Goal: Transaction & Acquisition: Purchase product/service

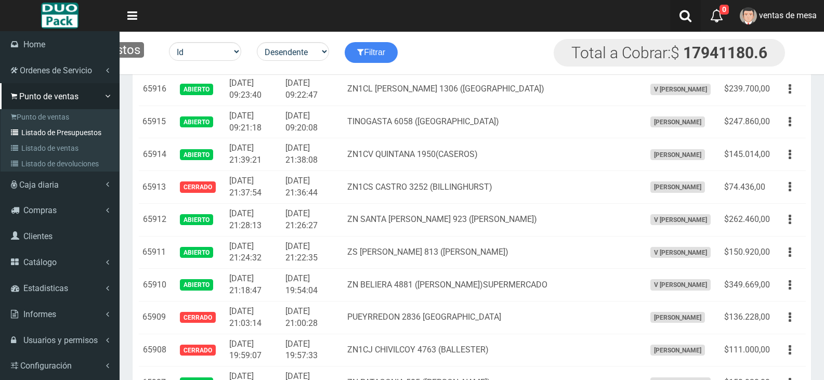
scroll to position [2165, 0]
click at [55, 125] on link "Listado de Presupuestos" at bounding box center [61, 133] width 116 height 16
click at [55, 120] on link "Punto de ventas" at bounding box center [61, 117] width 116 height 16
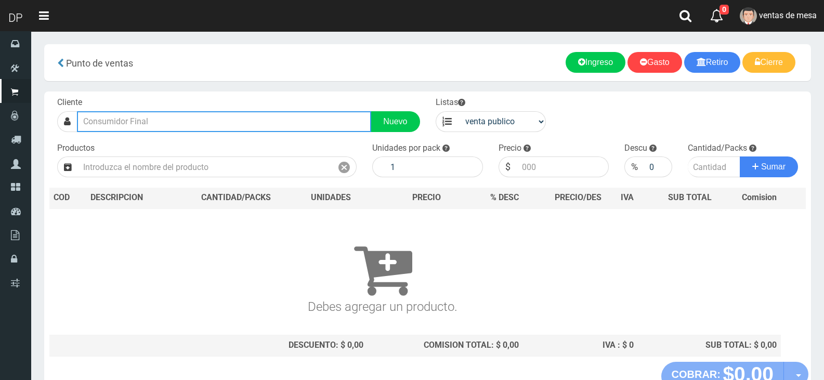
click at [134, 112] on input "text" at bounding box center [224, 121] width 294 height 21
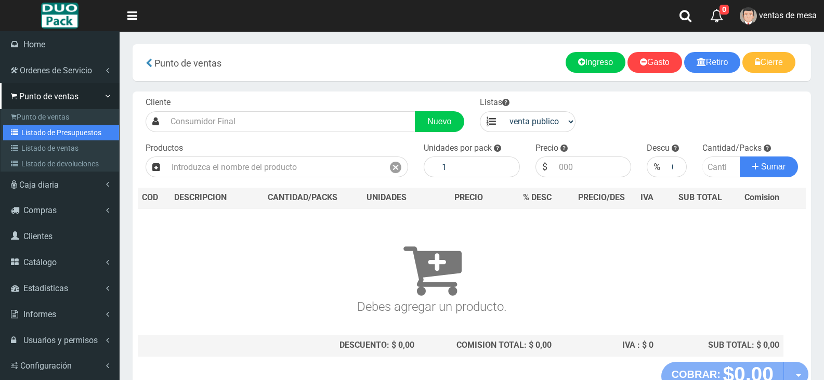
click at [40, 134] on link "Listado de Presupuestos" at bounding box center [61, 133] width 116 height 16
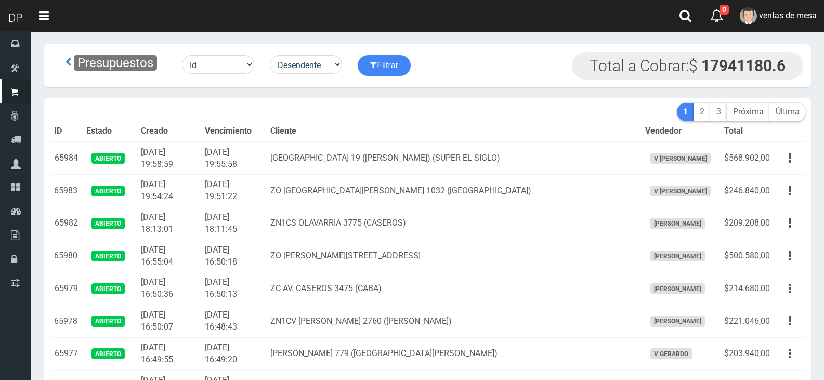
scroll to position [9218, 0]
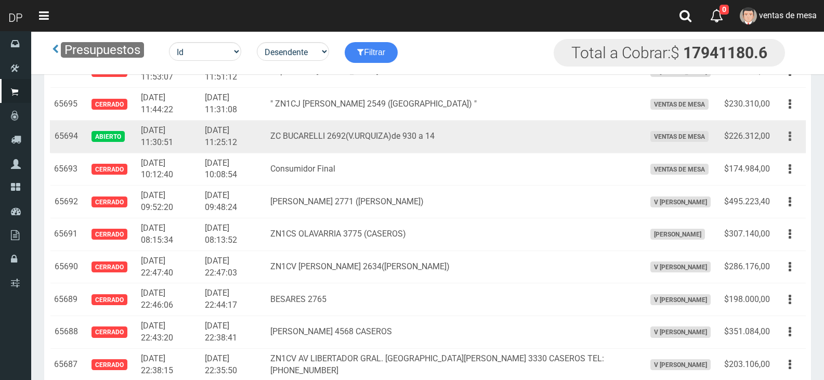
click at [796, 140] on button "button" at bounding box center [789, 136] width 23 height 18
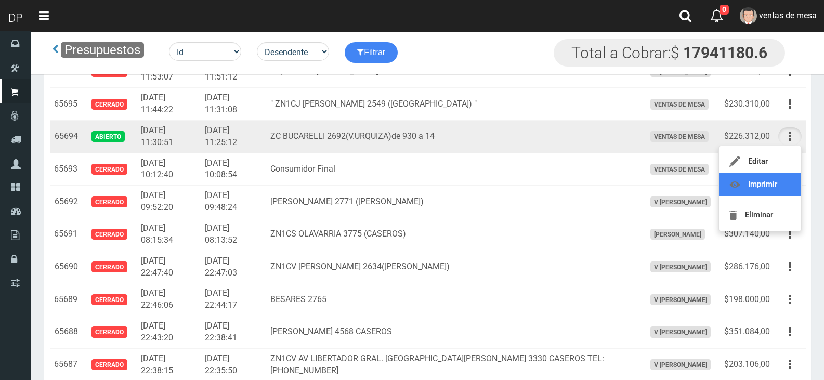
click at [786, 179] on link "Imprimir" at bounding box center [760, 184] width 82 height 23
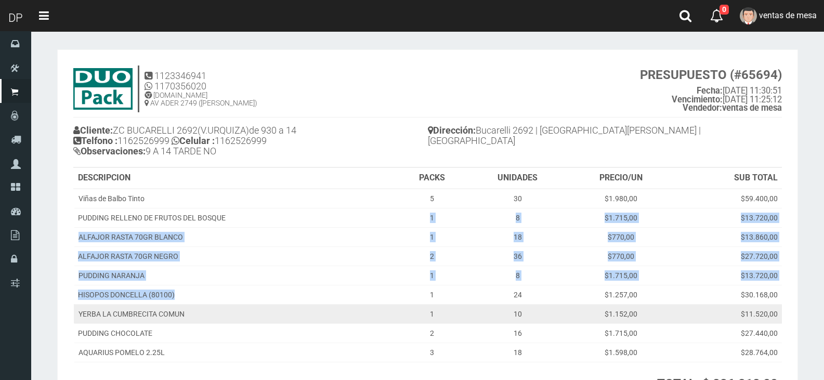
drag, startPoint x: 228, startPoint y: 210, endPoint x: 239, endPoint y: 309, distance: 98.9
click at [238, 301] on tbody "Viñas de Balbo Tinto 5 30 $1.980,00 $59.400,00 PUDDING RELLENO DE FRUTOS DEL BO…" at bounding box center [428, 276] width 708 height 174
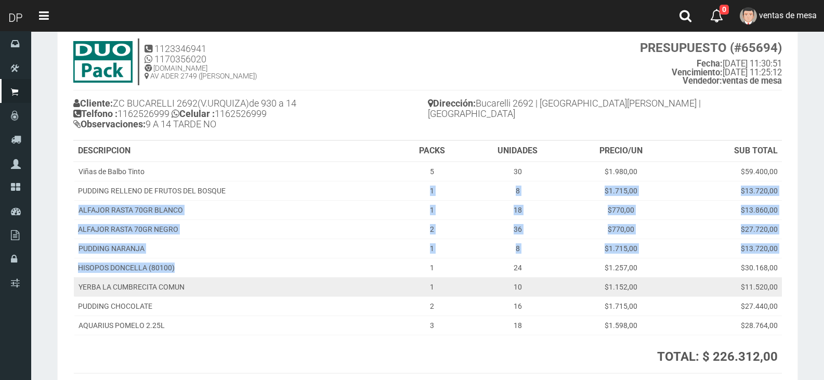
scroll to position [52, 0]
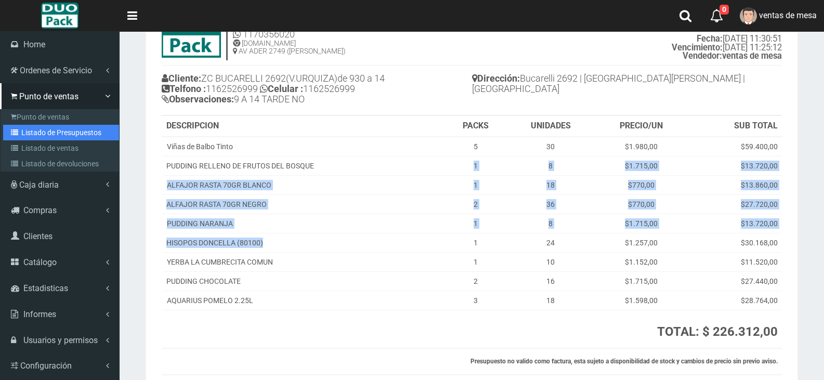
click at [56, 137] on link "Listado de Presupuestos" at bounding box center [61, 133] width 116 height 16
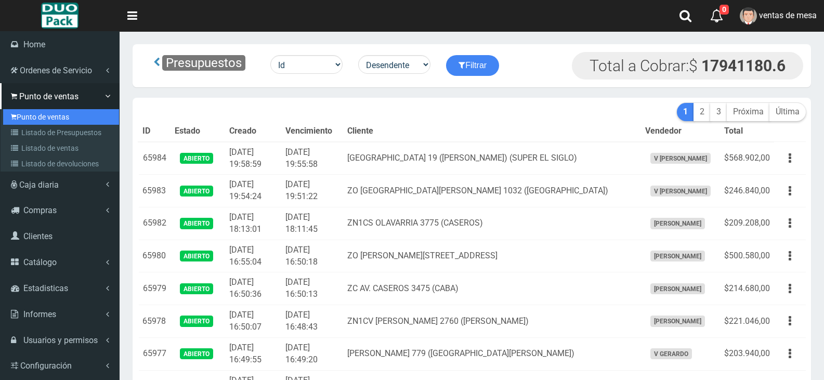
click at [24, 119] on link "Punto de ventas" at bounding box center [61, 117] width 116 height 16
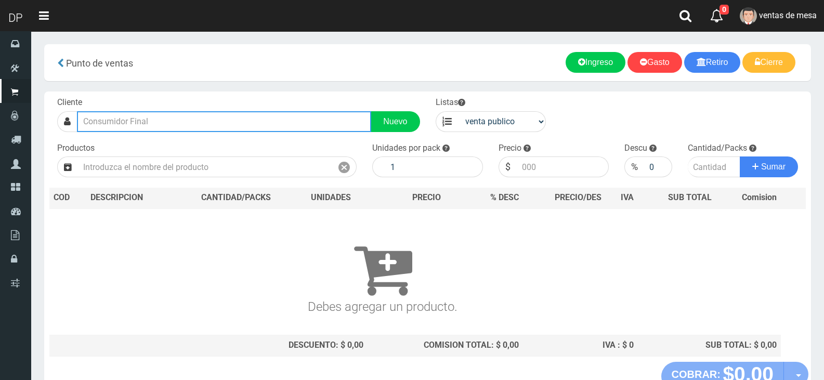
click at [200, 117] on input "text" at bounding box center [224, 121] width 294 height 21
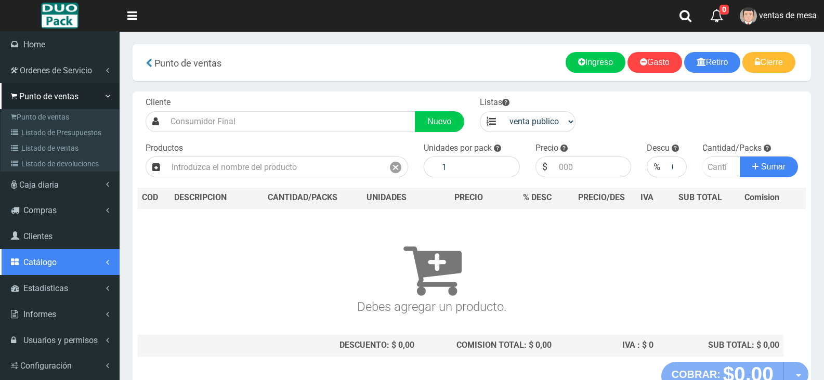
click at [98, 256] on link "Catálogo" at bounding box center [59, 262] width 119 height 26
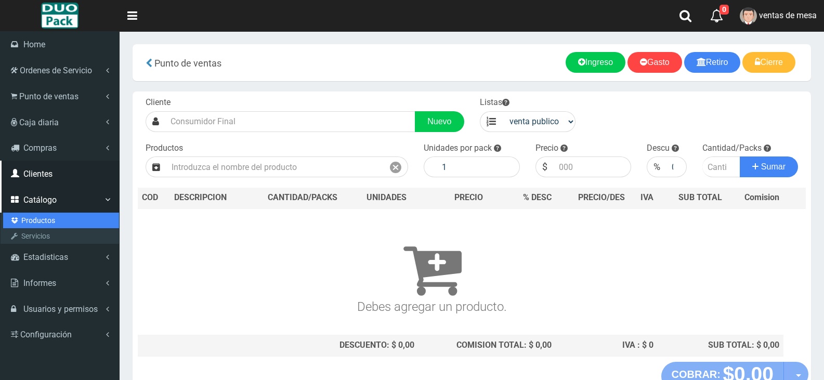
click at [64, 222] on link "Productos" at bounding box center [61, 220] width 116 height 16
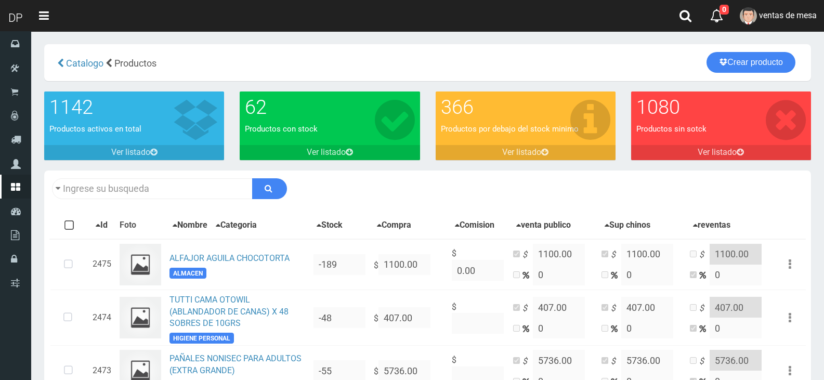
click at [156, 177] on div "Descargar PDF Guardar cambios 150" at bounding box center [427, 188] width 766 height 36
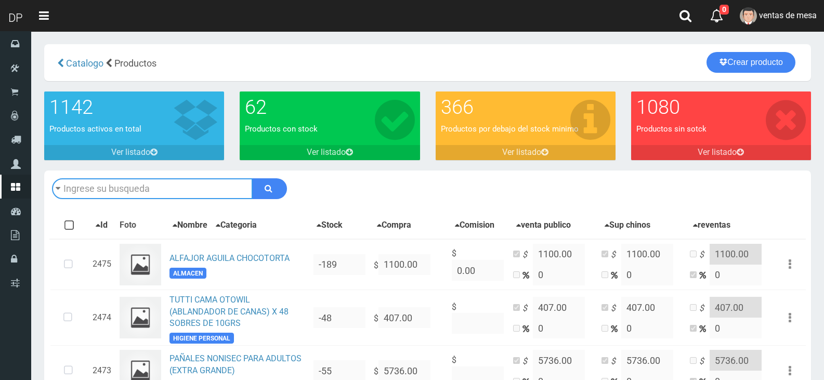
click at [162, 185] on input "text" at bounding box center [152, 188] width 201 height 21
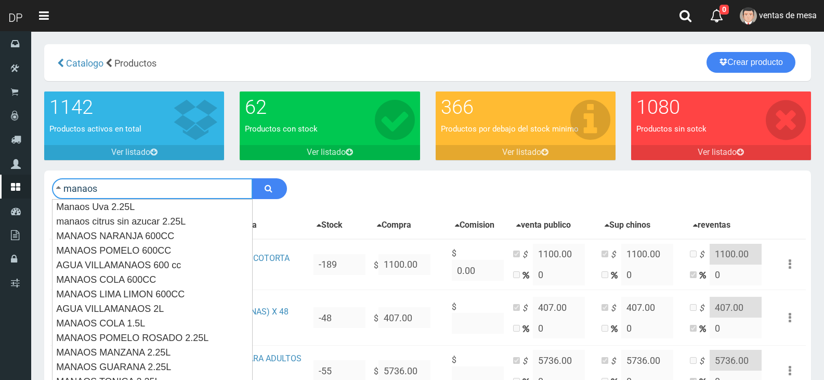
type input "manaos"
click at [252, 178] on button "submit" at bounding box center [269, 188] width 35 height 21
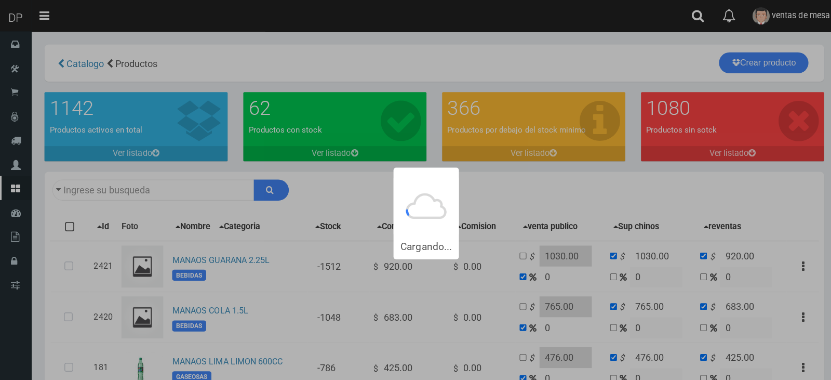
type input "manaos"
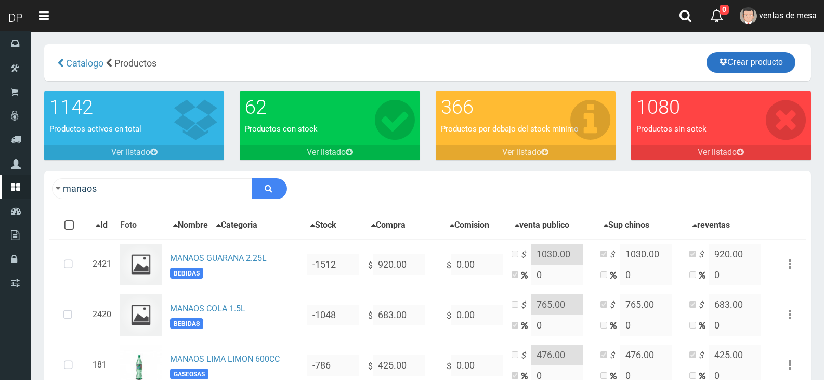
click at [771, 59] on link "Crear producto" at bounding box center [750, 62] width 89 height 21
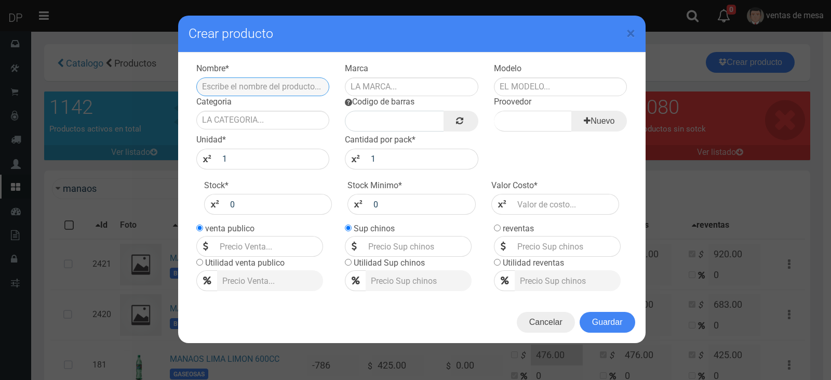
click at [238, 79] on input "text" at bounding box center [263, 86] width 134 height 19
type input "m"
type input "MANAOS TONICA S/AZUCAR 2.25L"
type input "MANAOS"
type input "2.25L"
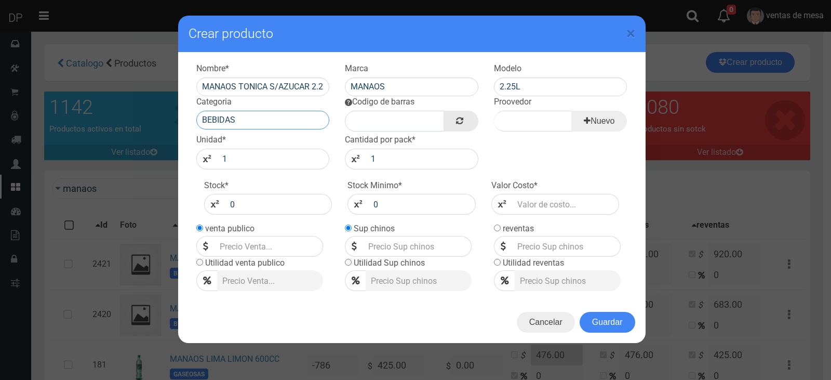
type input "BEBIDAS"
click at [473, 117] on link at bounding box center [461, 121] width 34 height 21
click at [498, 117] on input "Proovedor" at bounding box center [533, 121] width 78 height 21
type input "A"
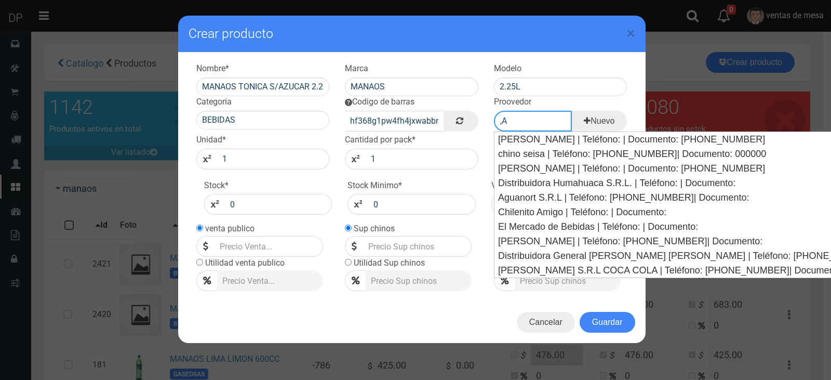
type input ","
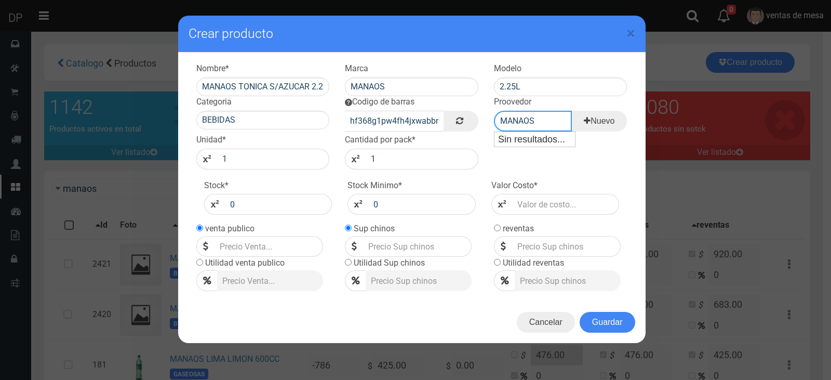
type input "MANAOS"
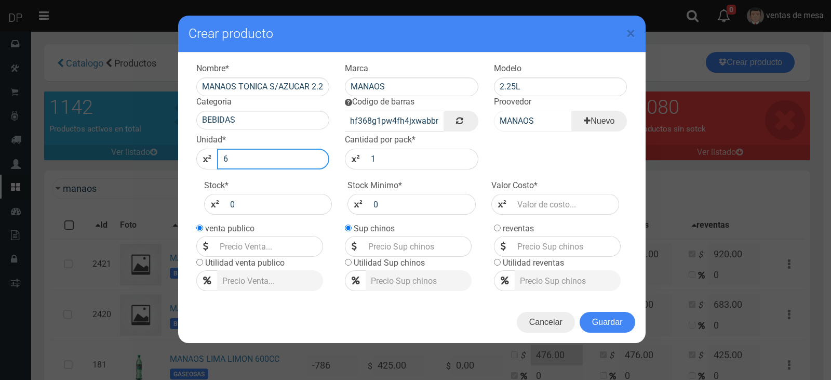
type input "6"
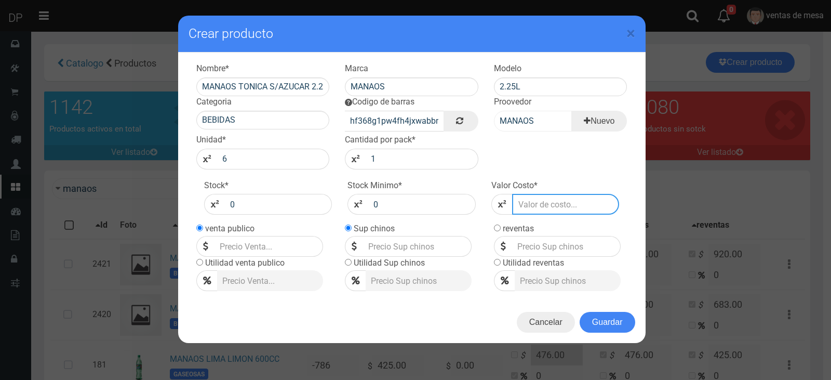
type input "9"
type input "90"
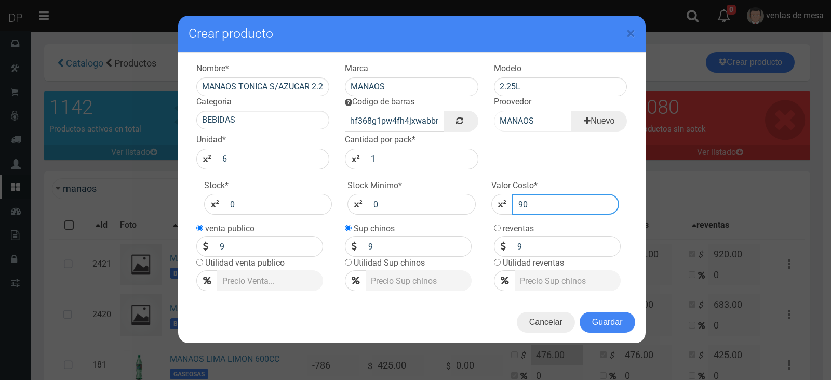
type input "90"
type input "900"
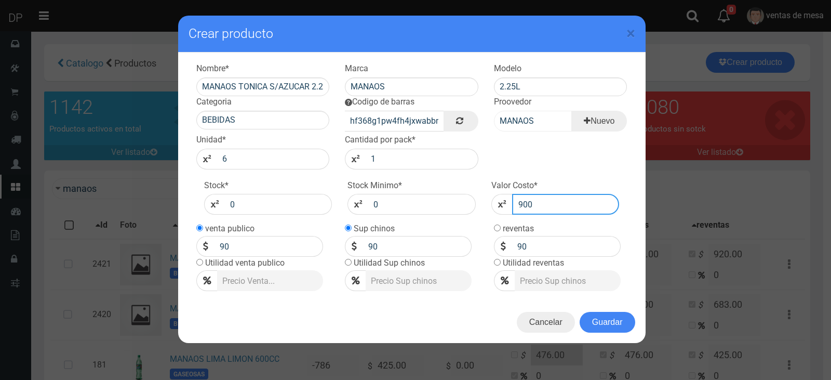
type input "900"
type input "1030"
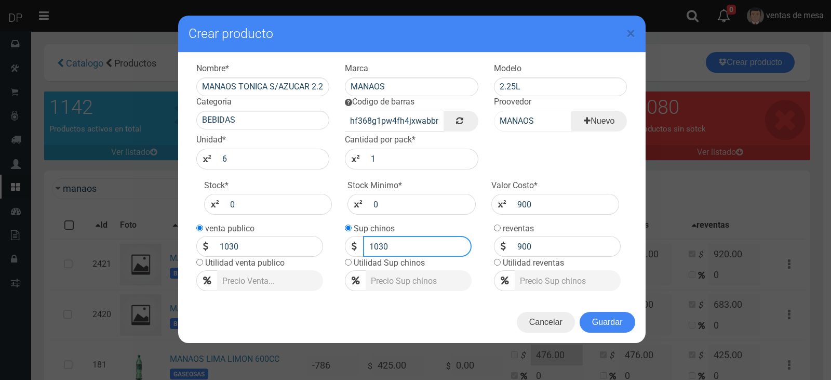
type input "1030"
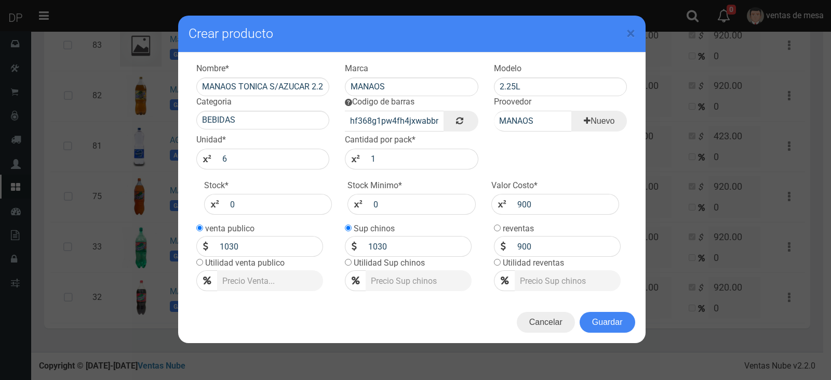
click at [604, 321] on button "Guardar" at bounding box center [608, 322] width 56 height 21
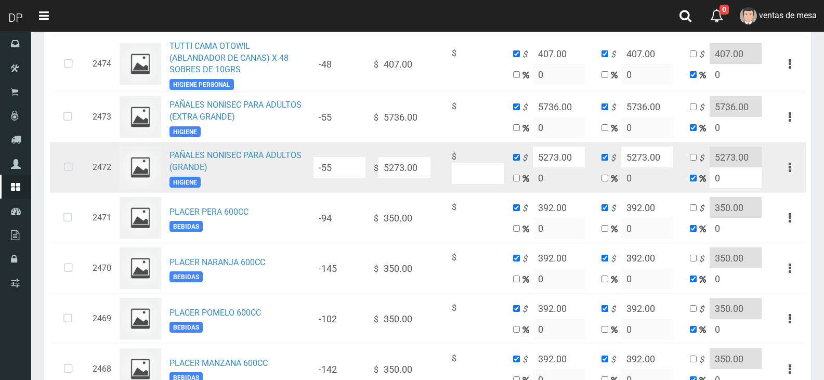
scroll to position [312, 0]
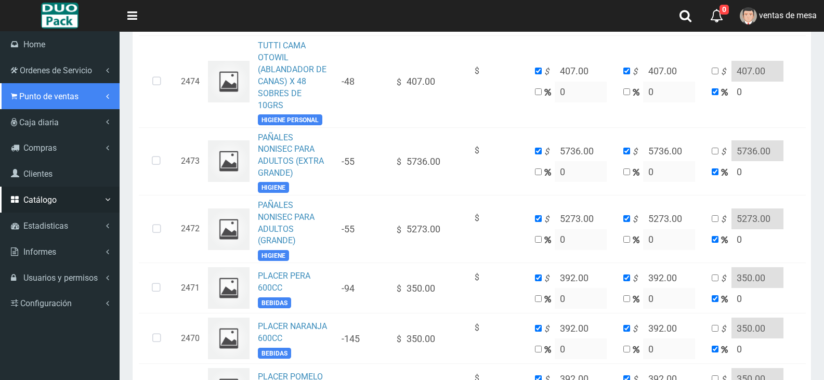
click at [45, 99] on span "Punto de ventas" at bounding box center [48, 96] width 59 height 10
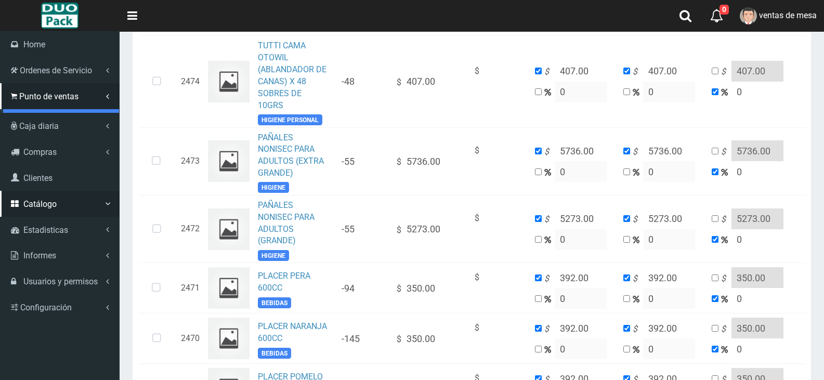
click at [69, 114] on link "Punto de ventas" at bounding box center [61, 117] width 116 height 16
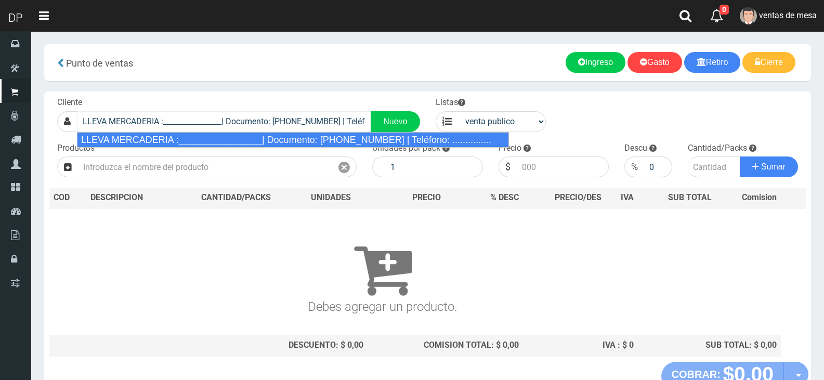
type input "LLEVA MERCADERIA :________________| Documento: [PHONE_NUMBER] | Teléfono: .....…"
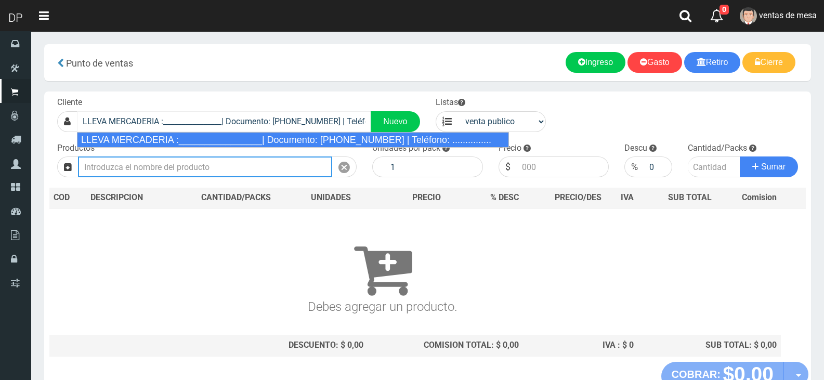
select select "2"
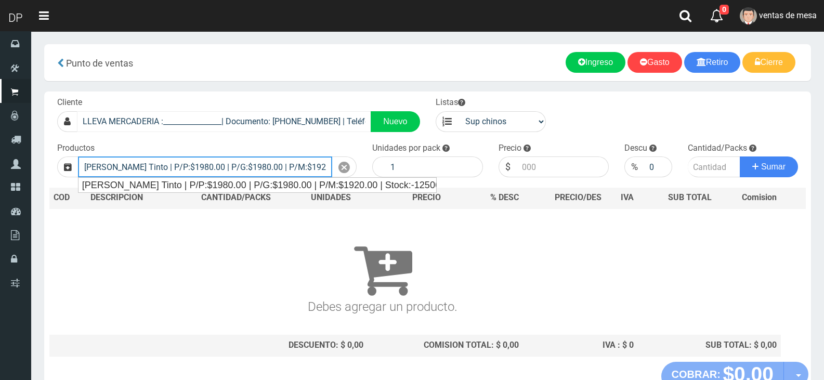
type input "[PERSON_NAME] Tinto | P/P:$1980.00 | P/G:$1980.00 | P/M:$1920.00 | Stock:-12506"
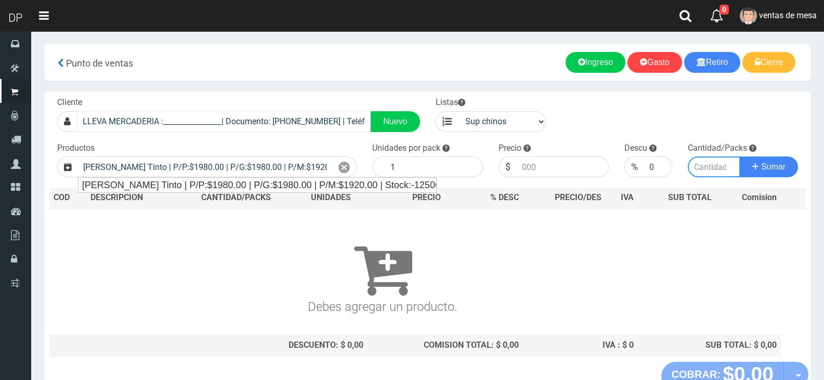
type input "6"
type input "1980.00"
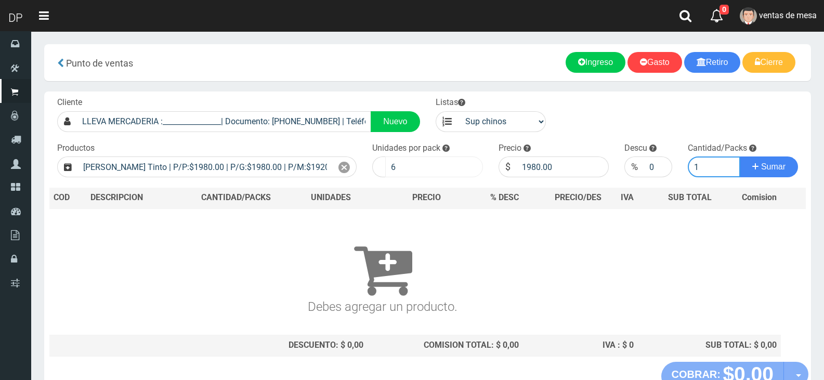
type input "1"
click at [443, 172] on input "6" at bounding box center [434, 166] width 98 height 21
click at [442, 172] on input "6" at bounding box center [434, 166] width 98 height 21
type input "1"
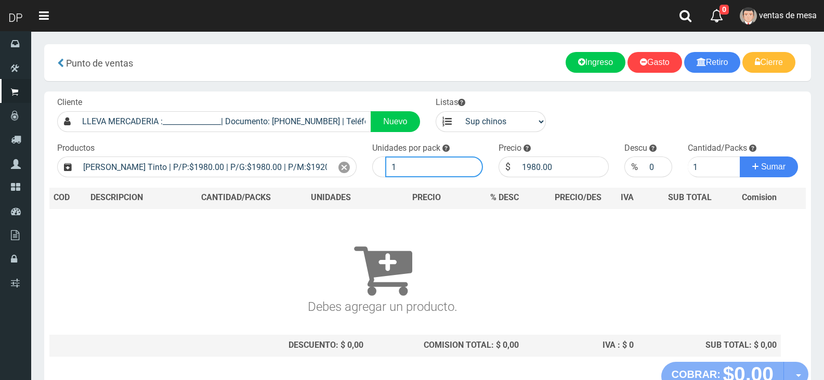
click at [739, 156] on button "Sumar" at bounding box center [768, 166] width 58 height 21
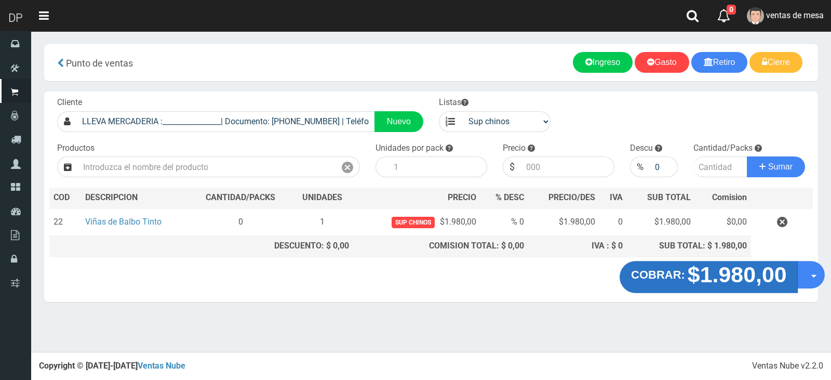
click at [681, 273] on strong "COBRAR:" at bounding box center [658, 274] width 54 height 12
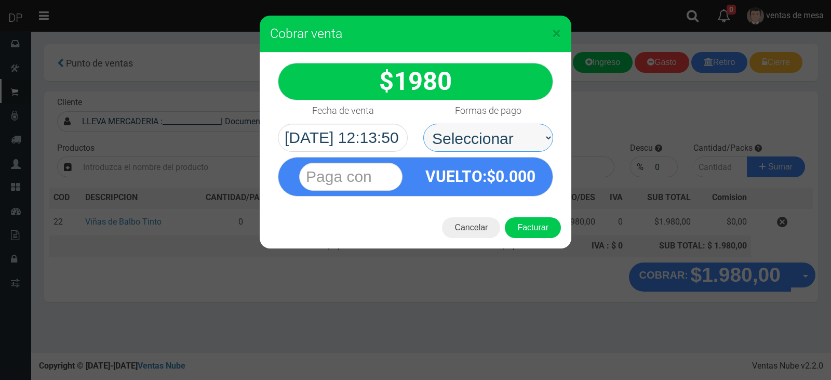
drag, startPoint x: 449, startPoint y: 124, endPoint x: 469, endPoint y: 149, distance: 31.5
click at [449, 124] on select "Seleccionar Efectivo Tarjeta de Crédito Depósito Débito" at bounding box center [488, 138] width 130 height 28
select select "Efectivo"
click at [423, 124] on select "Seleccionar Efectivo Tarjeta de Crédito Depósito Débito" at bounding box center [488, 138] width 130 height 28
drag, startPoint x: 540, startPoint y: 231, endPoint x: 532, endPoint y: 228, distance: 8.2
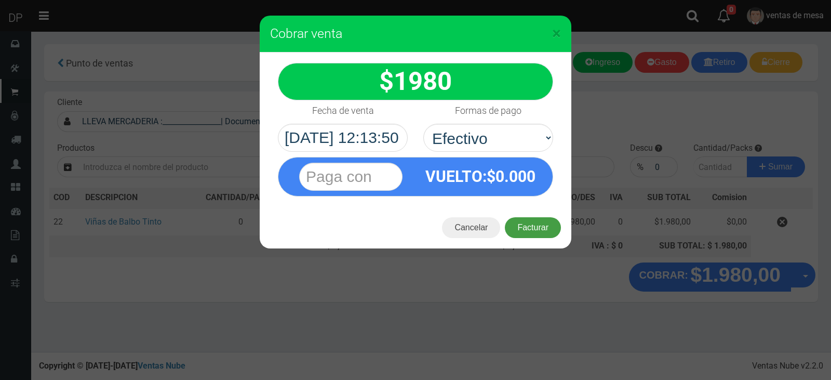
click at [540, 231] on button "Facturar" at bounding box center [533, 227] width 56 height 21
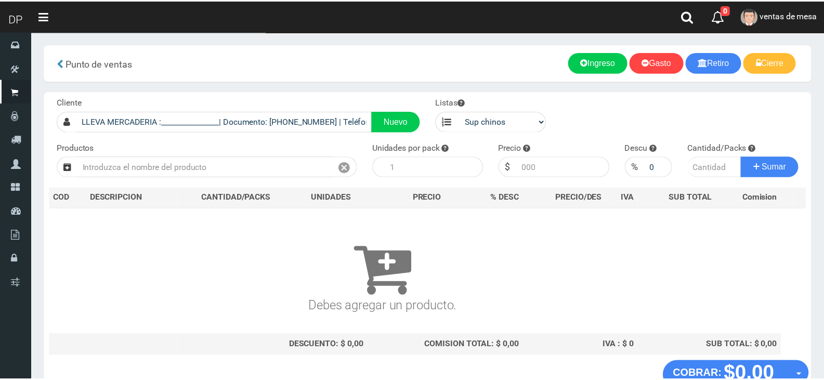
scroll to position [7, 0]
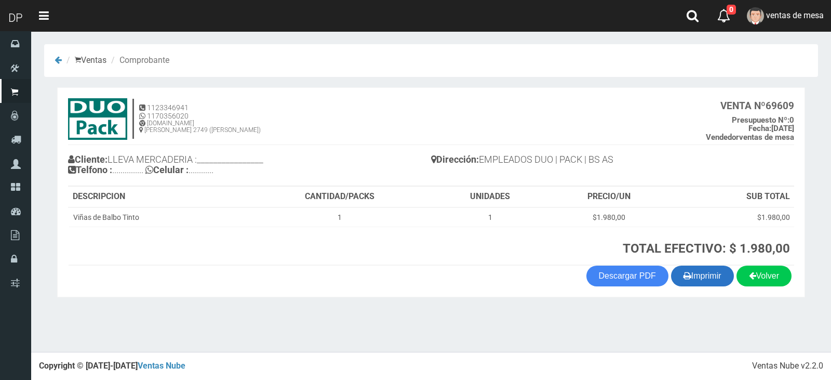
click at [714, 270] on button "Imprimir" at bounding box center [702, 275] width 63 height 21
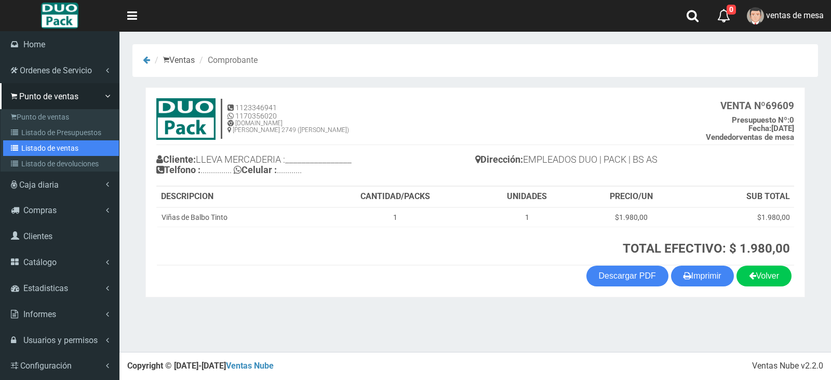
drag, startPoint x: 26, startPoint y: 154, endPoint x: 32, endPoint y: 153, distance: 6.3
click at [26, 154] on link "Listado de ventas" at bounding box center [61, 148] width 116 height 16
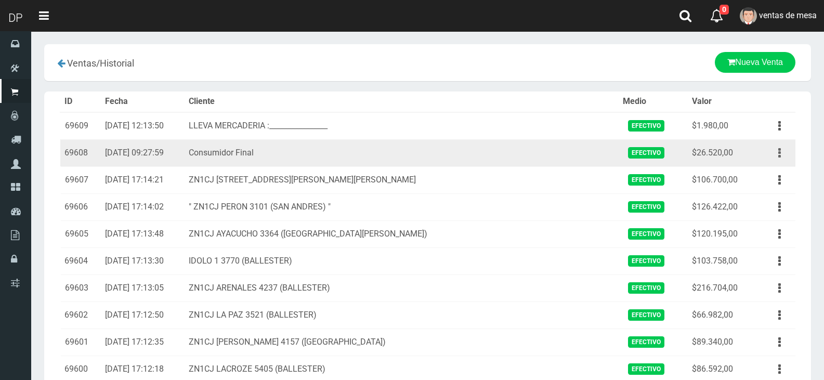
click at [774, 156] on button "button" at bounding box center [778, 153] width 23 height 18
click at [777, 176] on link "Ver" at bounding box center [749, 178] width 82 height 23
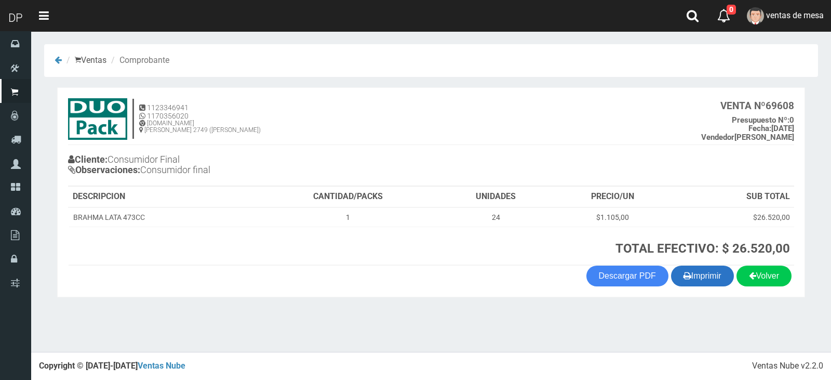
click at [708, 277] on button "Imprimir" at bounding box center [702, 275] width 63 height 21
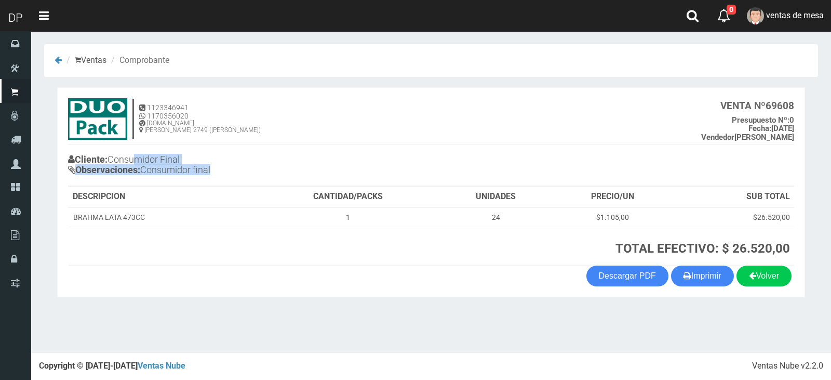
drag, startPoint x: 190, startPoint y: 167, endPoint x: 257, endPoint y: 178, distance: 67.8
click at [250, 175] on h4 "Cliente: Consumidor Final Observaciones: Consumidor final" at bounding box center [249, 166] width 363 height 29
click at [297, 188] on th "CANTIDAD/PACKS" at bounding box center [348, 197] width 182 height 21
click at [606, 189] on th "PRECIO/UN" at bounding box center [612, 197] width 121 height 21
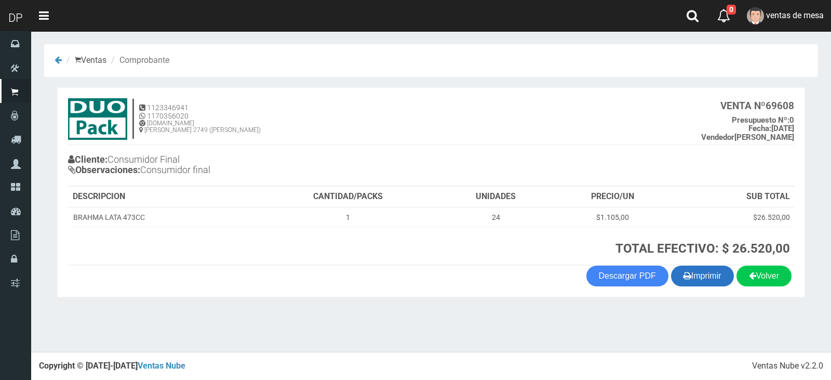
click at [696, 286] on button "Imprimir" at bounding box center [702, 275] width 63 height 21
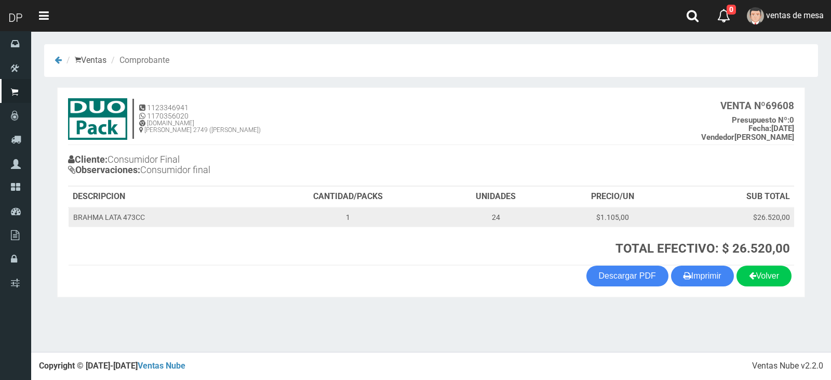
click at [493, 225] on td "24" at bounding box center [496, 217] width 113 height 20
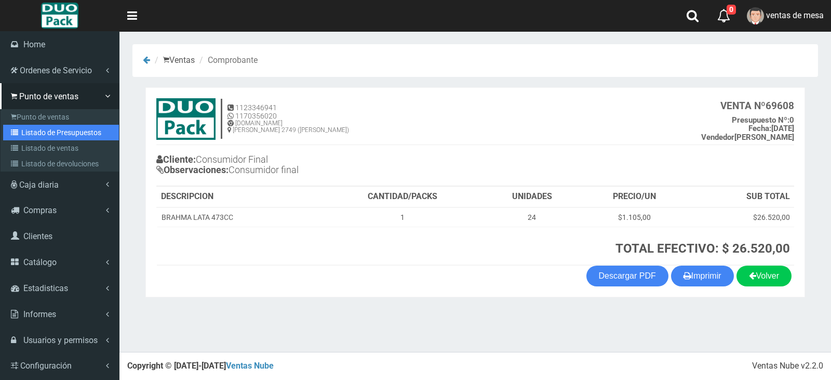
click at [44, 131] on link "Listado de Presupuestos" at bounding box center [61, 133] width 116 height 16
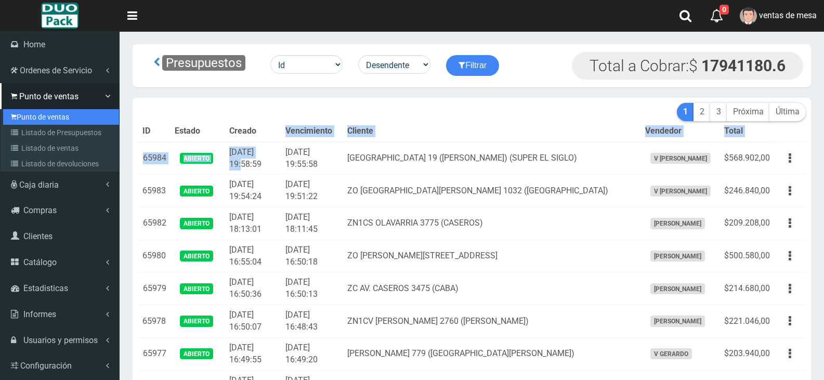
drag, startPoint x: 51, startPoint y: 114, endPoint x: 47, endPoint y: 110, distance: 5.9
click at [51, 114] on link "Punto de ventas" at bounding box center [61, 117] width 116 height 16
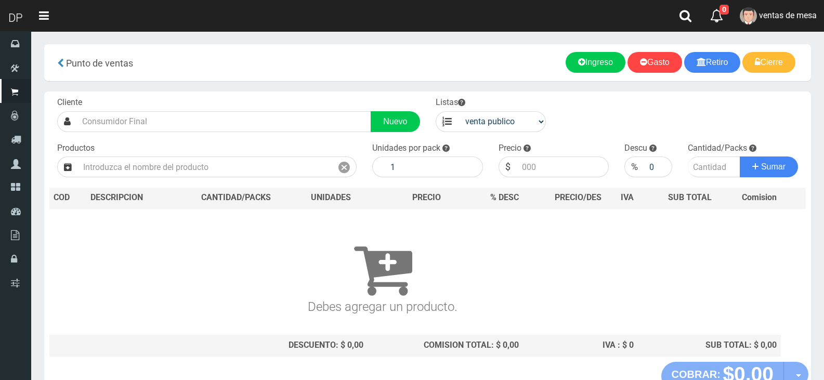
click at [329, 123] on input "text" at bounding box center [224, 121] width 294 height 21
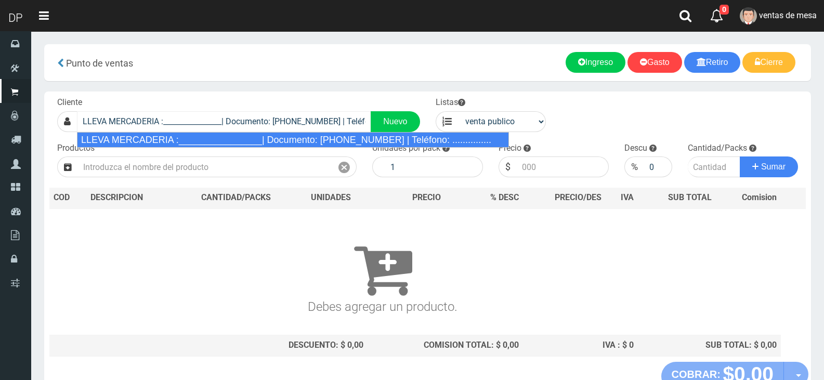
type input "LLEVA MERCADERIA :________________| Documento: [PHONE_NUMBER] | Teléfono: .....…"
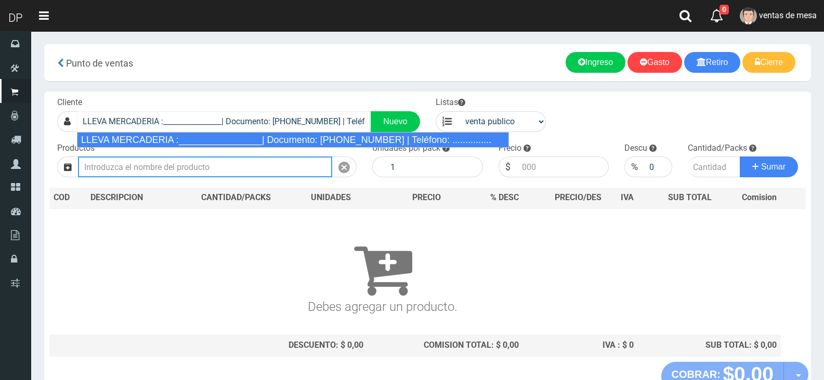
select select "2"
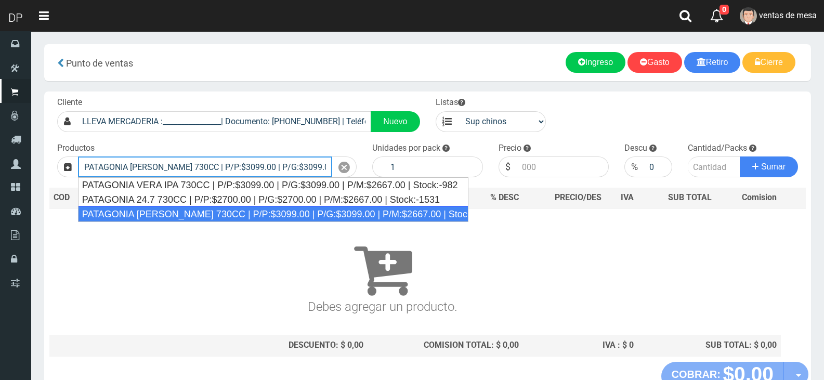
type input "PATAGONIA [PERSON_NAME] 730CC | P/P:$3099.00 | P/G:$3099.00 | P/M:$2667.00 | St…"
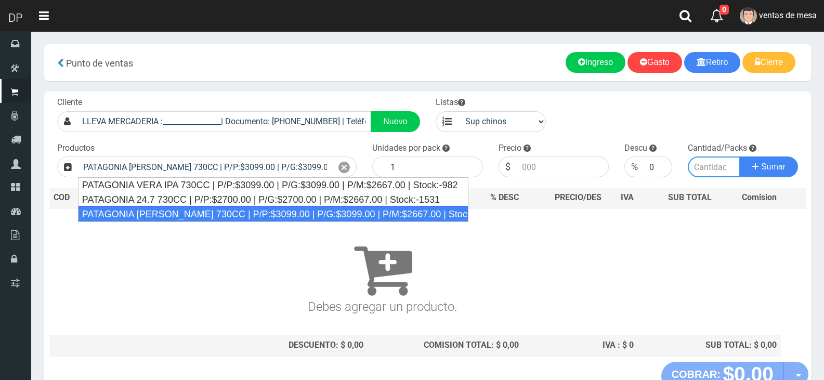
type input "6"
type input "3099.00"
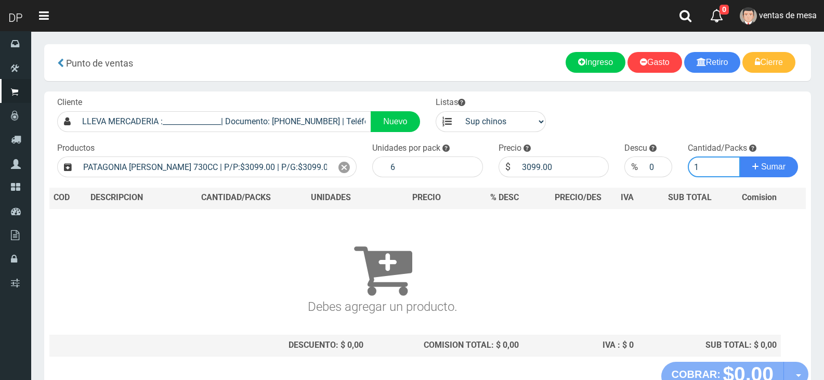
type input "1"
click at [739, 156] on button "Sumar" at bounding box center [768, 166] width 58 height 21
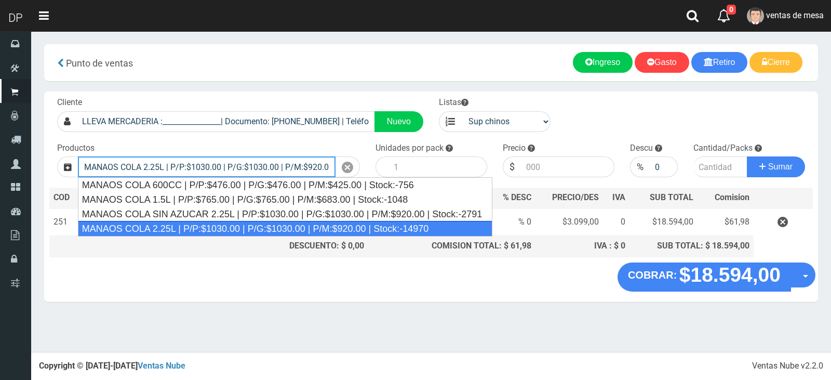
type input "MANAOS COLA 2.25L | P/P:$1030.00 | P/G:$1030.00 | P/M:$920.00 | Stock:-14970"
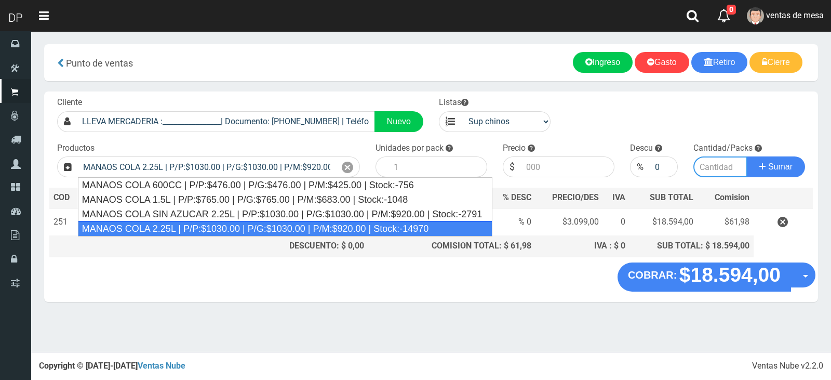
type input "6"
type input "1030.00"
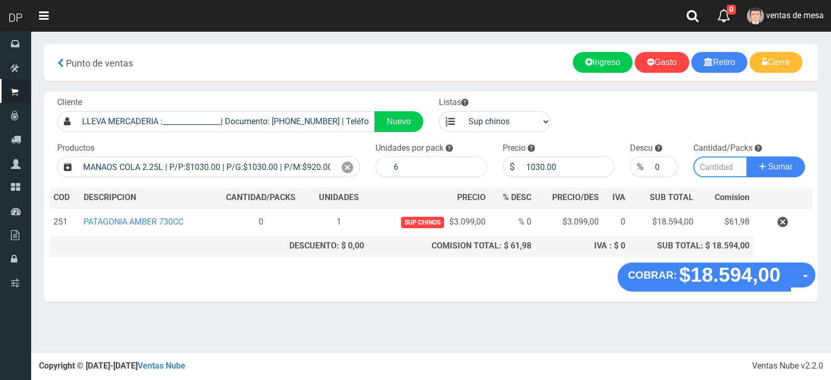
type input "9"
type input "1"
click at [543, 168] on input "1030.00" at bounding box center [568, 166] width 94 height 21
type input "967"
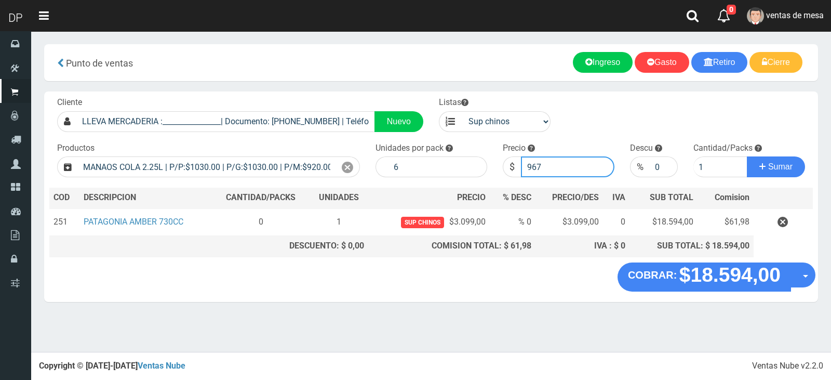
click at [747, 156] on button "Sumar" at bounding box center [776, 166] width 58 height 21
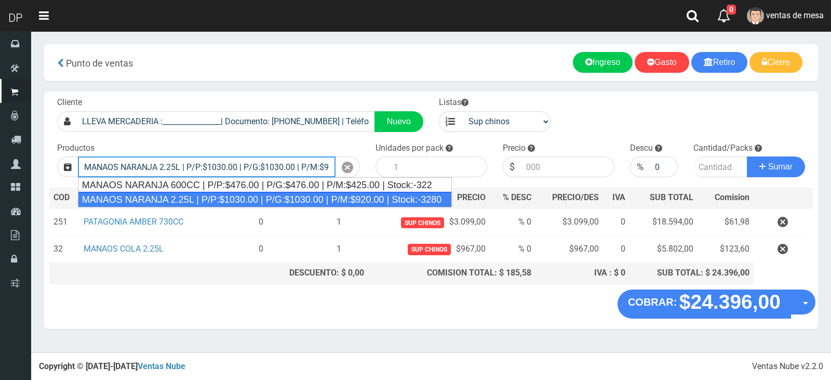
type input "MANAOS NARANJA 2.25L | P/P:$1030.00 | P/G:$1030.00 | P/M:$920.00 | Stock:-3280"
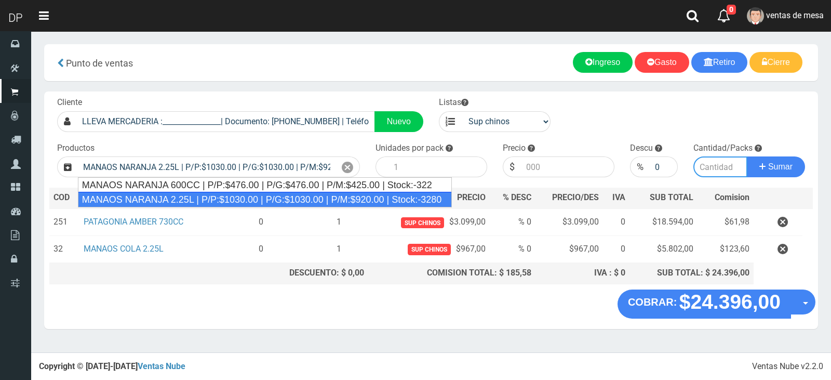
type input "6"
type input "1030.00"
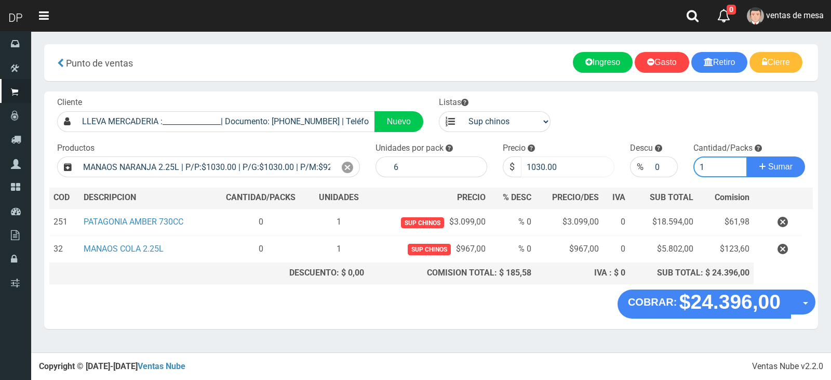
type input "1"
click at [549, 162] on input "1030.00" at bounding box center [568, 166] width 94 height 21
type input "967"
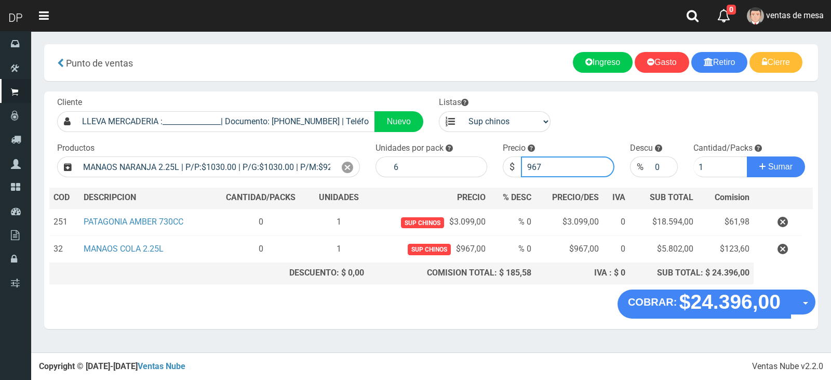
click at [747, 156] on button "Sumar" at bounding box center [776, 166] width 58 height 21
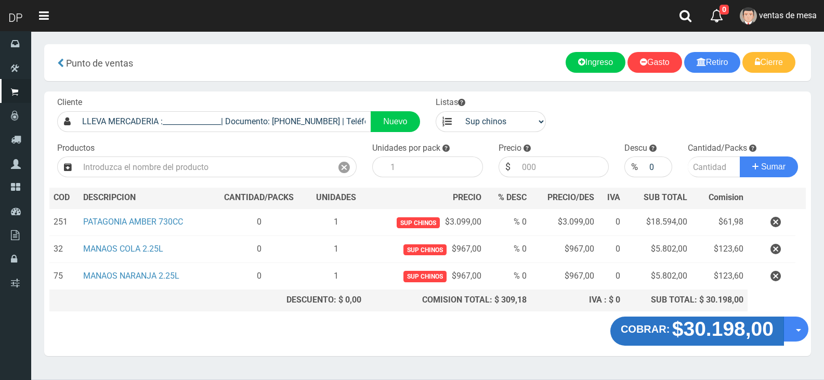
click at [672, 329] on strong "$30.198,00" at bounding box center [722, 328] width 101 height 22
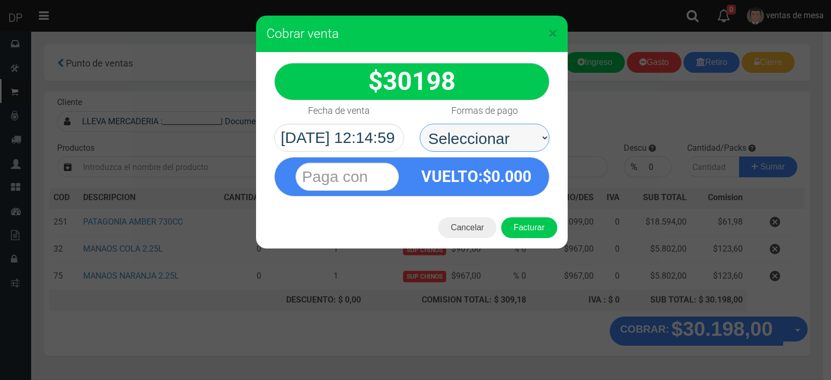
click at [514, 138] on select "Seleccionar Efectivo Tarjeta de Crédito Depósito Débito" at bounding box center [485, 138] width 130 height 28
select select "Efectivo"
click at [420, 124] on select "Seleccionar Efectivo Tarjeta de Crédito Depósito Débito" at bounding box center [485, 138] width 130 height 28
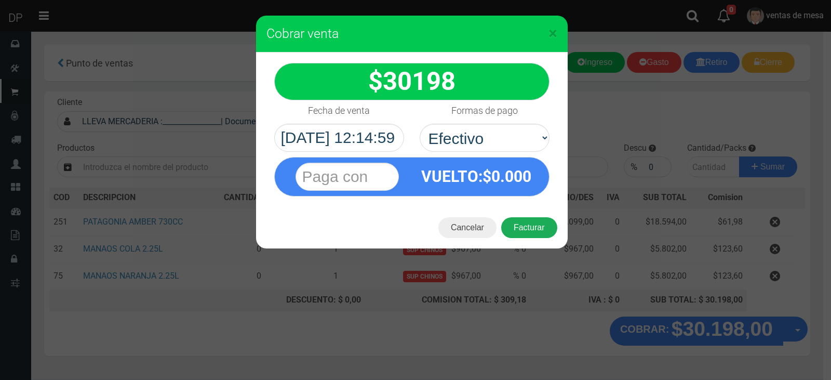
click at [537, 220] on button "Facturar" at bounding box center [529, 227] width 56 height 21
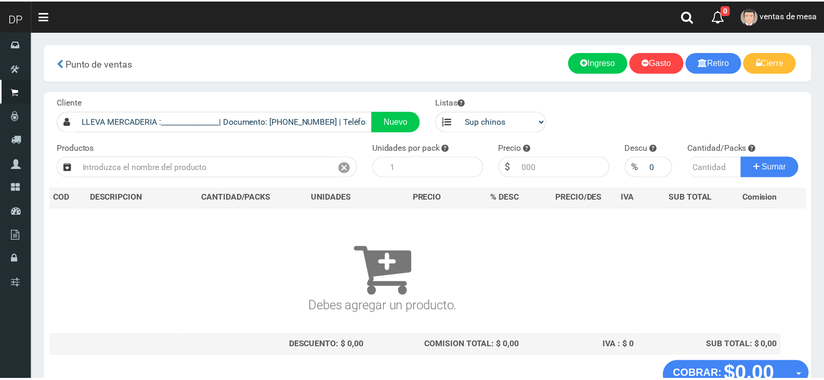
scroll to position [7, 0]
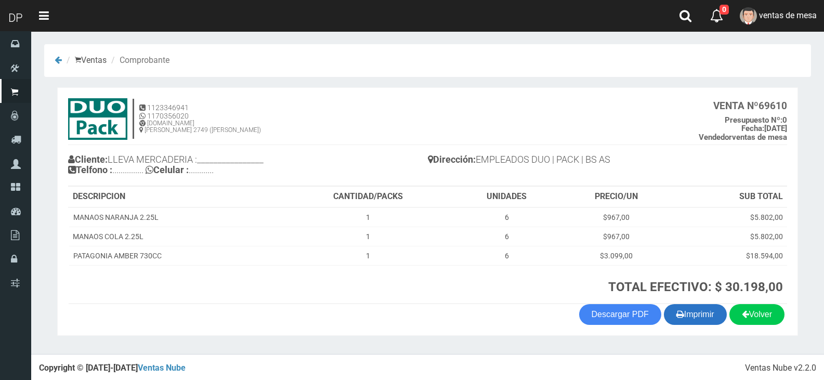
click at [710, 324] on button "Imprimir" at bounding box center [694, 314] width 63 height 21
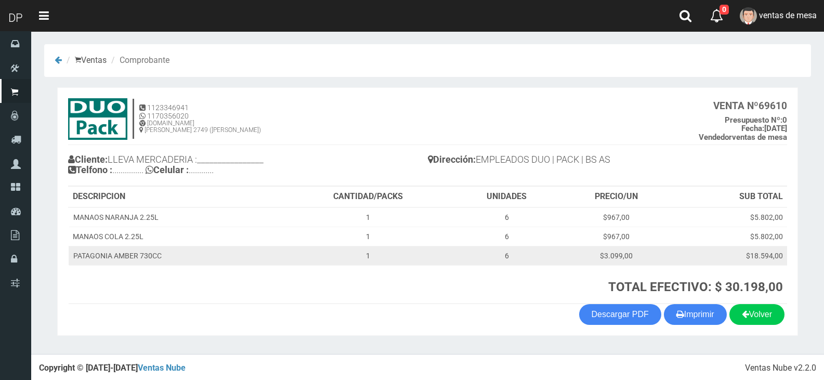
click at [440, 260] on td "1" at bounding box center [367, 255] width 171 height 19
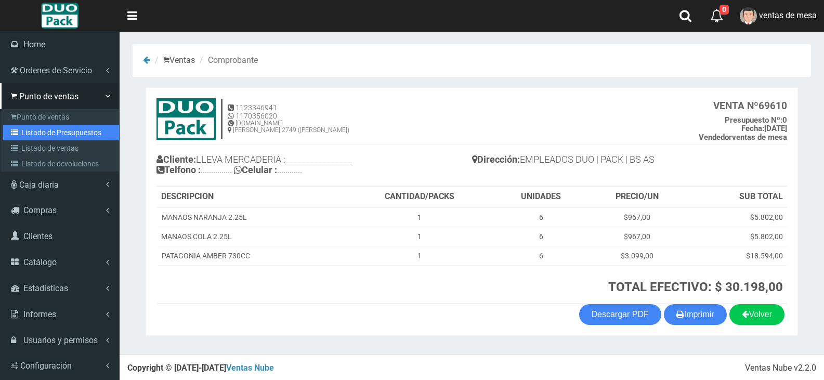
click at [16, 137] on link "Listado de Presupuestos" at bounding box center [61, 133] width 116 height 16
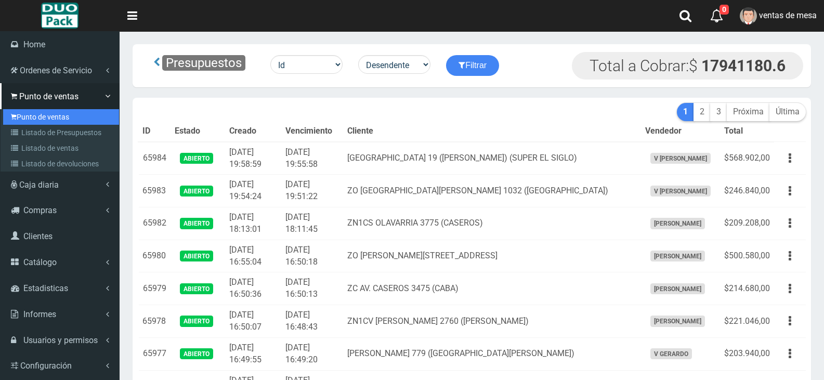
click at [37, 116] on link "Punto de ventas" at bounding box center [61, 117] width 116 height 16
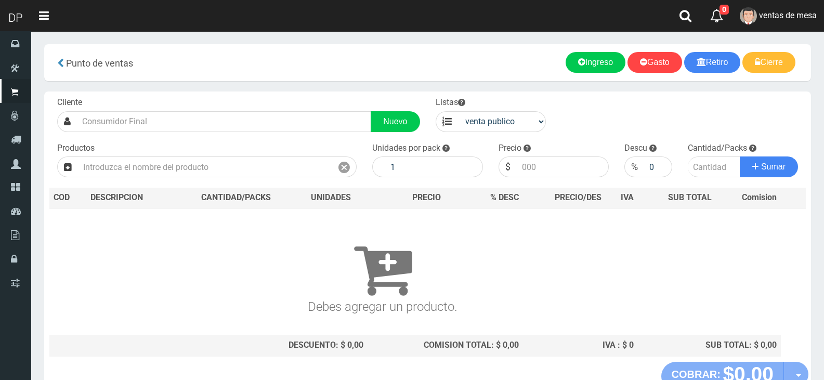
click at [191, 108] on div "Cliente Nuevo" at bounding box center [238, 114] width 378 height 35
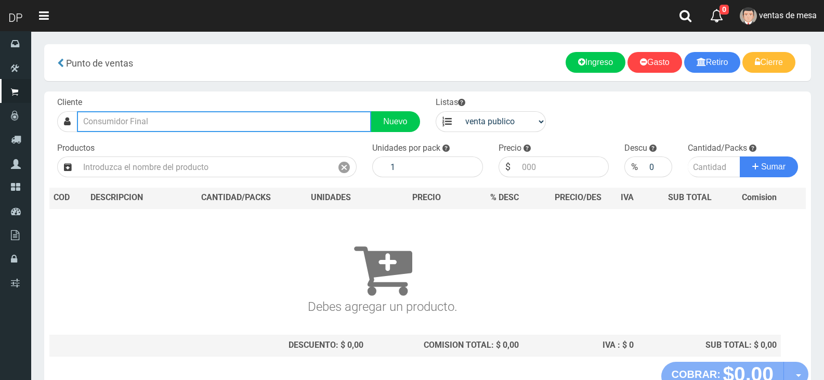
click at [189, 112] on input "text" at bounding box center [224, 121] width 294 height 21
type input "b"
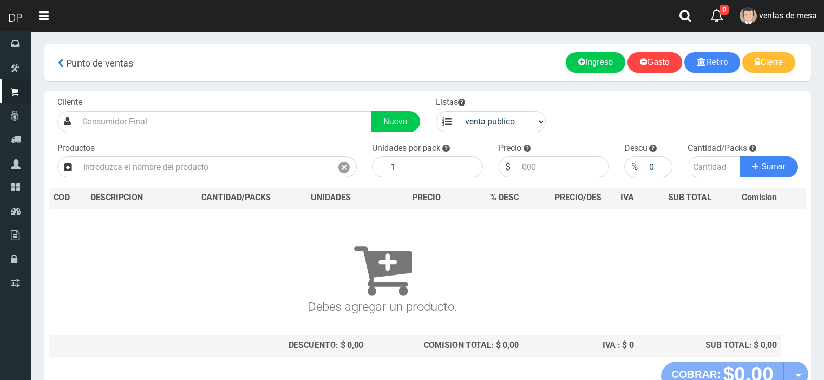
click at [266, 110] on div "Cliente Nuevo" at bounding box center [238, 114] width 378 height 35
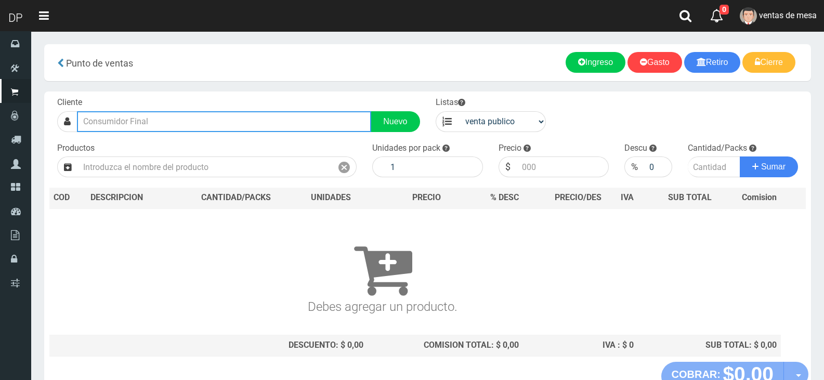
click at [265, 115] on input "text" at bounding box center [224, 121] width 294 height 21
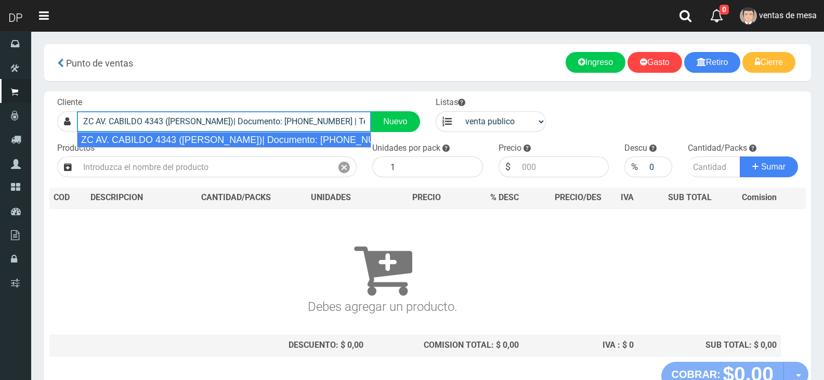
type input "ZC AV. CABILDO 4343 ([PERSON_NAME])| Documento: [PHONE_NUMBER] | Teléfono:"
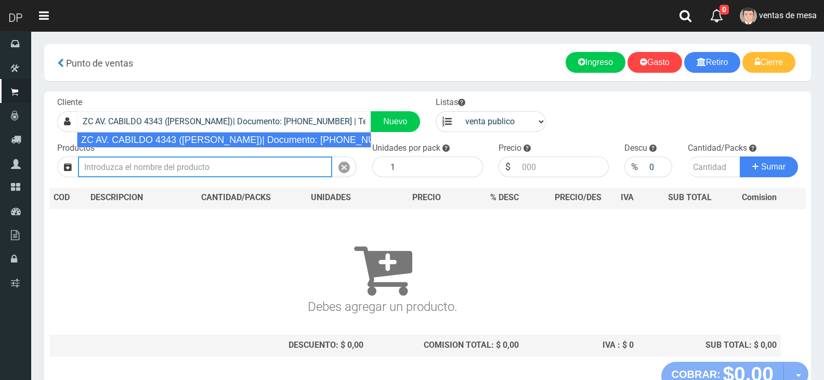
select select "2"
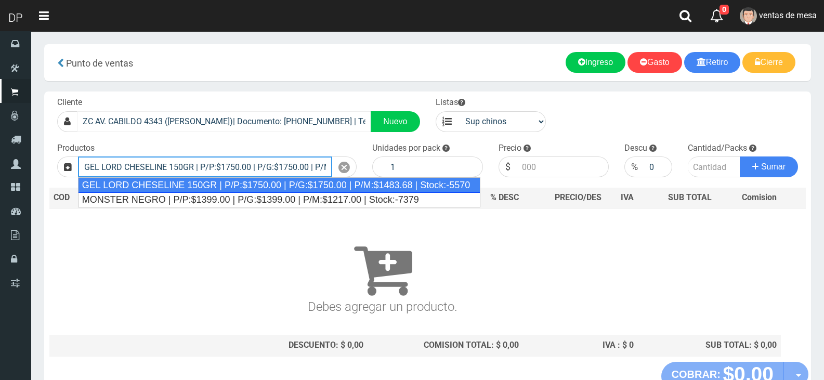
type input "GEL LORD CHESELINE 150GR | P/P:$1750.00 | P/G:$1750.00 | P/M:$1483.68 | Stock:-…"
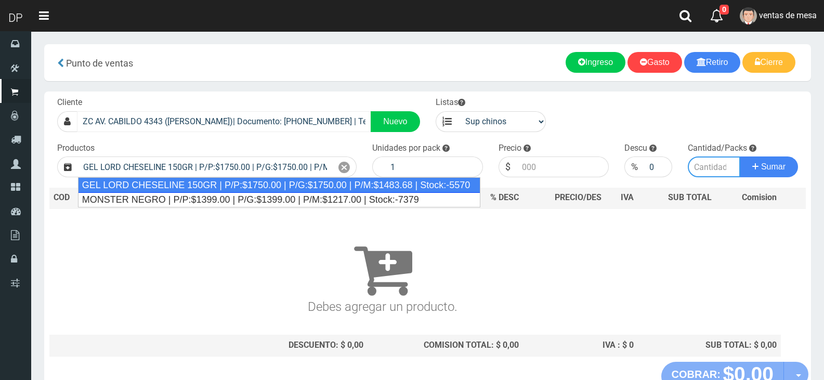
type input "12"
type input "1750.00"
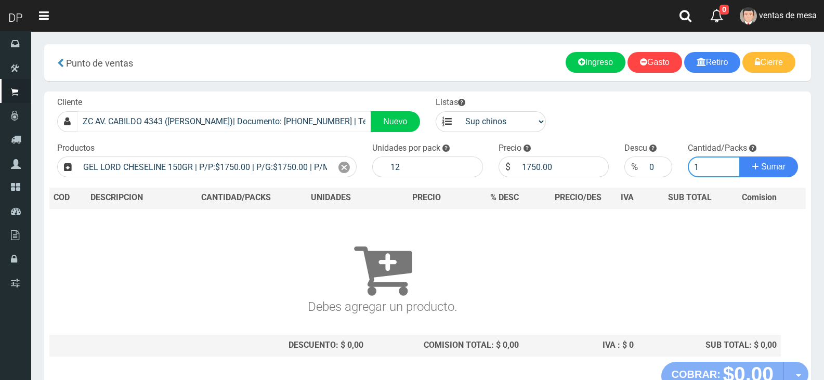
type input "1"
click at [739, 156] on button "Sumar" at bounding box center [768, 166] width 58 height 21
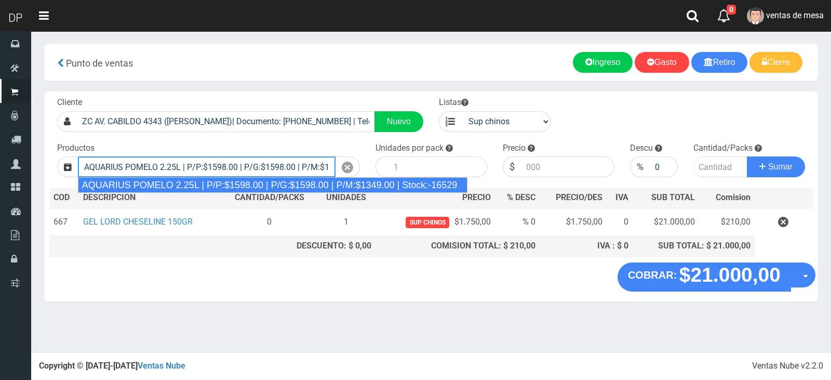
type input "AQUARIUS POMELO 2.25L | P/P:$1598.00 | P/G:$1598.00 | P/M:$1349.00 | Stock:-165…"
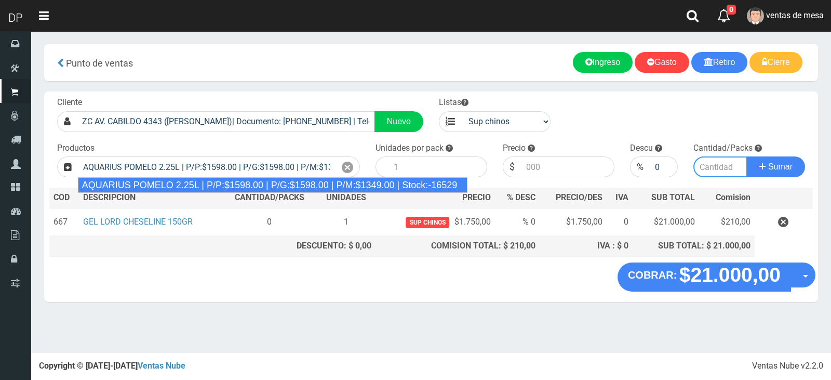
type input "6"
type input "1598.00"
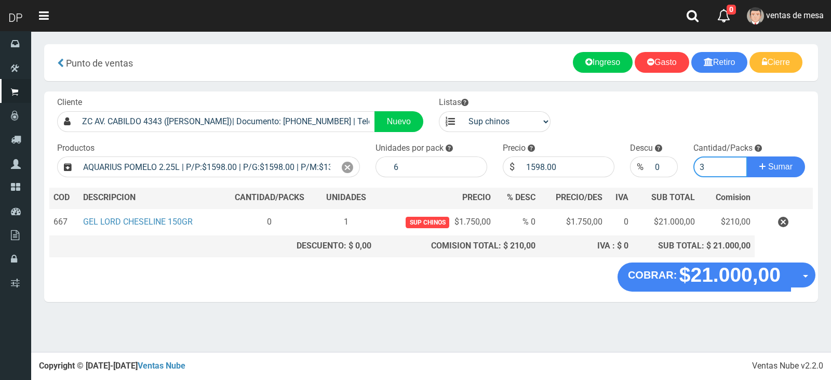
type input "3"
click at [747, 156] on button "Sumar" at bounding box center [776, 166] width 58 height 21
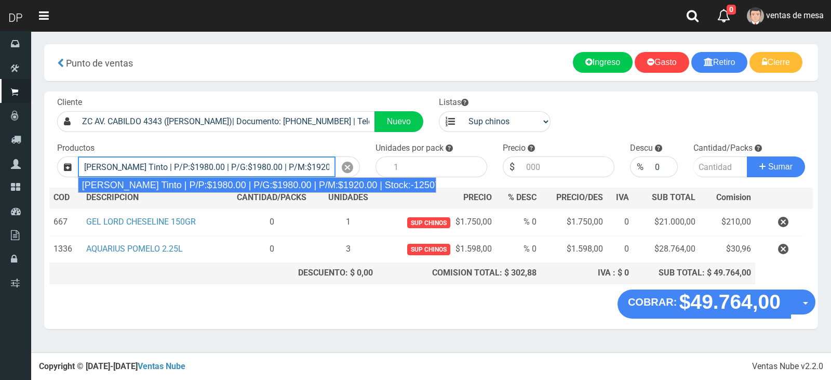
type input "Viñas de Balbo Tinto | P/P:$1980.00 | P/G:$1980.00 | P/M:$1920.00 | Stock:-12507"
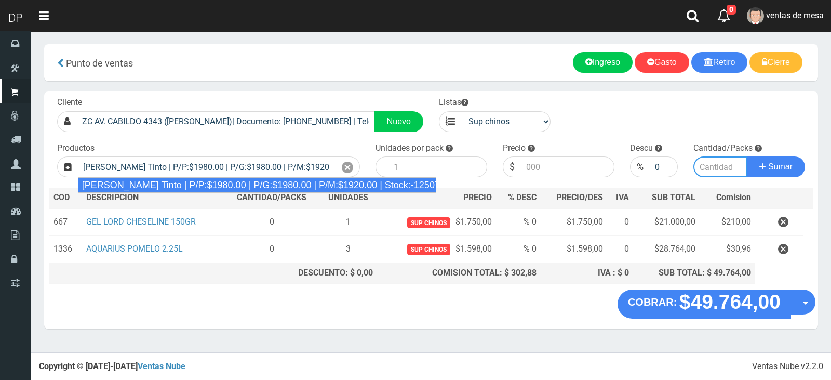
type input "6"
type input "1980.00"
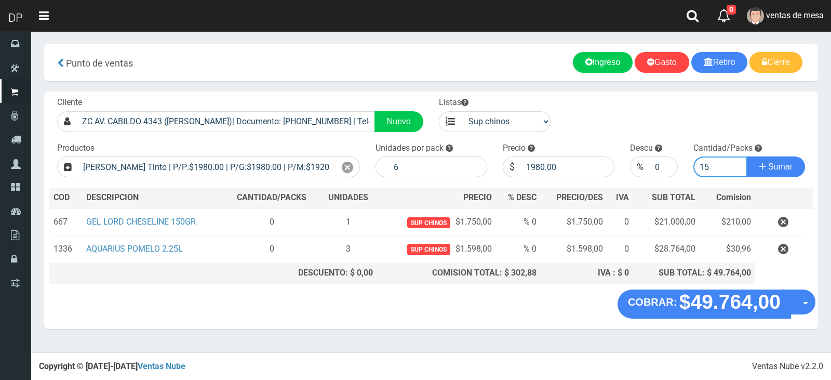
type input "15"
click at [747, 156] on button "Sumar" at bounding box center [776, 166] width 58 height 21
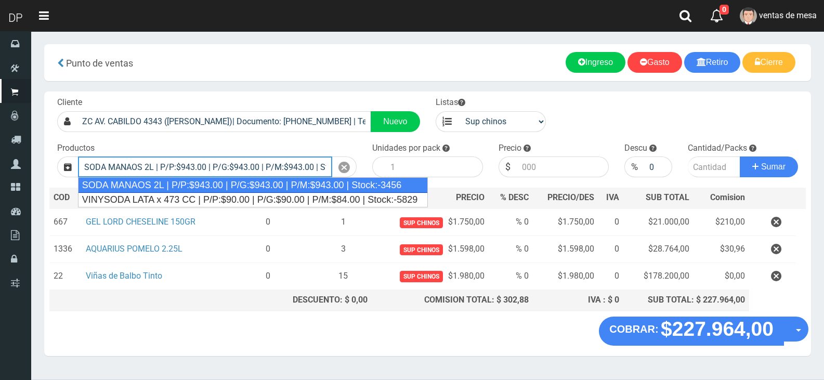
type input "SODA MANAOS 2L | P/P:$943.00 | P/G:$943.00 | P/M:$943.00 | Stock:-3456"
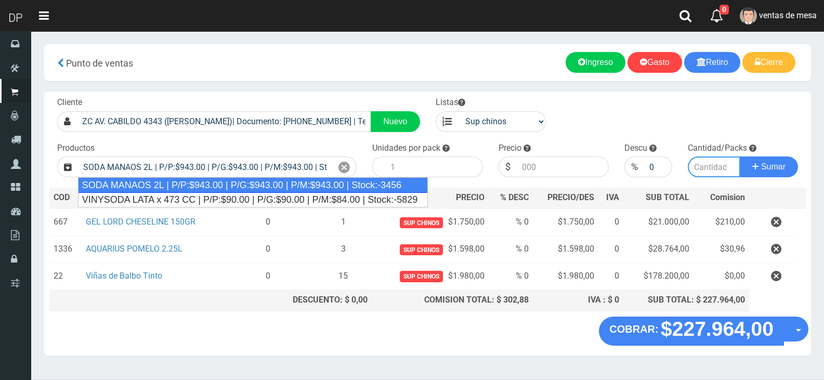
type input "6"
type input "943.00"
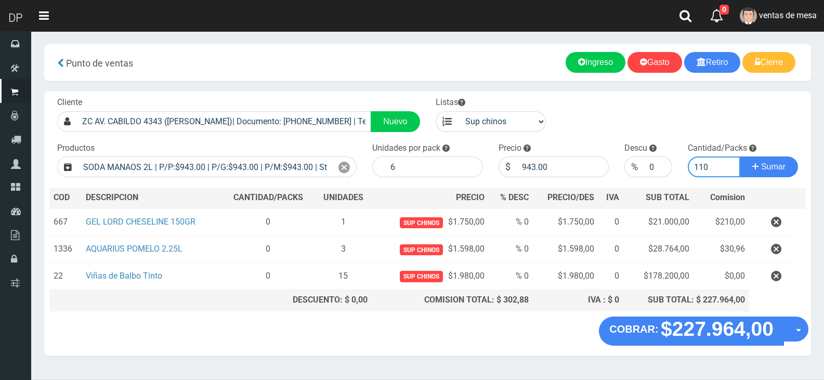
type input "110"
click at [739, 156] on button "Sumar" at bounding box center [768, 166] width 58 height 21
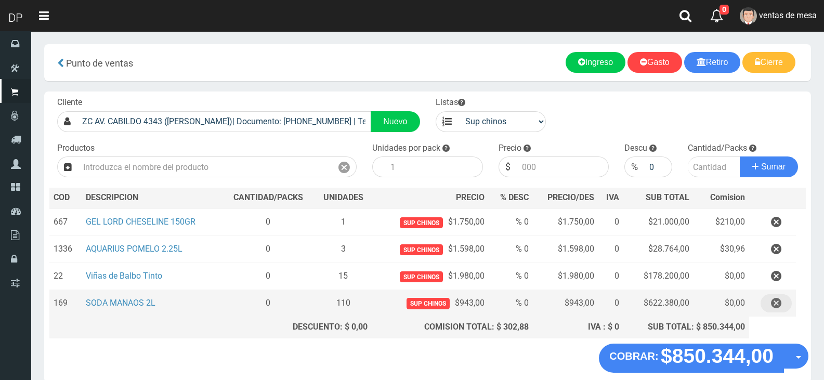
click at [779, 301] on icon "button" at bounding box center [776, 303] width 10 height 18
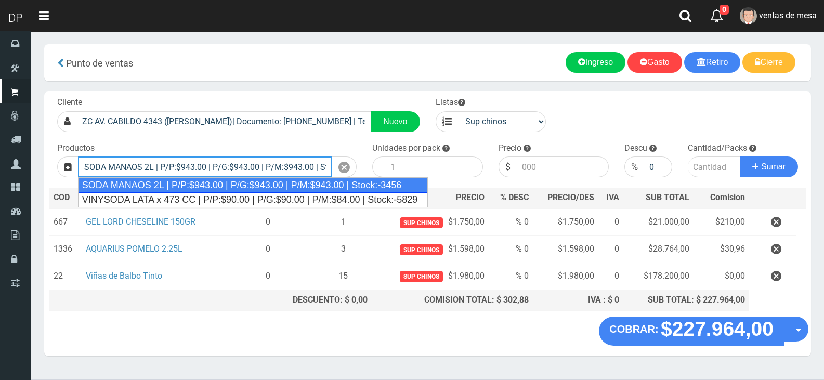
type input "SODA MANAOS 2L | P/P:$943.00 | P/G:$943.00 | P/M:$943.00 | Stock:-3456"
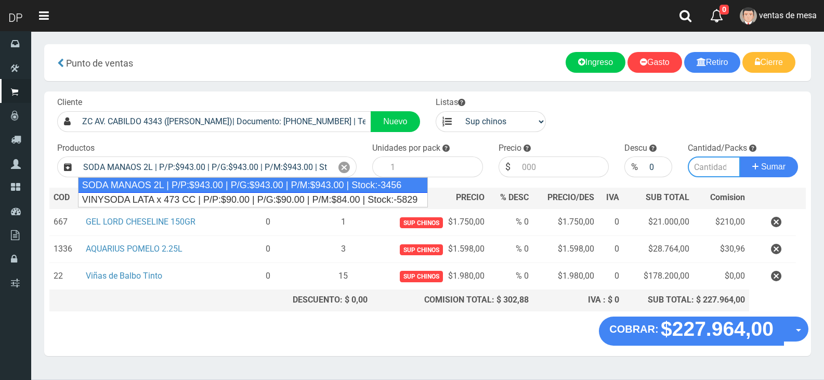
type input "6"
type input "943.00"
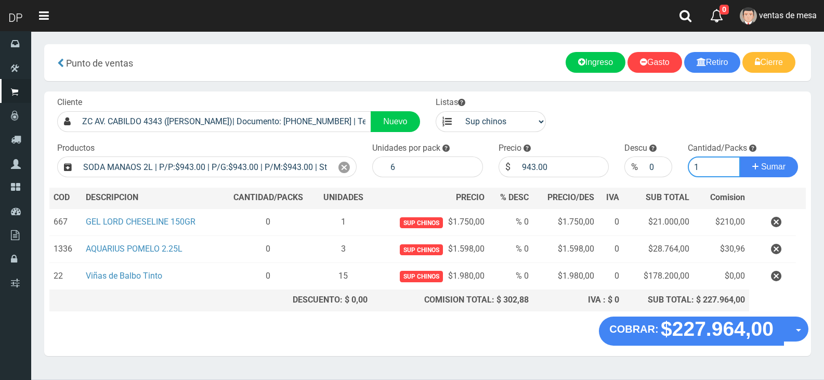
type input "10"
click at [739, 156] on button "Sumar" at bounding box center [768, 166] width 58 height 21
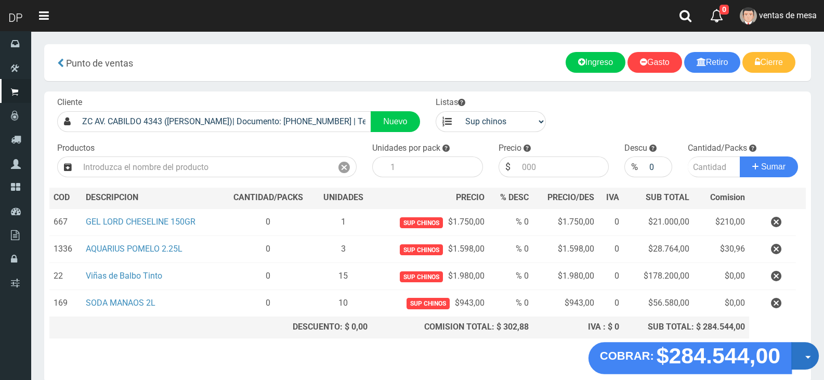
click at [800, 360] on button "Opciones" at bounding box center [805, 356] width 28 height 28
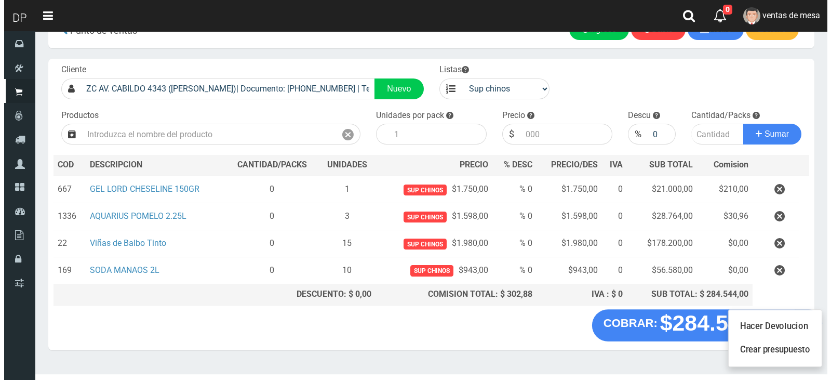
scroll to position [50, 0]
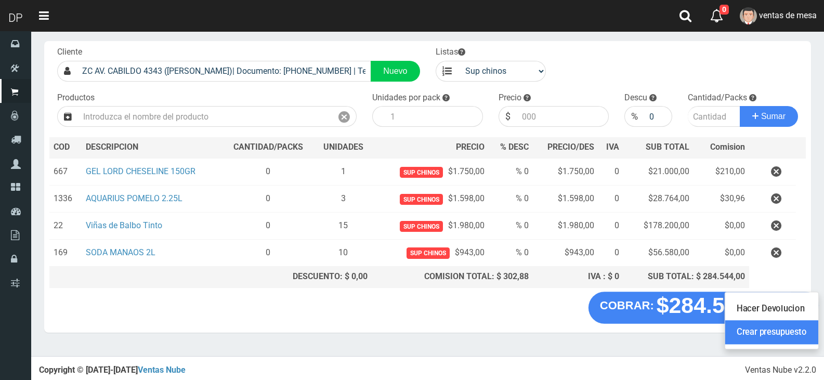
click at [758, 337] on link "Crear presupuesto" at bounding box center [771, 332] width 93 height 24
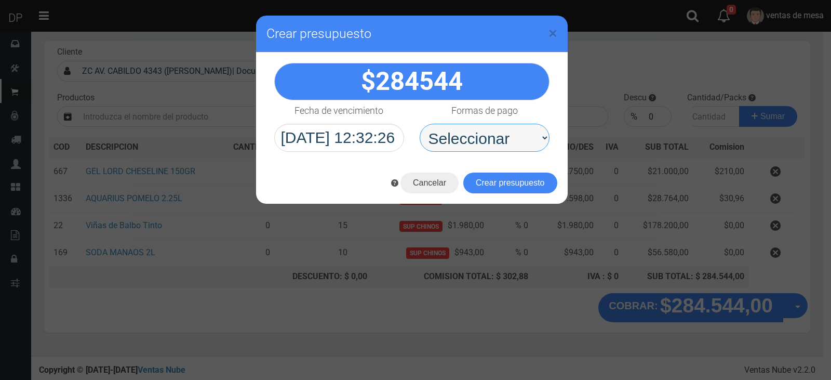
drag, startPoint x: 461, startPoint y: 131, endPoint x: 504, endPoint y: 149, distance: 46.6
click at [507, 144] on select "Seleccionar Efectivo Tarjeta de Crédito Depósito Débito" at bounding box center [485, 138] width 130 height 28
select select "Efectivo"
click at [420, 124] on select "Seleccionar Efectivo Tarjeta de Crédito Depósito Débito" at bounding box center [485, 138] width 130 height 28
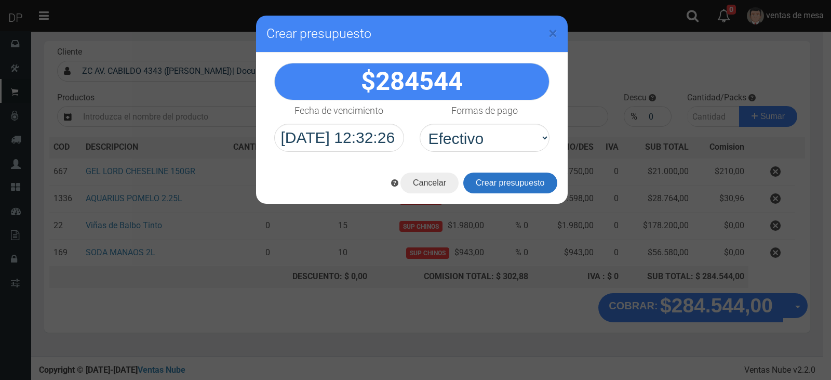
click at [502, 178] on button "Crear presupuesto" at bounding box center [510, 182] width 94 height 21
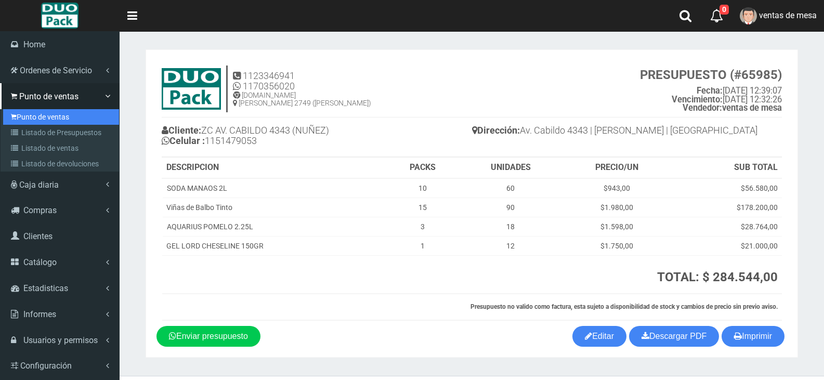
click at [22, 119] on link "Punto de ventas" at bounding box center [61, 117] width 116 height 16
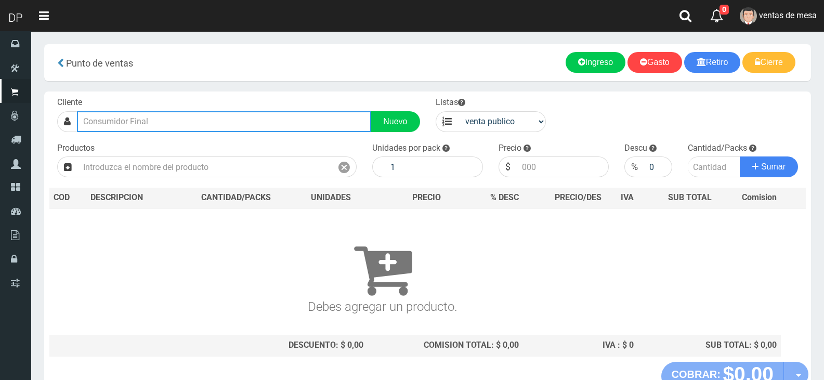
click at [175, 117] on input "text" at bounding box center [224, 121] width 294 height 21
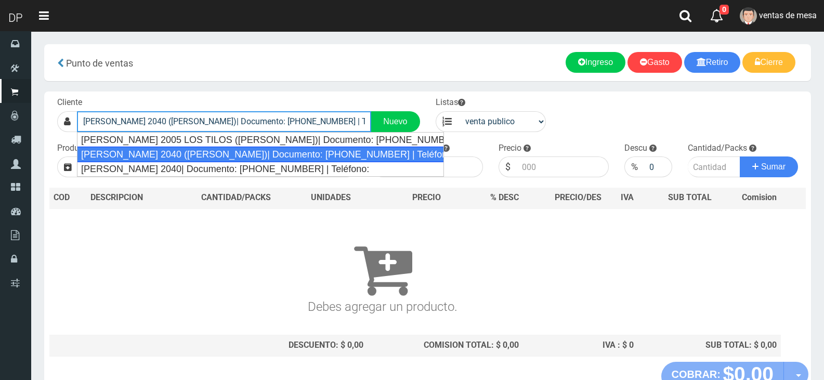
type input "MARIANO ACHA 2040 (URQUIZA)| Documento: 94545188454 | Teléfono:"
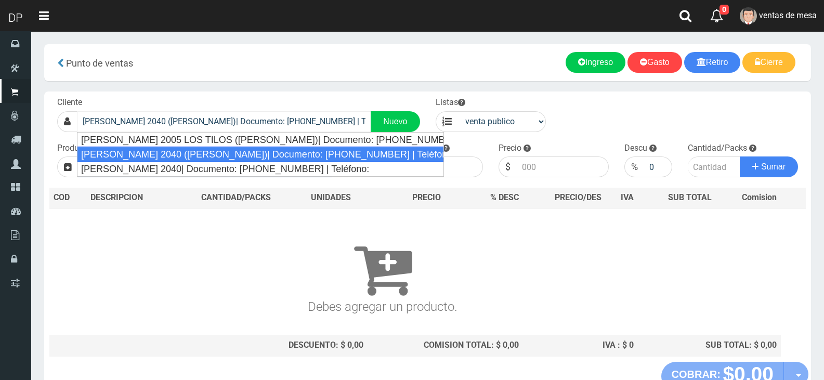
select select "2"
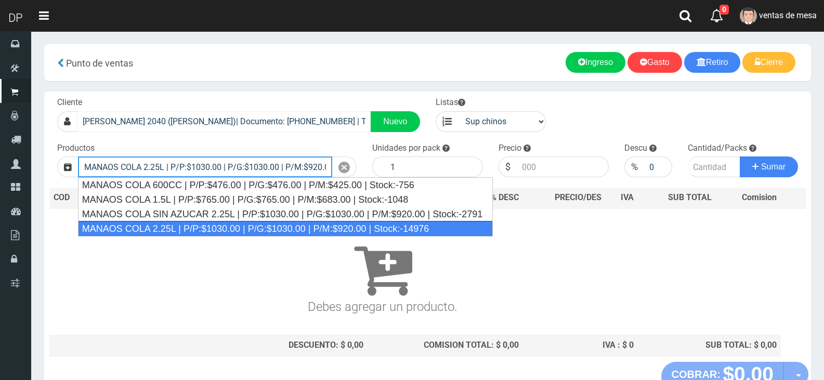
type input "MANAOS COLA 2.25L | P/P:$1030.00 | P/G:$1030.00 | P/M:$920.00 | Stock:-14976"
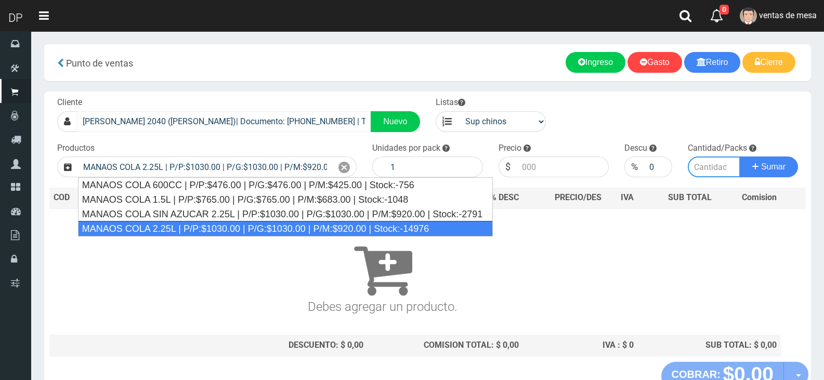
type input "6"
type input "1030.00"
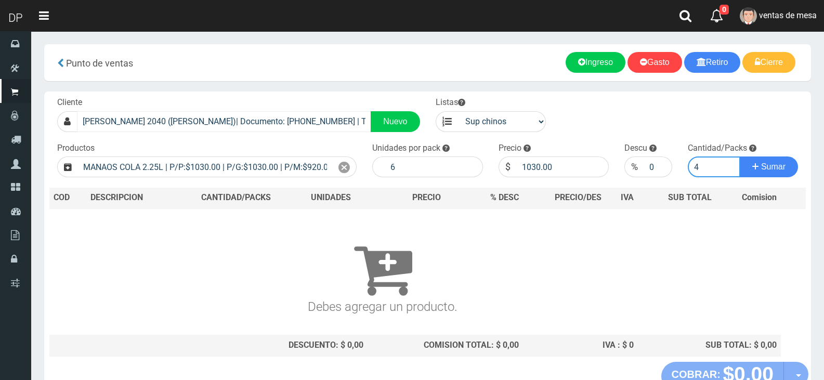
type input "4"
click at [739, 156] on button "Sumar" at bounding box center [768, 166] width 58 height 21
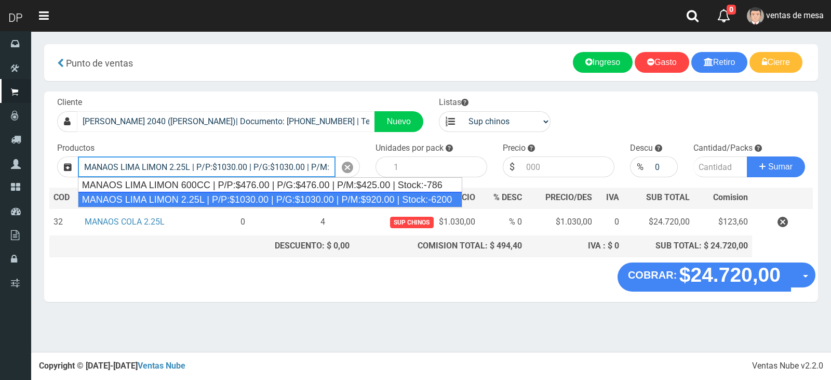
type input "MANAOS LIMA LIMON 2.25L | P/P:$1030.00 | P/G:$1030.00 | P/M:$920.00 | Stock:-62…"
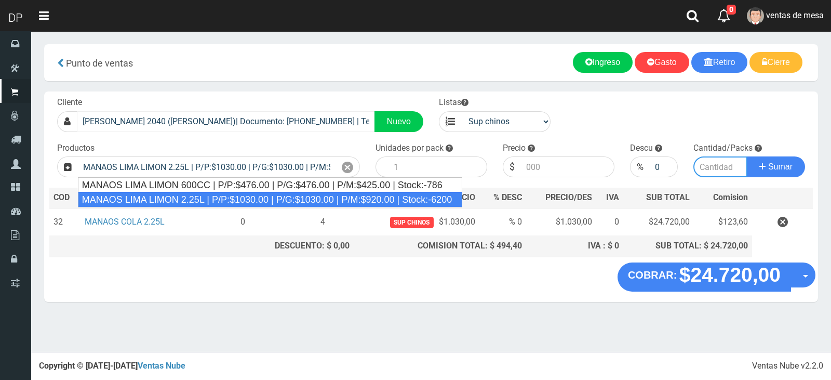
type input "6"
type input "1030.00"
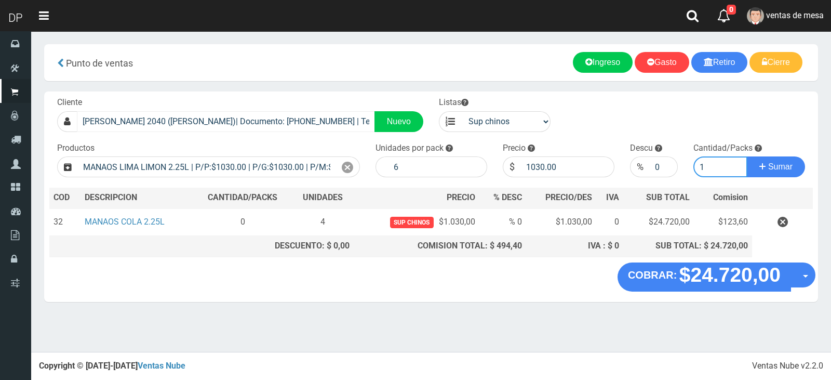
type input "2"
click at [747, 156] on button "Sumar" at bounding box center [776, 166] width 58 height 21
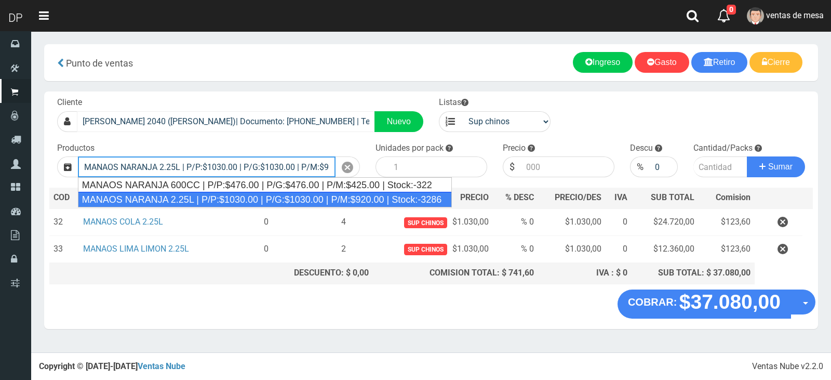
type input "MANAOS NARANJA 2.25L | P/P:$1030.00 | P/G:$1030.00 | P/M:$920.00 | Stock:-3286"
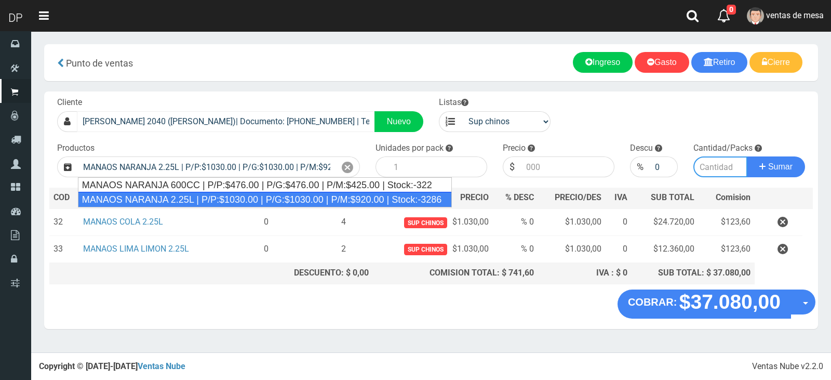
type input "6"
type input "1030.00"
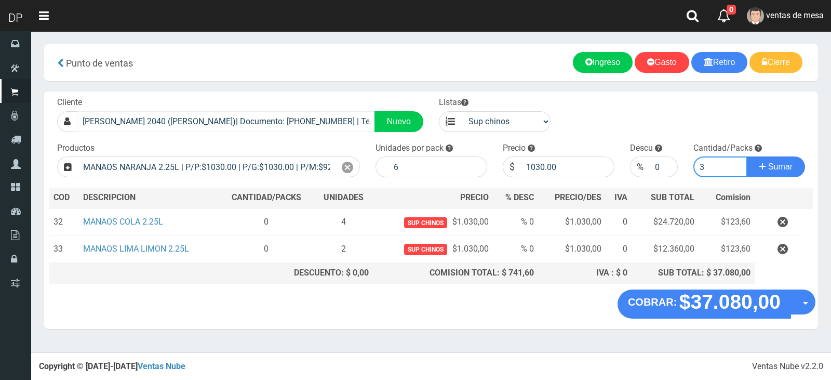
type input "3"
click at [747, 156] on button "Sumar" at bounding box center [776, 166] width 58 height 21
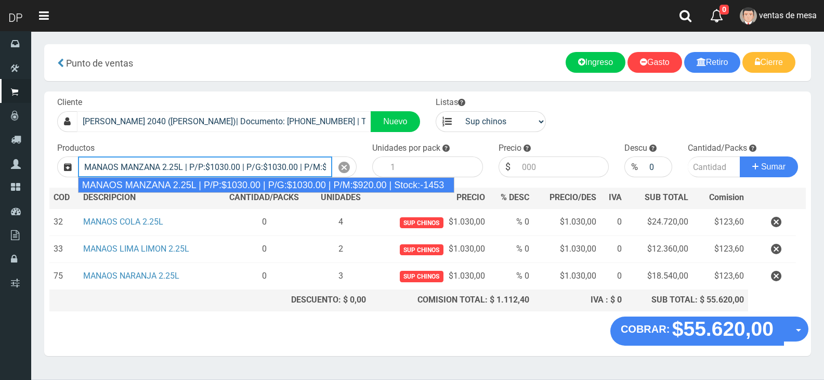
type input "MANAOS MANZANA 2.25L | P/P:$1030.00 | P/G:$1030.00 | P/M:$920.00 | Stock:-1453"
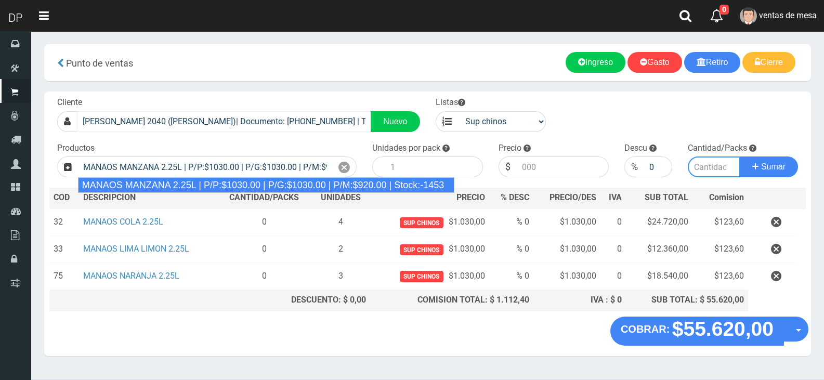
type input "6"
type input "1030.00"
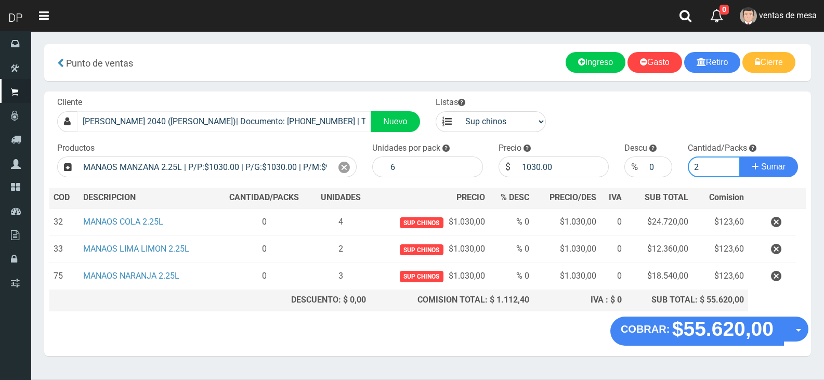
type input "2"
click at [739, 156] on button "Sumar" at bounding box center [768, 166] width 58 height 21
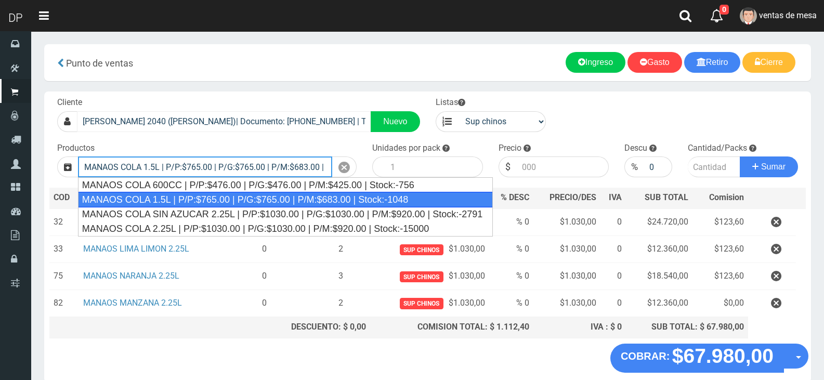
type input "MANAOS COLA 1.5L | P/P:$765.00 | P/G:$765.00 | P/M:$683.00 | Stock:-1048"
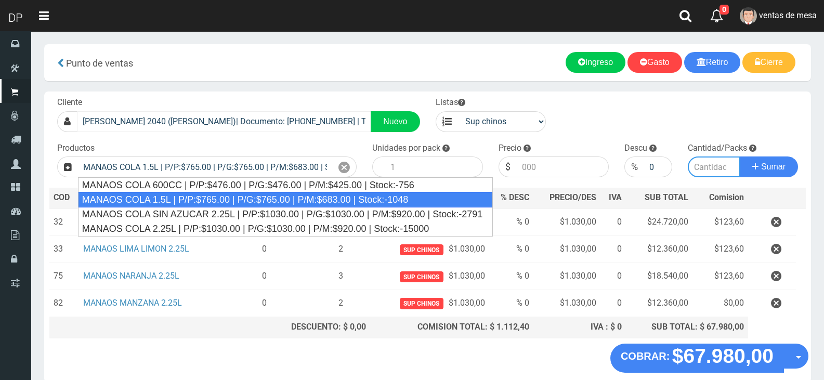
type input "6"
type input "765.00"
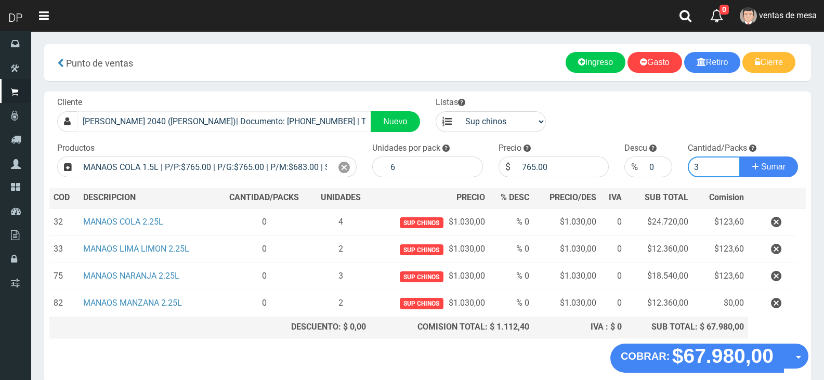
type input "3"
click at [739, 156] on button "Sumar" at bounding box center [768, 166] width 58 height 21
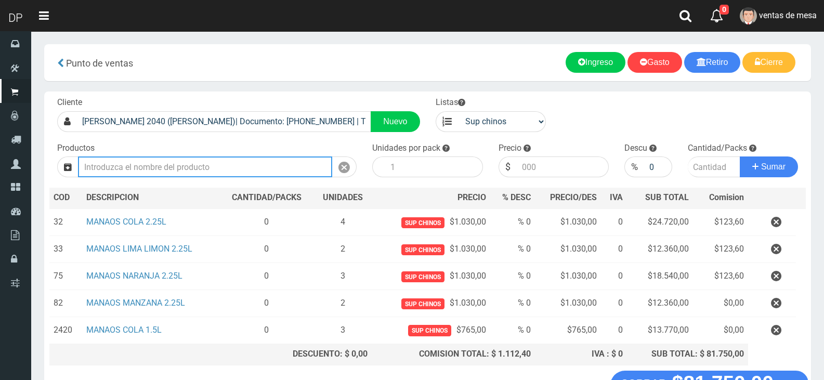
scroll to position [77, 0]
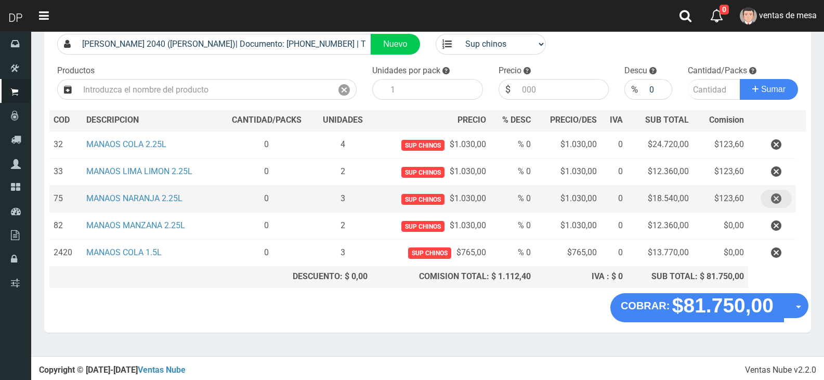
click at [779, 201] on icon "button" at bounding box center [776, 199] width 10 height 18
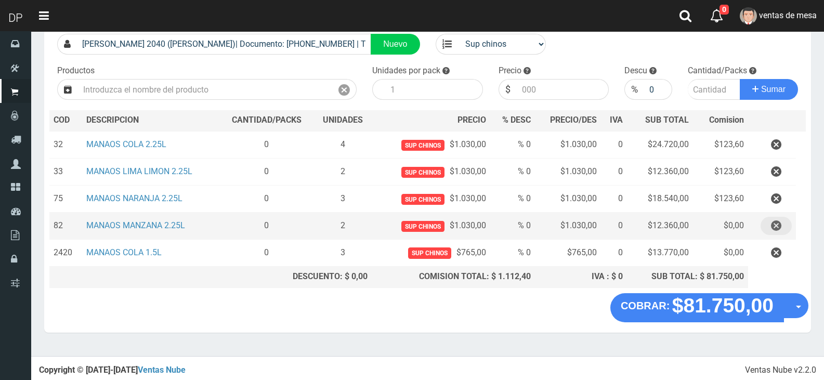
click at [781, 229] on button "button" at bounding box center [775, 226] width 31 height 18
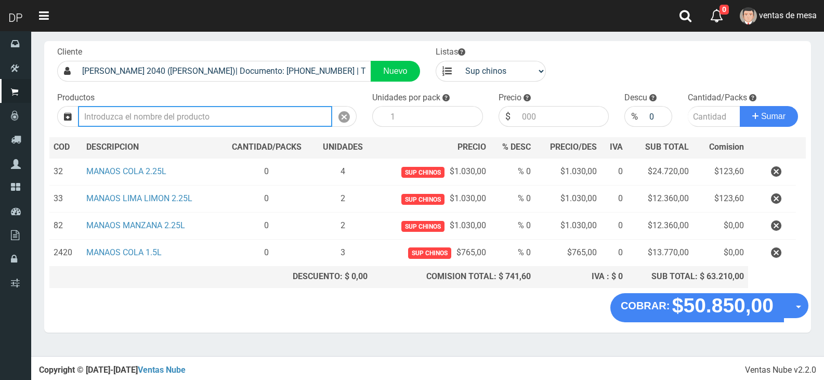
scroll to position [23, 0]
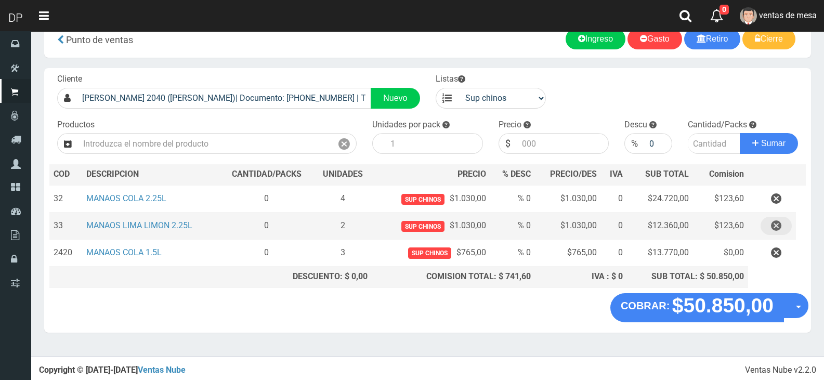
click at [785, 227] on button "button" at bounding box center [775, 226] width 31 height 18
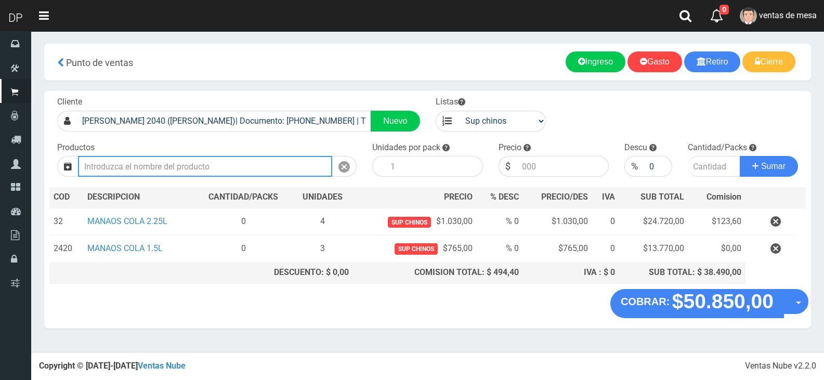
scroll to position [0, 0]
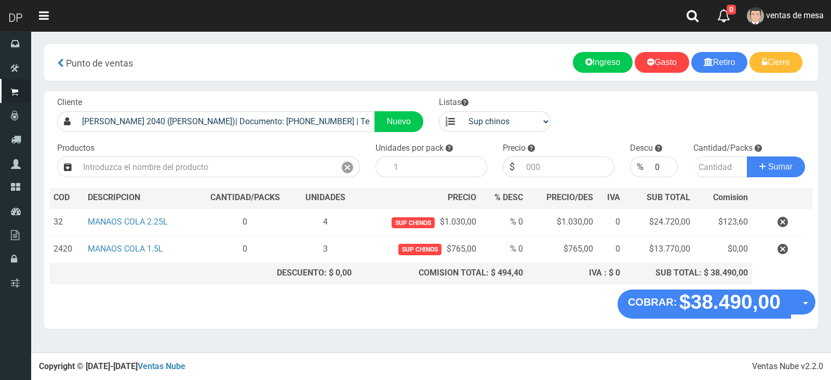
drag, startPoint x: 784, startPoint y: 222, endPoint x: 786, endPoint y: 232, distance: 10.0
click at [785, 223] on icon "button" at bounding box center [783, 222] width 10 height 18
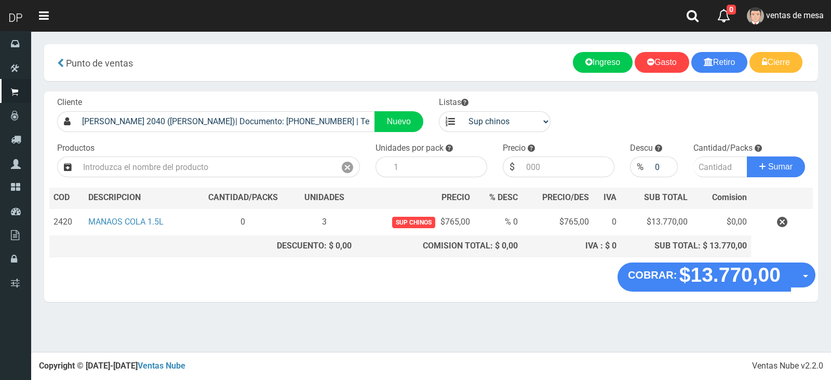
click at [787, 239] on table "COD DES CRIPCION CANTIDAD/PACKS UNIDADES PRECIO % DESC PRECIO/DES IVA SUB TOTAL…" at bounding box center [431, 222] width 764 height 69
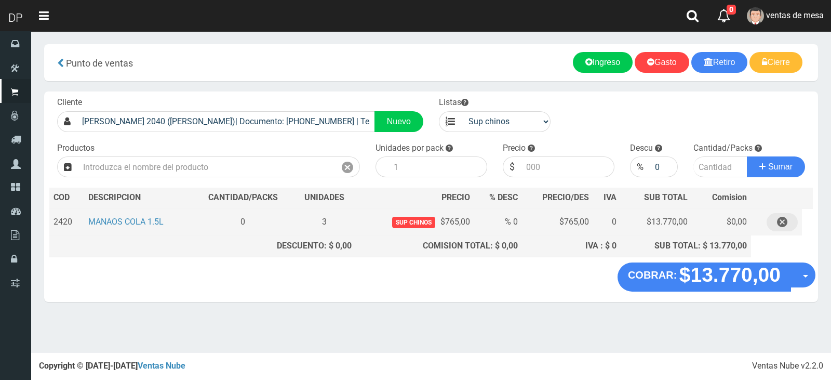
click at [782, 231] on icon "button" at bounding box center [782, 222] width 10 height 18
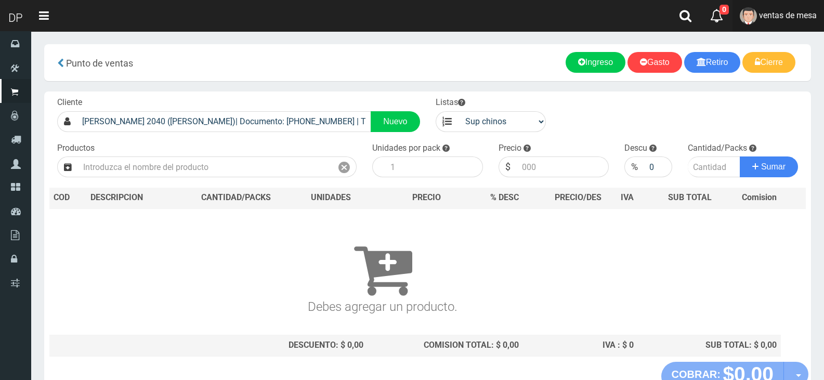
click at [784, 15] on span "ventas de mesa" at bounding box center [788, 15] width 58 height 10
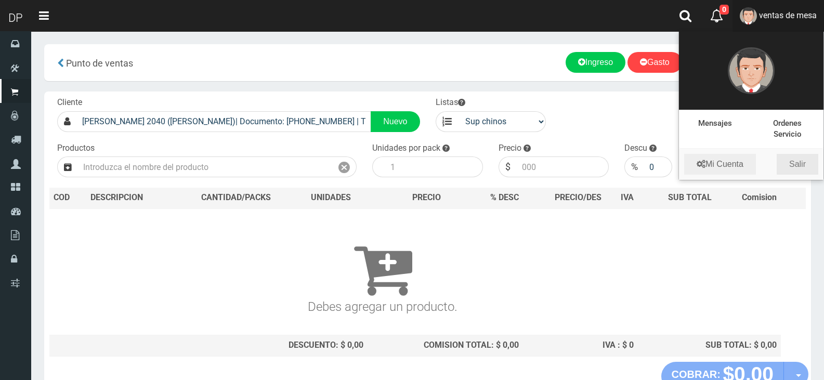
click at [789, 164] on link "Salir" at bounding box center [797, 164] width 42 height 21
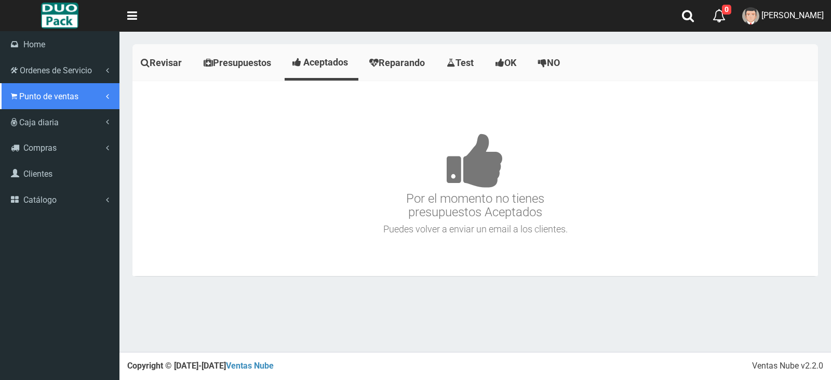
click at [50, 94] on span "Punto de ventas" at bounding box center [48, 96] width 59 height 10
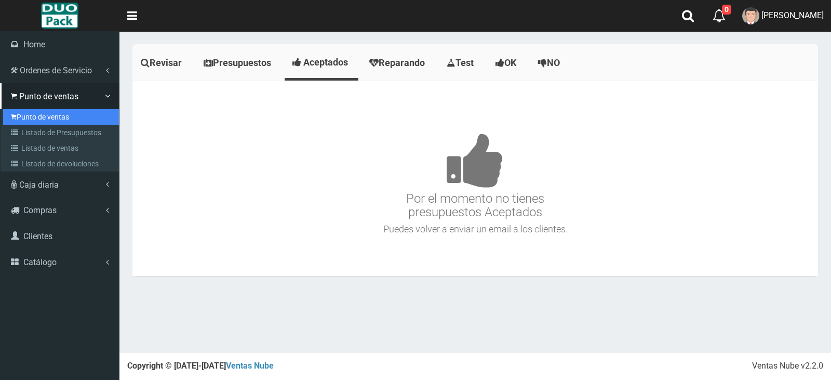
click at [61, 114] on link "Punto de ventas" at bounding box center [61, 117] width 116 height 16
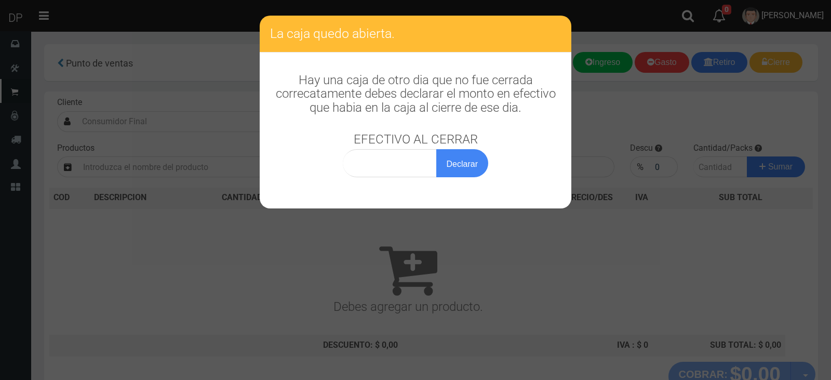
click at [134, 125] on div "La caja quedo abierta. Hay una caja de otro dia que no fue cerrada correcatamen…" at bounding box center [415, 190] width 831 height 380
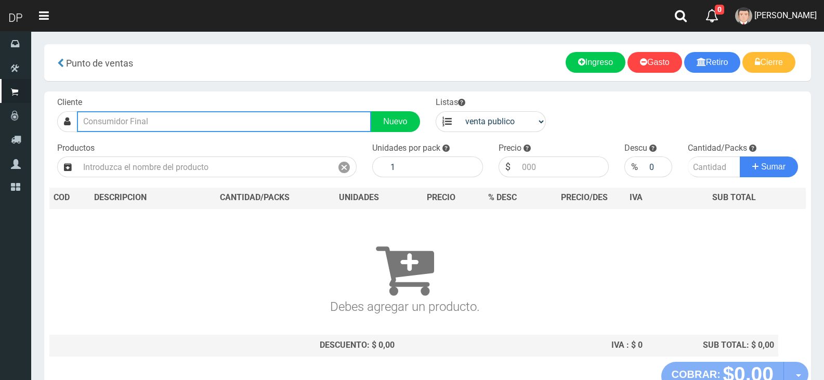
click at [134, 125] on input "text" at bounding box center [224, 121] width 294 height 21
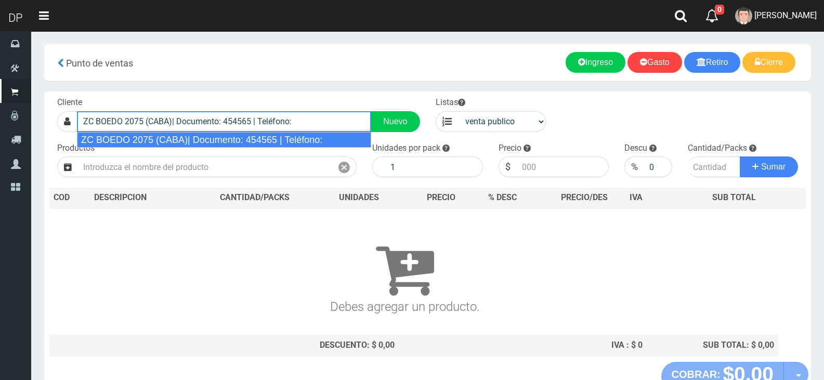
type input "ZC BOEDO 2075 (CABA)| Documento: 454565 | Teléfono:"
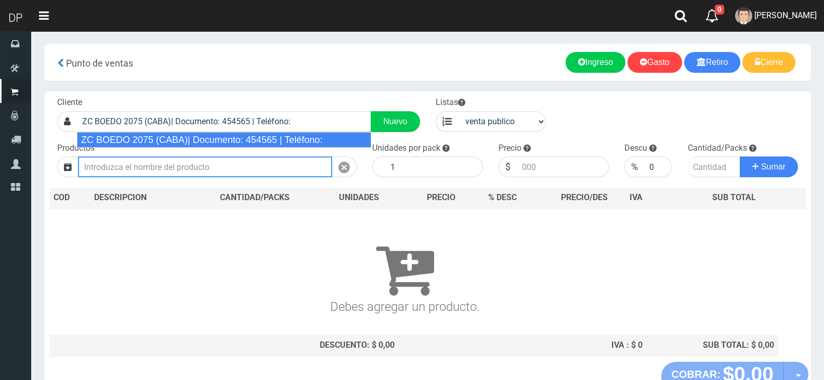
select select "2"
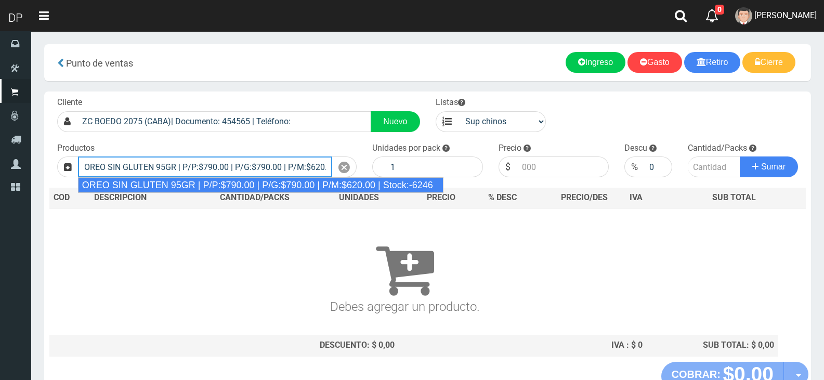
type input "OREO SIN GLUTEN 95GR | P/P:$790.00 | P/G:$790.00 | P/M:$620.00 | Stock:-6246"
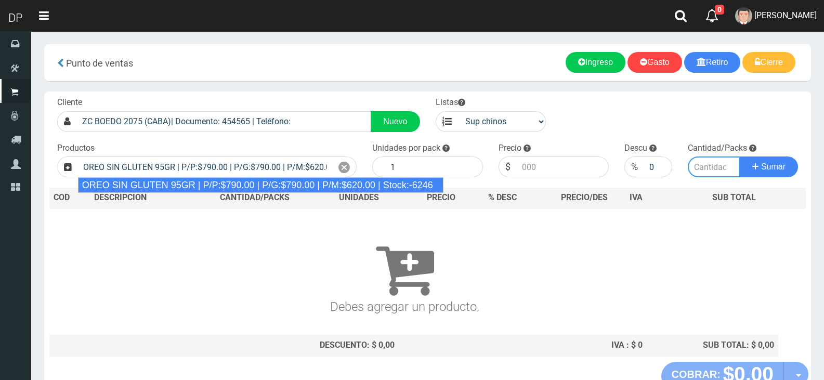
type input "24"
type input "790.00"
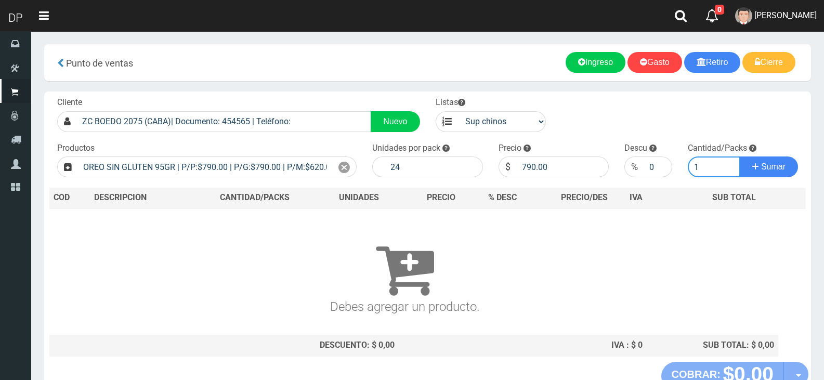
type input "1"
click at [739, 156] on button "Sumar" at bounding box center [768, 166] width 58 height 21
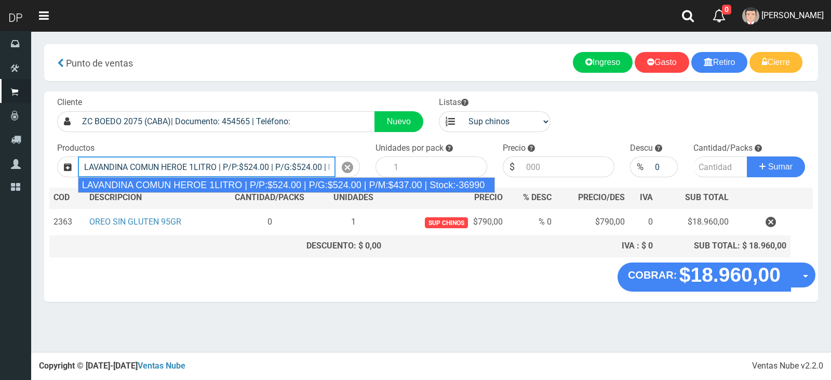
type input "LAVANDINA COMUN HEROE 1LITRO | P/P:$524.00 | P/G:$524.00 | P/M:$437.00 | Stock:…"
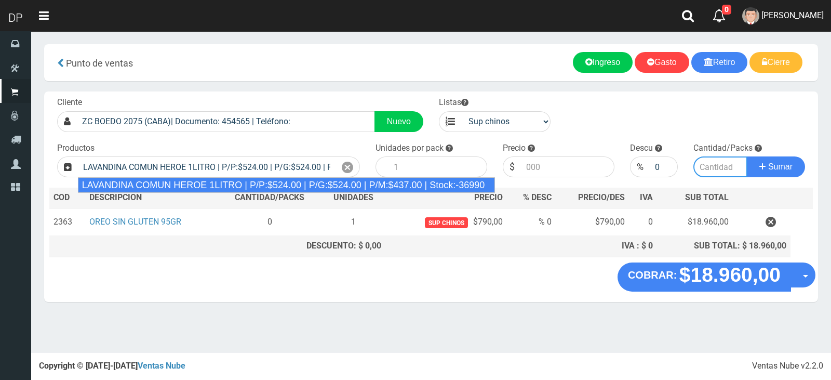
type input "15"
type input "524.00"
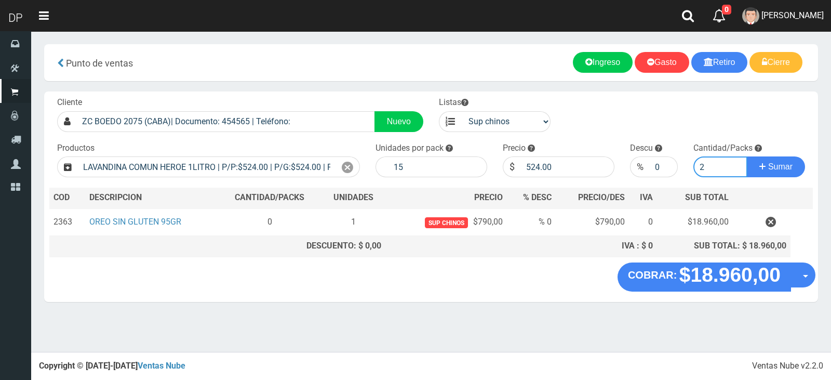
type input "2"
click at [747, 156] on button "Sumar" at bounding box center [776, 166] width 58 height 21
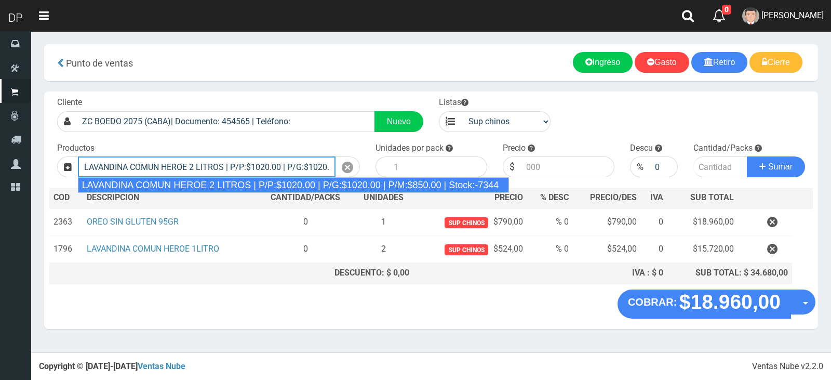
type input "LAVANDINA COMUN HEROE 2 LITROS | P/P:$1020.00 | P/G:$1020.00 | P/M:$850.00 | St…"
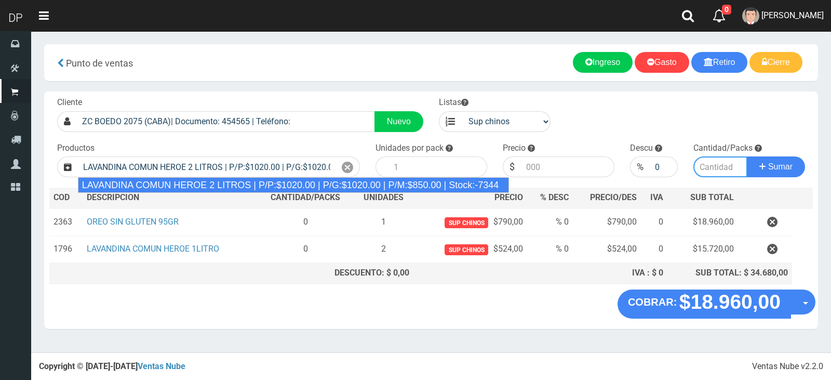
type input "8"
type input "1020.00"
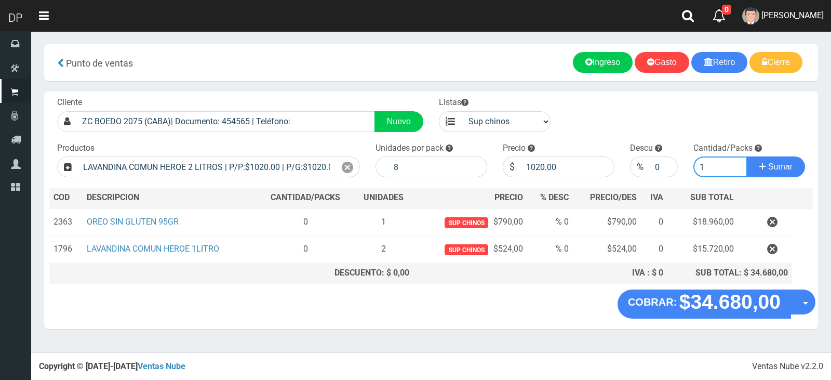
type input "1"
click at [747, 156] on button "Sumar" at bounding box center [776, 166] width 58 height 21
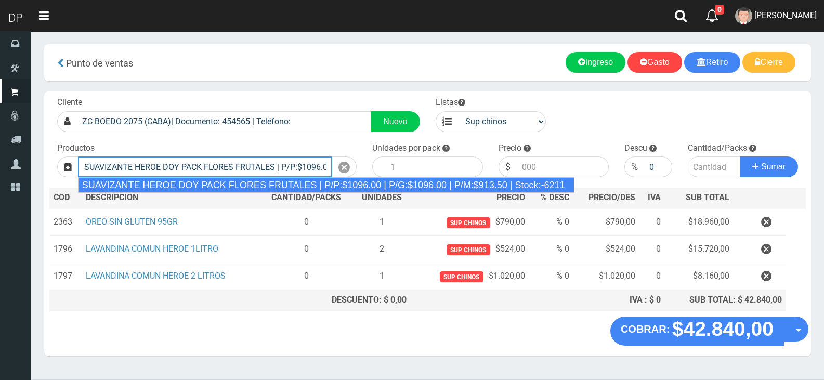
type input "SUAVIZANTE HEROE DOY PACK FLORES FRUTALES | P/P:$1096.00 | P/G:$1096.00 | P/M:$…"
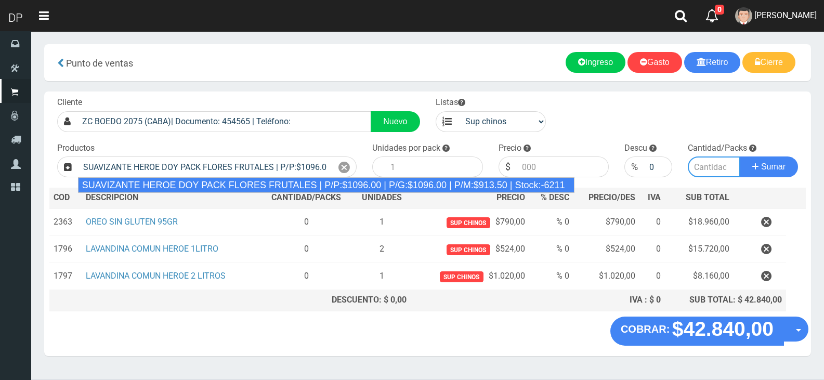
type input "12"
type input "1096.00"
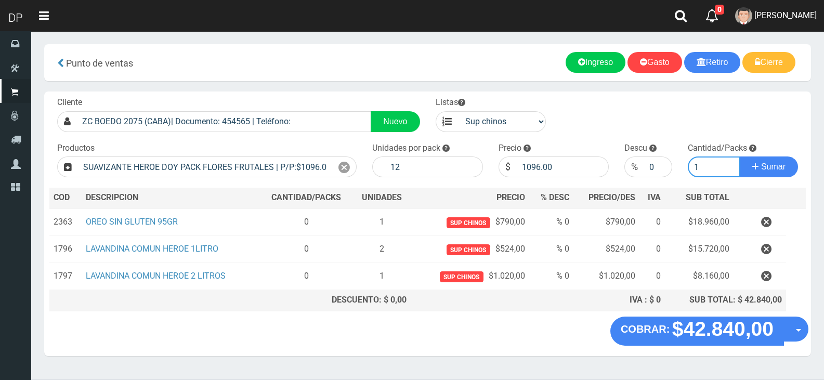
type input "1"
click at [739, 156] on button "Sumar" at bounding box center [768, 166] width 58 height 21
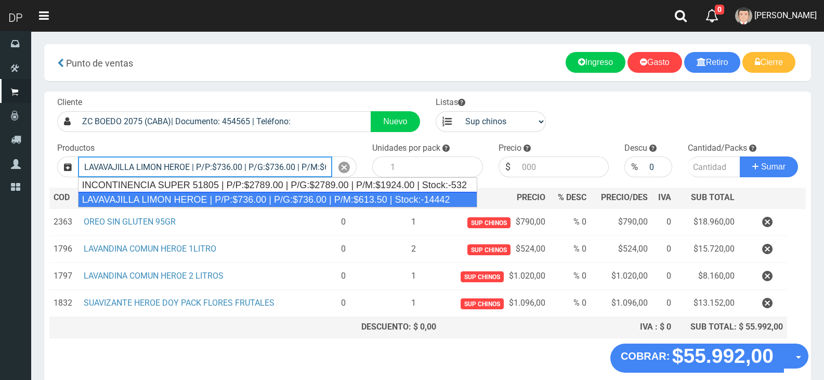
type input "LAVAVAJILLA LIMON HEROE | P/P:$736.00 | P/G:$736.00 | P/M:$613.50 | Stock:-14442"
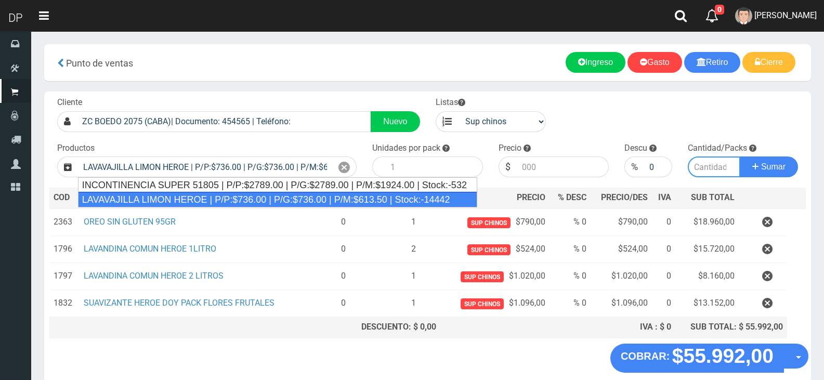
type input "15"
type input "736.00"
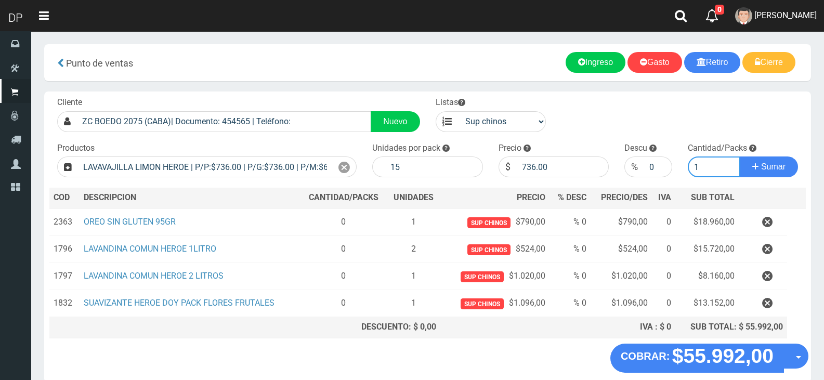
type input "1"
click at [739, 156] on button "Sumar" at bounding box center [768, 166] width 58 height 21
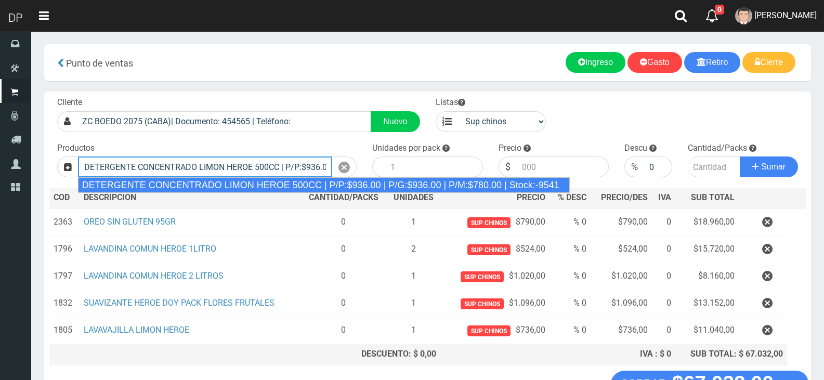
type input "DETERGENTE CONCENTRADO LIMON HEROE 500CC | P/P:$936.00 | P/G:$936.00 | P/M:$780…"
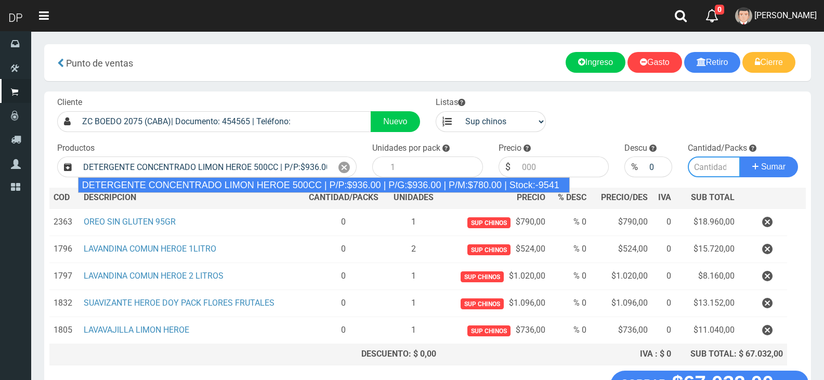
type input "12"
type input "936.00"
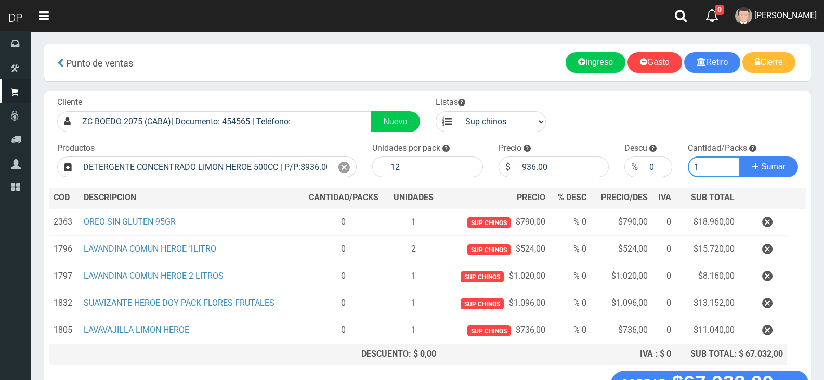
type input "1"
click at [739, 156] on button "Sumar" at bounding box center [768, 166] width 58 height 21
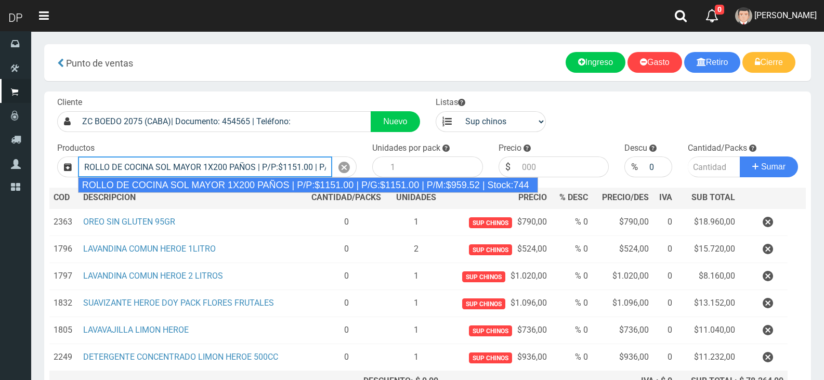
type input "ROLLO DE COCINA SOL MAYOR 1X200 PAÑOS | P/P:$1151.00 | P/G:$1151.00 | P/M:$959.…"
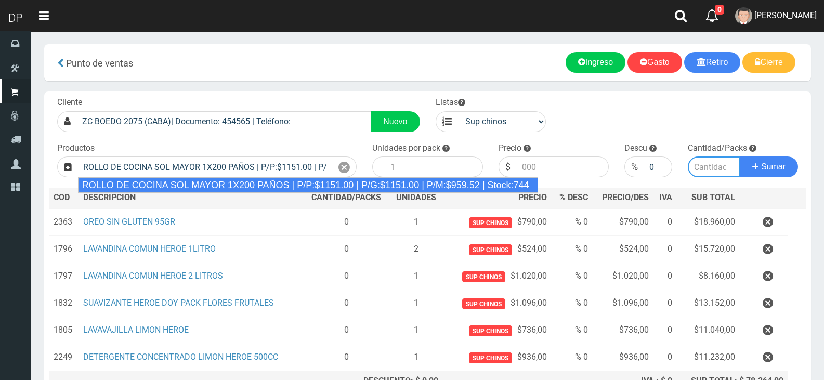
type input "12"
type input "1151.00"
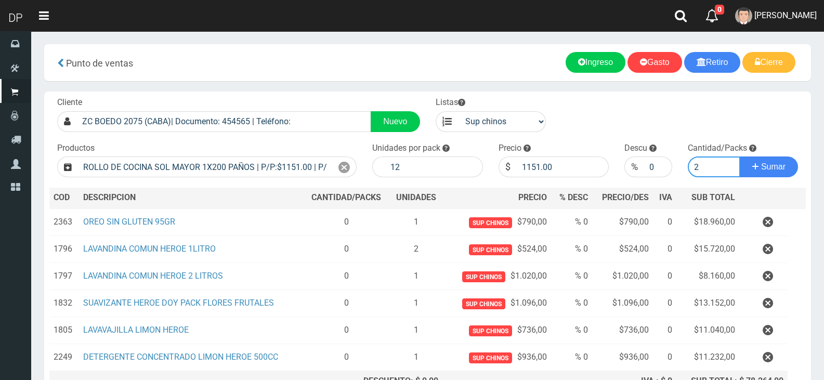
type input "2"
click at [739, 156] on button "Sumar" at bounding box center [768, 166] width 58 height 21
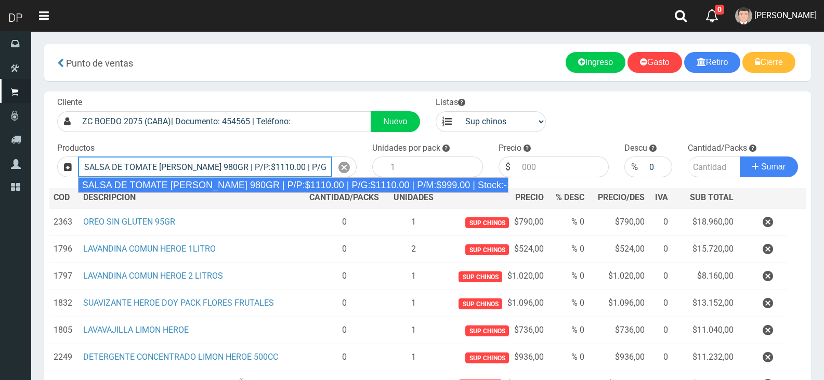
type input "SALSA DE TOMATE ORESTES 980GR | P/P:$1110.00 | P/G:$1110.00 | P/M:$999.00 | Sto…"
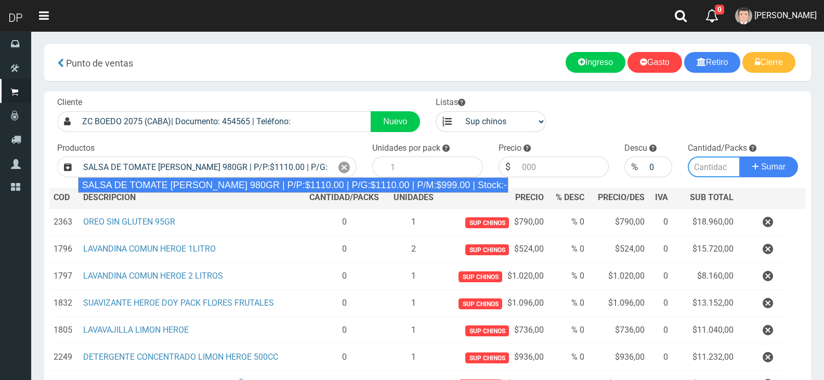
type input "8"
type input "1110.00"
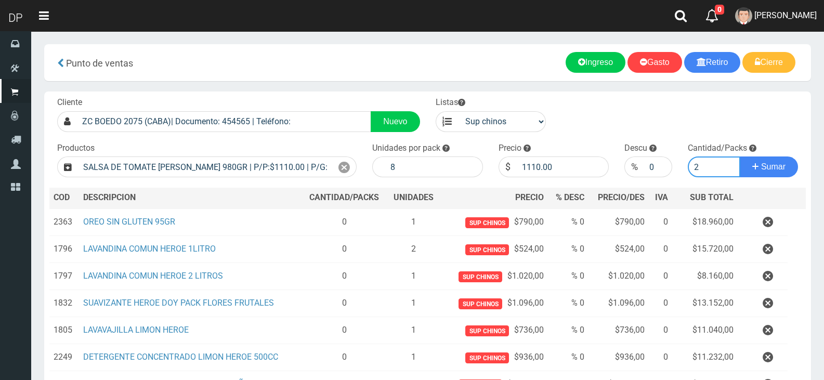
type input "2"
click at [739, 156] on button "Sumar" at bounding box center [768, 166] width 58 height 21
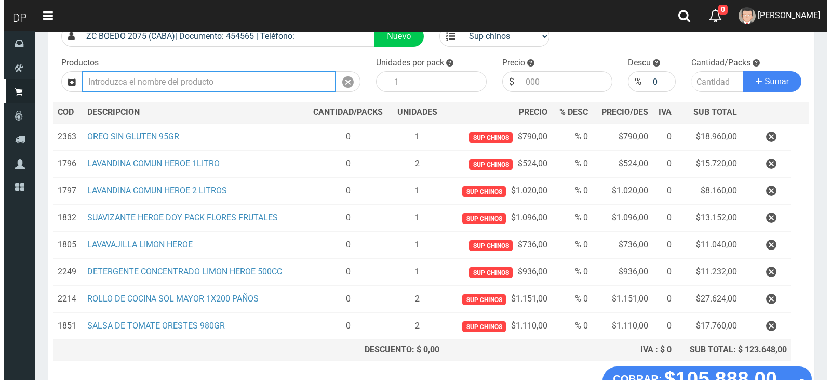
scroll to position [158, 0]
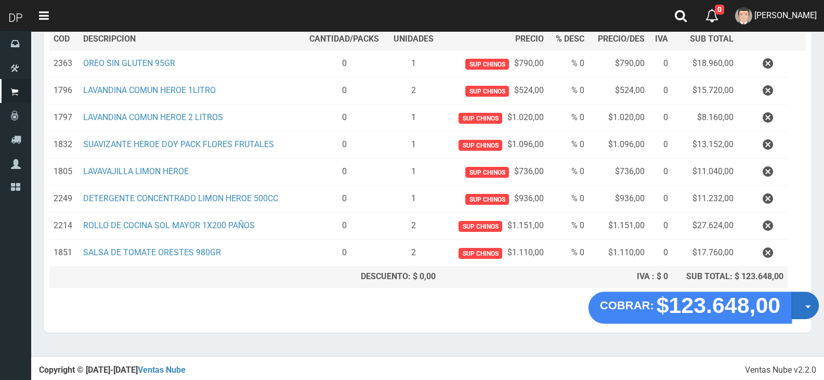
click at [803, 306] on button "Opciones" at bounding box center [805, 305] width 28 height 28
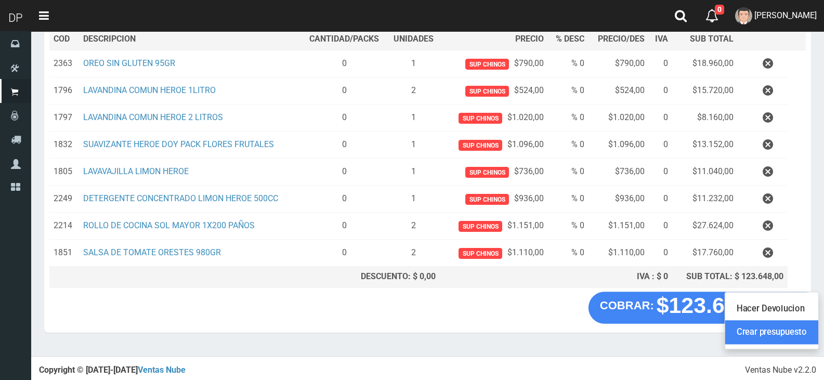
click at [792, 328] on link "Crear presupuesto" at bounding box center [771, 333] width 93 height 24
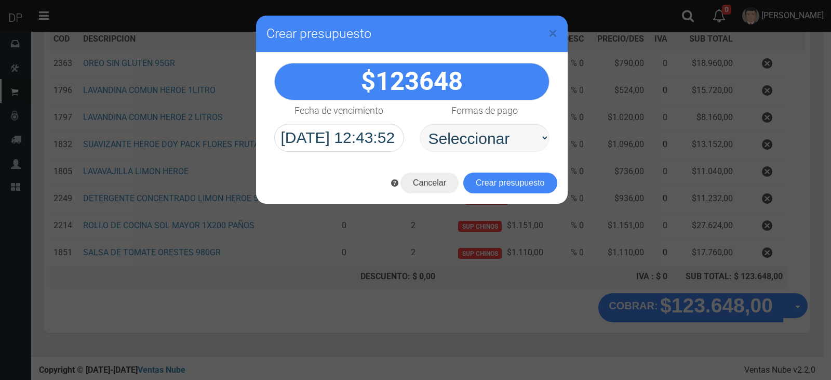
click at [500, 138] on select "Seleccionar Efectivo Tarjeta de Crédito Depósito Débito" at bounding box center [485, 138] width 130 height 28
select select "Efectivo"
click at [420, 124] on select "Seleccionar Efectivo Tarjeta de Crédito Depósito Débito" at bounding box center [485, 138] width 130 height 28
click at [502, 180] on button "Crear presupuesto" at bounding box center [510, 182] width 94 height 21
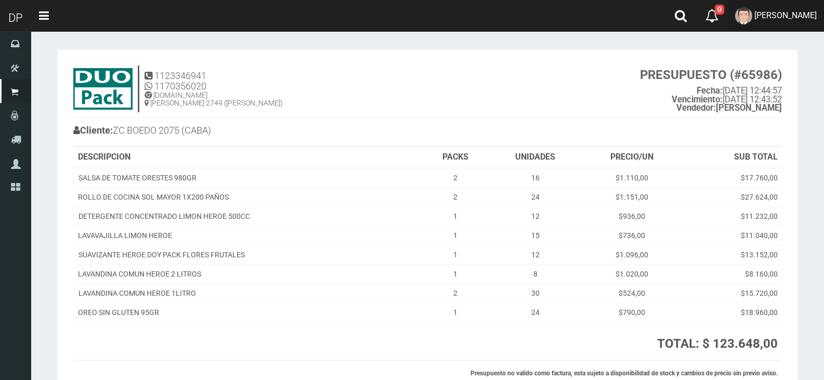
click at [786, 22] on link "[PERSON_NAME]" at bounding box center [775, 16] width 96 height 32
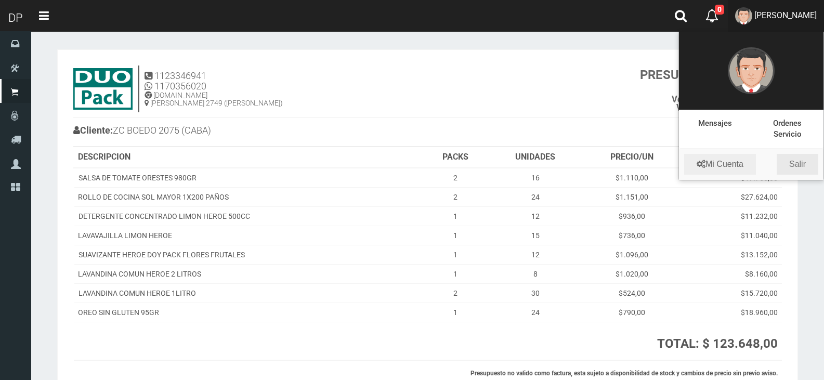
click at [799, 158] on link "Salir" at bounding box center [797, 164] width 42 height 21
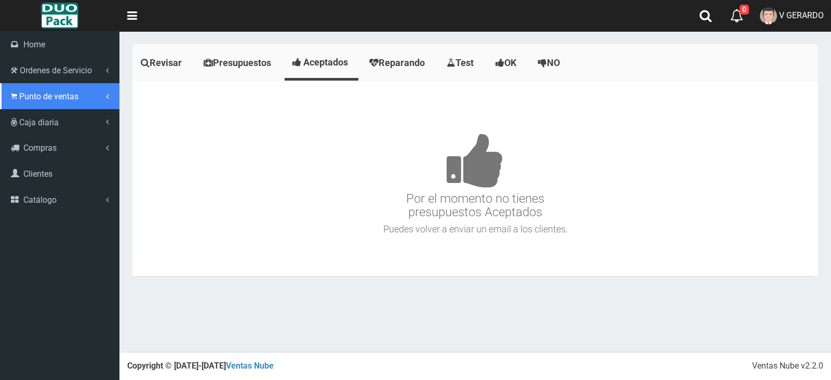
click at [12, 107] on link "Punto de ventas" at bounding box center [59, 96] width 119 height 26
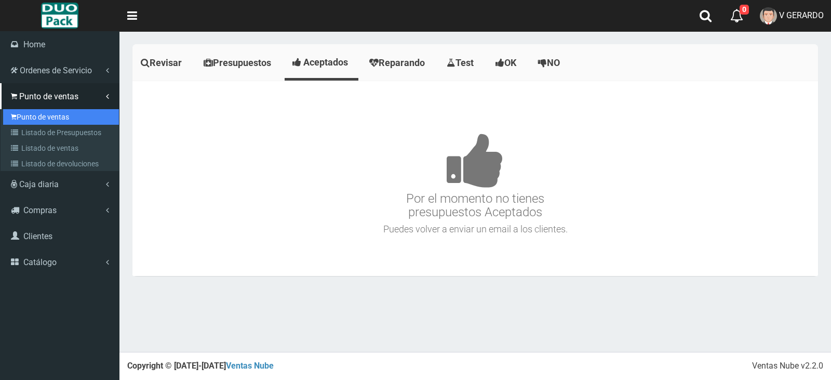
click at [30, 116] on link "Punto de ventas" at bounding box center [61, 117] width 116 height 16
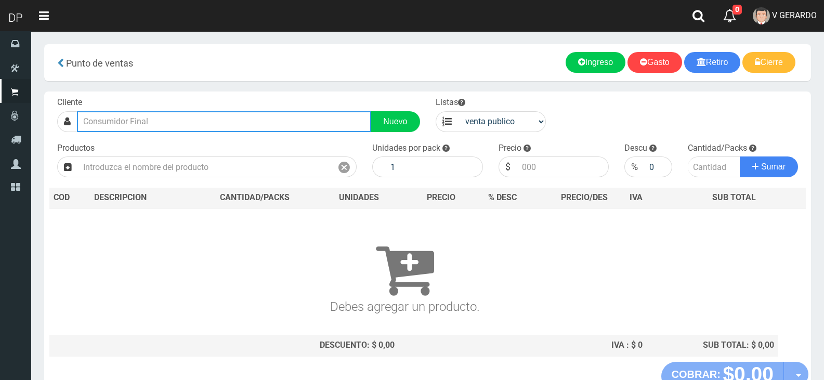
click at [123, 119] on input "text" at bounding box center [224, 121] width 294 height 21
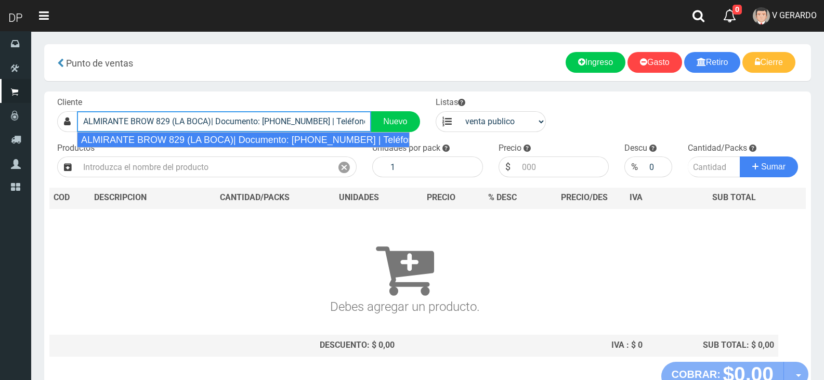
type input "ALMIRANTE BROW 829 (LA BOCA)| Documento: [PHONE_NUMBER] | Teléfono:"
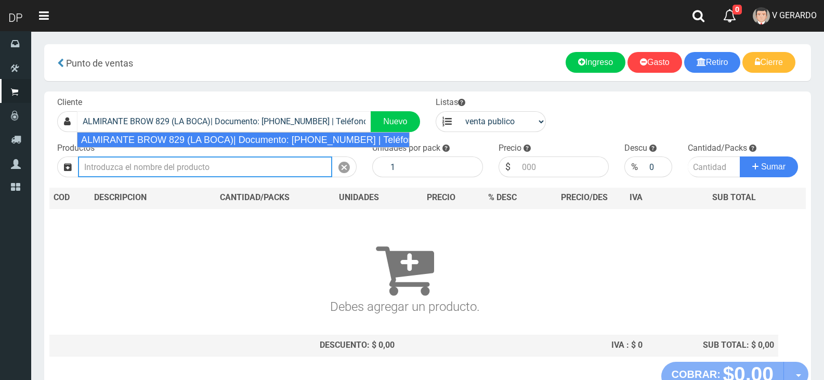
select select "2"
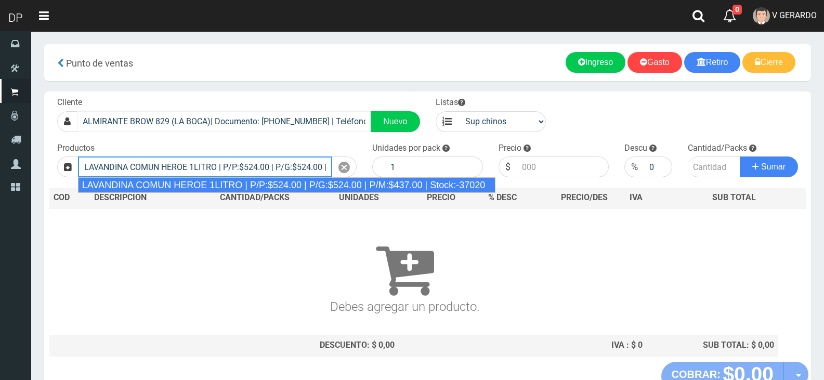
type input "LAVANDINA COMUN HEROE 1LITRO | P/P:$524.00 | P/G:$524.00 | P/M:$437.00 | Stock:…"
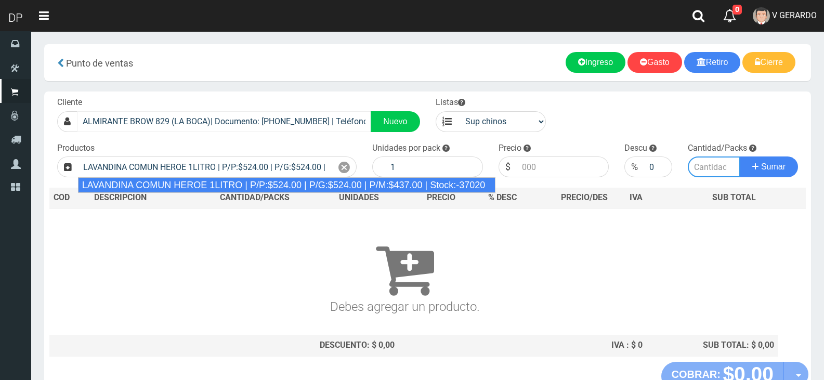
type input "15"
type input "524.00"
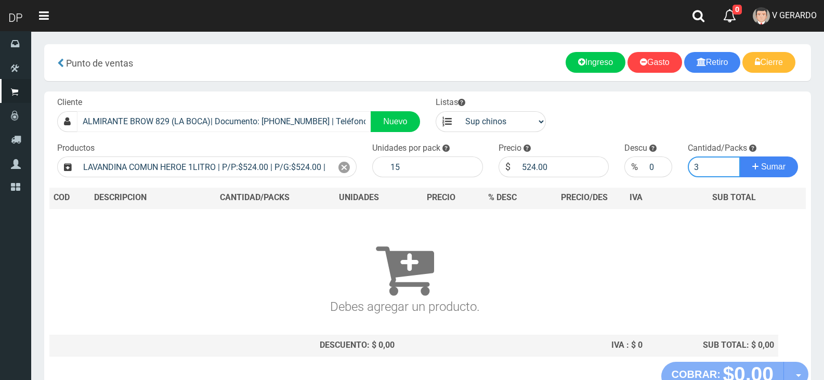
type input "3"
click at [739, 156] on button "Sumar" at bounding box center [768, 166] width 58 height 21
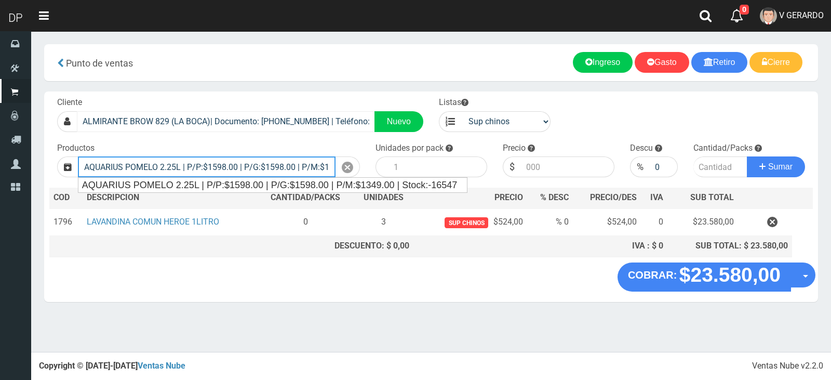
type input "AQUARIUS POMELO 2.25L | P/P:$1598.00 | P/G:$1598.00 | P/M:$1349.00 | Stock:-165…"
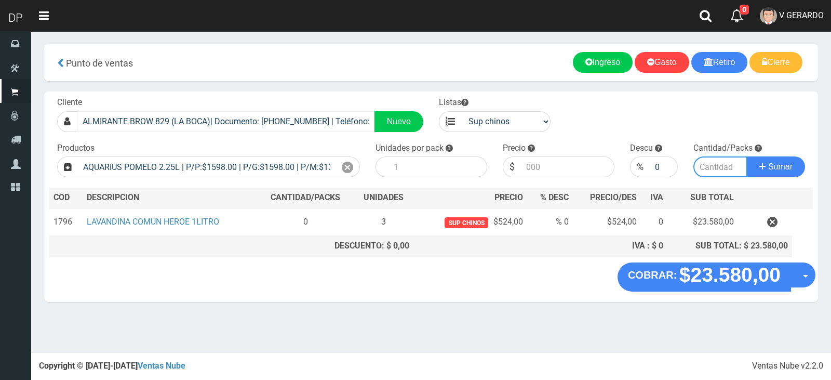
type input "6"
type input "1598.00"
type input "2"
click at [747, 156] on button "Sumar" at bounding box center [776, 166] width 58 height 21
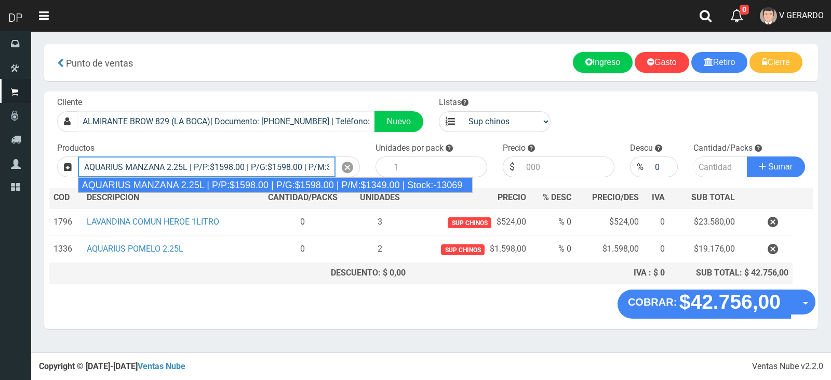
type input "AQUARIUS MANZANA 2.25L | P/P:$1598.00 | P/G:$1598.00 | P/M:$1349.00 | Stock:-13…"
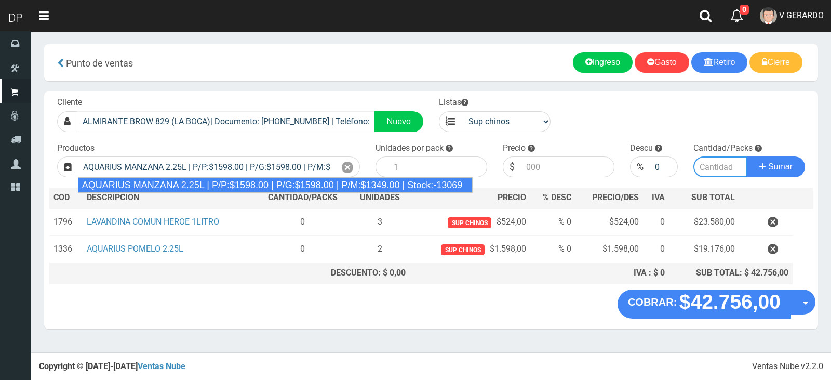
type input "6"
type input "1598.00"
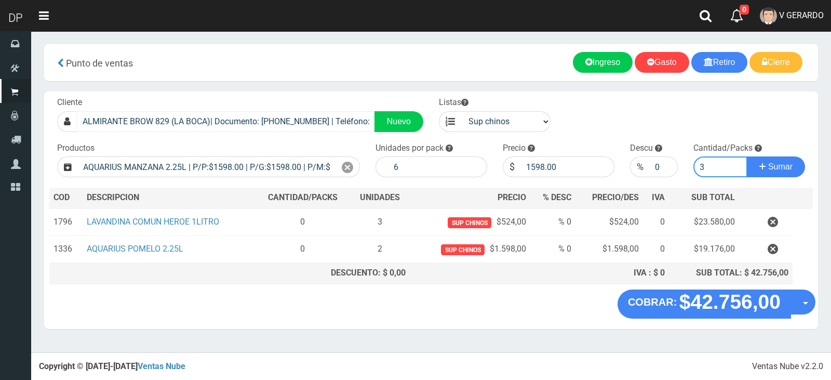
type input "3"
click at [747, 156] on button "Sumar" at bounding box center [776, 166] width 58 height 21
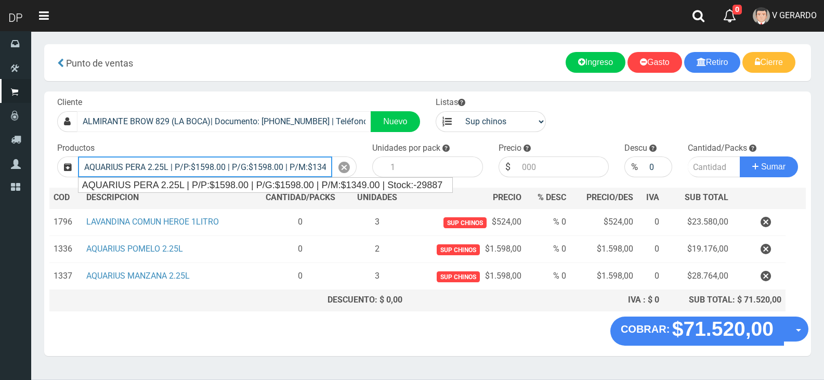
type input "AQUARIUS PERA 2.25L | P/P:$1598.00 | P/G:$1598.00 | P/M:$1349.00 | Stock:-29887"
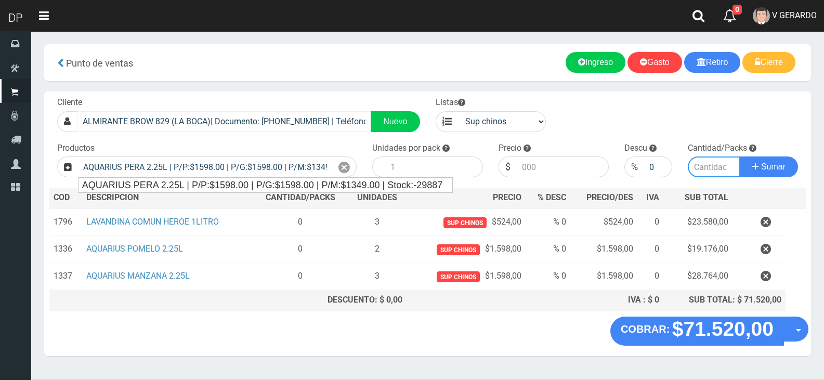
type input "6"
type input "1598.00"
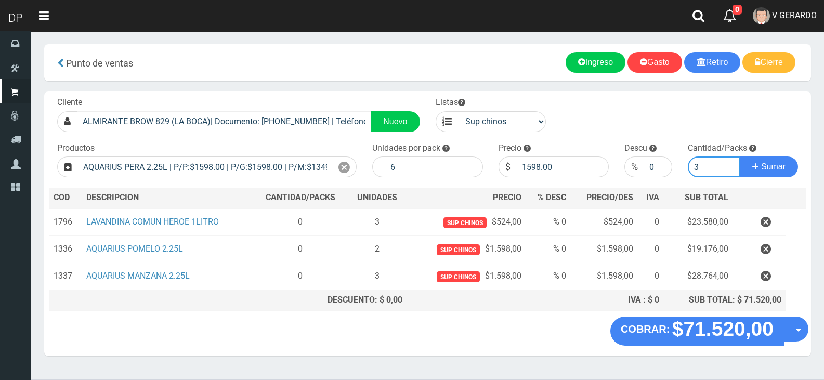
type input "3"
click at [739, 156] on button "Sumar" at bounding box center [768, 166] width 58 height 21
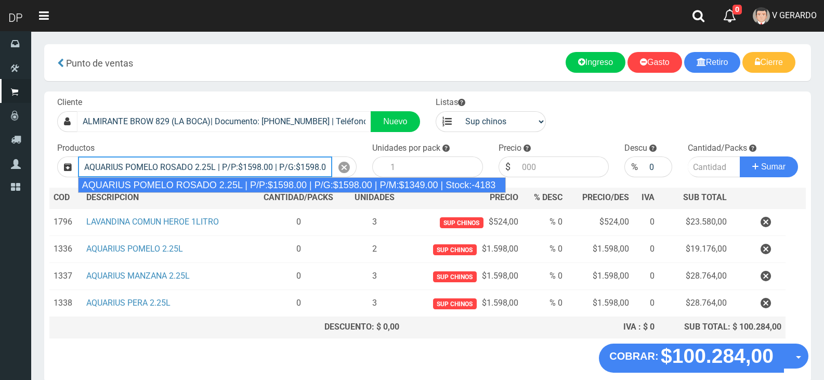
type input "AQUARIUS POMELO ROSADO 2.25L | P/P:$1598.00 | P/G:$1598.00 | P/M:$1349.00 | Sto…"
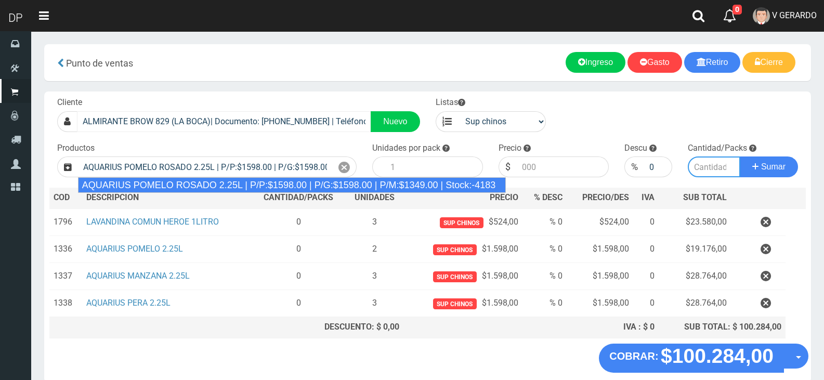
type input "6"
type input "1598.00"
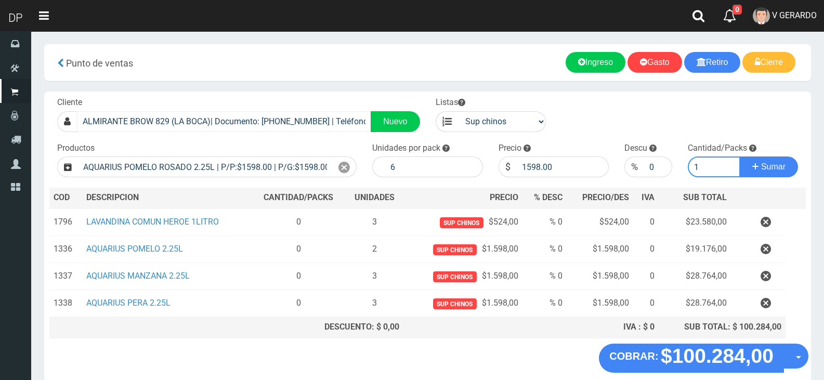
type input "1"
click at [739, 156] on button "Sumar" at bounding box center [768, 166] width 58 height 21
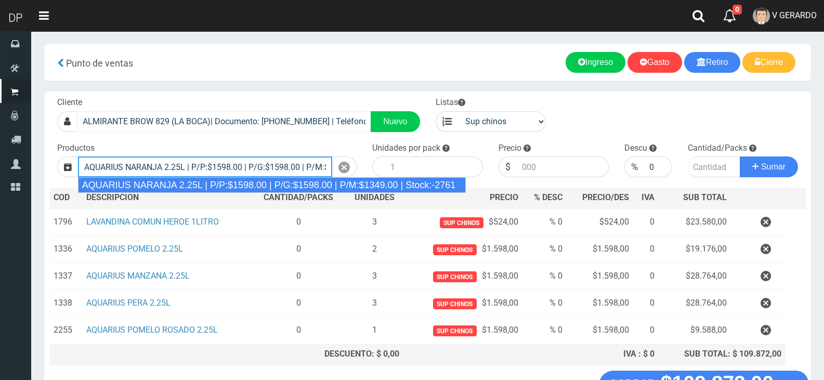
type input "AQUARIUS NARANJA 2.25L | P/P:$1598.00 | P/G:$1598.00 | P/M:$1349.00 | Stock:-27…"
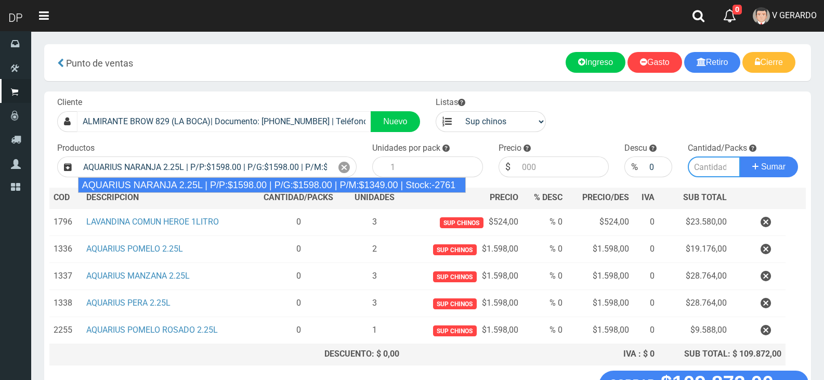
type input "6"
type input "1598.00"
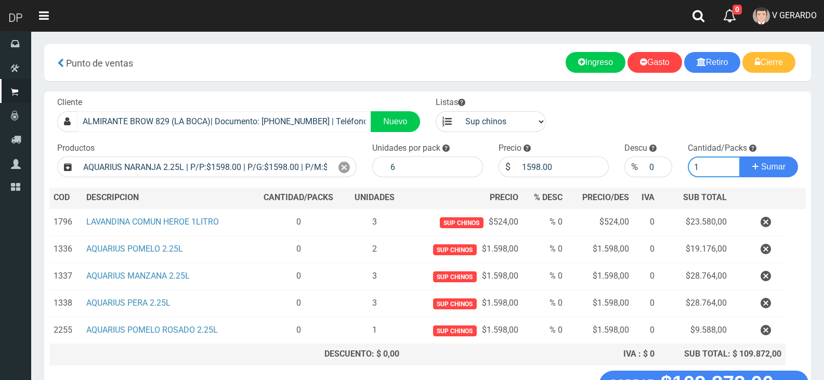
type input "1"
click at [739, 156] on button "Sumar" at bounding box center [768, 166] width 58 height 21
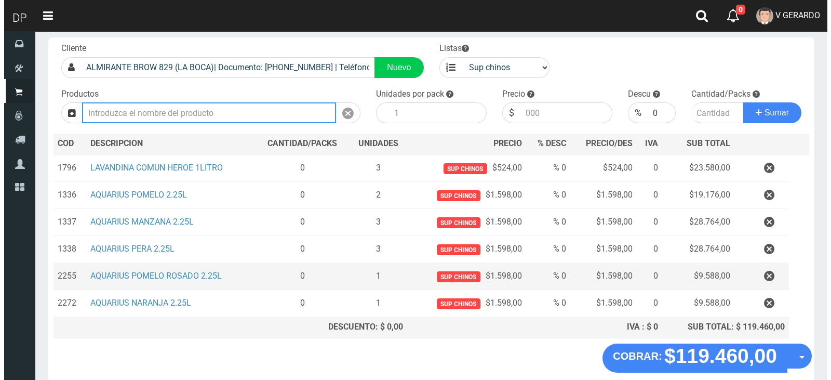
scroll to position [104, 0]
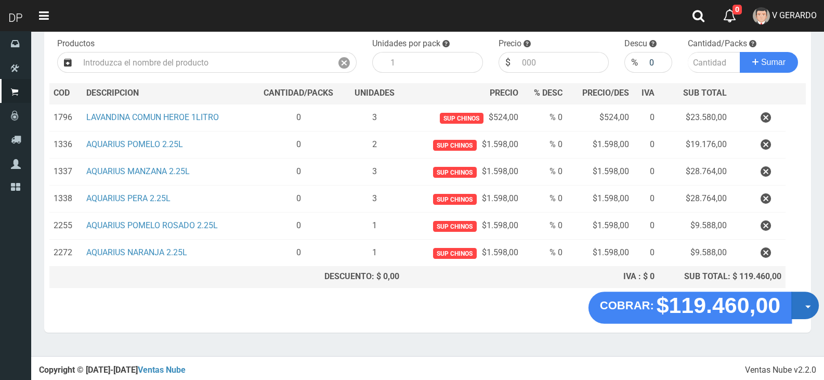
click at [798, 306] on button "Opciones" at bounding box center [805, 305] width 28 height 28
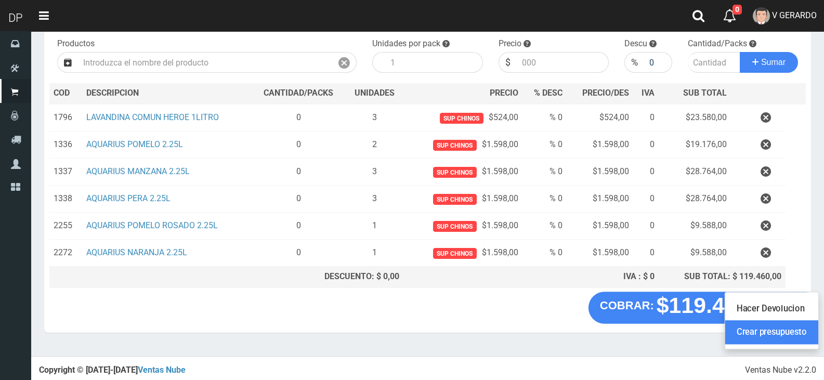
click at [797, 342] on link "Crear presupuesto" at bounding box center [771, 333] width 93 height 24
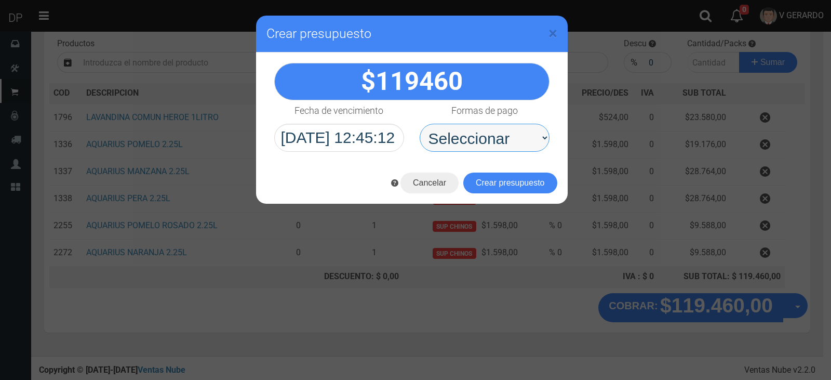
click at [520, 140] on select "Seleccionar Efectivo Tarjeta de Crédito Depósito Débito" at bounding box center [485, 138] width 130 height 28
select select "Efectivo"
click at [420, 124] on select "Seleccionar Efectivo Tarjeta de Crédito Depósito Débito" at bounding box center [485, 138] width 130 height 28
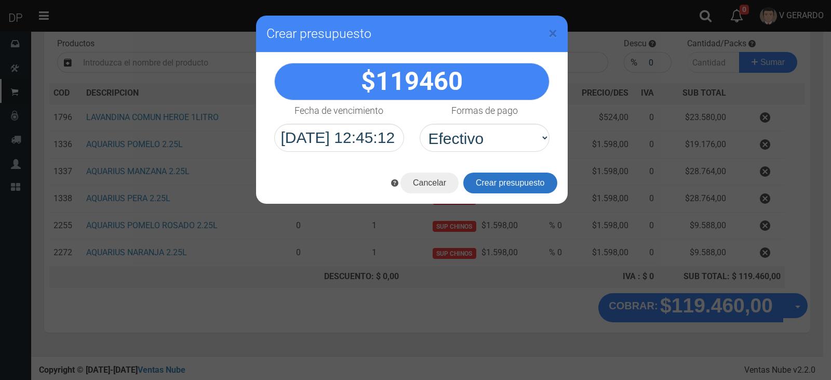
click at [519, 192] on button "Crear presupuesto" at bounding box center [510, 182] width 94 height 21
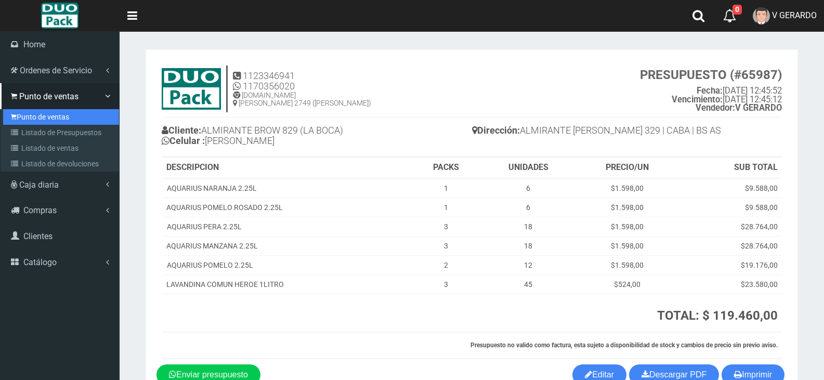
click at [14, 111] on link "Punto de ventas" at bounding box center [61, 117] width 116 height 16
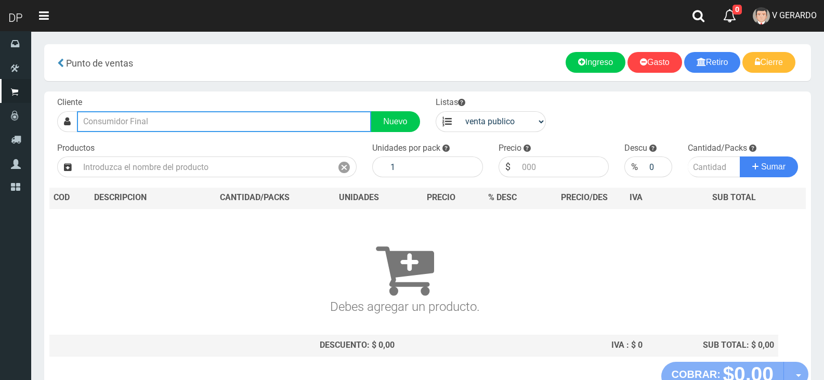
click at [211, 130] on input "text" at bounding box center [224, 121] width 294 height 21
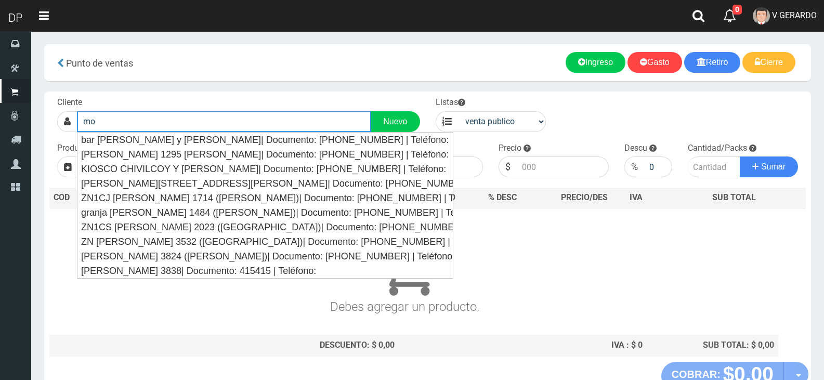
type input "m"
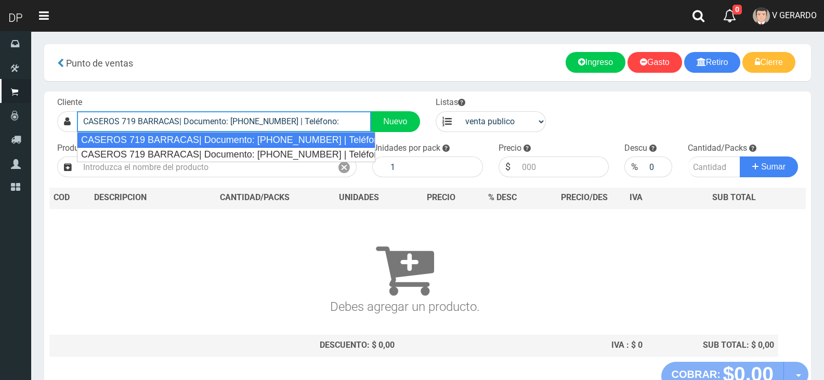
type input "CASEROS 719 BARRACAS| Documento: [PHONE_NUMBER] | Teléfono:"
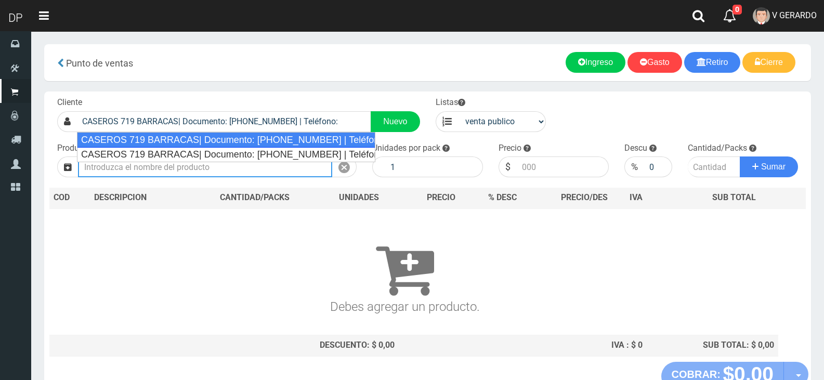
select select "2"
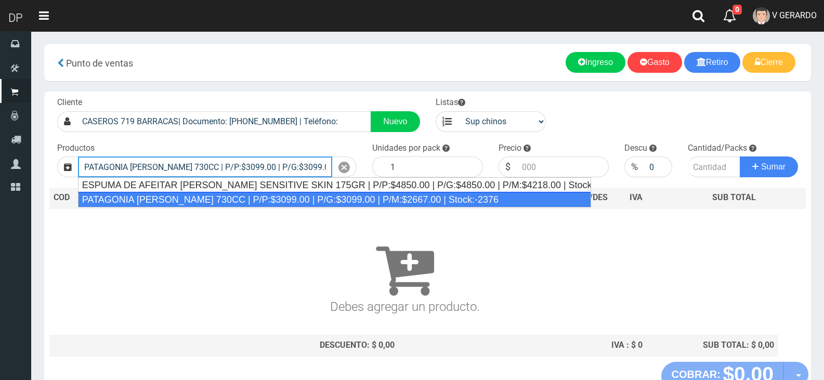
type input "PATAGONIA [PERSON_NAME] 730CC | P/P:$3099.00 | P/G:$3099.00 | P/M:$2667.00 | St…"
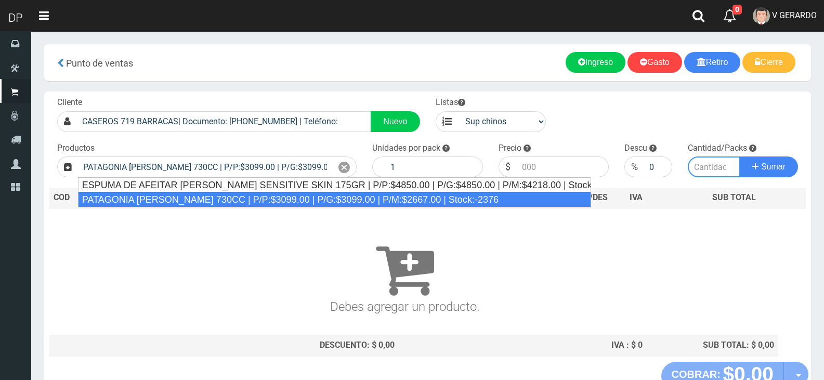
type input "6"
type input "3099.00"
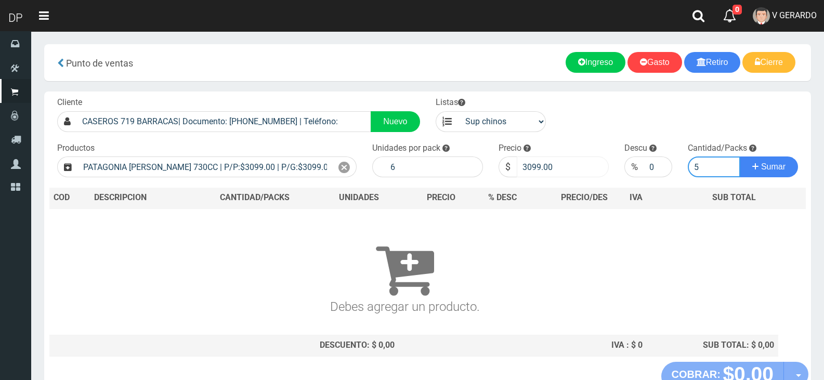
type input "5"
click at [538, 167] on input "3099.00" at bounding box center [562, 166] width 92 height 21
type input "2999"
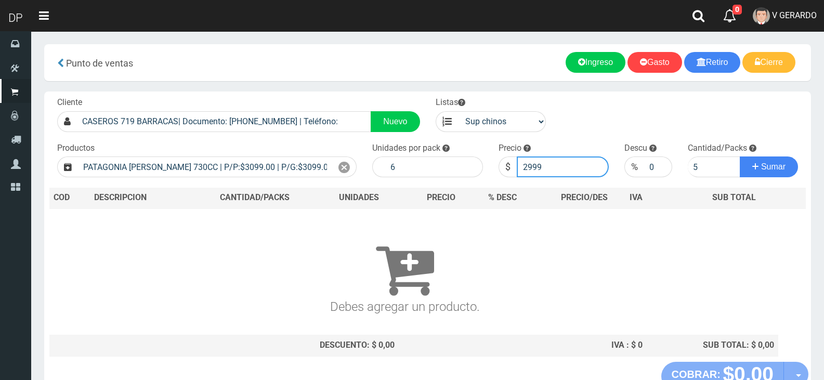
click at [739, 156] on button "Sumar" at bounding box center [768, 166] width 58 height 21
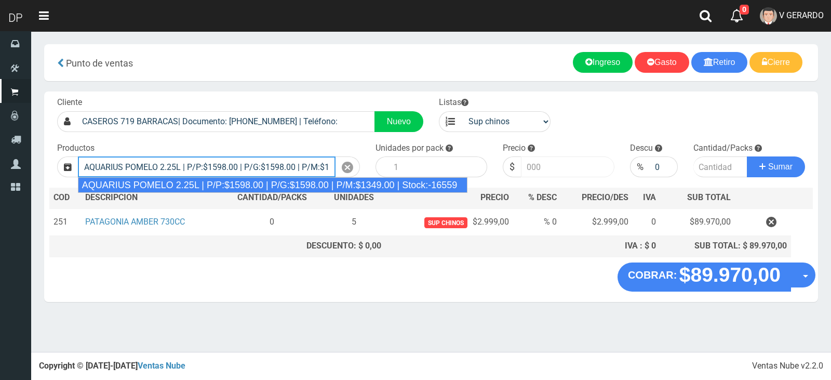
type input "AQUARIUS POMELO 2.25L | P/P:$1598.00 | P/G:$1598.00 | P/M:$1349.00 | Stock:-165…"
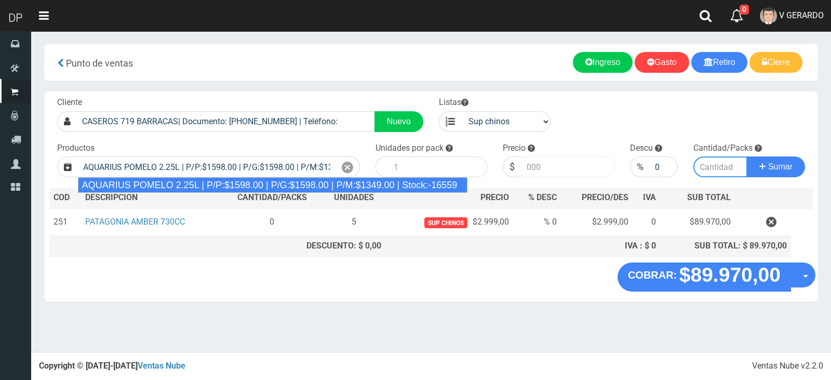
type input "6"
type input "1598.00"
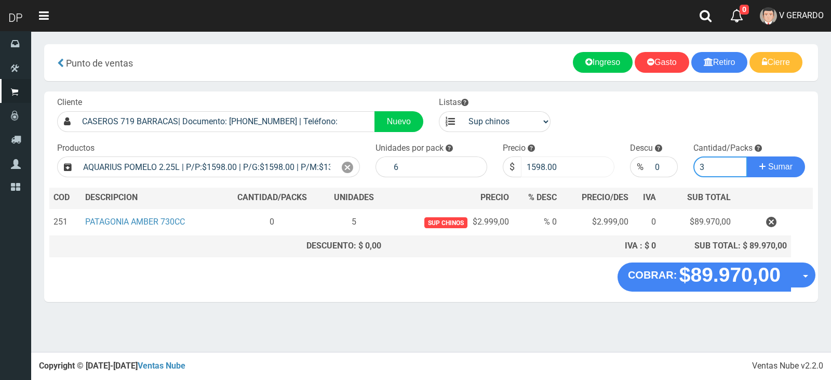
type input "3"
click at [747, 156] on button "Sumar" at bounding box center [776, 166] width 58 height 21
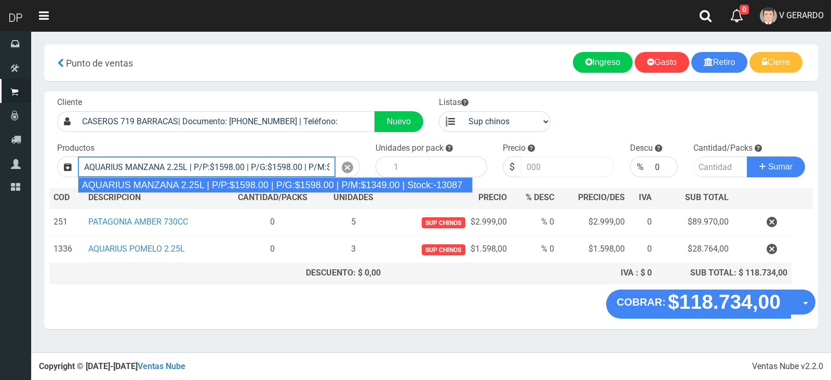
type input "AQUARIUS MANZANA 2.25L | P/P:$1598.00 | P/G:$1598.00 | P/M:$1349.00 | Stock:-13…"
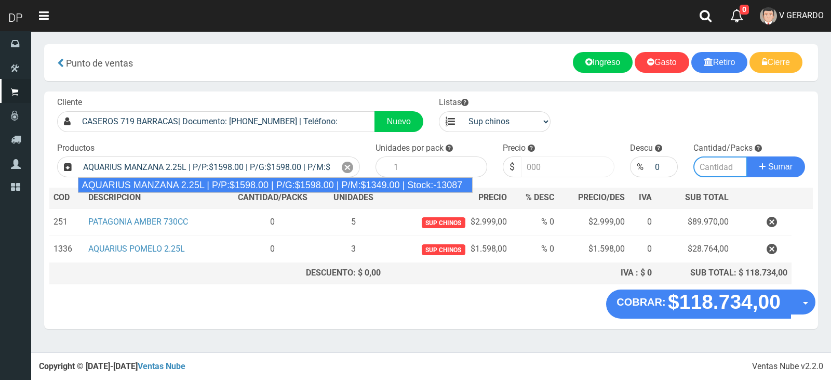
type input "6"
type input "1598.00"
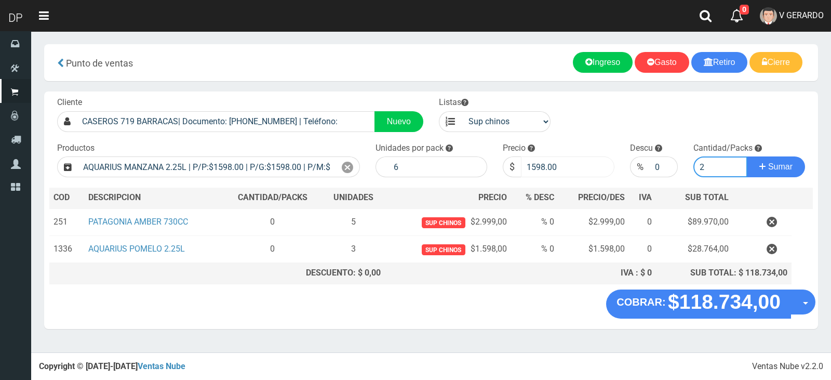
type input "2"
click at [747, 156] on button "Sumar" at bounding box center [776, 166] width 58 height 21
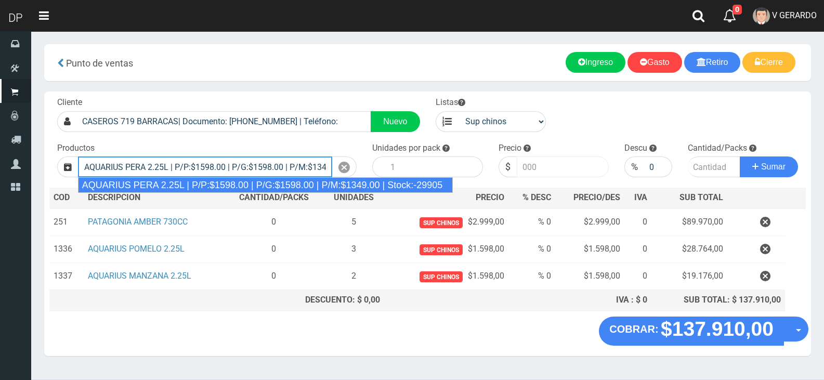
type input "AQUARIUS PERA 2.25L | P/P:$1598.00 | P/G:$1598.00 | P/M:$1349.00 | Stock:-29905"
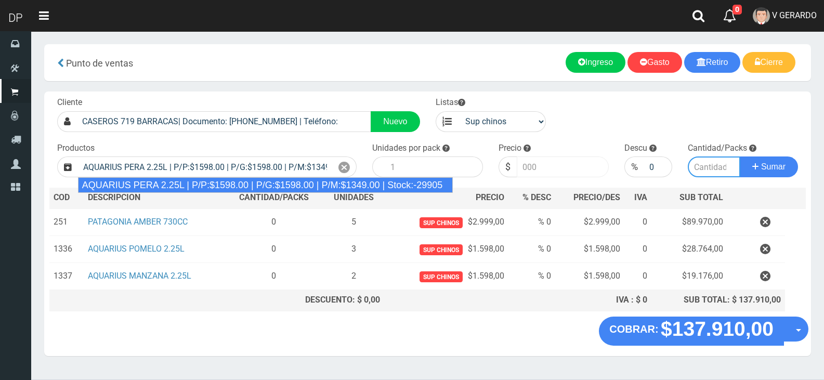
type input "6"
type input "1598.00"
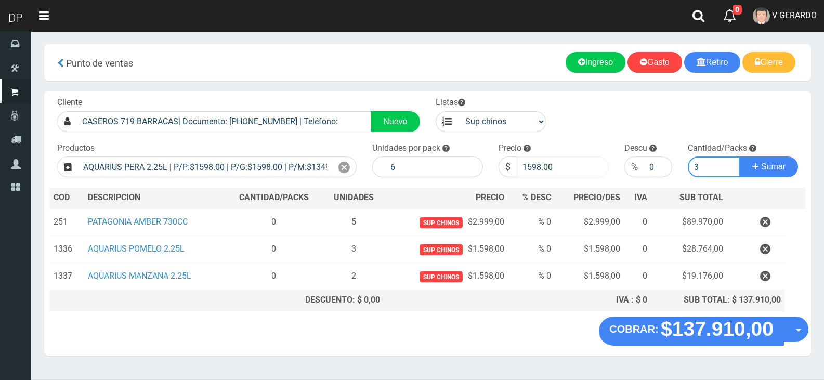
type input "3"
click at [739, 156] on button "Sumar" at bounding box center [768, 166] width 58 height 21
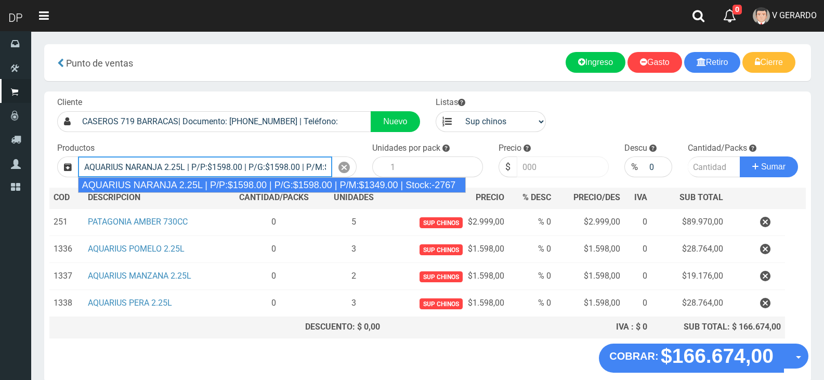
type input "AQUARIUS NARANJA 2.25L | P/P:$1598.00 | P/G:$1598.00 | P/M:$1349.00 | Stock:-27…"
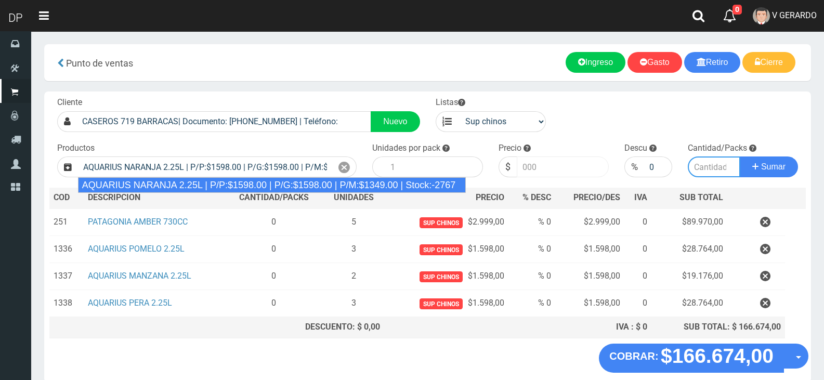
type input "6"
type input "1598.00"
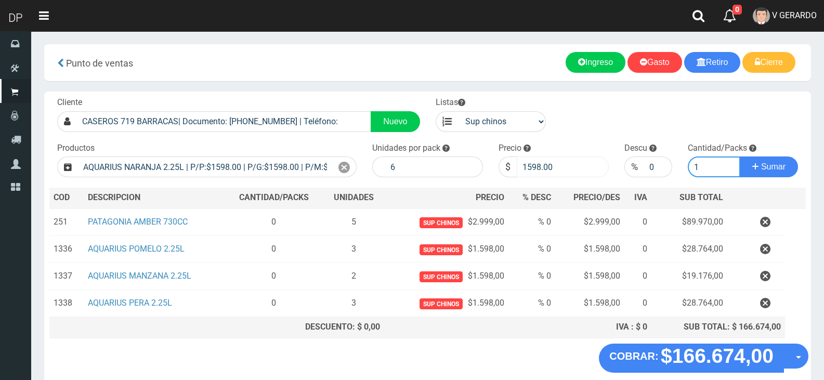
type input "1"
click at [739, 156] on button "Sumar" at bounding box center [768, 166] width 58 height 21
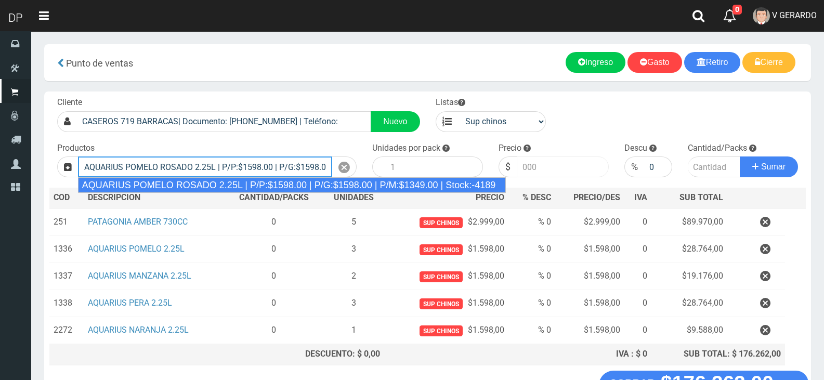
type input "AQUARIUS POMELO ROSADO 2.25L | P/P:$1598.00 | P/G:$1598.00 | P/M:$1349.00 | Sto…"
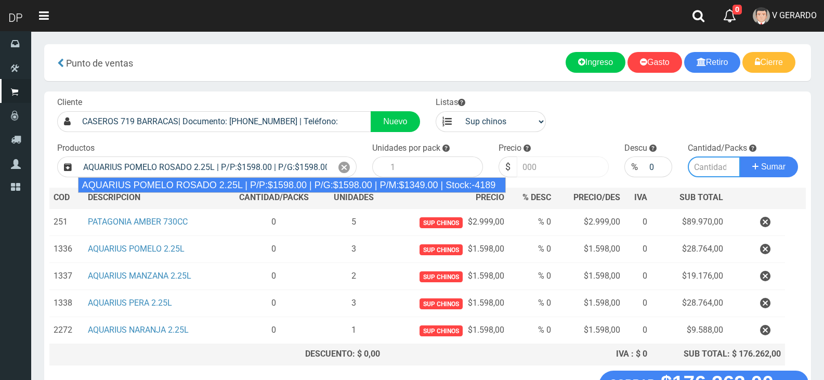
type input "6"
type input "1598.00"
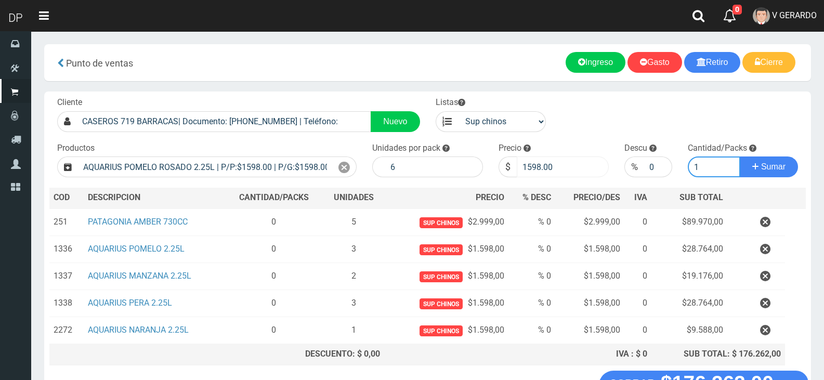
type input "1"
click at [739, 156] on button "Sumar" at bounding box center [768, 166] width 58 height 21
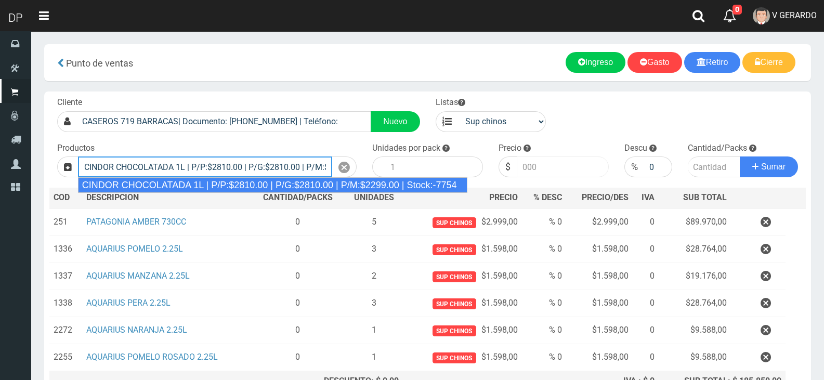
type input "CINDOR CHOCOLATADA 1L | P/P:$2810.00 | P/G:$2810.00 | P/M:$2299.00 | Stock:-7754"
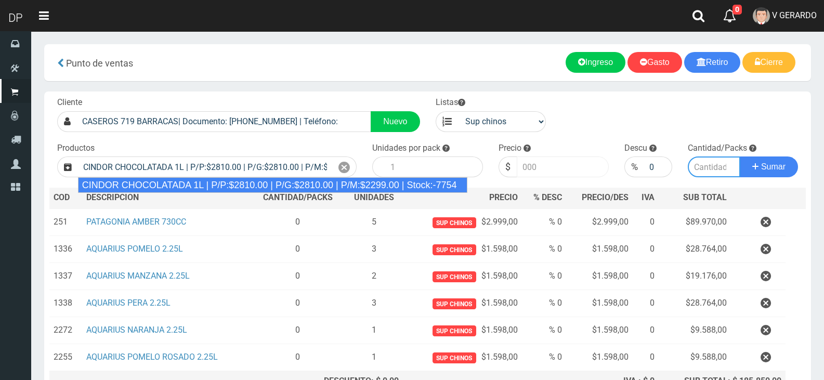
type input "12"
type input "2810.00"
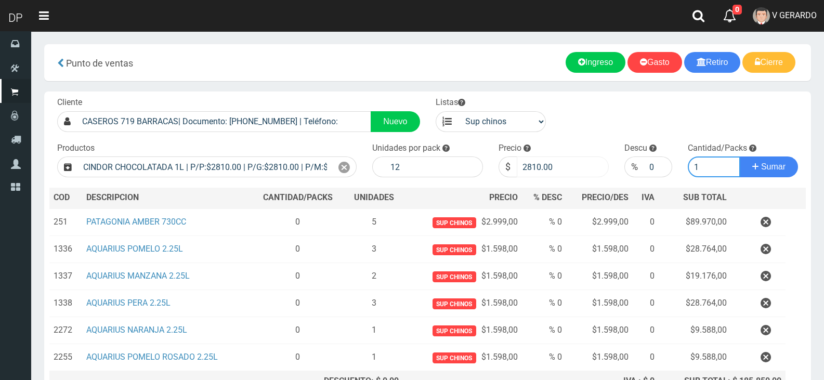
type input "1"
click at [739, 156] on button "Sumar" at bounding box center [768, 166] width 58 height 21
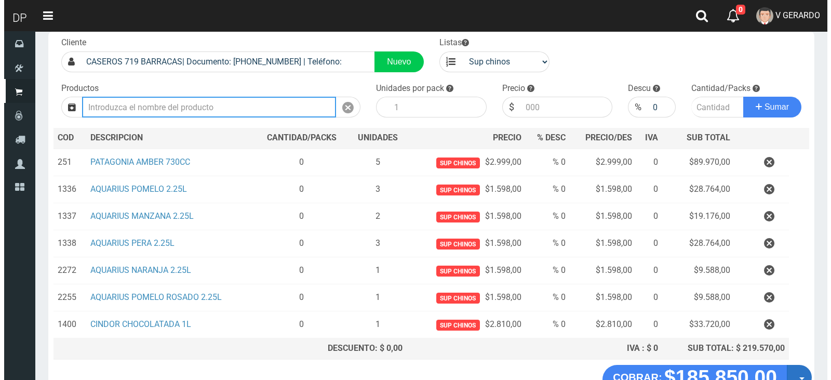
scroll to position [131, 0]
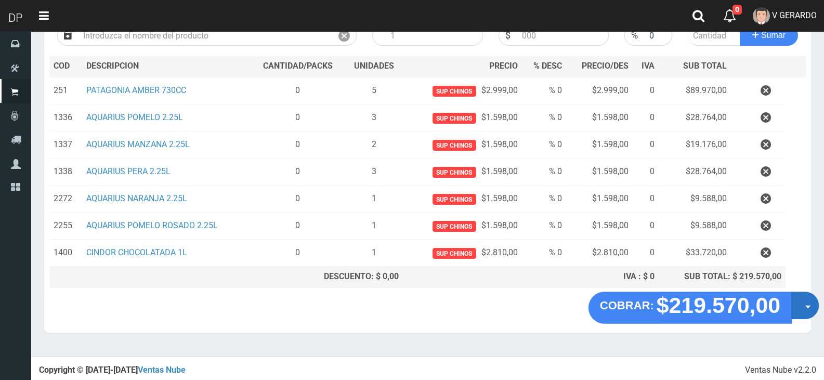
click at [803, 311] on button "Opciones" at bounding box center [805, 305] width 28 height 28
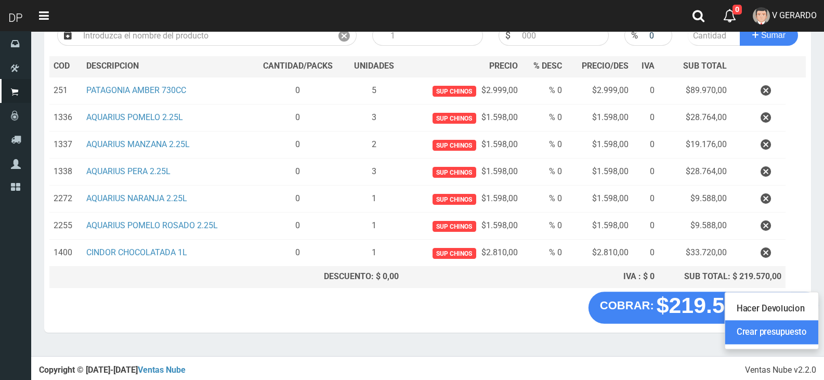
click at [799, 329] on link "Crear presupuesto" at bounding box center [771, 333] width 93 height 24
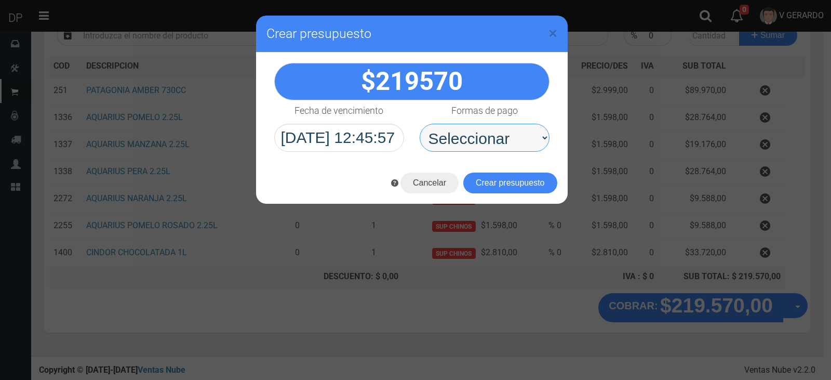
click at [453, 138] on select "Seleccionar Efectivo Tarjeta de Crédito Depósito Débito" at bounding box center [485, 138] width 130 height 28
click at [420, 124] on select "Seleccionar Efectivo Tarjeta de Crédito Depósito Débito" at bounding box center [485, 138] width 130 height 28
drag, startPoint x: 485, startPoint y: 129, endPoint x: 486, endPoint y: 134, distance: 5.4
click at [485, 130] on select "Seleccionar Efectivo Tarjeta de Crédito Depósito Débito" at bounding box center [485, 138] width 130 height 28
select select "Efectivo"
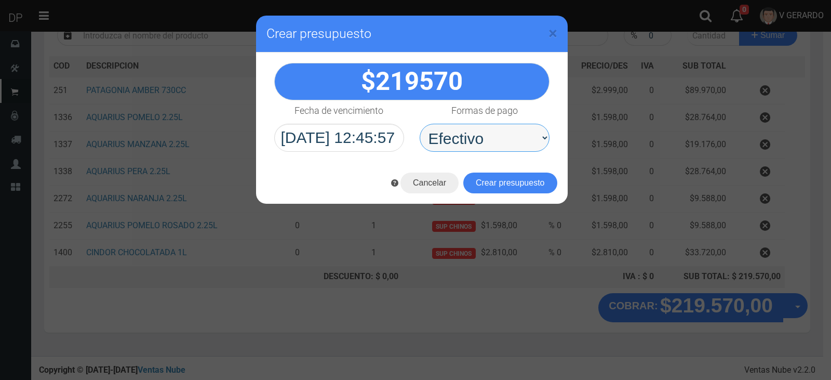
click at [420, 124] on select "Seleccionar Efectivo Tarjeta de Crédito Depósito Débito" at bounding box center [485, 138] width 130 height 28
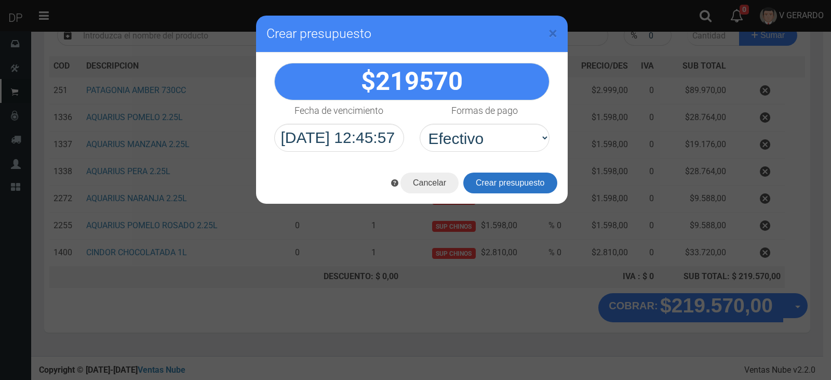
click at [500, 181] on button "Crear presupuesto" at bounding box center [510, 182] width 94 height 21
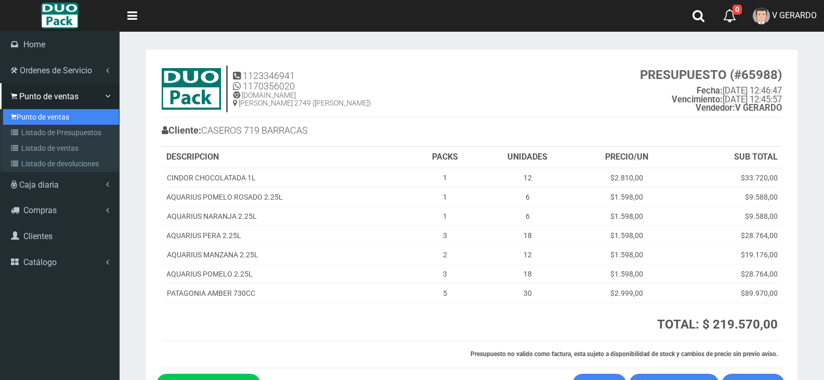
click at [14, 121] on icon at bounding box center [14, 117] width 6 height 8
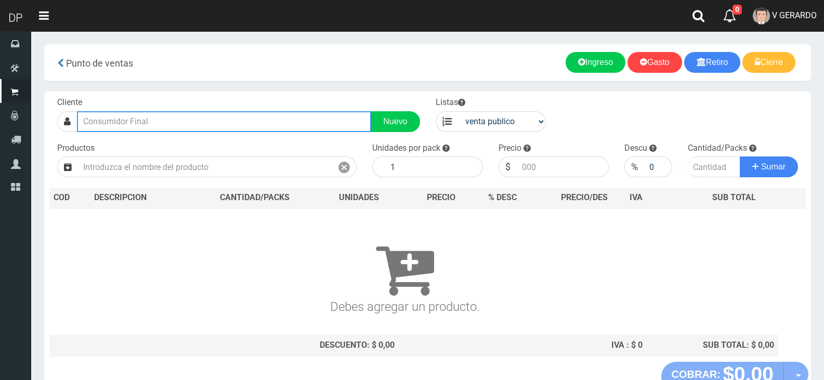
click at [221, 128] on input "text" at bounding box center [224, 121] width 294 height 21
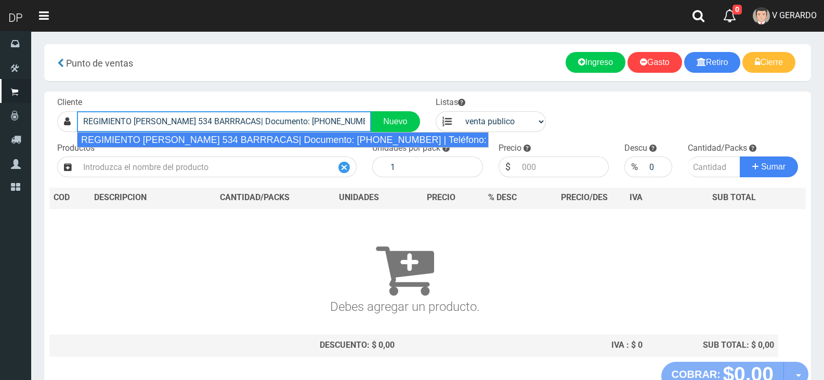
type input "REGIMIENTO [PERSON_NAME] 534 BARRRACAS| Documento: [PHONE_NUMBER] | Teléfono:"
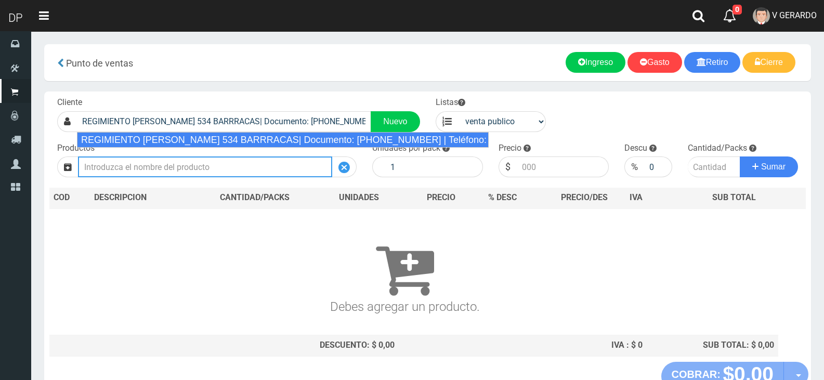
select select "2"
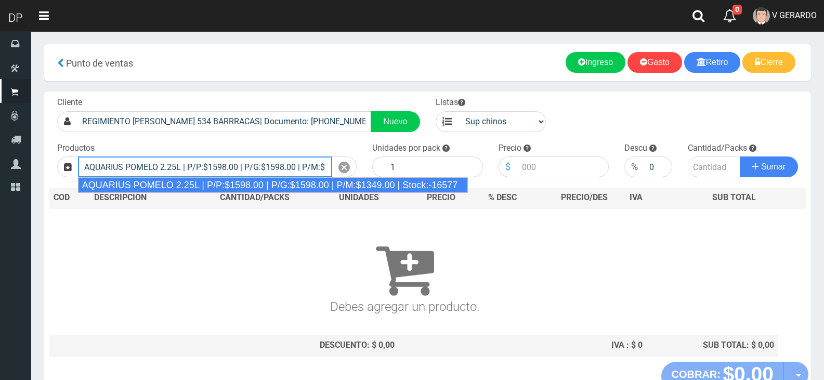
type input "AQUARIUS POMELO 2.25L | P/P:$1598.00 | P/G:$1598.00 | P/M:$1349.00 | Stock:-165…"
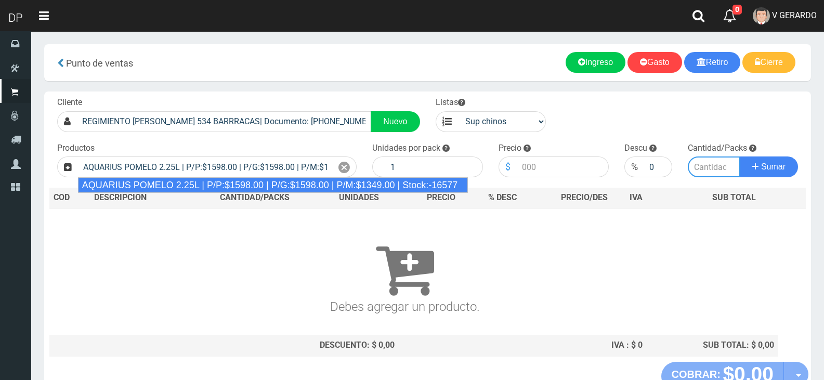
type input "6"
type input "1598.00"
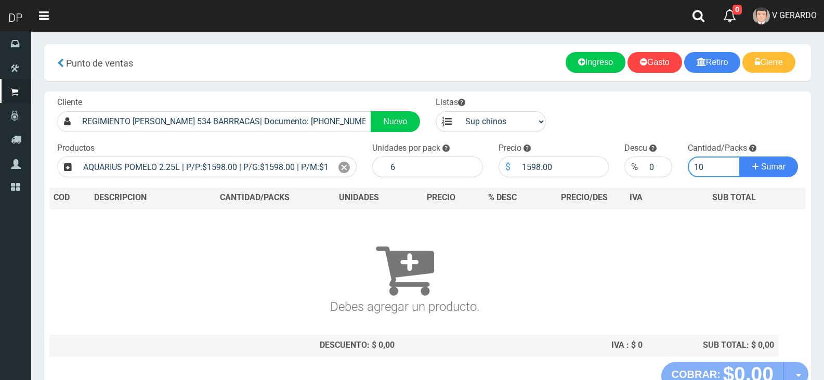
type input "10"
click at [739, 156] on button "Sumar" at bounding box center [768, 166] width 58 height 21
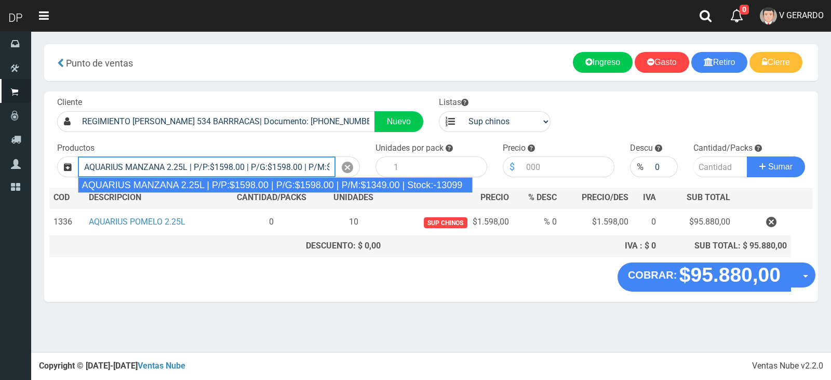
type input "AQUARIUS MANZANA 2.25L | P/P:$1598.00 | P/G:$1598.00 | P/M:$1349.00 | Stock:-13…"
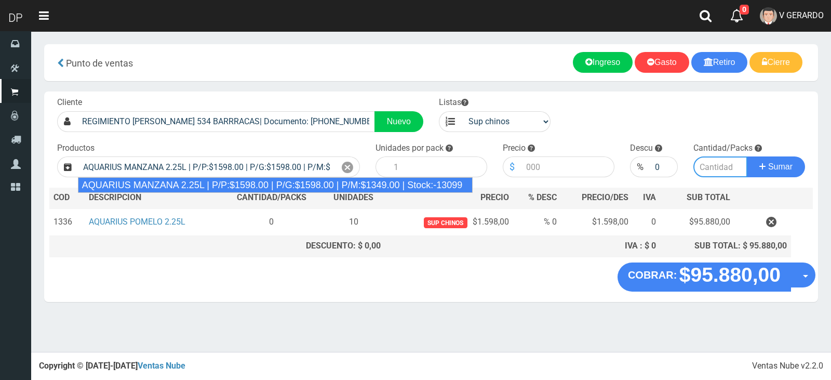
type input "6"
type input "1598.00"
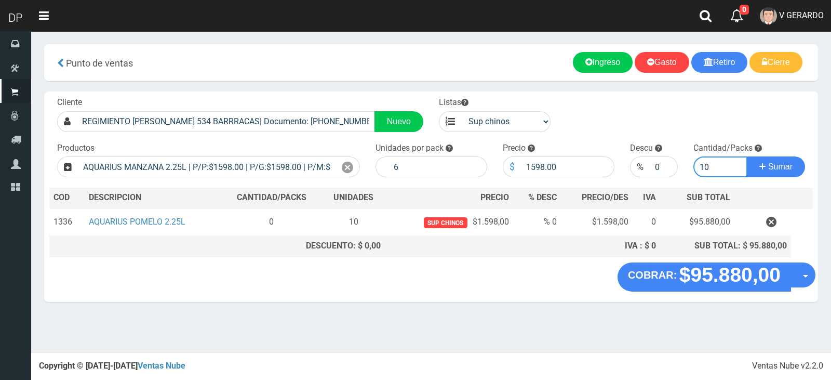
type input "10"
click at [747, 156] on button "Sumar" at bounding box center [776, 166] width 58 height 21
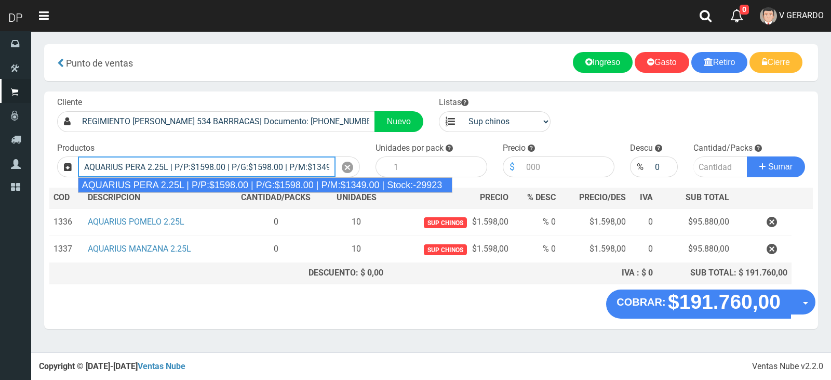
type input "AQUARIUS PERA 2.25L | P/P:$1598.00 | P/G:$1598.00 | P/M:$1349.00 | Stock:-29923"
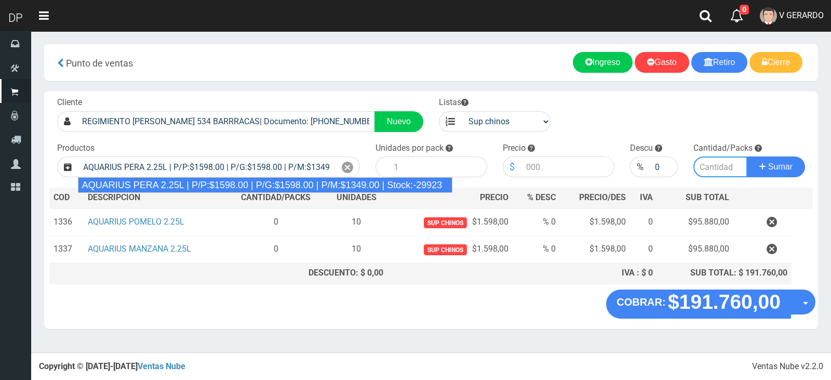
type input "6"
type input "1598.00"
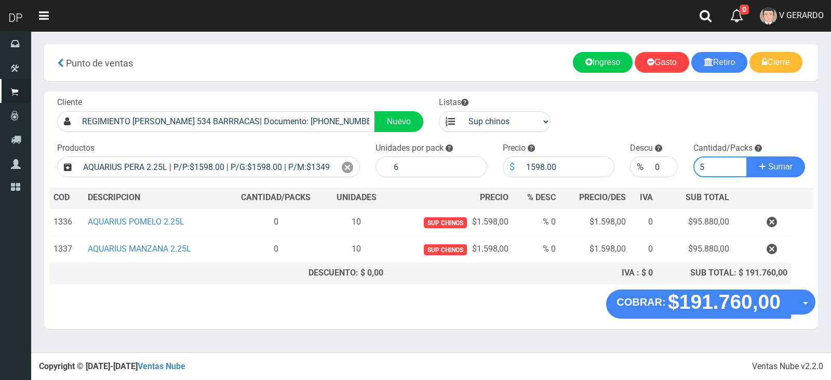
type input "5"
click at [747, 156] on button "Sumar" at bounding box center [776, 166] width 58 height 21
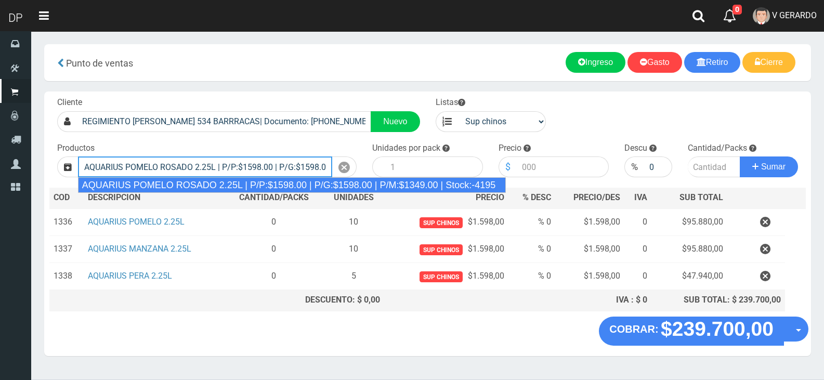
type input "AQUARIUS POMELO ROSADO 2.25L | P/P:$1598.00 | P/G:$1598.00 | P/M:$1349.00 | Sto…"
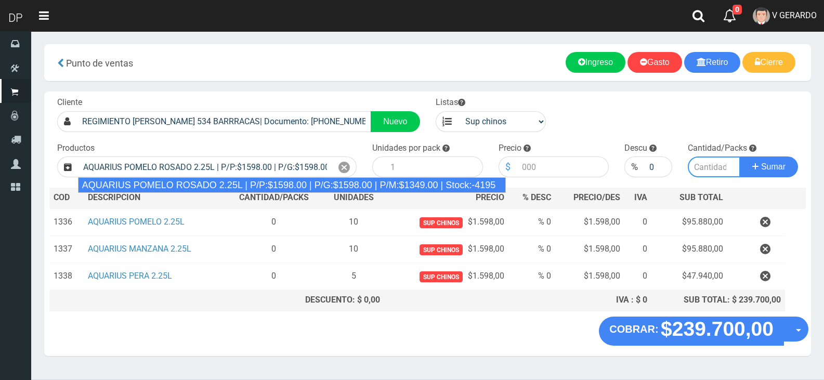
type input "6"
type input "1598.00"
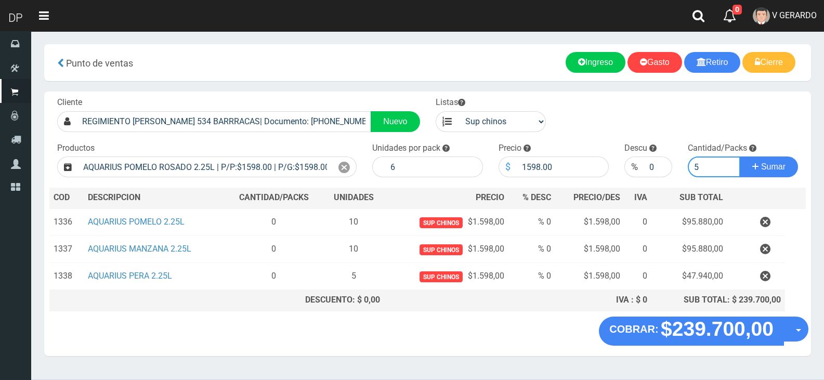
type input "5"
click at [739, 156] on button "Sumar" at bounding box center [768, 166] width 58 height 21
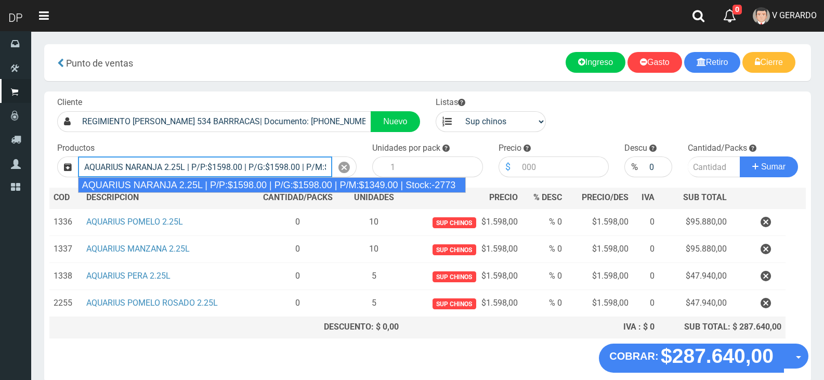
type input "AQUARIUS NARANJA 2.25L | P/P:$1598.00 | P/G:$1598.00 | P/M:$1349.00 | Stock:-27…"
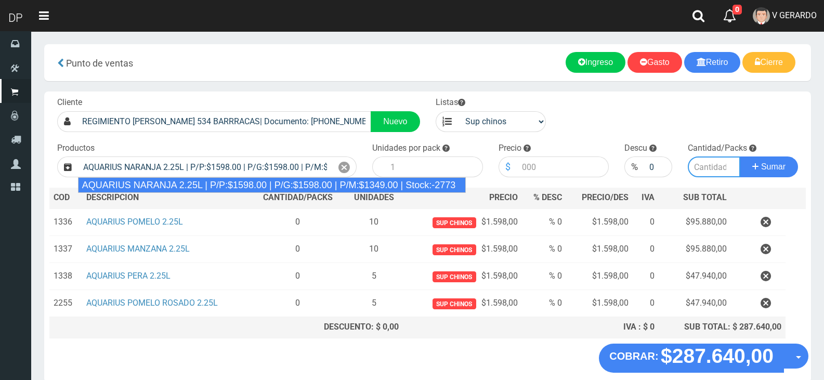
type input "6"
type input "1598.00"
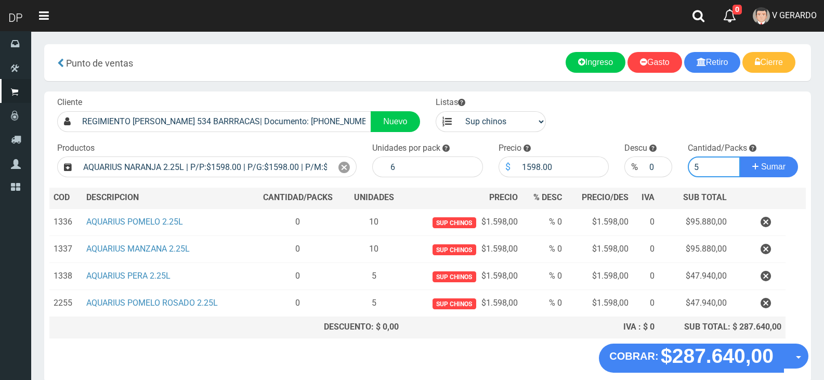
type input "5"
click at [739, 156] on button "Sumar" at bounding box center [768, 166] width 58 height 21
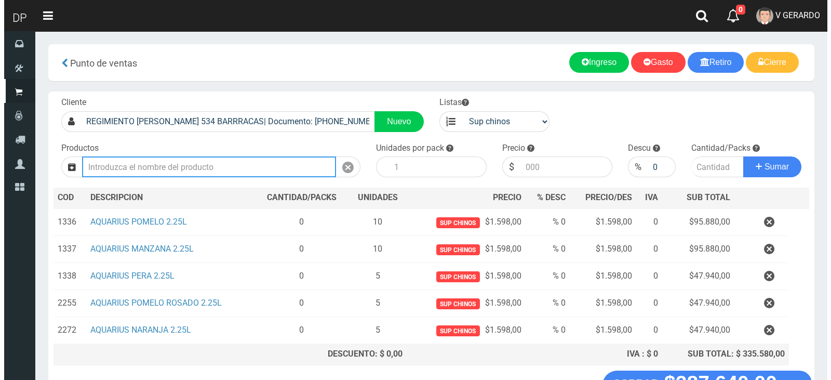
scroll to position [77, 0]
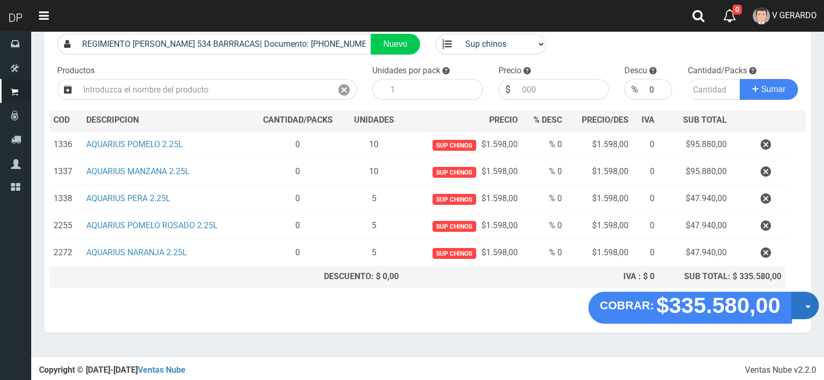
click at [802, 315] on button "Opciones" at bounding box center [805, 305] width 28 height 28
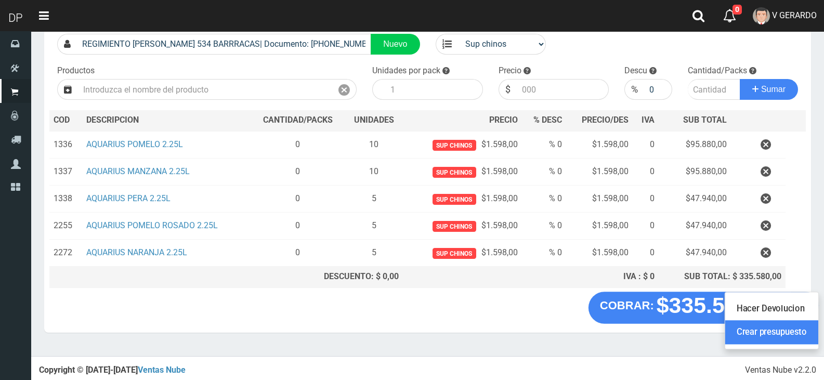
click at [802, 329] on link "Crear presupuesto" at bounding box center [771, 333] width 93 height 24
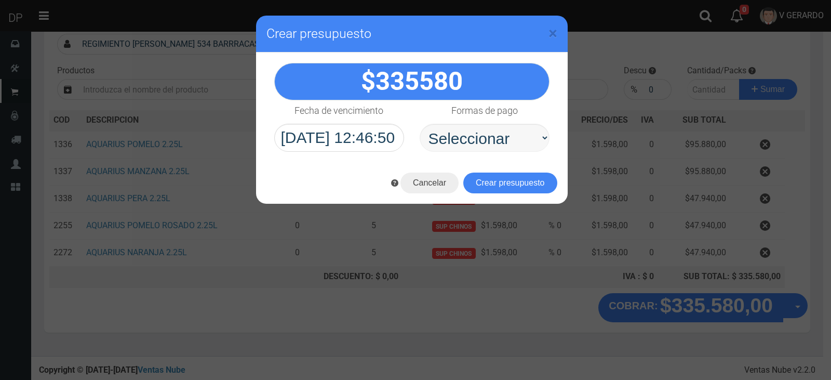
select select "Efectivo"
click at [420, 124] on select "Seleccionar Efectivo Tarjeta de Crédito Depósito Débito" at bounding box center [485, 138] width 130 height 28
click at [474, 181] on button "Crear presupuesto" at bounding box center [510, 182] width 94 height 21
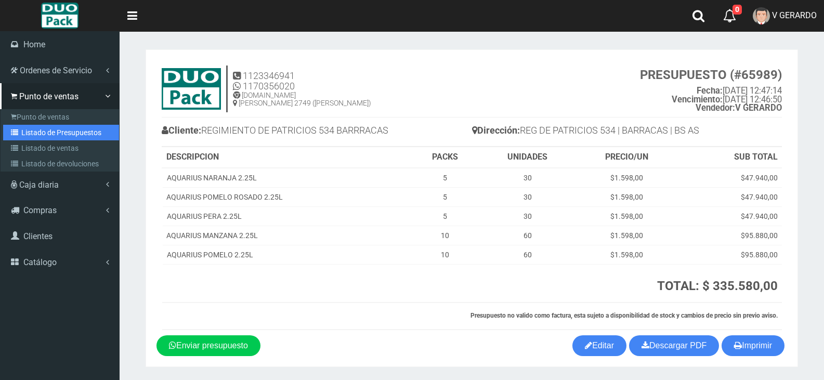
drag, startPoint x: 26, startPoint y: 137, endPoint x: 82, endPoint y: 126, distance: 56.1
click at [26, 137] on link "Listado de Presupuestos" at bounding box center [61, 133] width 116 height 16
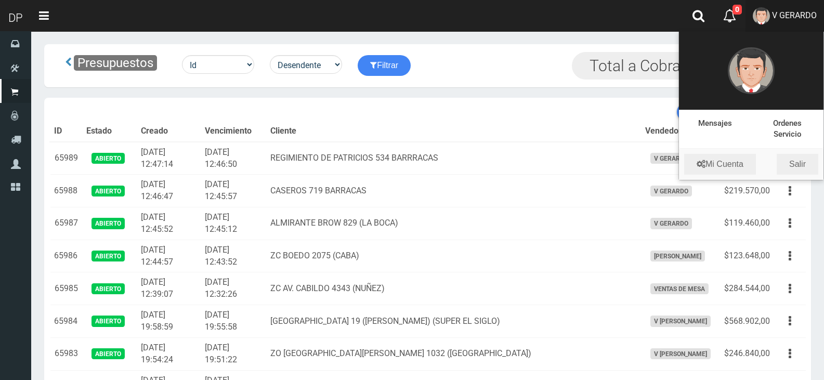
click at [540, 55] on div "Presupuestos Id Facturado Valor vencimiento vendedor cliente Desendente Ascende…" at bounding box center [427, 66] width 751 height 28
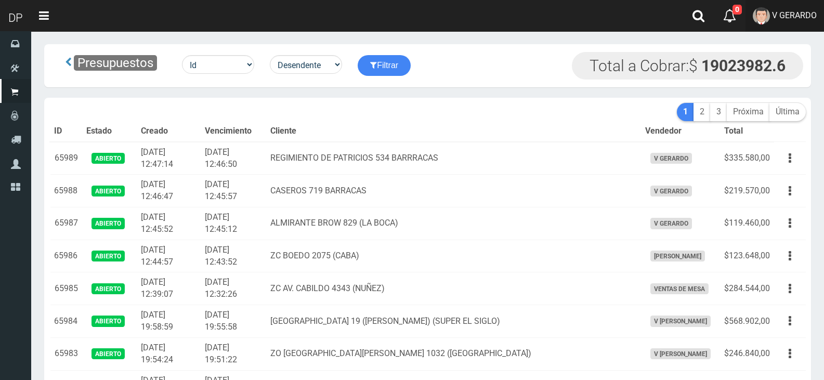
click at [789, 16] on span "V GERARDO" at bounding box center [794, 15] width 45 height 10
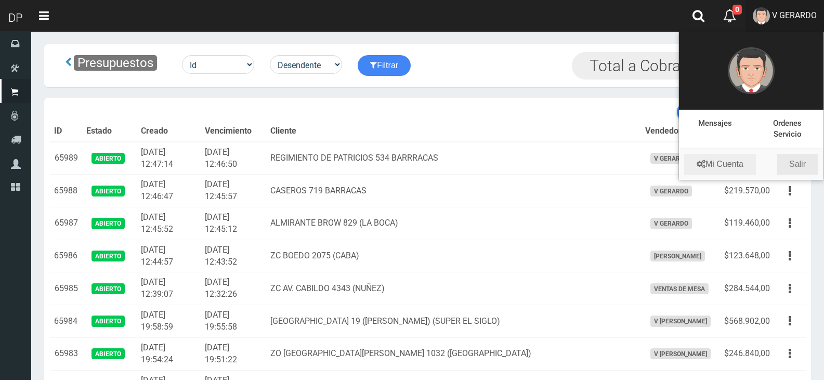
click at [810, 169] on link "Salir" at bounding box center [797, 164] width 42 height 21
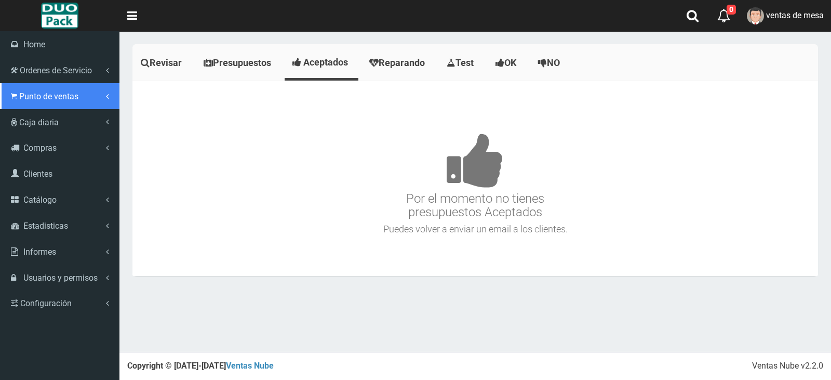
click at [71, 100] on span "Punto de ventas" at bounding box center [48, 96] width 59 height 10
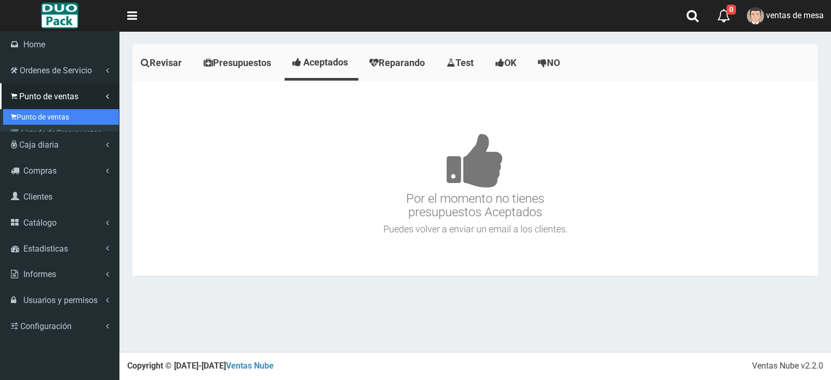
click at [71, 116] on link "Punto de ventas" at bounding box center [61, 117] width 116 height 16
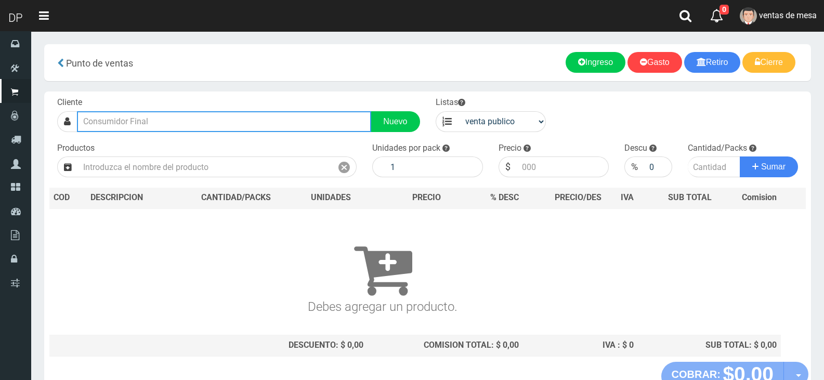
click at [163, 118] on input "text" at bounding box center [224, 121] width 294 height 21
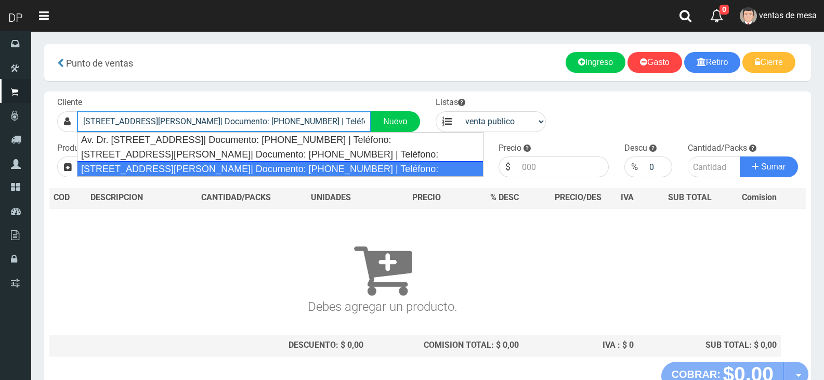
type input "[STREET_ADDRESS][PERSON_NAME]| Documento: [PHONE_NUMBER] | Teléfono:"
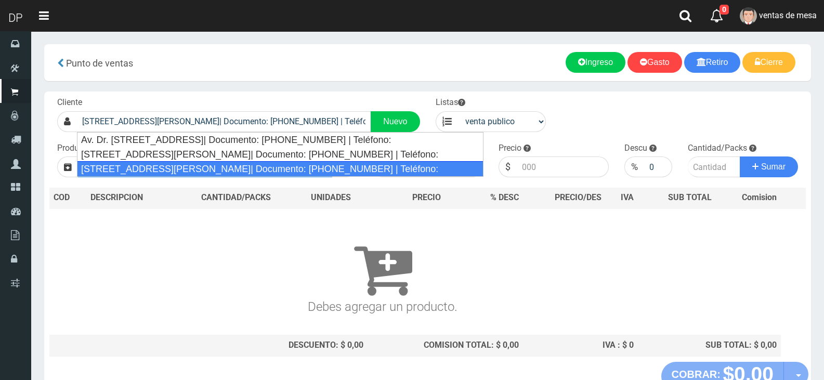
select select "2"
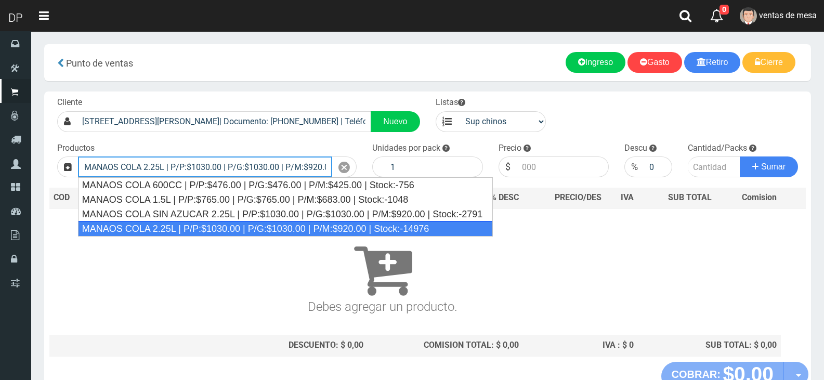
scroll to position [0, 64]
type input "MANAOS COLA 2.25L | P/P:$1030.00 | P/G:$1030.00 | P/M:$920.00 | Stock:-14976."
click at [739, 156] on button "Sumar" at bounding box center [768, 166] width 58 height 21
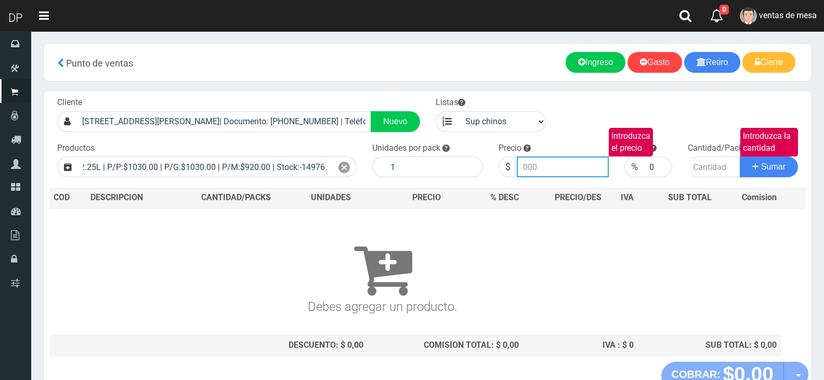
scroll to position [0, 0]
type input "10"
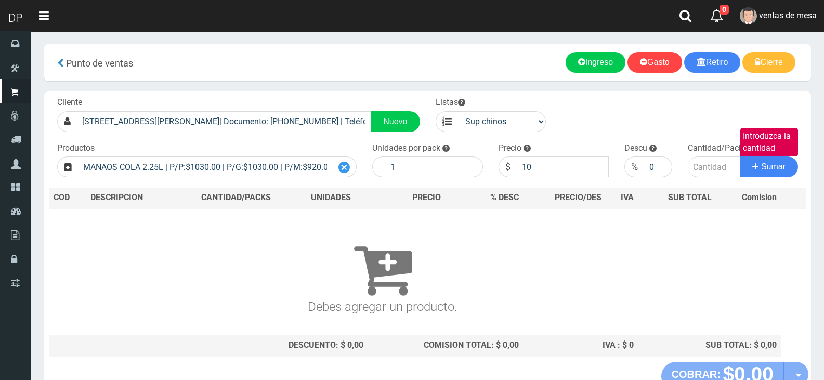
click at [339, 170] on icon at bounding box center [343, 167] width 11 height 15
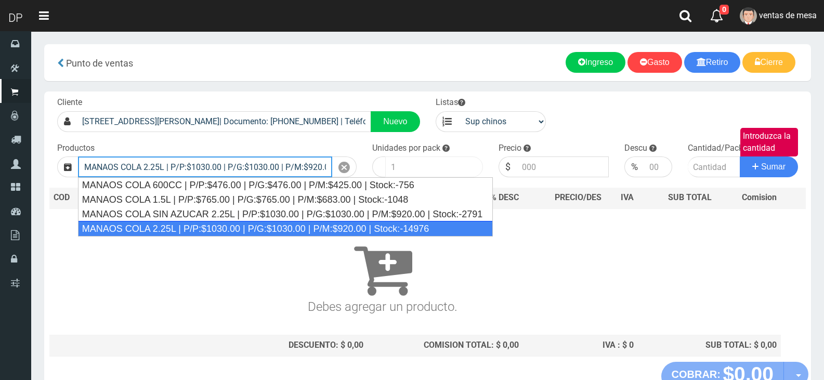
type input "MANAOS COLA 2.25L | P/P:$1030.00 | P/G:$1030.00 | P/M:$920.00 | Stock:-14976"
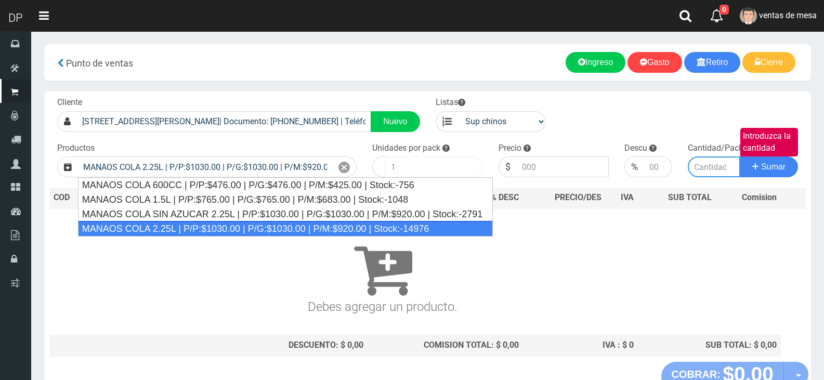
type input "6"
type input "1030.00"
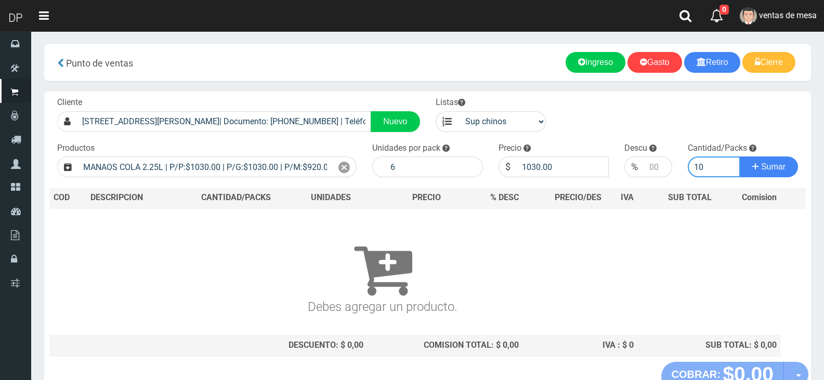
type input "10"
click at [739, 156] on button "Sumar" at bounding box center [768, 166] width 58 height 21
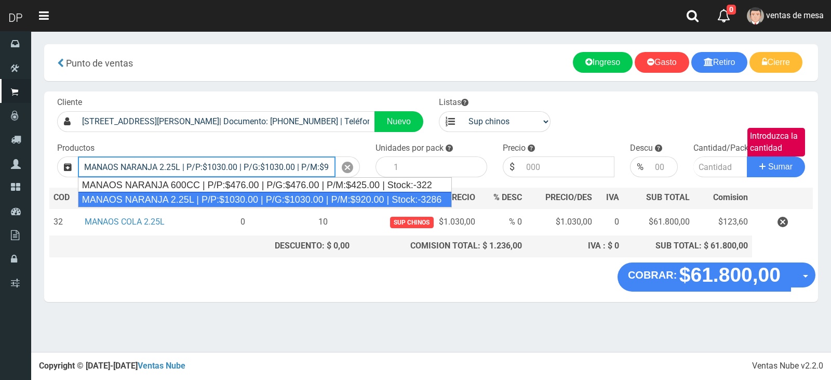
type input "MANAOS NARANJA 2.25L | P/P:$1030.00 | P/G:$1030.00 | P/M:$920.00 | Stock:-3286"
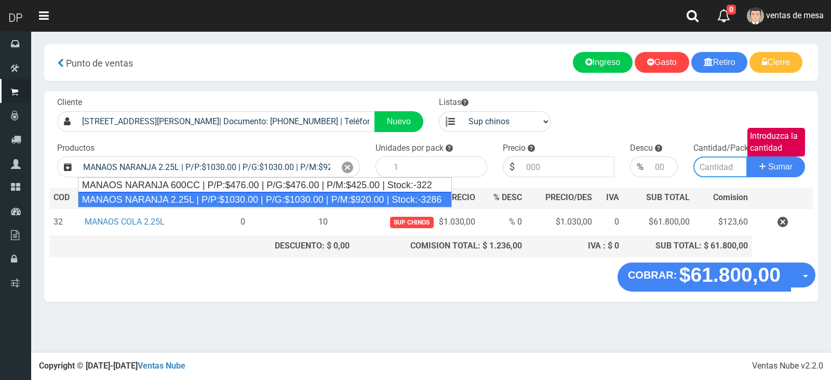
type input "6"
type input "1030.00"
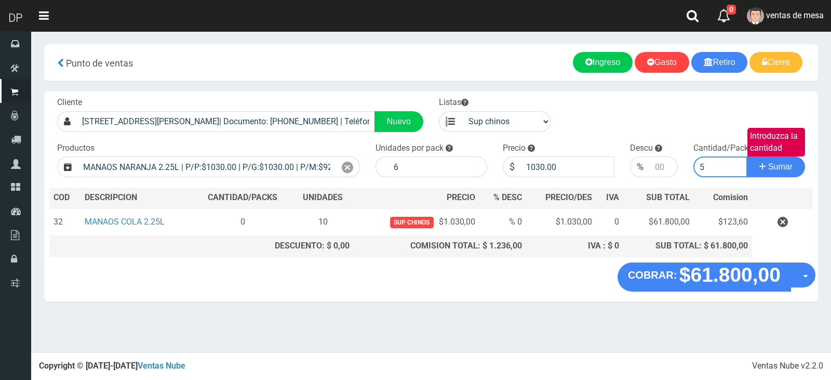
type input "5"
click at [747, 156] on button "Sumar" at bounding box center [776, 166] width 58 height 21
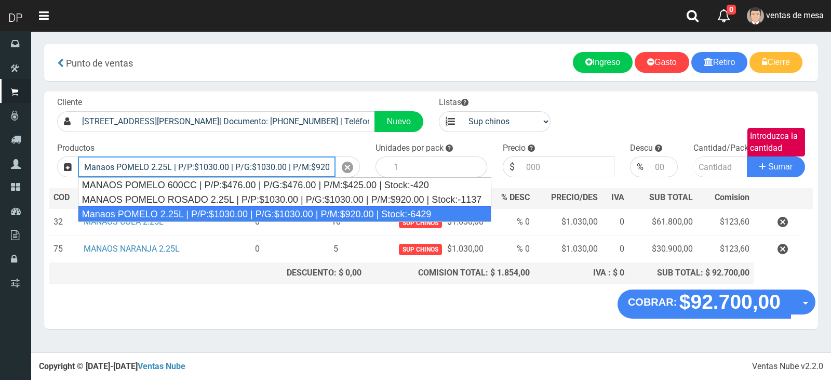
type input "Manaos POMELO 2.25L | P/P:$1030.00 | P/G:$1030.00 | P/M:$920.00 | Stock:-6429"
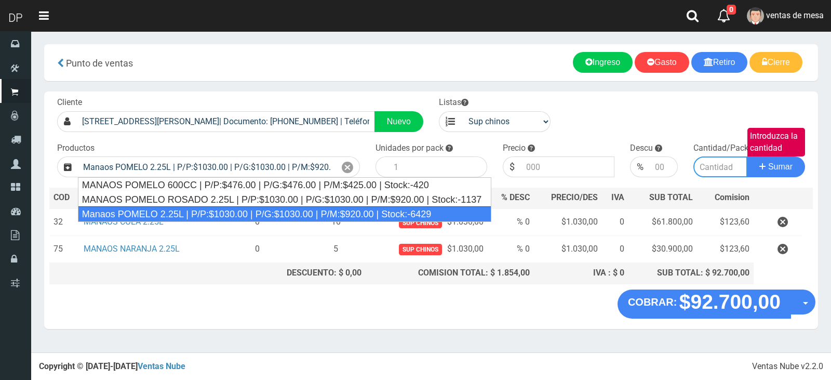
type input "6"
type input "1030.00"
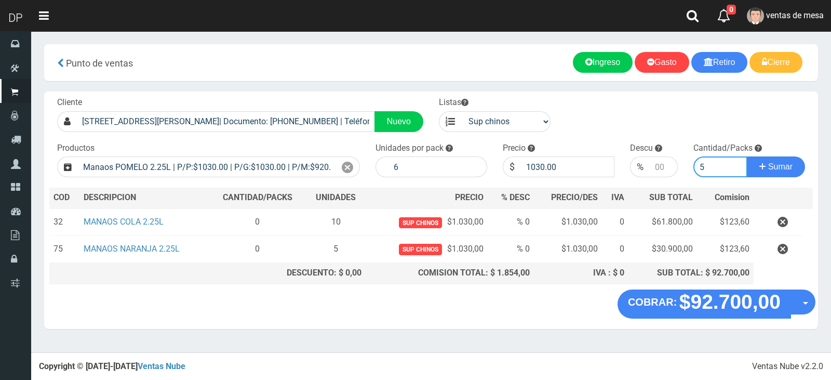
type input "5"
click at [747, 156] on button "Sumar" at bounding box center [776, 166] width 58 height 21
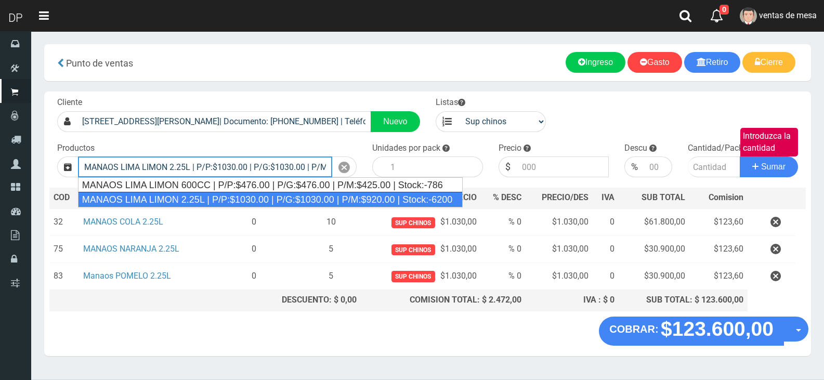
type input "MANAOS LIMA LIMON 2.25L | P/P:$1030.00 | P/G:$1030.00 | P/M:$920.00 | Stock:-62…"
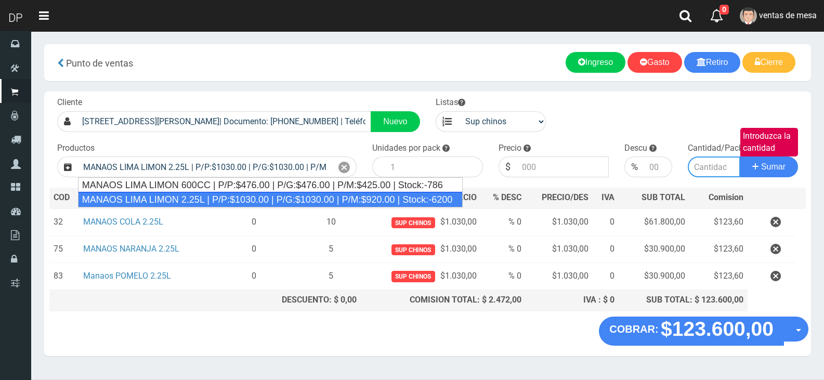
type input "6"
type input "1030.00"
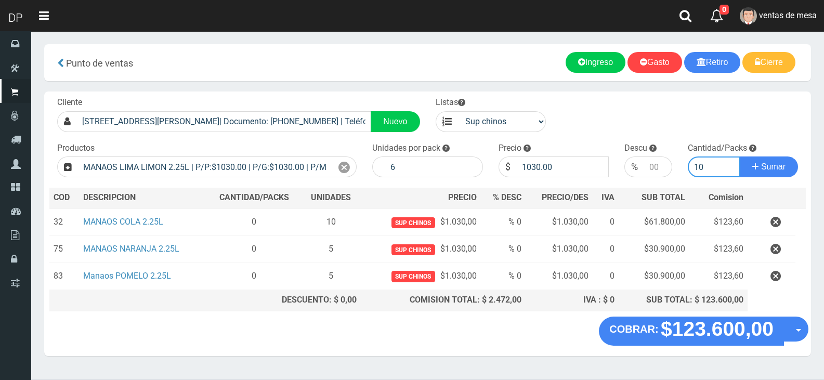
type input "10"
click at [739, 156] on button "Sumar" at bounding box center [768, 166] width 58 height 21
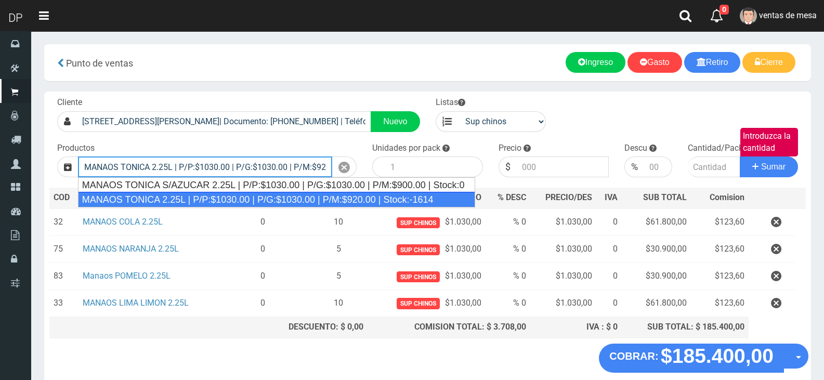
type input "MANAOS TONICA 2.25L | P/P:$1030.00 | P/G:$1030.00 | P/M:$920.00 | Stock:-1614"
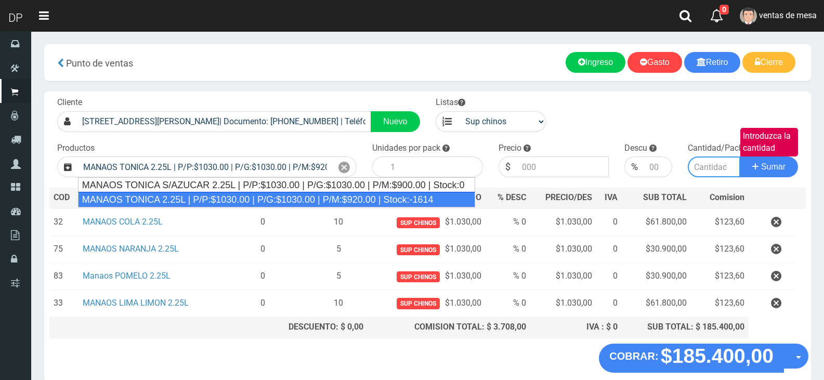
type input "6"
type input "1030.00"
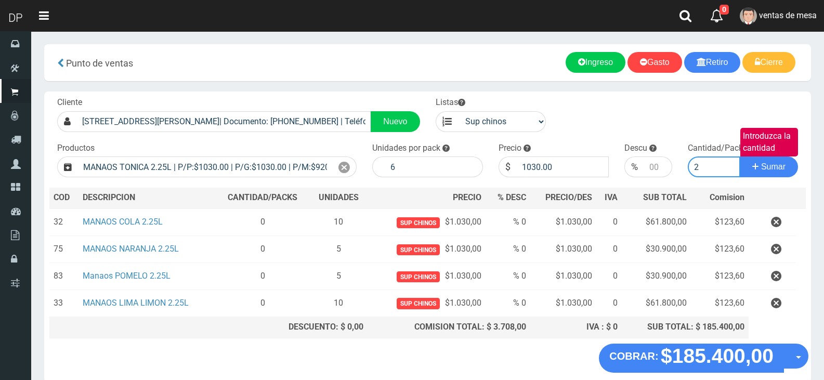
type input "2"
click at [739, 156] on button "Sumar" at bounding box center [768, 166] width 58 height 21
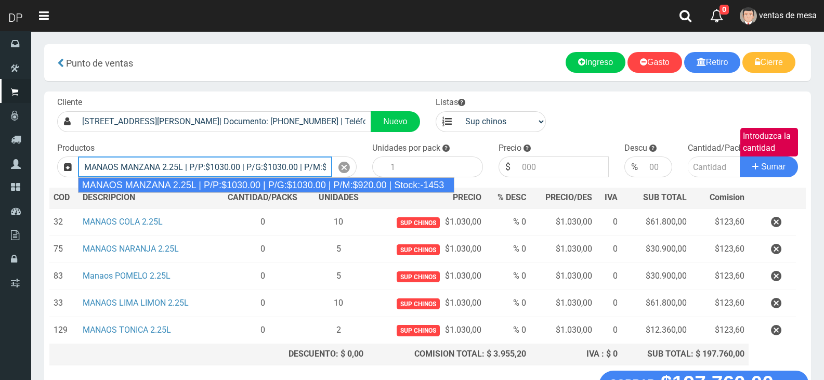
type input "MANAOS MANZANA 2.25L | P/P:$1030.00 | P/G:$1030.00 | P/M:$920.00 | Stock:-1453"
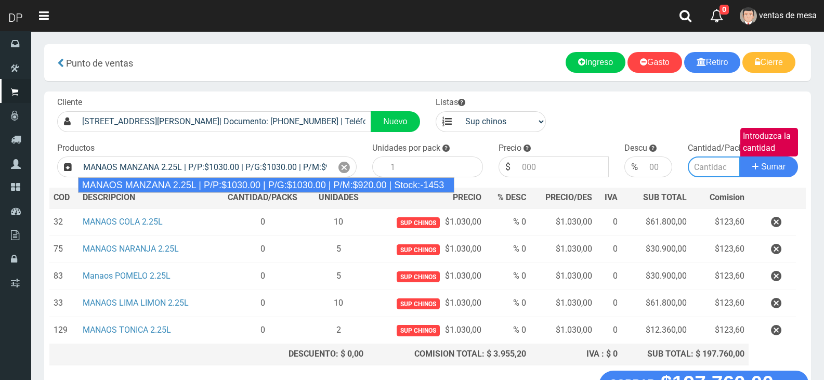
type input "6"
type input "1030.00"
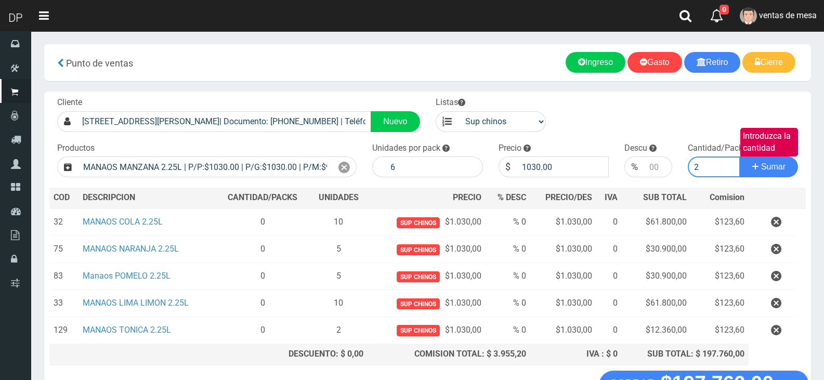
type input "2"
click at [739, 156] on button "Sumar" at bounding box center [768, 166] width 58 height 21
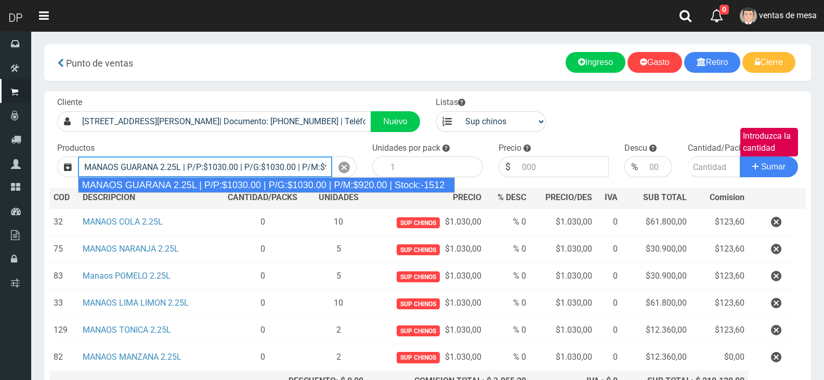
type input "MANAOS GUARANA 2.25L | P/P:$1030.00 | P/G:$1030.00 | P/M:$920.00 | Stock:-1512"
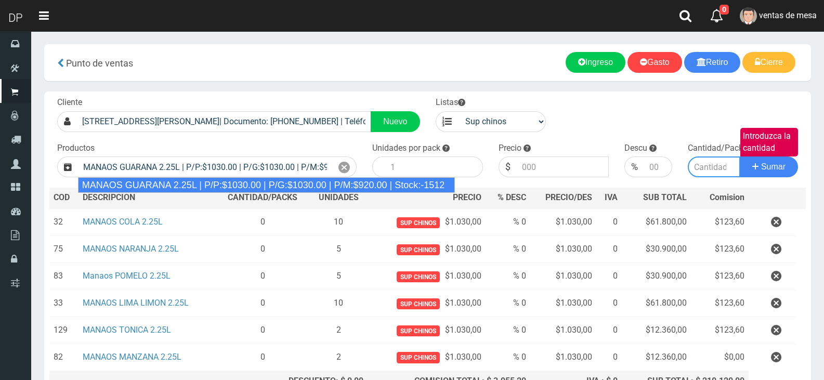
type input "6"
type input "1030.00"
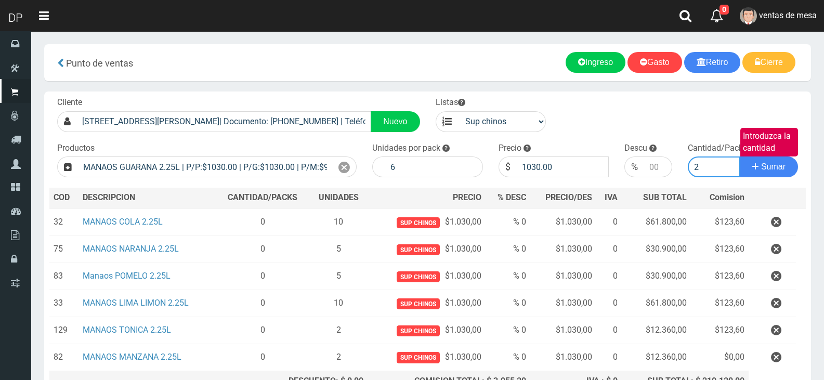
type input "2"
click at [739, 156] on button "Sumar" at bounding box center [768, 166] width 58 height 21
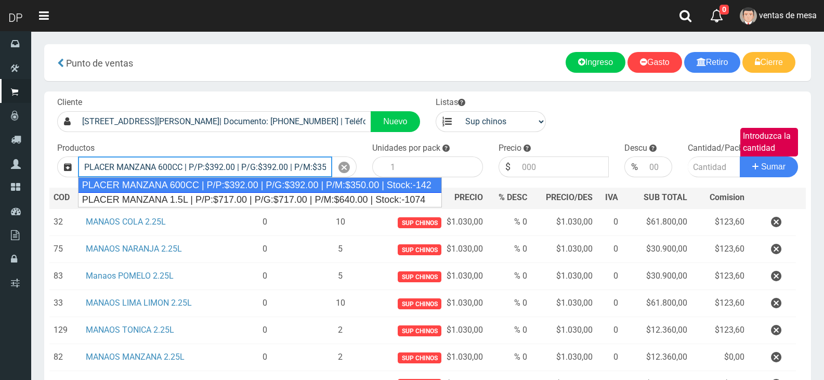
type input "PLACER MANZANA 600CC | P/P:$392.00 | P/G:$392.00 | P/M:$350.00 | Stock:-142"
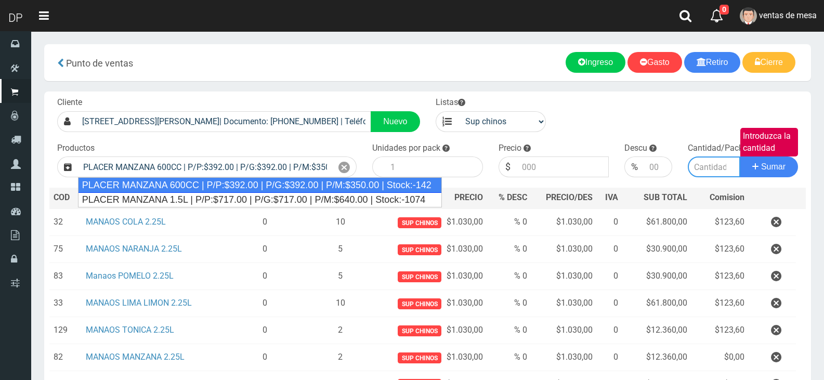
type input "12"
type input "392.00"
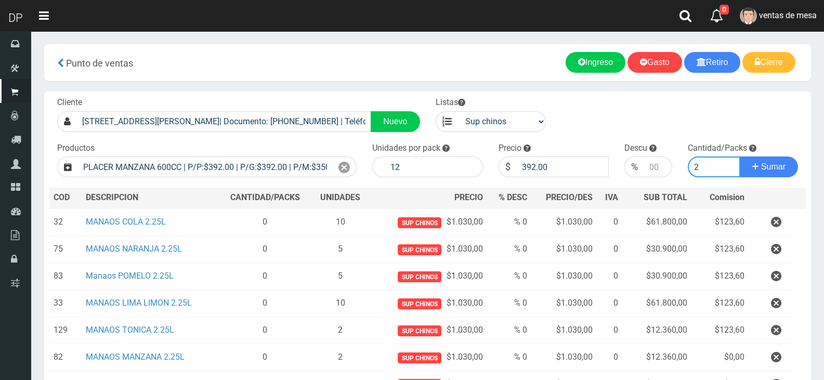
type input "2"
click at [739, 156] on button "Sumar" at bounding box center [768, 166] width 58 height 21
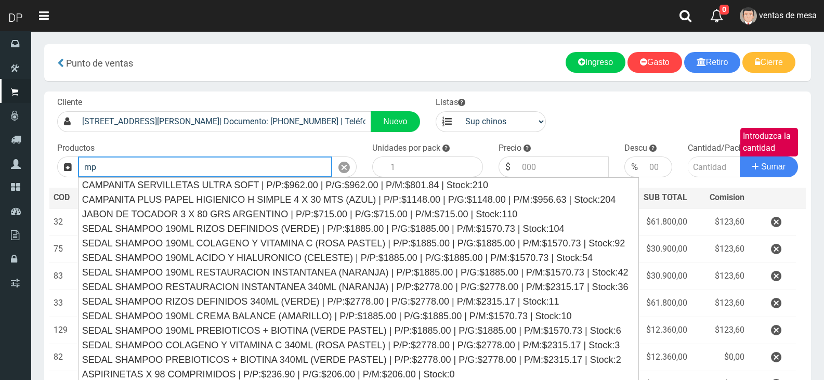
type input "m"
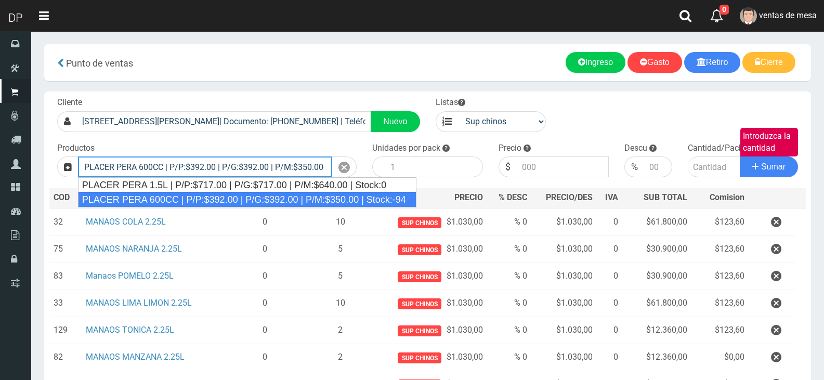
type input "PLACER PERA 600CC | P/P:$392.00 | P/G:$392.00 | P/M:$350.00 | Stock:-94"
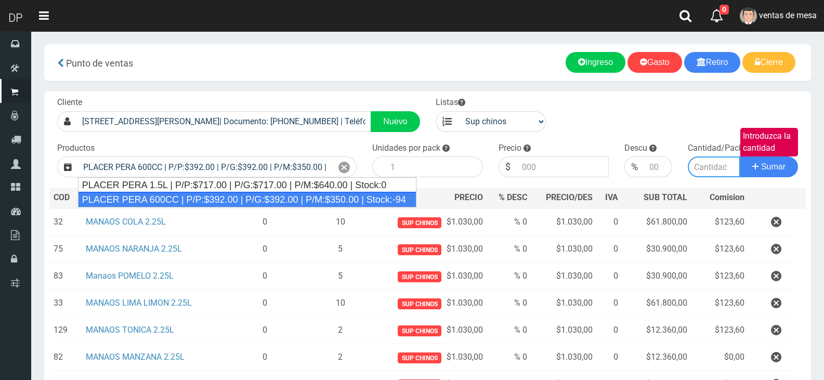
type input "12"
type input "392.00"
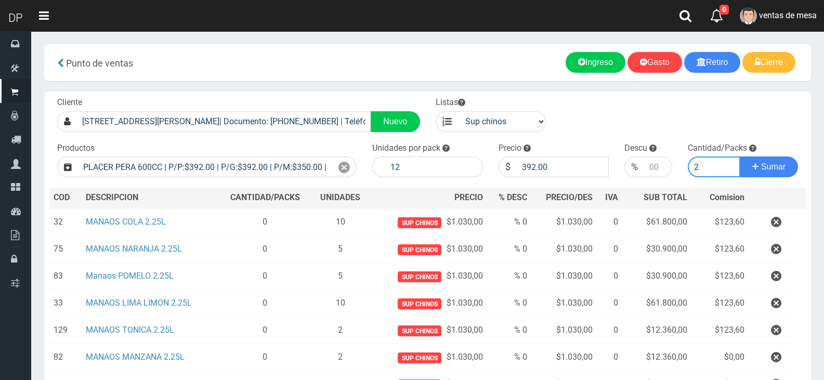
type input "2"
click at [739, 156] on button "Sumar" at bounding box center [768, 166] width 58 height 21
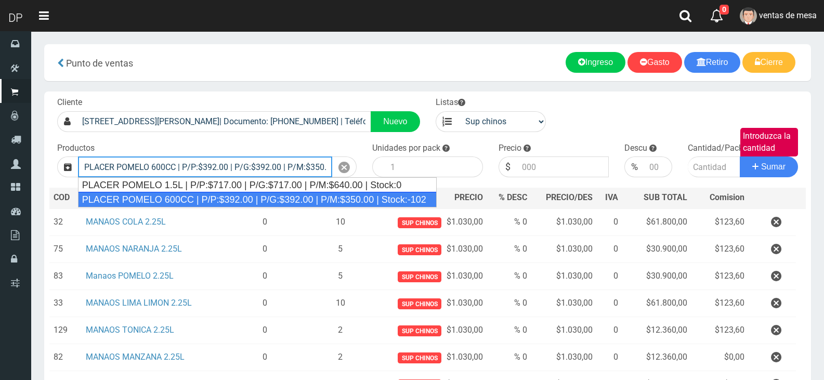
type input "PLACER POMELO 600CC | P/P:$392.00 | P/G:$392.00 | P/M:$350.00 | Stock:-102"
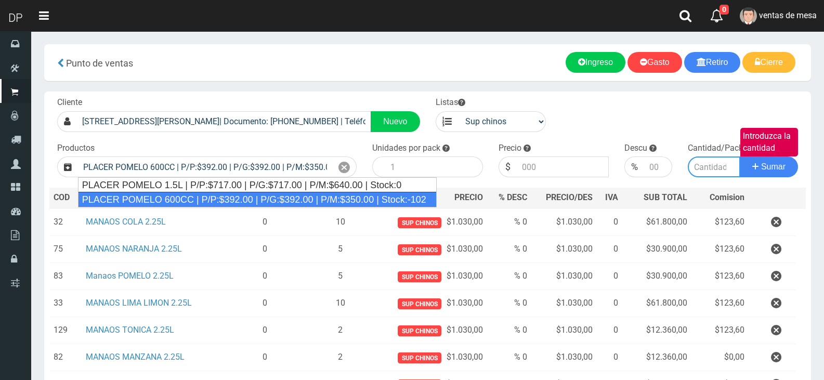
type input "12"
type input "392.00"
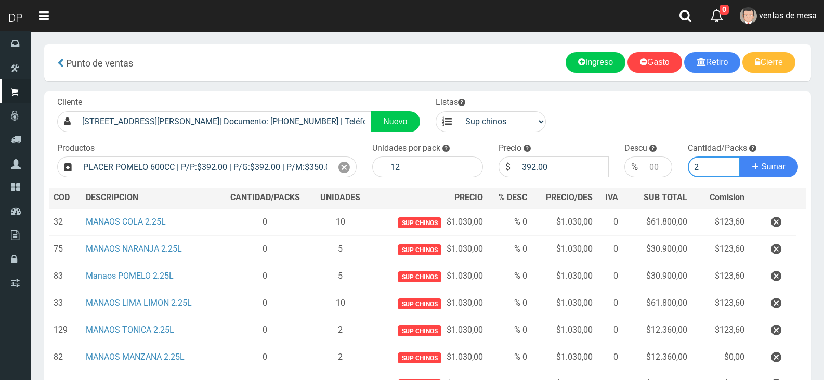
type input "2"
click at [739, 156] on button "Sumar" at bounding box center [768, 166] width 58 height 21
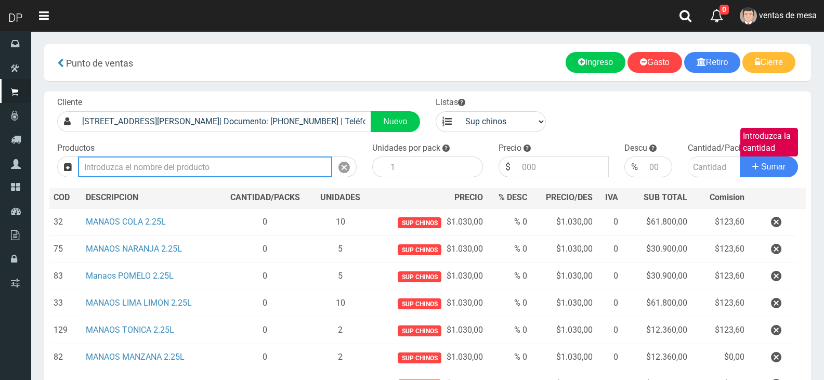
click at [154, 167] on input "text" at bounding box center [205, 166] width 254 height 21
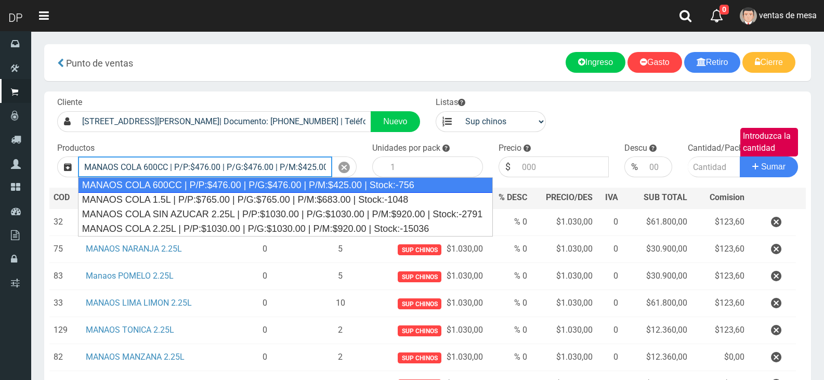
type input "MANAOS COLA 600CC | P/P:$476.00 | P/G:$476.00 | P/M:$425.00 | Stock:-756"
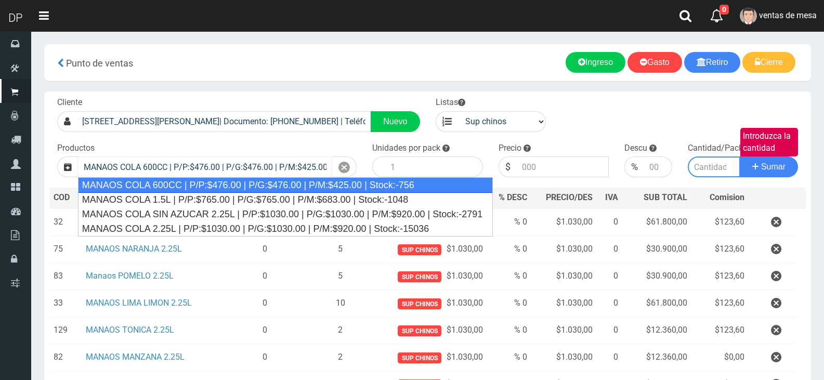
type input "12"
type input "476.00"
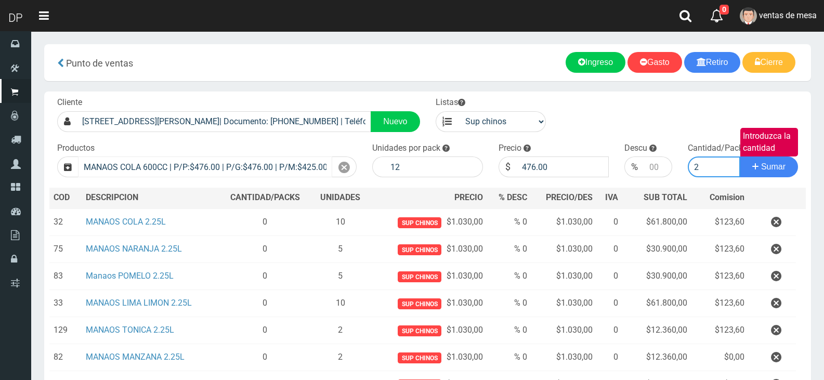
type input "2"
click at [739, 156] on button "Sumar" at bounding box center [768, 166] width 58 height 21
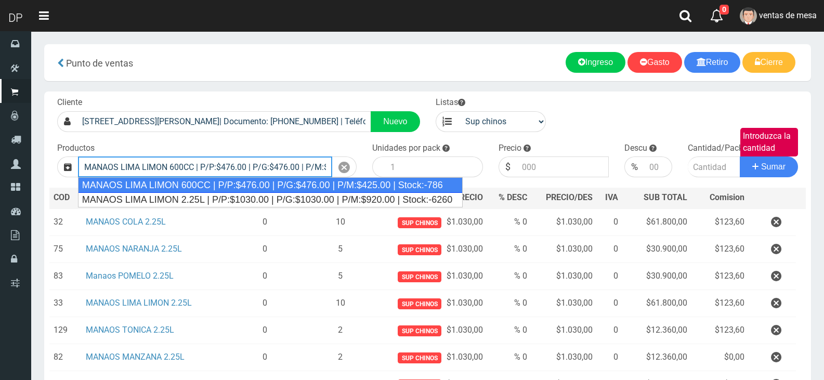
type input "MANAOS LIMA LIMON 600CC | P/P:$476.00 | P/G:$476.00 | P/M:$425.00 | Stock:-786"
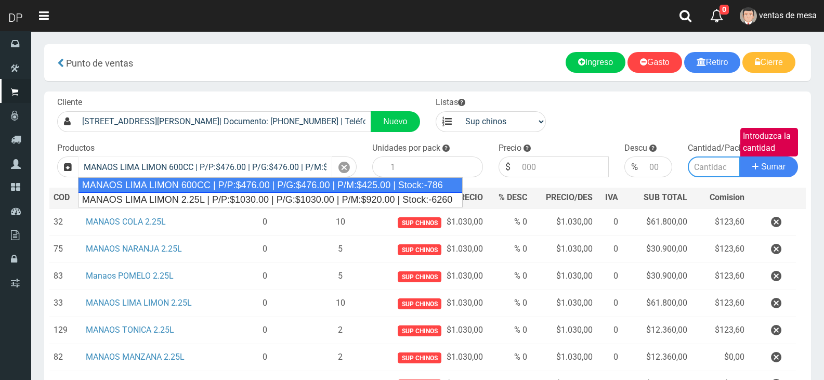
type input "12"
type input "476.00"
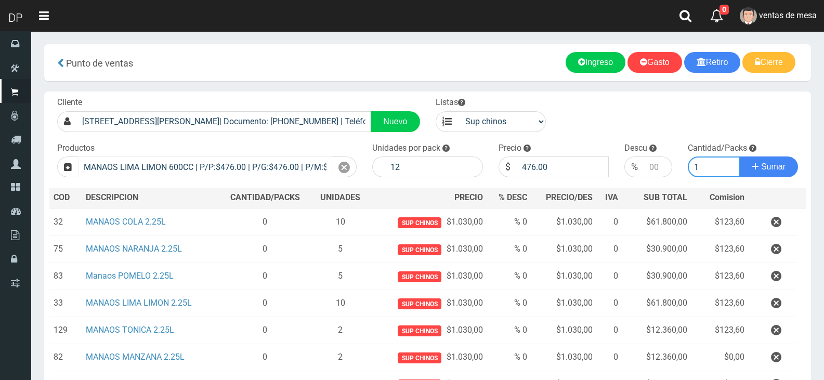
type input "1"
click at [739, 156] on button "Sumar" at bounding box center [768, 166] width 58 height 21
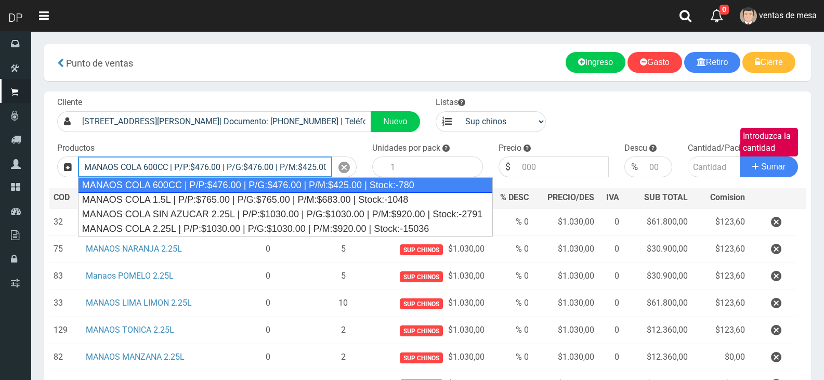
type input "MANAOS COLA 600CC | P/P:$476.00 | P/G:$476.00 | P/M:$425.00 | Stock:-780"
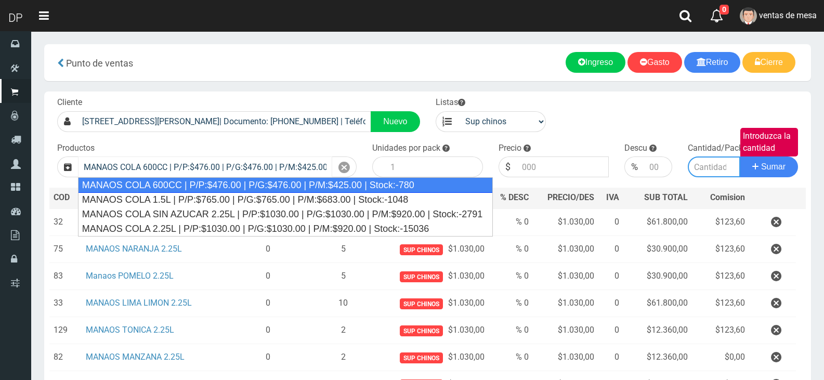
type input "12"
type input "476.00"
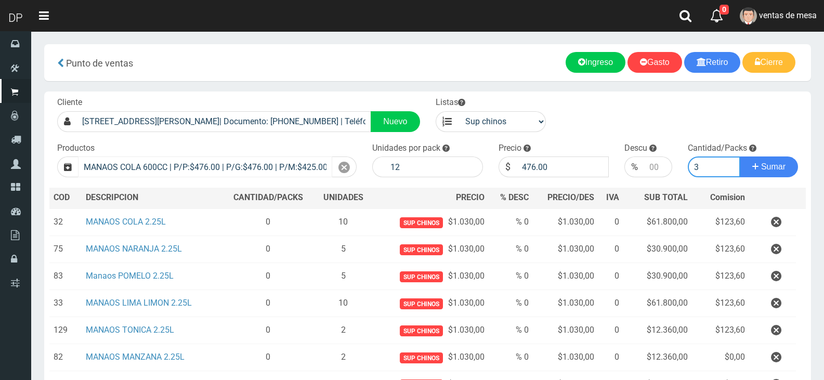
type input "3"
click at [739, 156] on button "Sumar" at bounding box center [768, 166] width 58 height 21
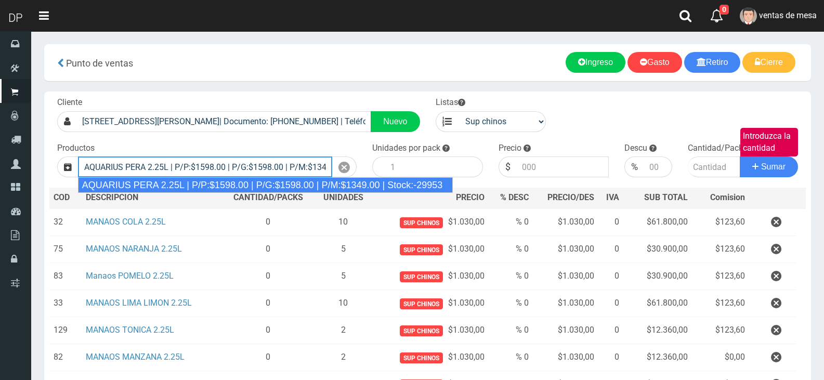
type input "AQUARIUS PERA 2.25L | P/P:$1598.00 | P/G:$1598.00 | P/M:$1349.00 | Stock:-29953"
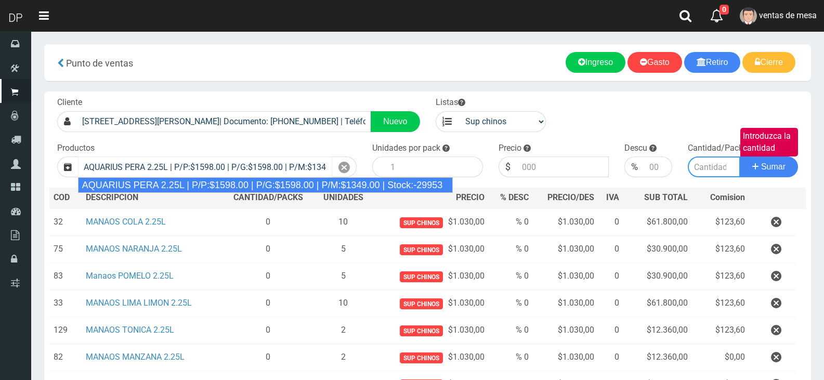
type input "6"
type input "1598.00"
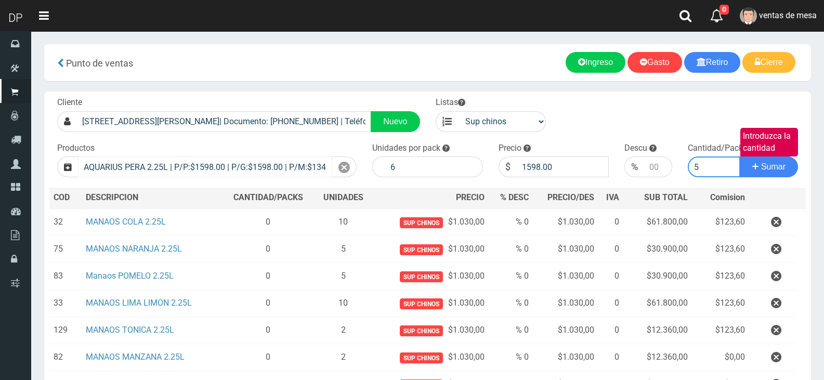
type input "5"
click at [739, 156] on button "Sumar" at bounding box center [768, 166] width 58 height 21
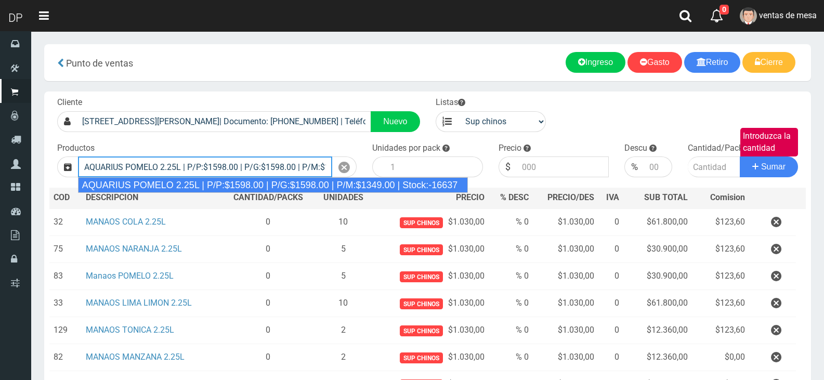
type input "AQUARIUS POMELO 2.25L | P/P:$1598.00 | P/G:$1598.00 | P/M:$1349.00 | Stock:-166…"
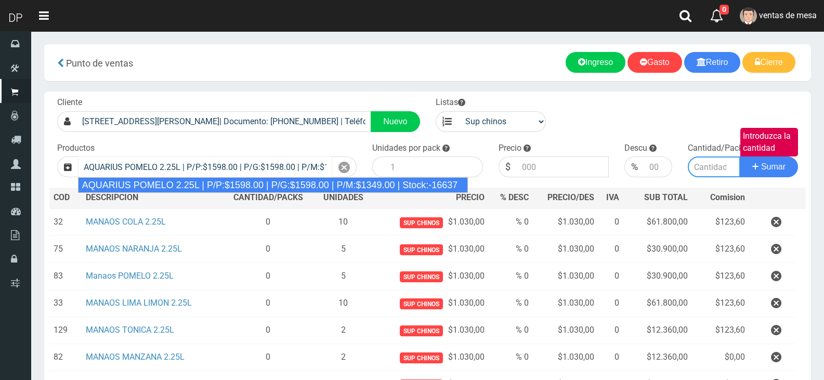
type input "6"
type input "1598.00"
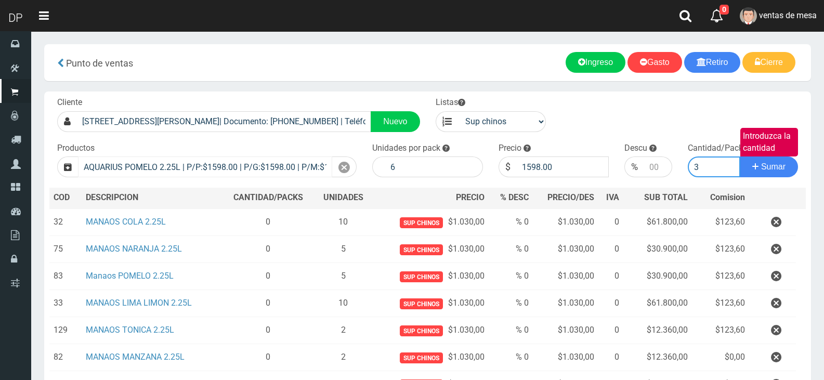
type input "3"
click at [739, 156] on button "Sumar" at bounding box center [768, 166] width 58 height 21
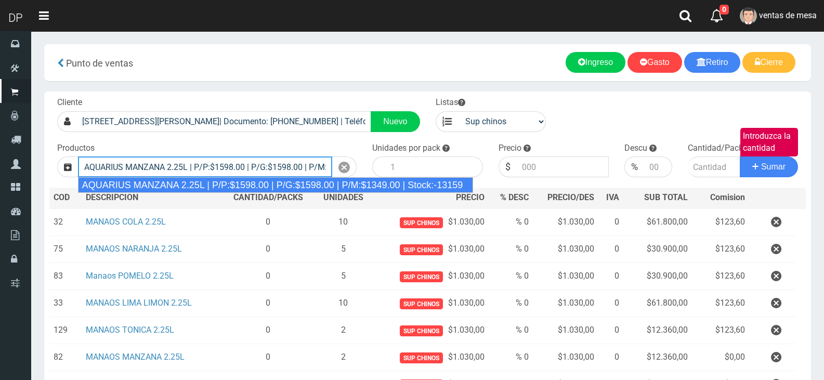
type input "AQUARIUS MANZANA 2.25L | P/P:$1598.00 | P/G:$1598.00 | P/M:$1349.00 | Stock:-13…"
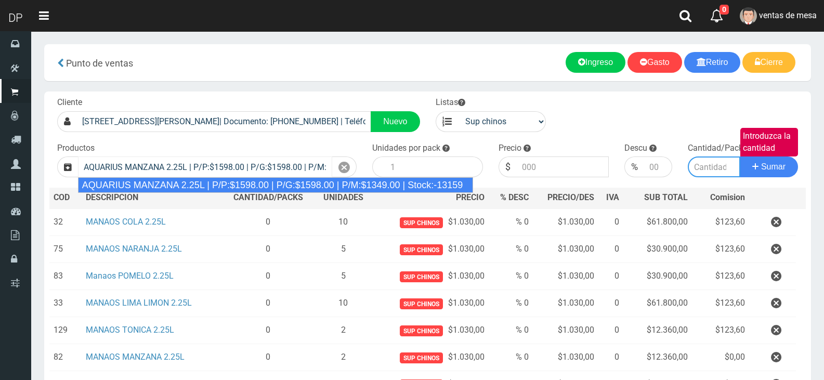
type input "6"
type input "1598.00"
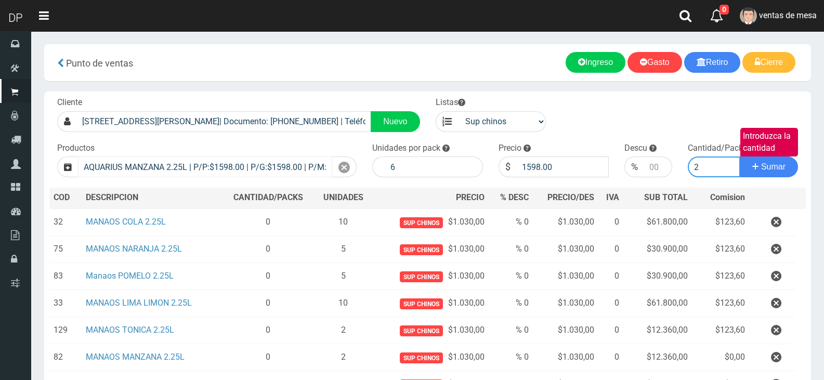
type input "2"
click at [739, 156] on button "Sumar" at bounding box center [768, 166] width 58 height 21
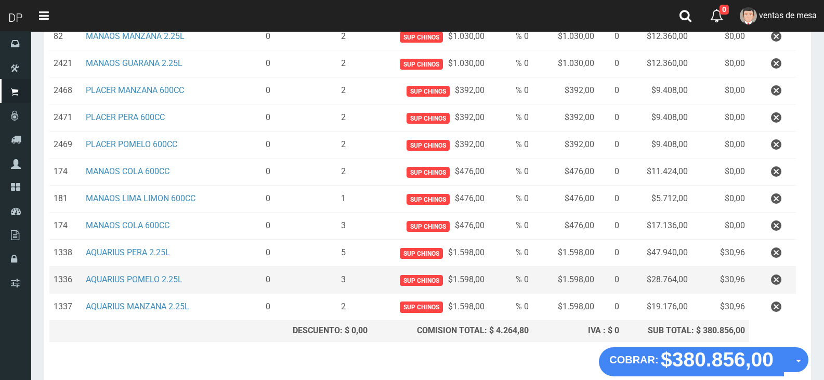
scroll to position [375, 0]
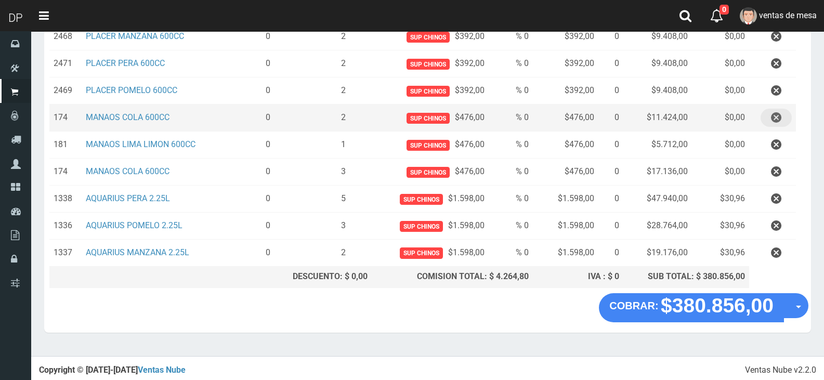
click at [772, 118] on icon "button" at bounding box center [776, 118] width 10 height 18
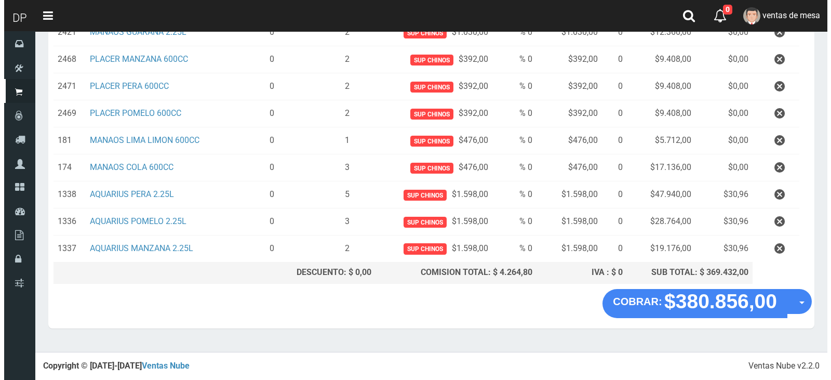
scroll to position [348, 0]
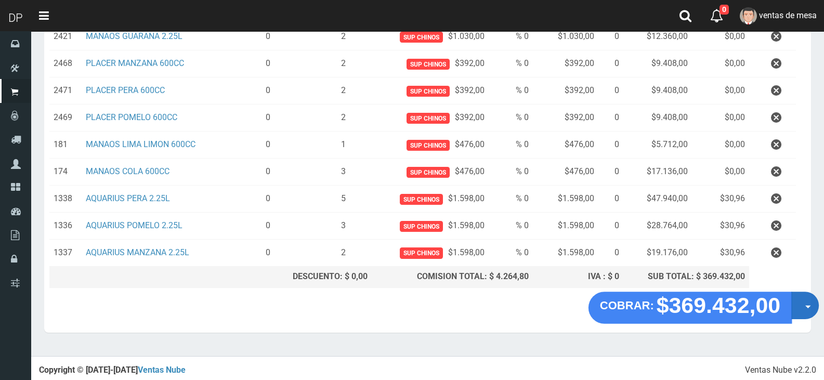
click at [806, 301] on div "COBRAR: $369.432,00 Opciones Hacer Devolucion Crear presupuesto" at bounding box center [427, 312] width 766 height 39
click at [805, 304] on button "Opciones" at bounding box center [805, 305] width 28 height 28
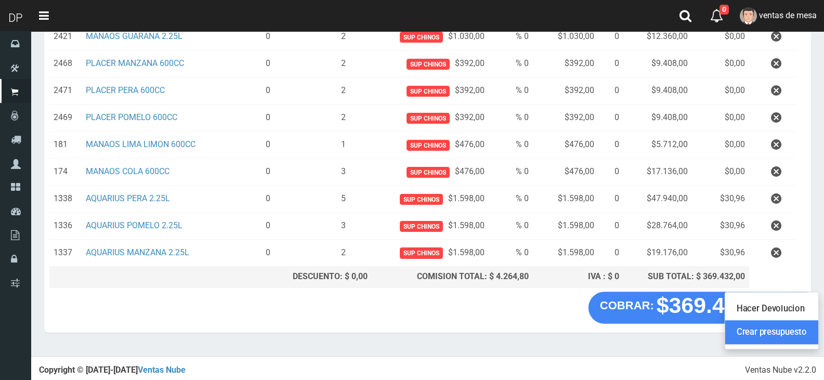
click at [800, 335] on link "Crear presupuesto" at bounding box center [771, 332] width 93 height 24
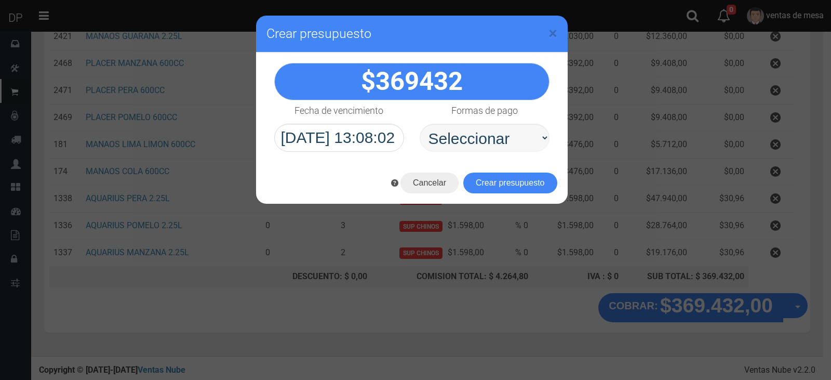
select select "Efectivo"
click at [420, 124] on select "Seleccionar Efectivo Tarjeta de Crédito Depósito Débito" at bounding box center [485, 138] width 130 height 28
click at [516, 177] on button "Crear presupuesto" at bounding box center [510, 182] width 94 height 21
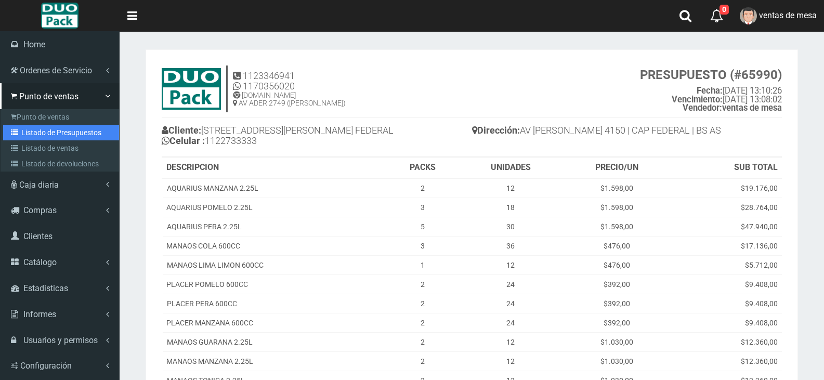
click at [18, 137] on link "Listado de Presupuestos" at bounding box center [61, 133] width 116 height 16
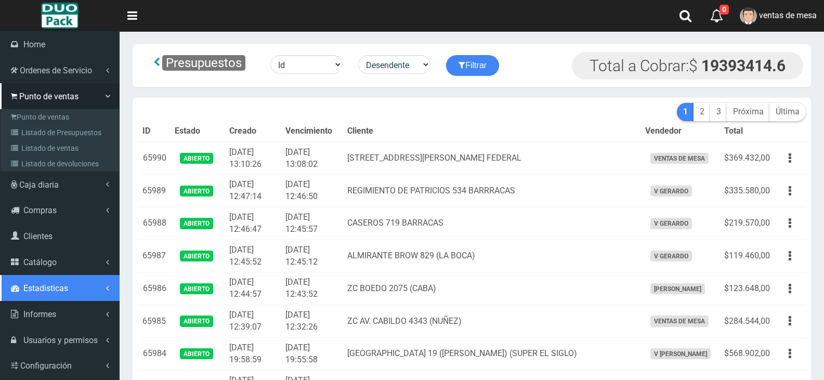
click at [55, 276] on link "Estadisticas" at bounding box center [59, 288] width 119 height 26
click at [52, 274] on link "Estadisticas" at bounding box center [59, 287] width 119 height 26
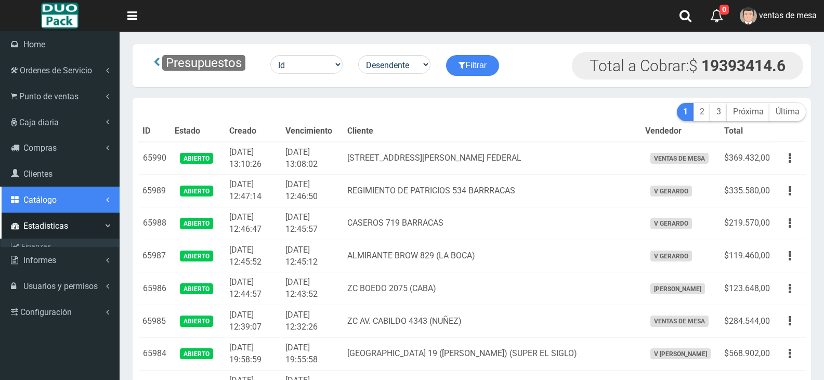
click at [48, 195] on span "Catálogo" at bounding box center [39, 200] width 33 height 10
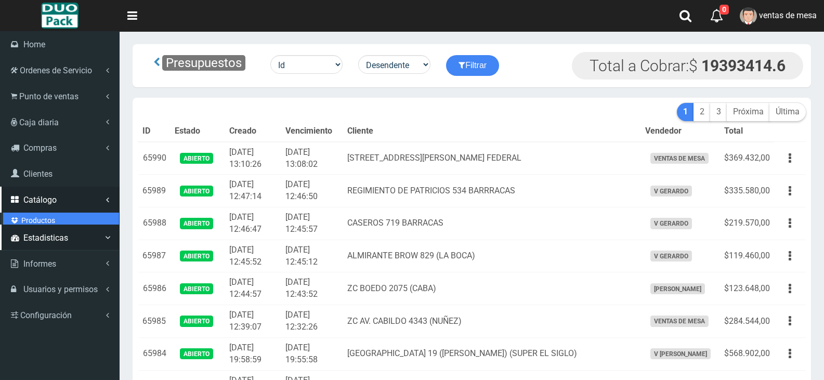
click at [49, 215] on link "Productos" at bounding box center [61, 220] width 116 height 16
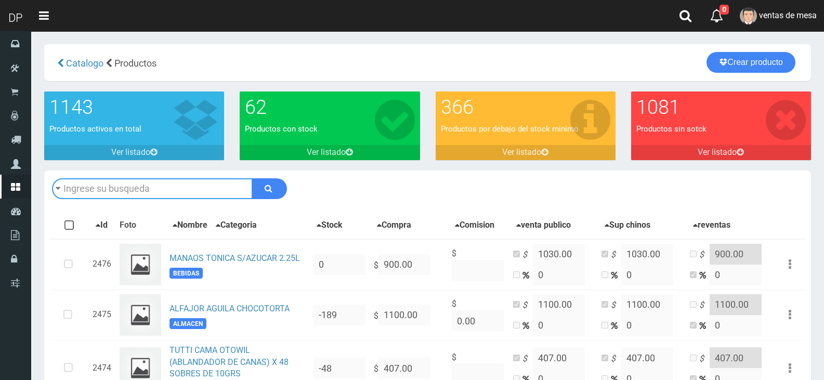
click at [143, 193] on input "text" at bounding box center [152, 188] width 201 height 21
type input "maradona"
click at [252, 178] on button "submit" at bounding box center [269, 188] width 35 height 21
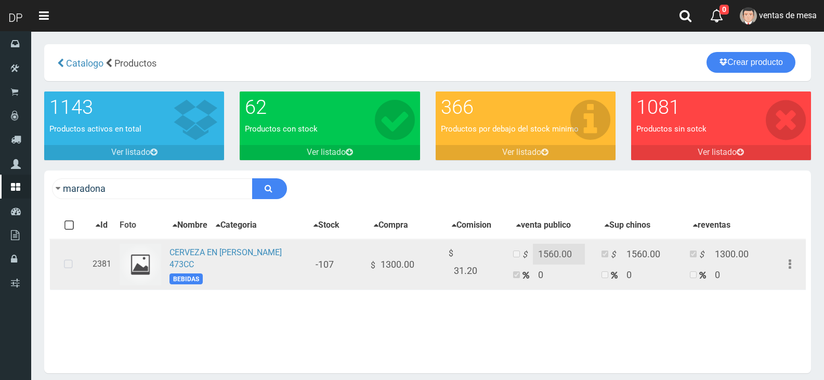
click at [64, 260] on icon at bounding box center [69, 264] width 28 height 34
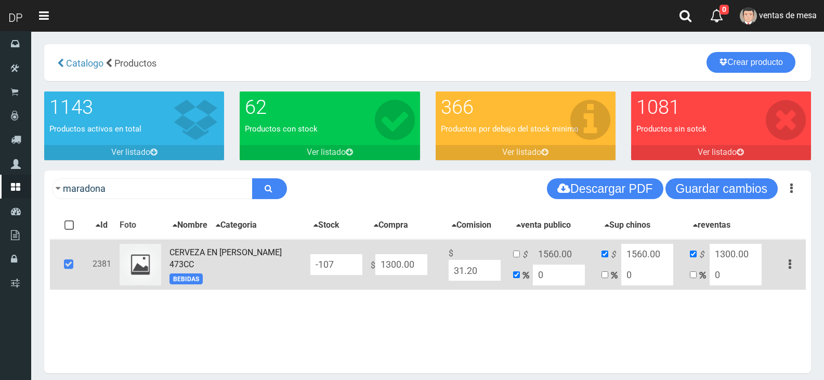
click at [340, 267] on input "-107" at bounding box center [336, 264] width 52 height 21
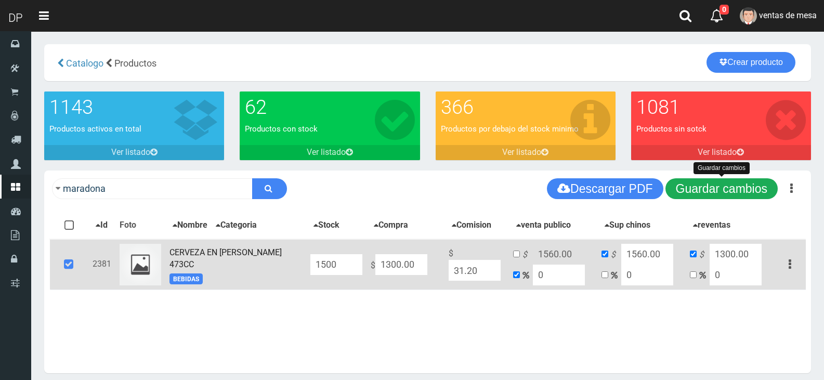
type input "1500"
drag, startPoint x: 722, startPoint y: 180, endPoint x: 583, endPoint y: 236, distance: 149.9
click at [720, 180] on button "Guardar cambios" at bounding box center [721, 188] width 112 height 21
click at [416, 265] on input "1300.00" at bounding box center [401, 264] width 52 height 21
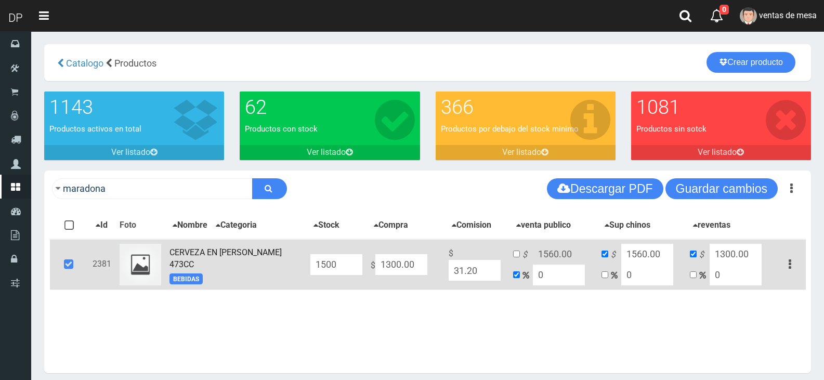
click at [416, 265] on input "1300.00" at bounding box center [401, 264] width 52 height 21
type input "1"
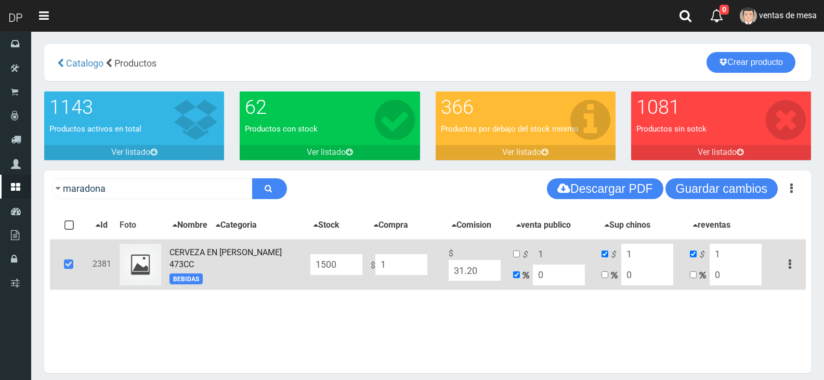
type input "10"
type input "100"
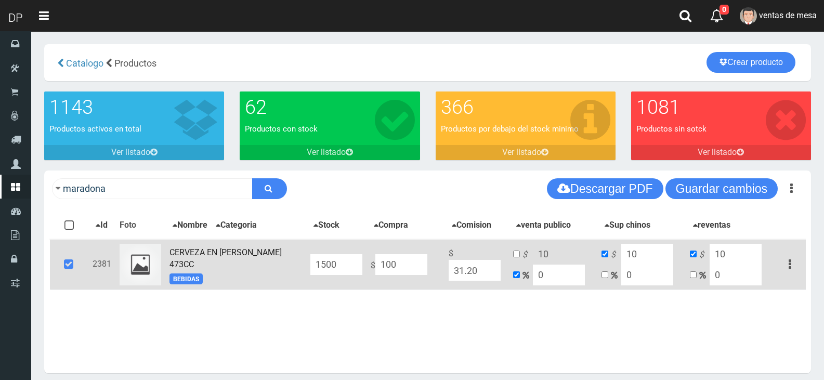
type input "100"
click at [471, 271] on input "31.20" at bounding box center [474, 270] width 52 height 21
click at [515, 260] on td "$ 100 0" at bounding box center [553, 264] width 88 height 51
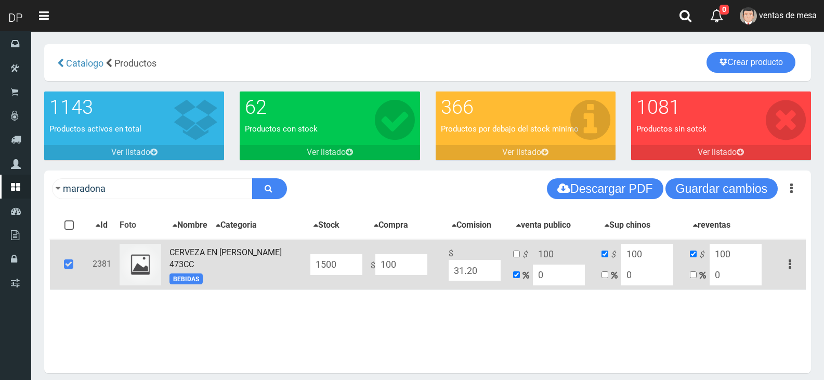
click at [420, 272] on input "100" at bounding box center [401, 264] width 52 height 21
type input "1000"
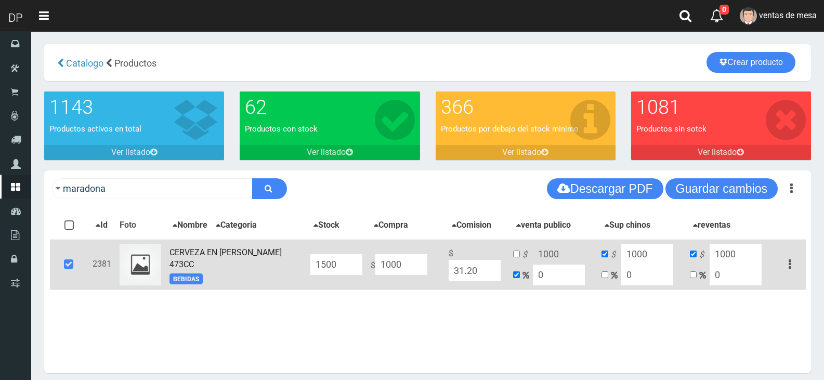
type input "1000"
click at [518, 256] on input "checkbox" at bounding box center [516, 253] width 7 height 7
checkbox input "true"
checkbox input "false"
click at [549, 255] on input "1000" at bounding box center [559, 254] width 52 height 21
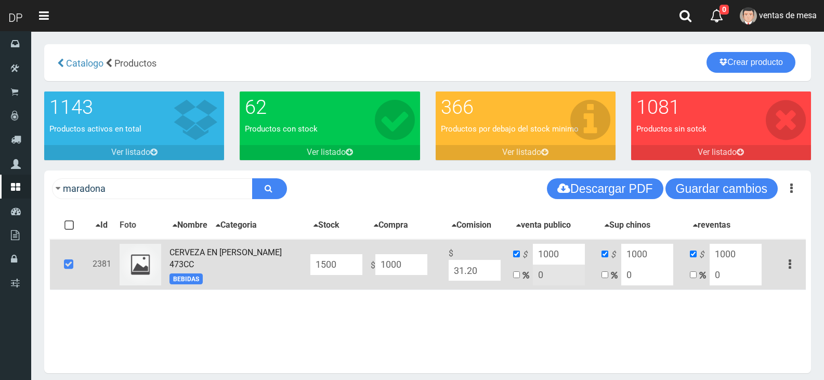
click at [549, 255] on input "1000" at bounding box center [559, 254] width 52 height 21
type input "1600"
click at [643, 263] on input "1000" at bounding box center [647, 254] width 52 height 21
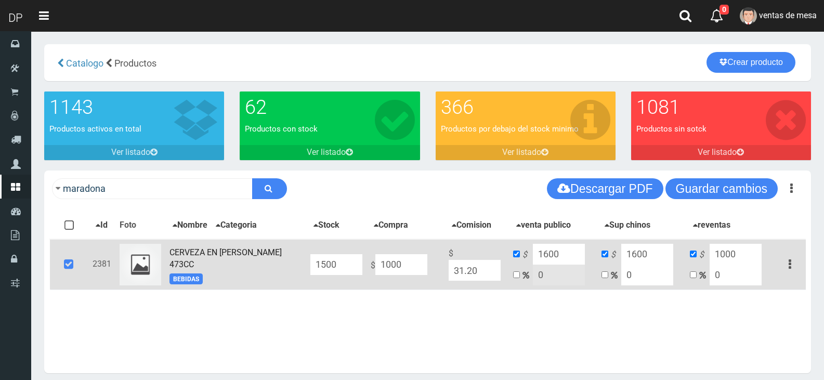
type input "1600"
click at [720, 254] on input "1000" at bounding box center [735, 254] width 52 height 21
type input "1600"
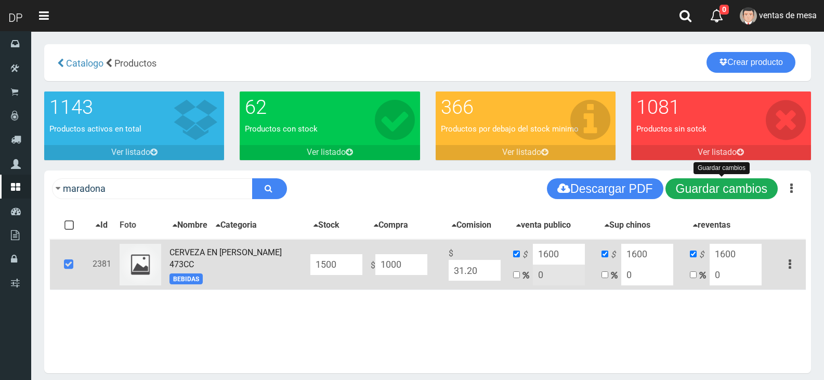
click at [728, 193] on button "Guardar cambios" at bounding box center [721, 188] width 112 height 21
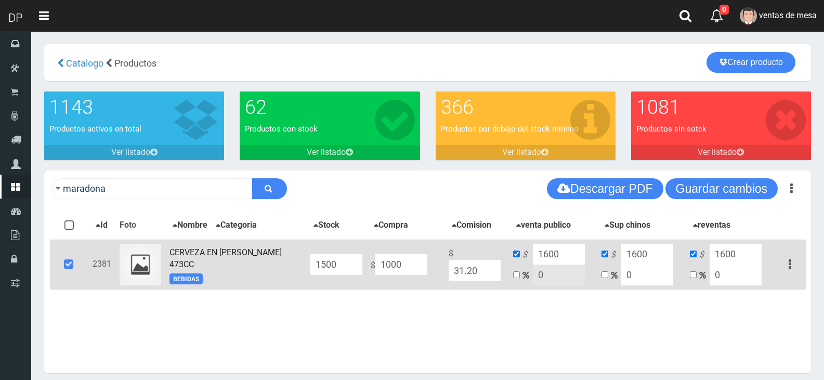
click at [81, 267] on icon at bounding box center [69, 264] width 28 height 34
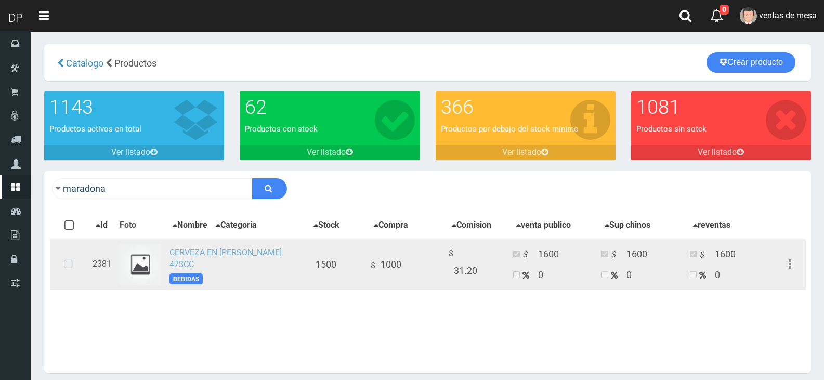
click at [222, 250] on link "CERVEZA EN LATA MARADONA 473CC" at bounding box center [225, 258] width 112 height 22
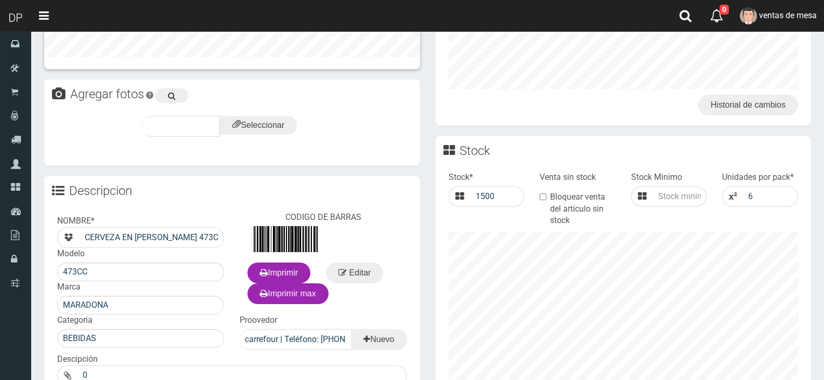
scroll to position [390, 0]
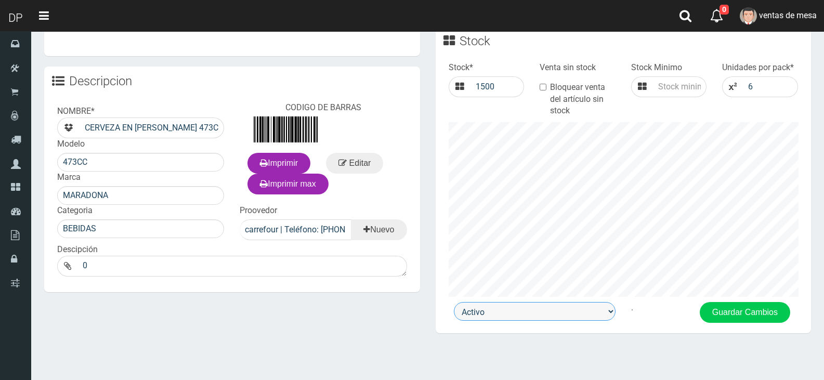
click at [570, 318] on select "Activo Inactivo" at bounding box center [535, 311] width 162 height 19
drag, startPoint x: 550, startPoint y: 89, endPoint x: 573, endPoint y: 113, distance: 33.1
click at [552, 89] on label "Bloquear venta del artículo sin stock" at bounding box center [577, 100] width 76 height 36
click at [546, 89] on input "Bloquear venta del artículo sin stock" at bounding box center [542, 87] width 7 height 7
checkbox input "true"
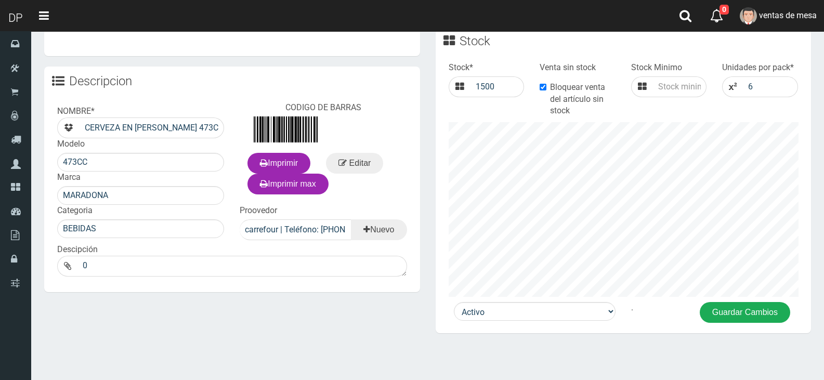
click at [706, 312] on button "Guardar Cambios" at bounding box center [744, 312] width 90 height 21
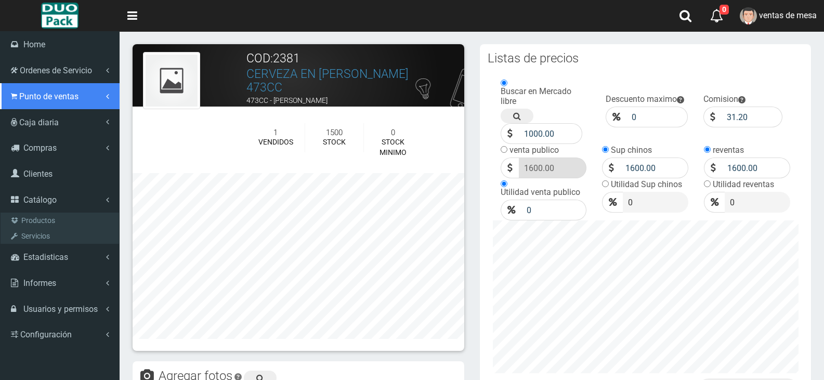
click at [25, 96] on span "Punto de ventas" at bounding box center [48, 96] width 59 height 10
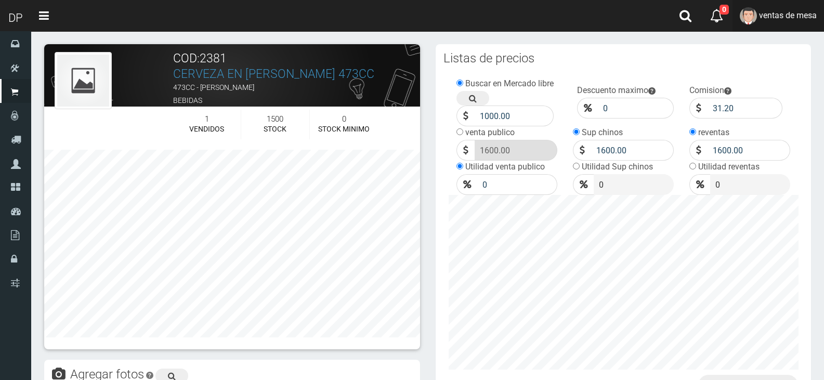
click at [787, 25] on link "ventas de mesa" at bounding box center [777, 16] width 91 height 32
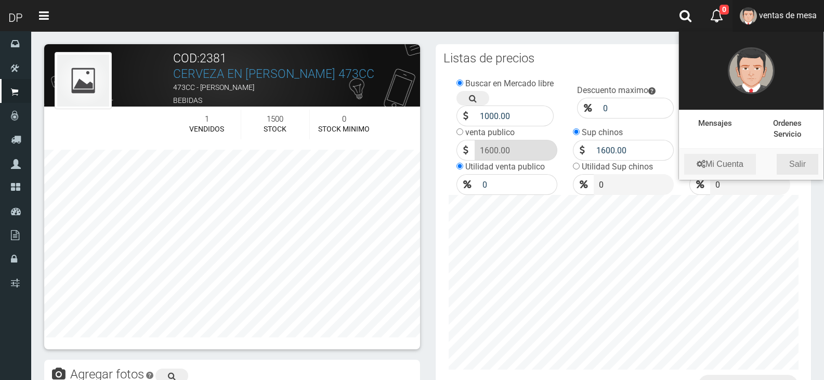
click at [790, 166] on link "Salir" at bounding box center [797, 164] width 42 height 21
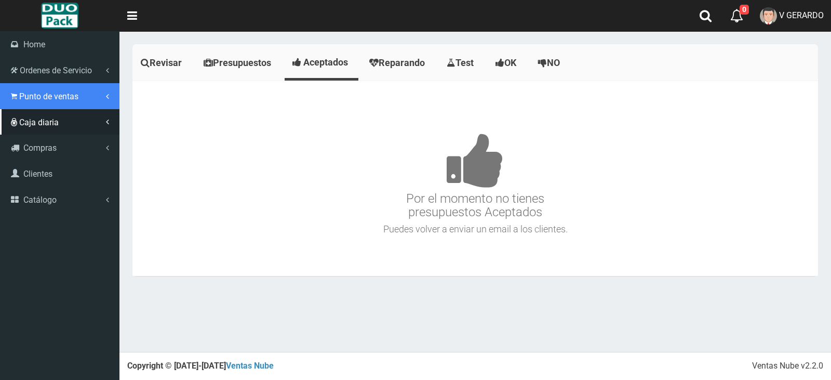
drag, startPoint x: 61, startPoint y: 102, endPoint x: 63, endPoint y: 112, distance: 10.7
click at [61, 102] on link "Punto de ventas" at bounding box center [59, 96] width 119 height 26
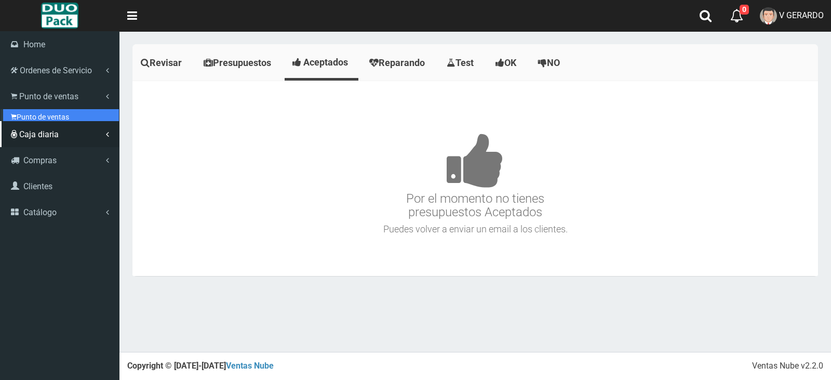
click at [63, 112] on link "Punto de ventas" at bounding box center [61, 117] width 116 height 16
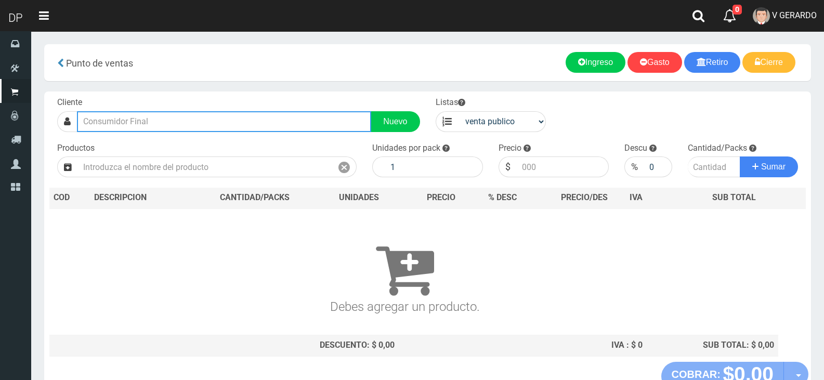
click at [113, 127] on input "text" at bounding box center [224, 121] width 294 height 21
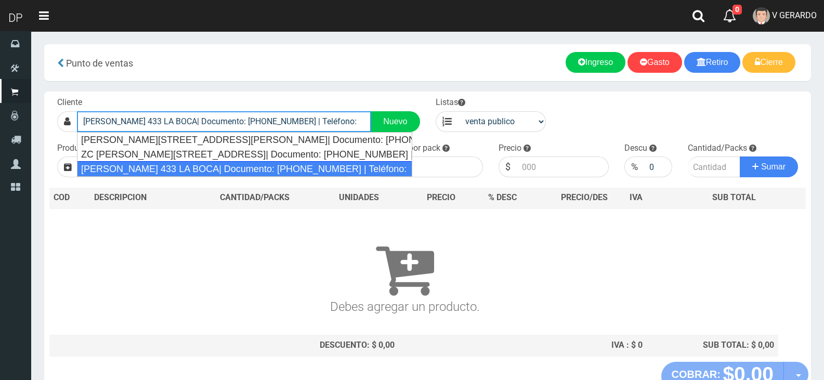
type input "[PERSON_NAME] 433 LA BOCA| Documento: [PHONE_NUMBER] | Teléfono:"
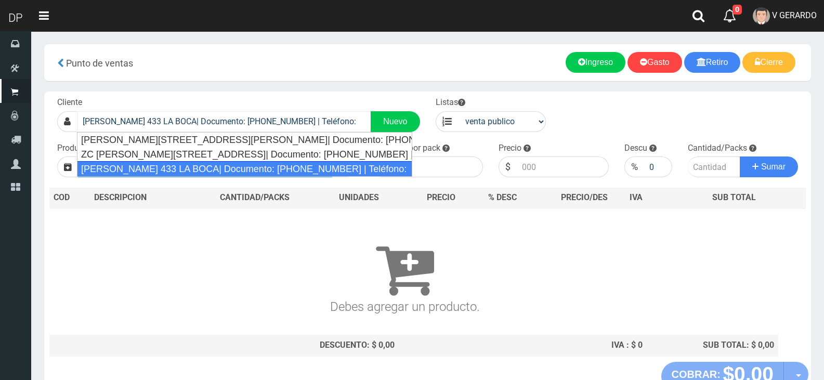
select select "2"
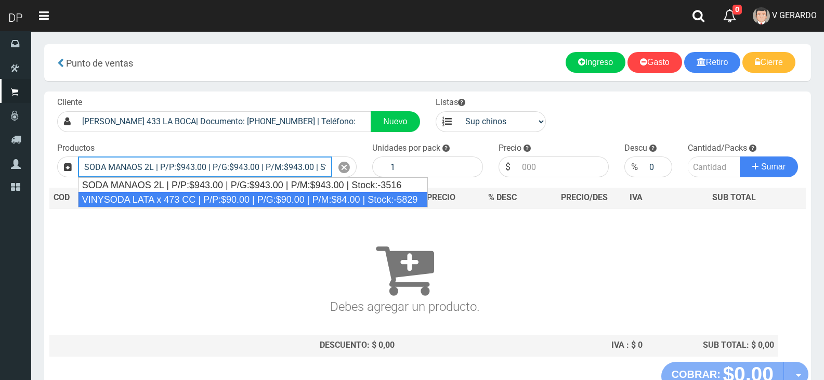
type input "SODA MANAOS 2L | P/P:$943.00 | P/G:$943.00 | P/M:$943.00 | Stock:-3516"
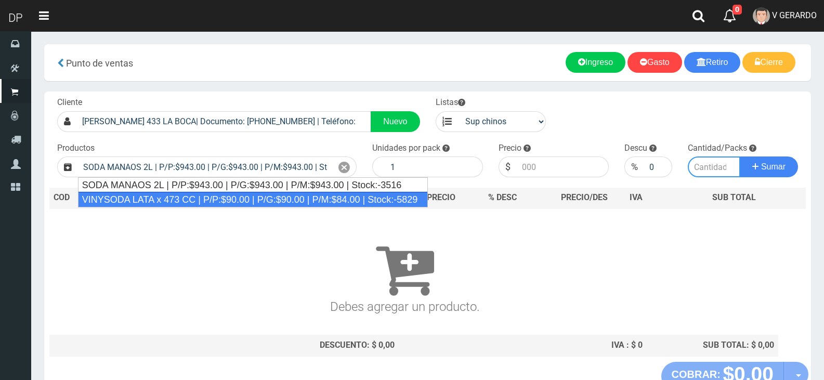
type input "6"
type input "943.00"
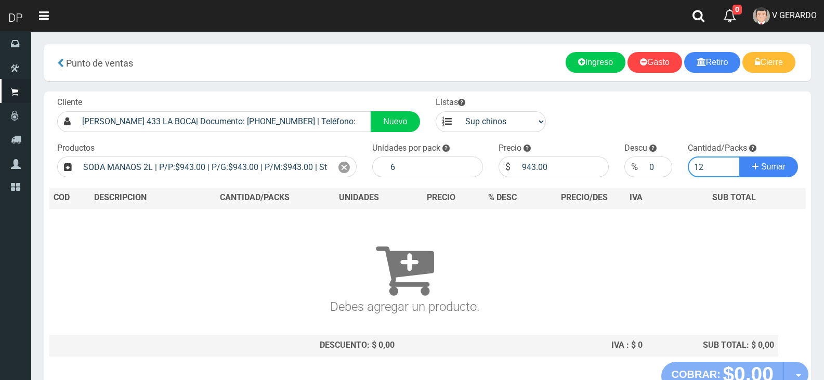
type input "12"
click at [739, 156] on button "Sumar" at bounding box center [768, 166] width 58 height 21
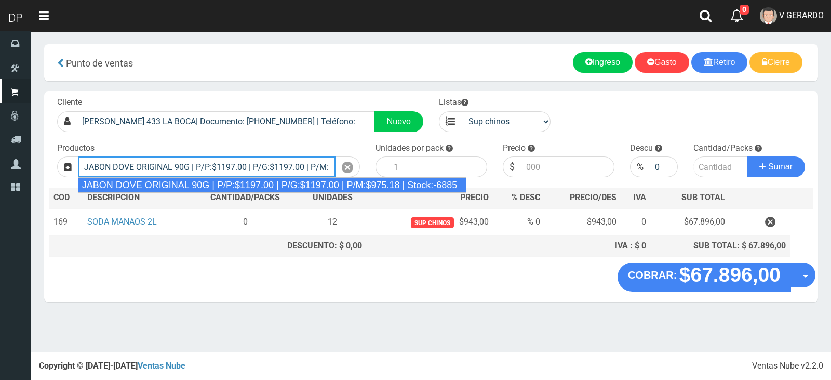
type input "JABON DOVE ORIGINAL 90G | P/P:$1197.00 | P/G:$1197.00 | P/M:$975.18 | Stock:-68…"
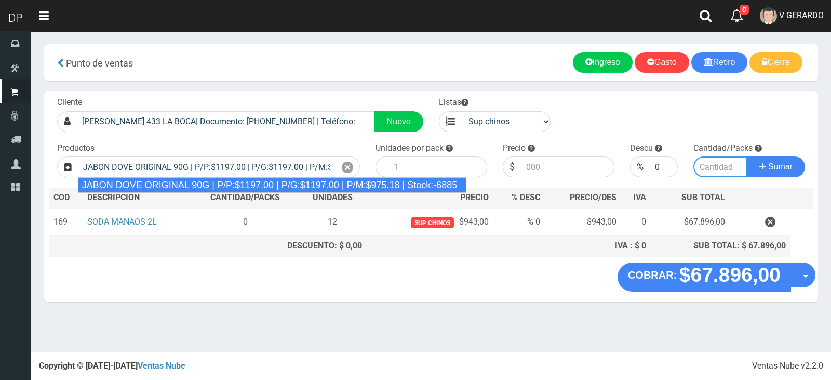
type input "60"
type input "1197.00"
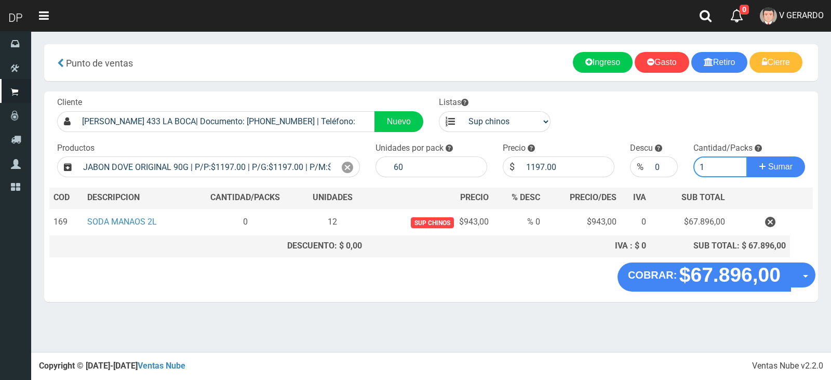
type input "1"
click at [747, 156] on button "Sumar" at bounding box center [776, 166] width 58 height 21
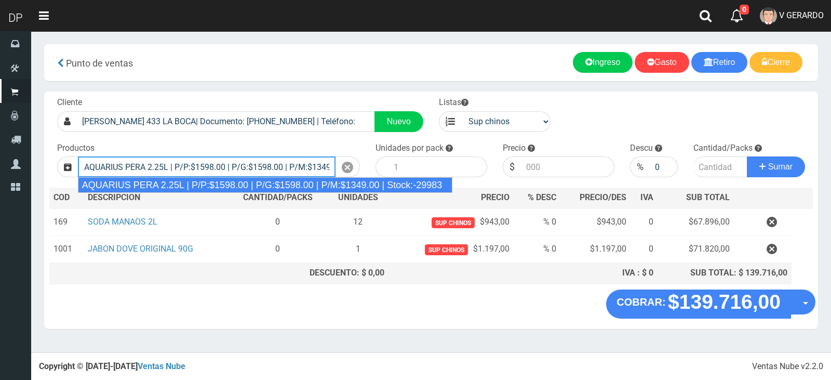
type input "AQUARIUS PERA 2.25L | P/P:$1598.00 | P/G:$1598.00 | P/M:$1349.00 | Stock:-29983"
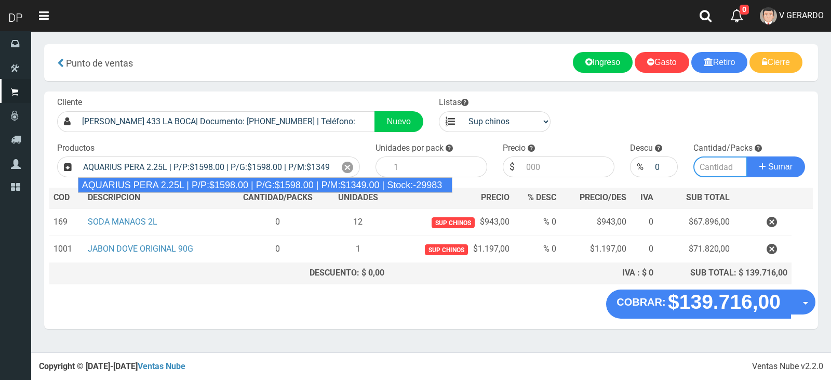
type input "6"
type input "1598.00"
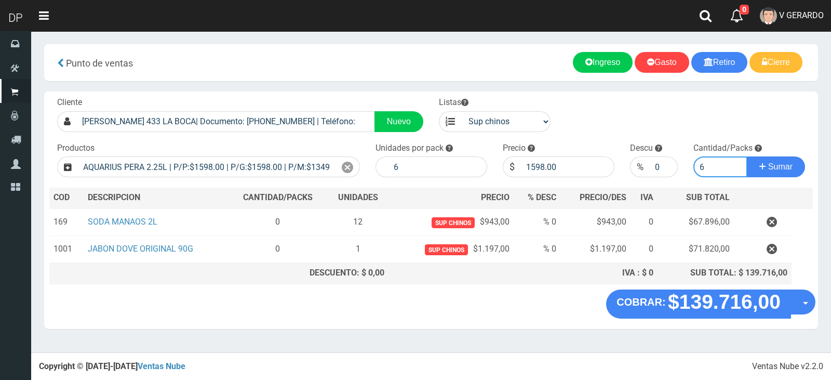
type input "6"
click at [747, 156] on button "Sumar" at bounding box center [776, 166] width 58 height 21
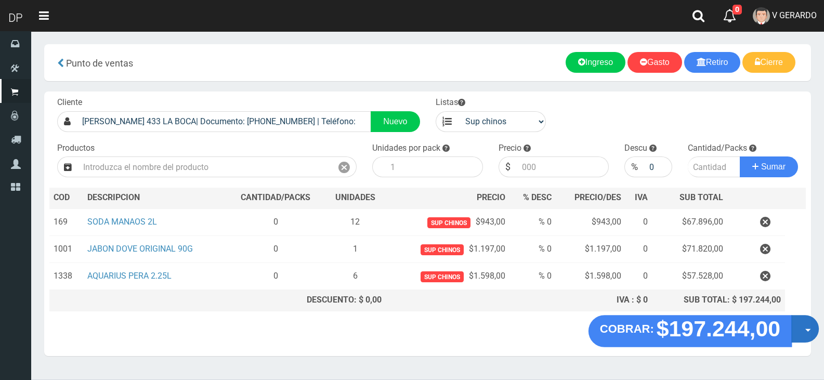
click at [792, 332] on button "Opciones" at bounding box center [805, 329] width 28 height 28
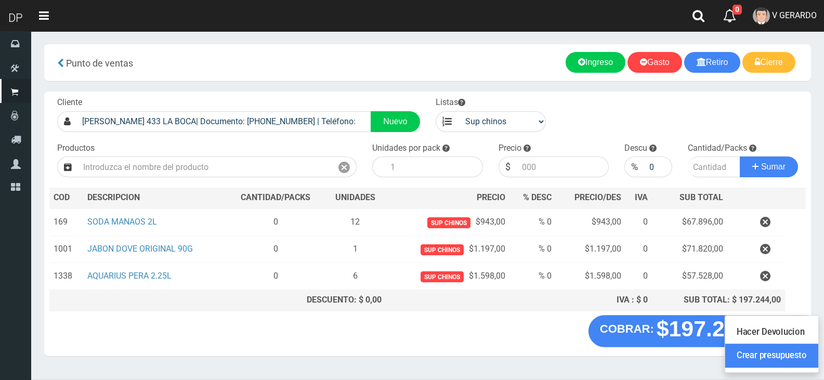
click at [794, 348] on link "Crear presupuesto" at bounding box center [771, 356] width 93 height 24
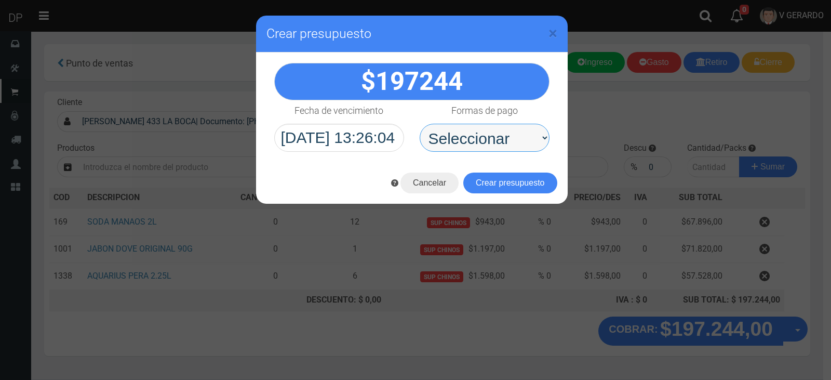
drag, startPoint x: 447, startPoint y: 139, endPoint x: 457, endPoint y: 146, distance: 12.0
click at [447, 139] on select "Seleccionar Efectivo Tarjeta de Crédito Depósito Débito" at bounding box center [485, 138] width 130 height 28
click at [420, 124] on select "Seleccionar Efectivo Tarjeta de Crédito Depósito Débito" at bounding box center [485, 138] width 130 height 28
drag, startPoint x: 512, startPoint y: 142, endPoint x: 508, endPoint y: 151, distance: 10.2
click at [512, 142] on select "Seleccionar Efectivo Tarjeta de Crédito Depósito Débito" at bounding box center [485, 138] width 130 height 28
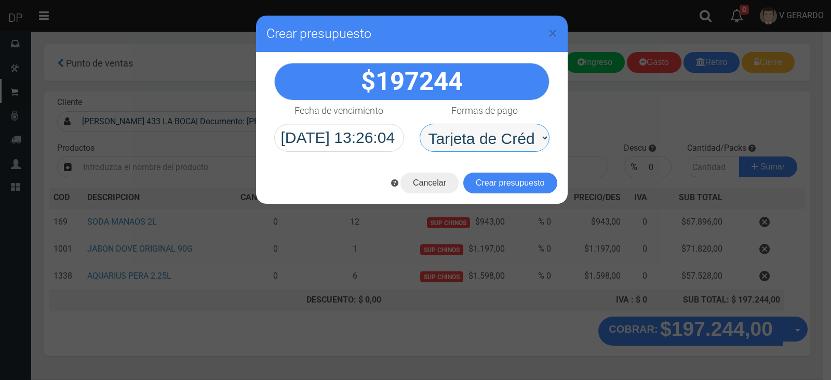
select select "Efectivo"
click at [420, 124] on select "Seleccionar Efectivo Tarjeta de Crédito Depósito Débito" at bounding box center [485, 138] width 130 height 28
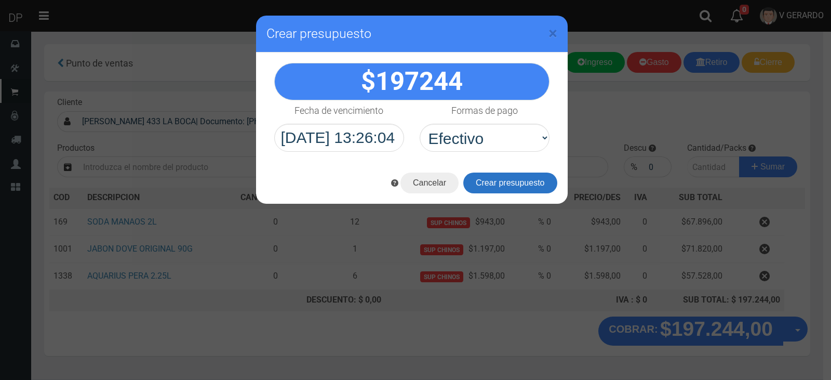
click at [502, 177] on button "Crear presupuesto" at bounding box center [510, 182] width 94 height 21
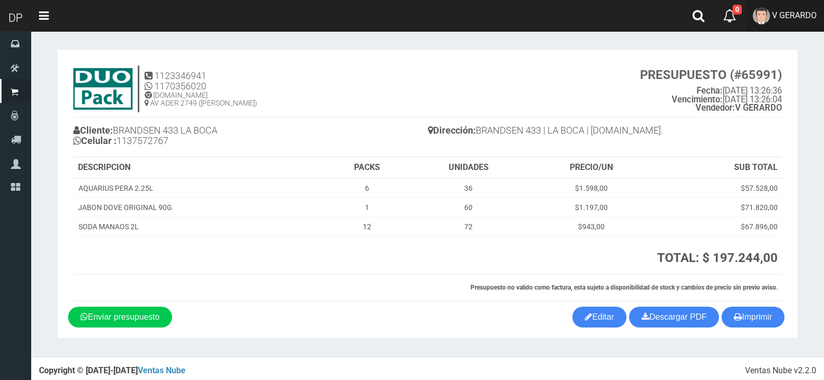
click at [771, 23] on link "V GERARDO" at bounding box center [784, 16] width 78 height 32
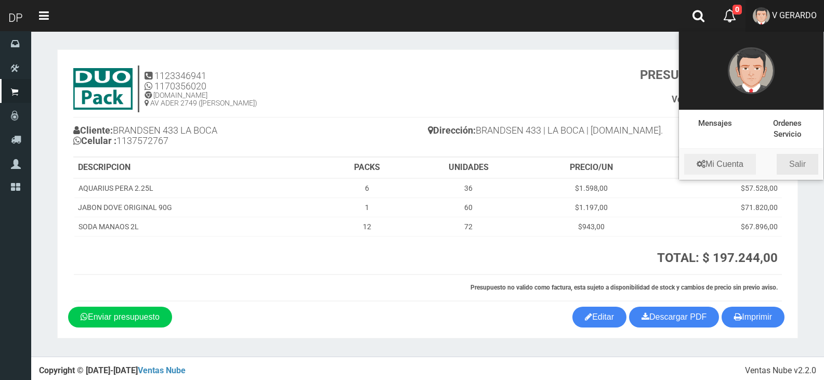
click at [806, 165] on link "Salir" at bounding box center [797, 164] width 42 height 21
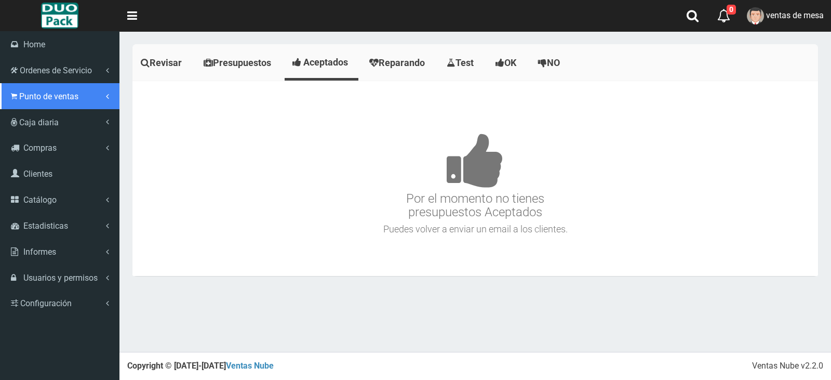
click at [58, 93] on span "Punto de ventas" at bounding box center [48, 96] width 59 height 10
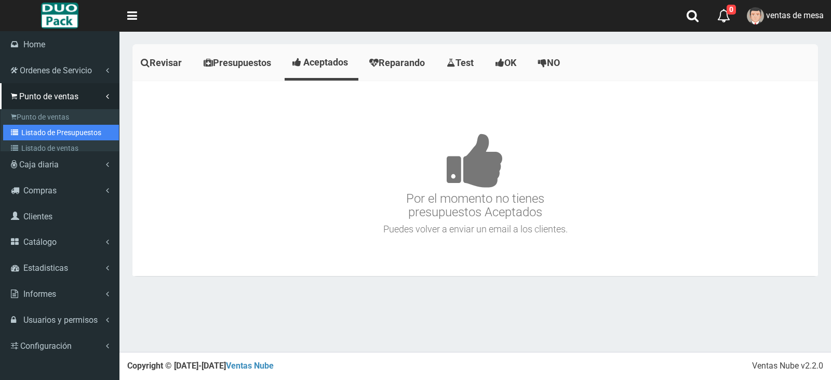
click at [81, 131] on link "Listado de Presupuestos" at bounding box center [61, 133] width 116 height 16
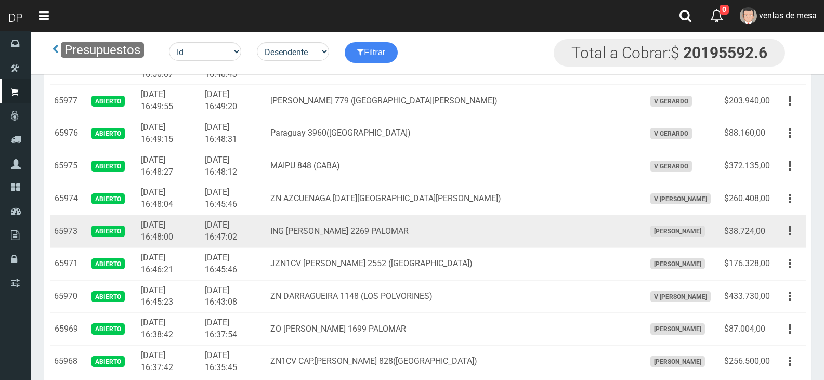
scroll to position [665, 0]
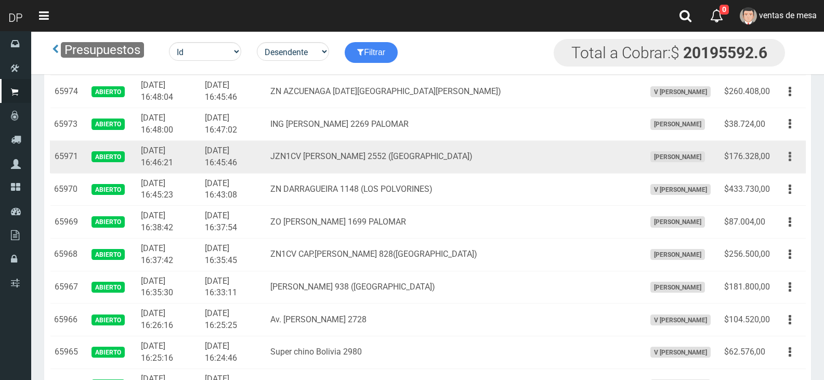
click at [787, 153] on button "button" at bounding box center [789, 157] width 23 height 18
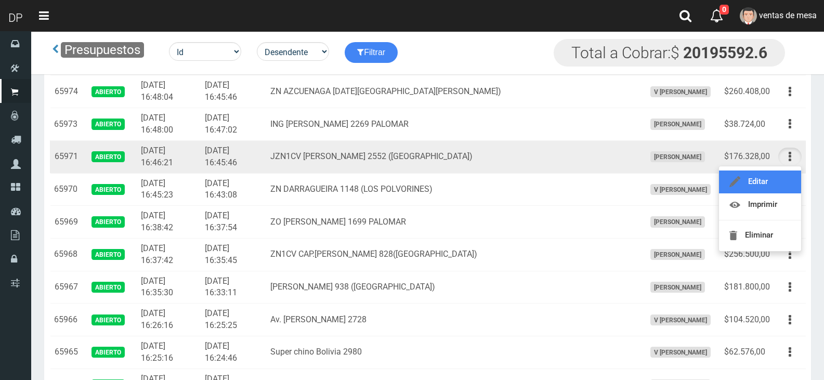
click at [780, 182] on link "Editar" at bounding box center [760, 181] width 82 height 23
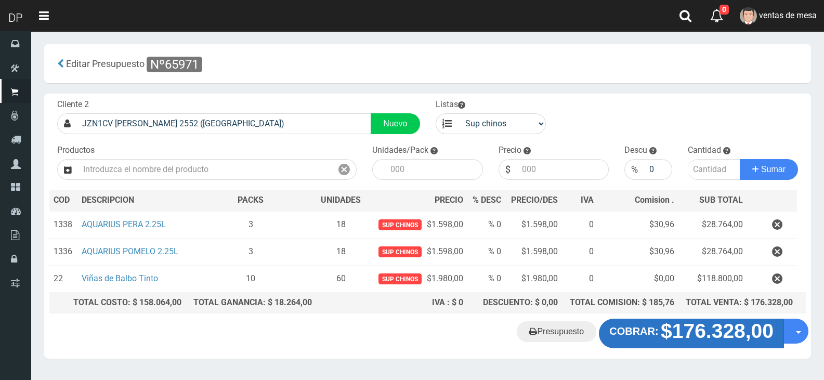
drag, startPoint x: 0, startPoint y: 0, endPoint x: 669, endPoint y: 325, distance: 743.6
click at [667, 316] on div "Cliente 2 JZN1CV [PERSON_NAME] 2552 ([GEOGRAPHIC_DATA]) Nuevo Listas venta publ…" at bounding box center [427, 206] width 766 height 225
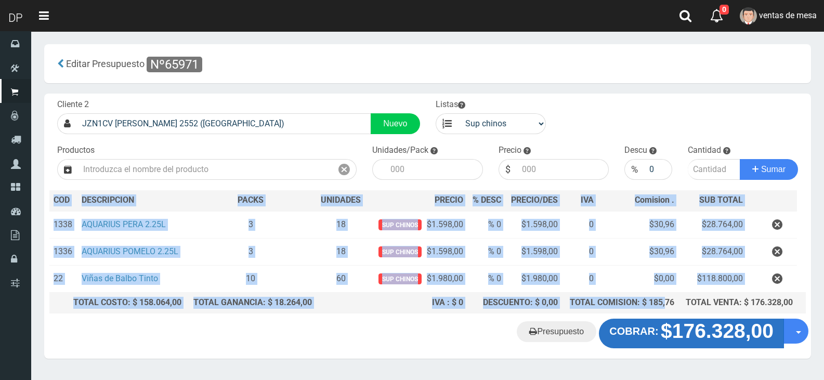
click at [669, 326] on strong "$176.328,00" at bounding box center [716, 331] width 113 height 22
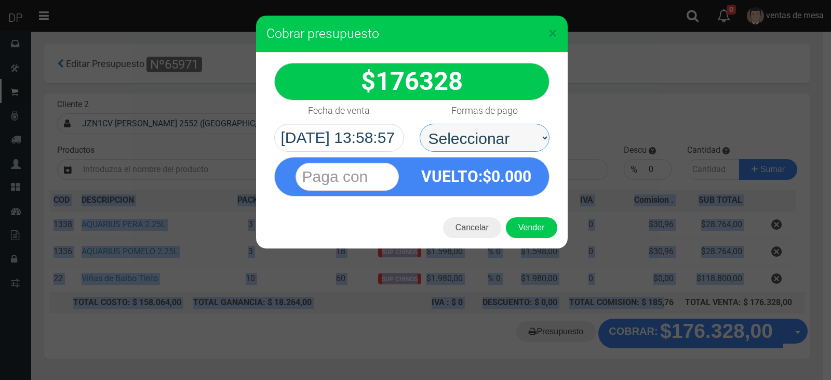
drag, startPoint x: 496, startPoint y: 133, endPoint x: 498, endPoint y: 150, distance: 17.3
click at [496, 133] on select "Seleccionar Efectivo Tarjeta de Crédito Depósito Débito" at bounding box center [485, 138] width 130 height 28
select select "Efectivo"
click at [420, 124] on select "Seleccionar Efectivo Tarjeta de Crédito Depósito Débito" at bounding box center [485, 138] width 130 height 28
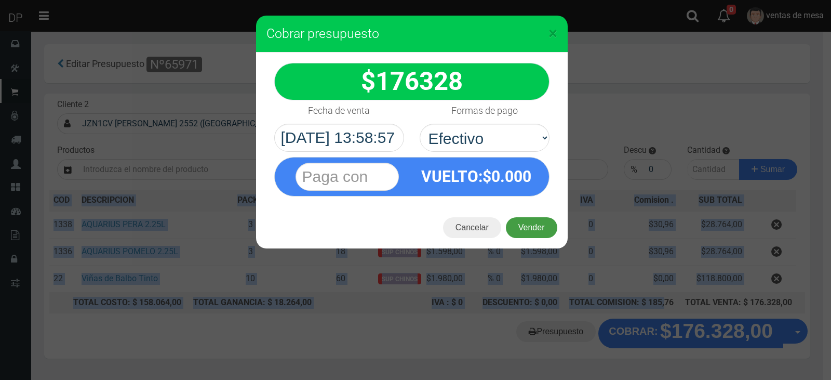
click at [530, 224] on button "Vender" at bounding box center [531, 227] width 51 height 21
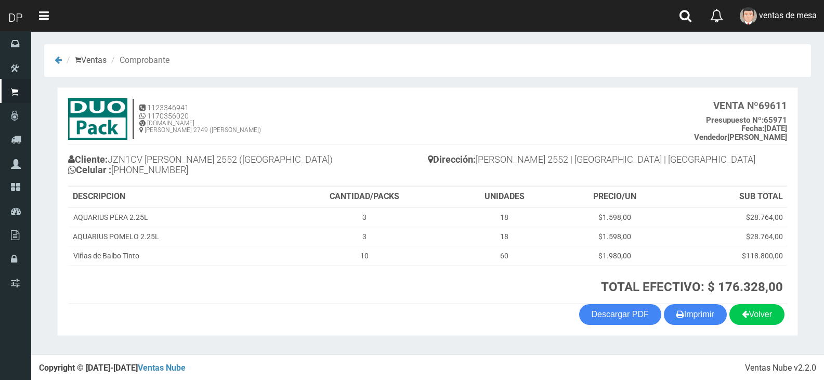
scroll to position [2, 0]
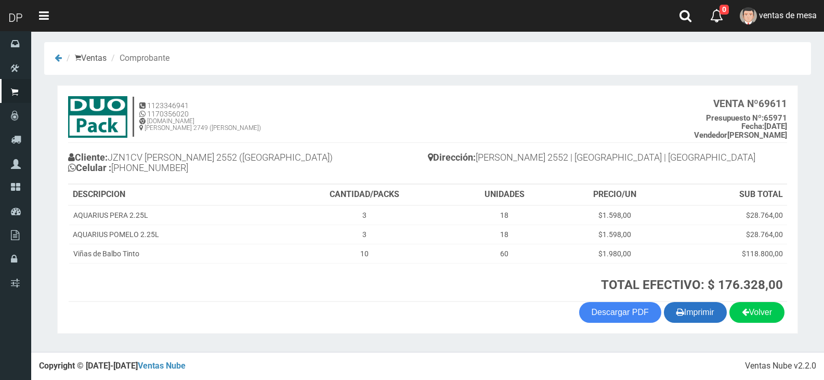
click at [671, 310] on button "Imprimir" at bounding box center [694, 312] width 63 height 21
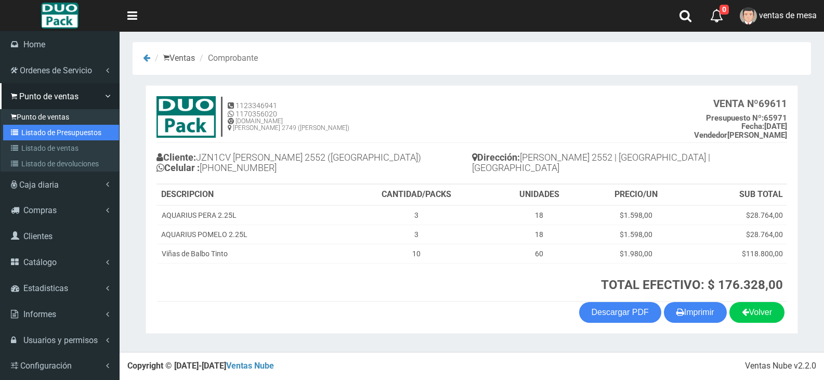
drag, startPoint x: 33, startPoint y: 128, endPoint x: 50, endPoint y: 113, distance: 22.8
click at [34, 128] on link "Listado de Presupuestos" at bounding box center [61, 133] width 116 height 16
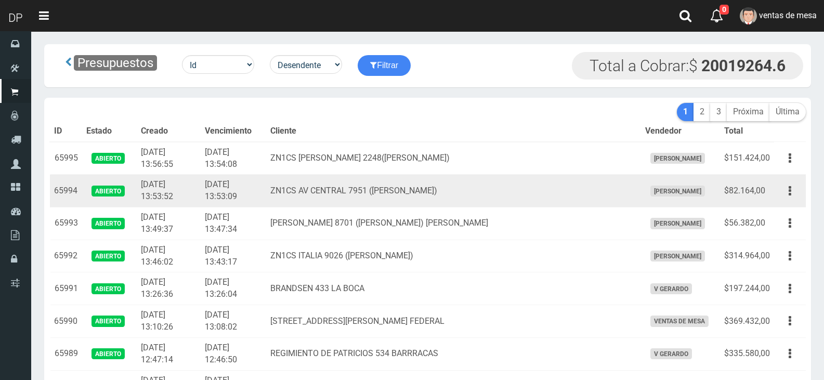
click at [471, 189] on td "ZN1CS AV CENTRAL 7951 (J.L.SUAREZ)" at bounding box center [453, 191] width 375 height 33
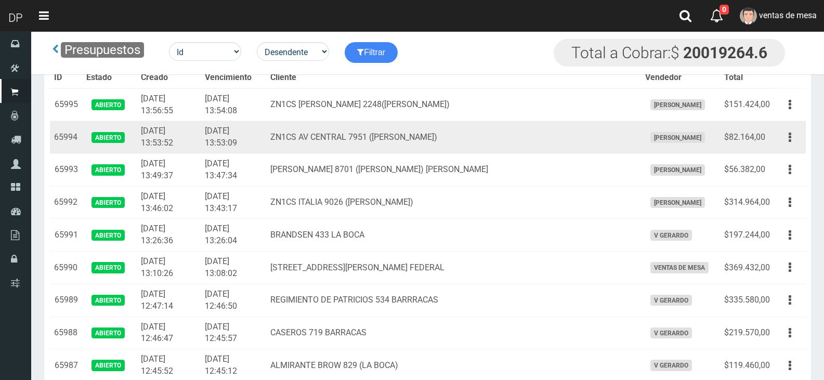
scroll to position [750, 0]
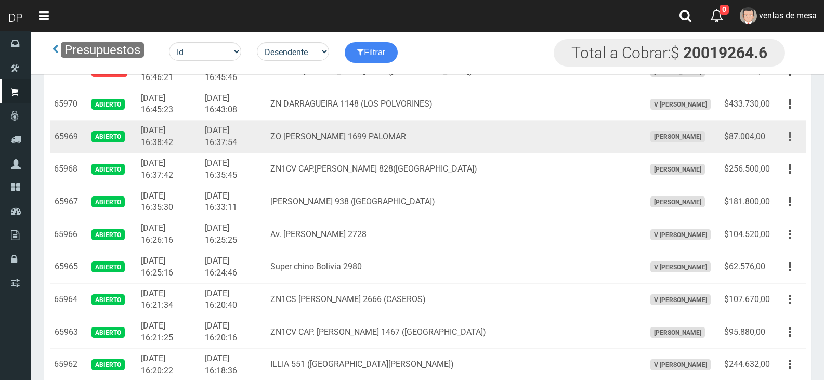
click at [786, 137] on button "button" at bounding box center [789, 137] width 23 height 18
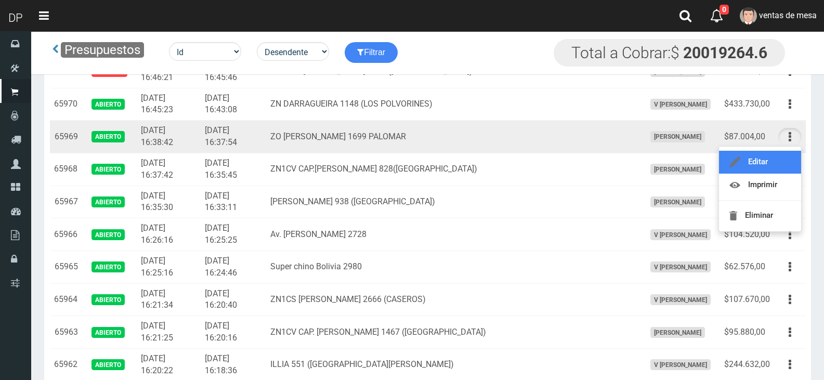
click at [782, 154] on link "Editar" at bounding box center [760, 162] width 82 height 23
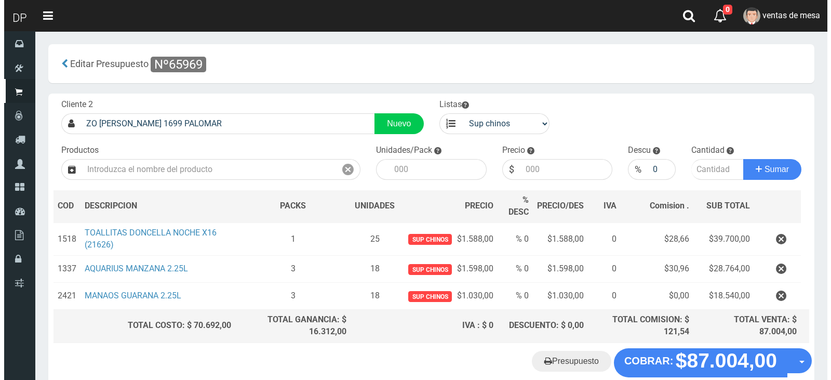
scroll to position [56, 0]
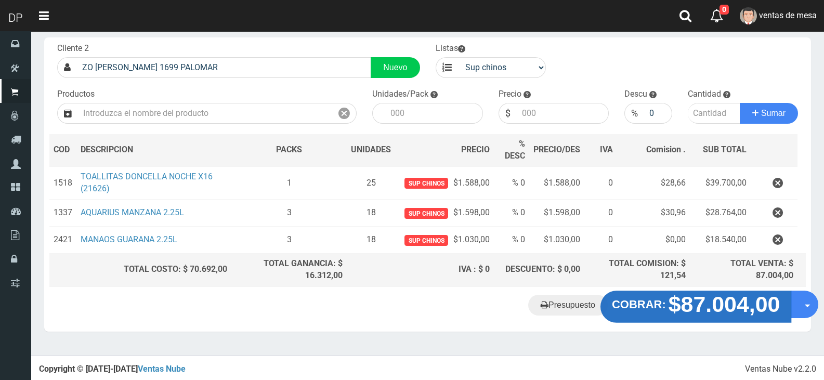
click at [758, 307] on strong "$87.004,00" at bounding box center [724, 303] width 112 height 24
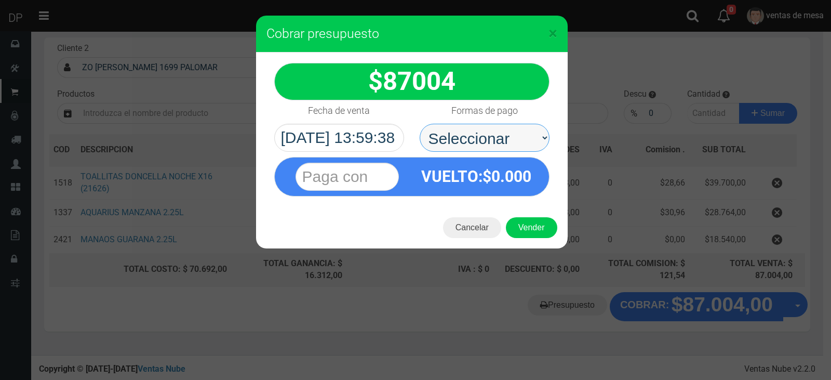
drag, startPoint x: 523, startPoint y: 134, endPoint x: 523, endPoint y: 151, distance: 17.1
click at [523, 134] on select "Seleccionar Efectivo Tarjeta de Crédito Depósito Débito" at bounding box center [485, 138] width 130 height 28
click at [420, 124] on select "Seleccionar Efectivo Tarjeta de Crédito Depósito Débito" at bounding box center [485, 138] width 130 height 28
click at [515, 145] on select "Seleccionar Efectivo Tarjeta de Crédito Depósito Débito" at bounding box center [485, 138] width 130 height 28
select select "Efectivo"
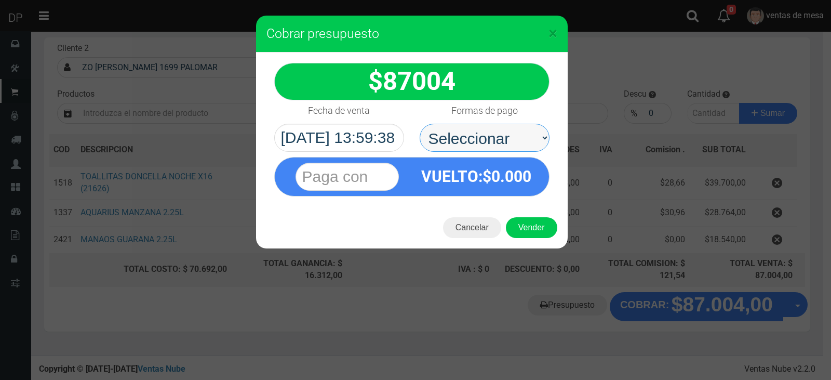
click at [420, 124] on select "Seleccionar Efectivo Tarjeta de Crédito Depósito Débito" at bounding box center [485, 138] width 130 height 28
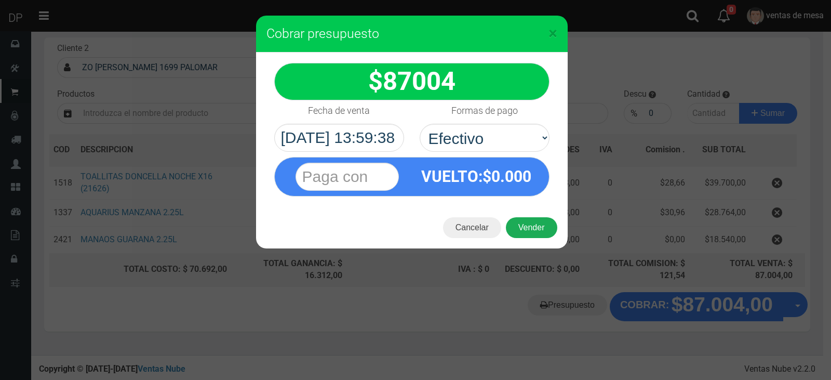
click at [522, 221] on button "Vender" at bounding box center [531, 227] width 51 height 21
click at [0, 0] on div "Cargando..." at bounding box center [0, 0] width 0 height 0
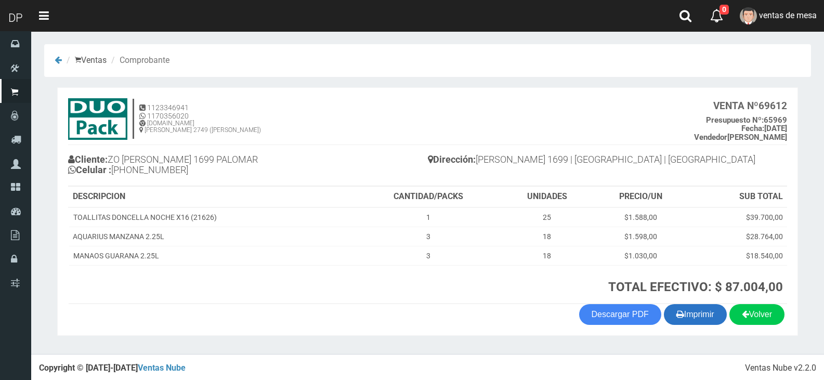
click at [707, 317] on button "Imprimir" at bounding box center [694, 314] width 63 height 21
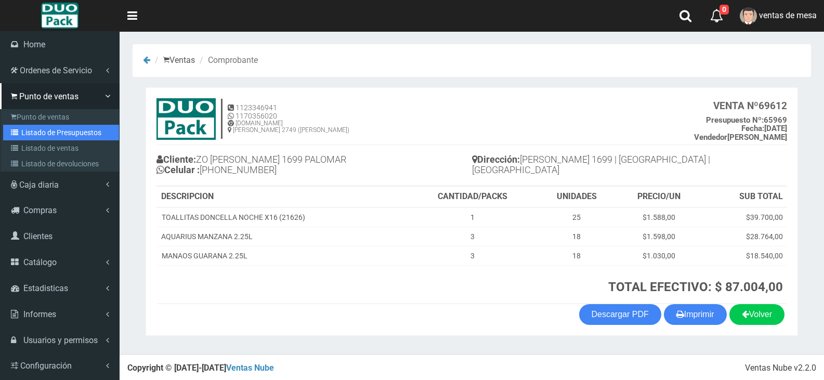
click at [34, 134] on link "Listado de Presupuestos" at bounding box center [61, 133] width 116 height 16
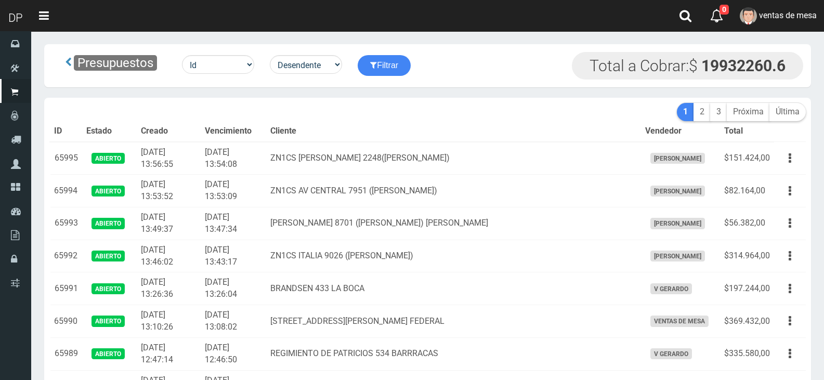
click at [266, 228] on td "2025-08-30 13:47:34" at bounding box center [233, 223] width 65 height 33
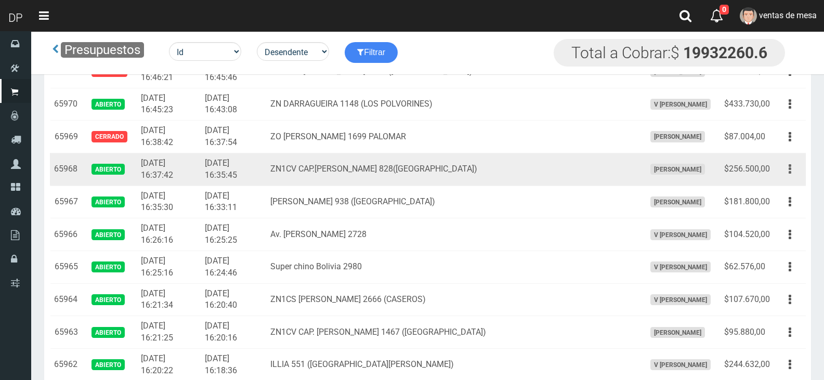
click at [796, 163] on button "button" at bounding box center [789, 169] width 23 height 18
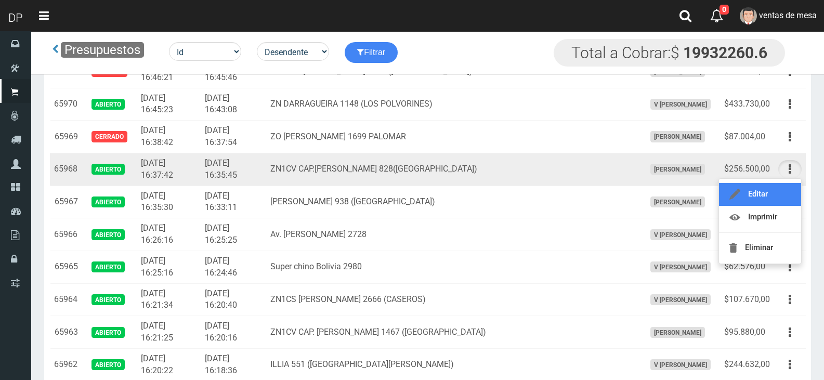
click at [792, 192] on link "Editar" at bounding box center [760, 194] width 82 height 23
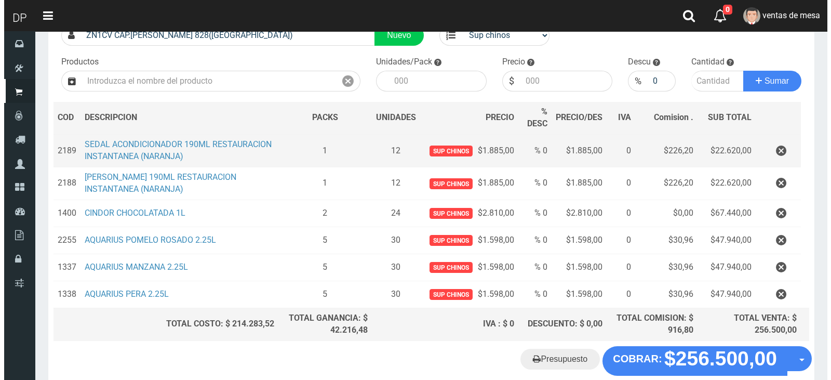
scroll to position [142, 0]
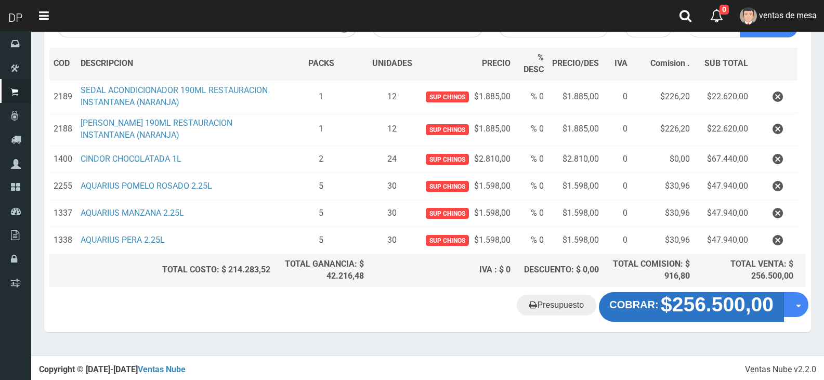
drag, startPoint x: 647, startPoint y: 289, endPoint x: 649, endPoint y: 298, distance: 9.5
click at [647, 292] on div "Cliente 2 ZN1CV CAP.[PERSON_NAME] 828([GEOGRAPHIC_DATA]) Nuevo Listas venta pub…" at bounding box center [427, 141] width 766 height 381
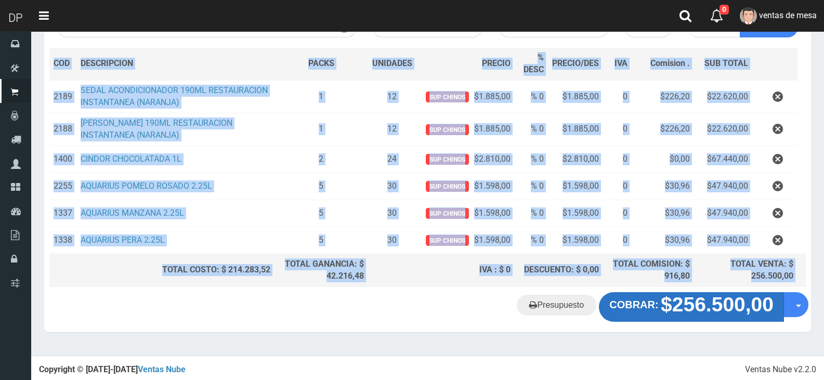
click at [650, 307] on strong "COBRAR:" at bounding box center [633, 304] width 49 height 11
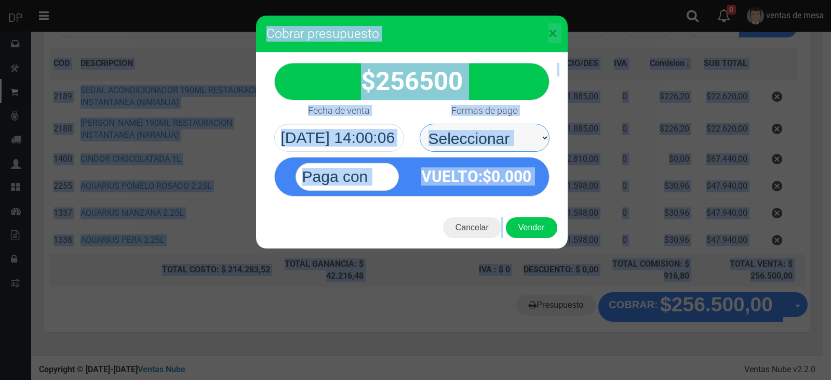
click at [504, 151] on select "Seleccionar Efectivo Tarjeta de Crédito Depósito Débito" at bounding box center [485, 138] width 130 height 28
select select "Efectivo"
click at [420, 124] on select "Seleccionar Efectivo Tarjeta de Crédito Depósito Débito" at bounding box center [485, 138] width 130 height 28
click at [539, 255] on div "× Cobrar presupuesto 256500 :$" at bounding box center [415, 190] width 831 height 380
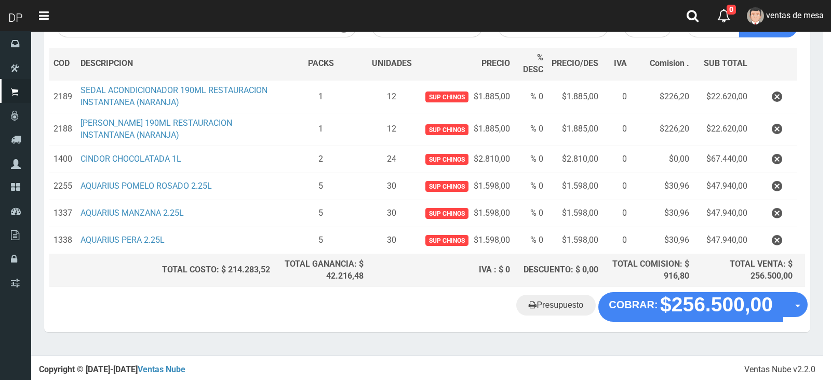
click at [526, 221] on div at bounding box center [415, 190] width 831 height 380
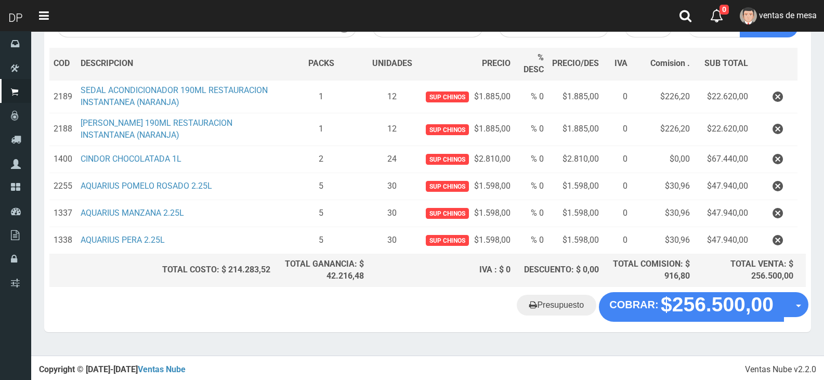
click at [628, 327] on div "Presupuesto COBRAR: $256.500,00 Opciones" at bounding box center [427, 311] width 766 height 39
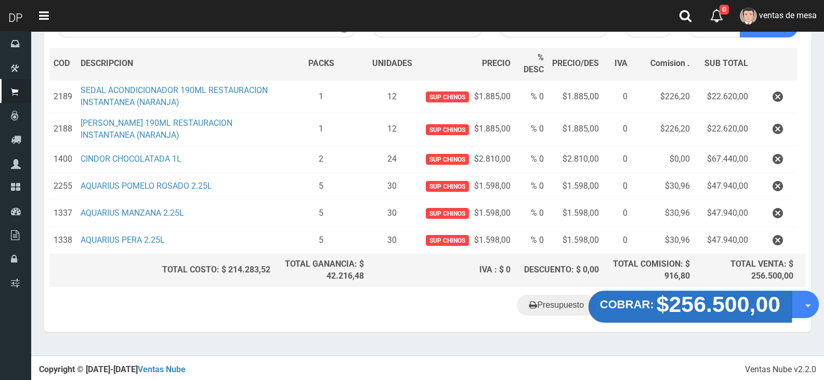
click at [625, 306] on strong "COBRAR:" at bounding box center [627, 304] width 54 height 12
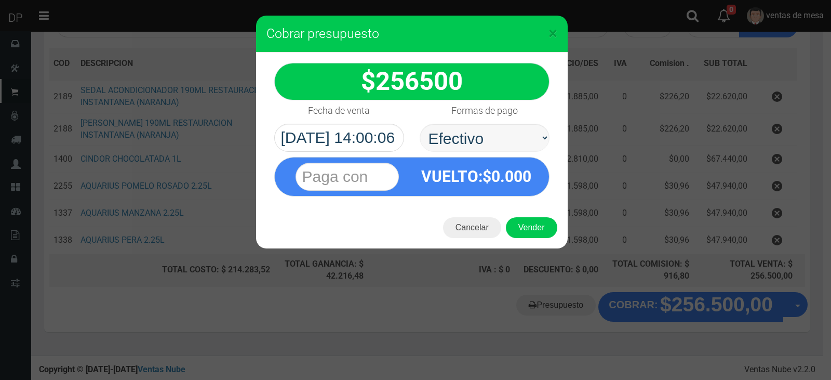
click at [497, 123] on div "Formas de pago Seleccionar Efectivo Tarjeta de Crédito Depósito Débito" at bounding box center [484, 125] width 145 height 51
click at [502, 141] on select "Seleccionar Efectivo Tarjeta de Crédito Depósito Débito" at bounding box center [485, 138] width 130 height 28
select select "Efectivo"
click at [420, 124] on select "Seleccionar Efectivo Tarjeta de Crédito Depósito Débito" at bounding box center [485, 138] width 130 height 28
click at [526, 222] on button "Vender" at bounding box center [531, 227] width 51 height 21
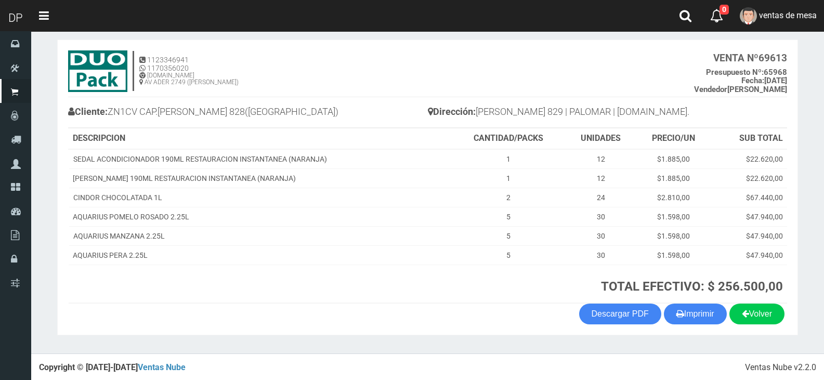
scroll to position [49, 0]
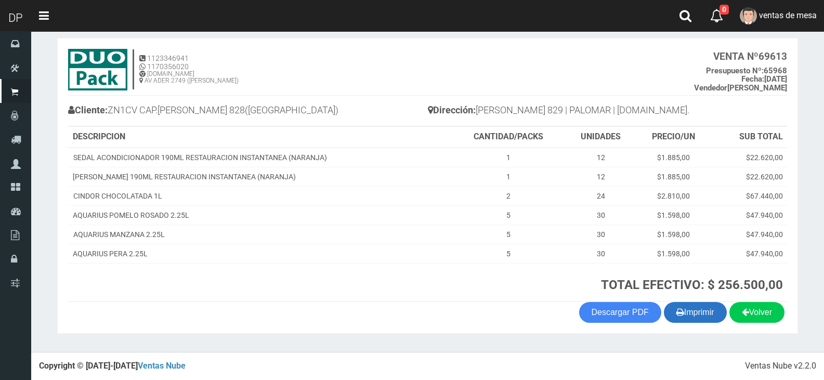
click at [694, 321] on button "Imprimir" at bounding box center [694, 312] width 63 height 21
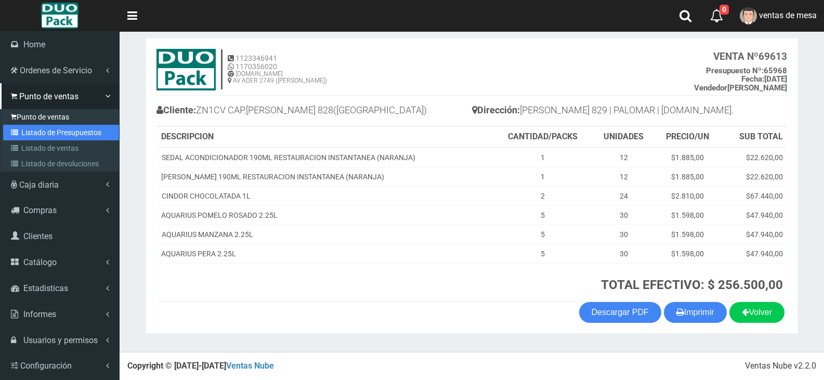
drag, startPoint x: 47, startPoint y: 139, endPoint x: 61, endPoint y: 122, distance: 22.2
click at [47, 139] on link "Listado de Presupuestos" at bounding box center [61, 133] width 116 height 16
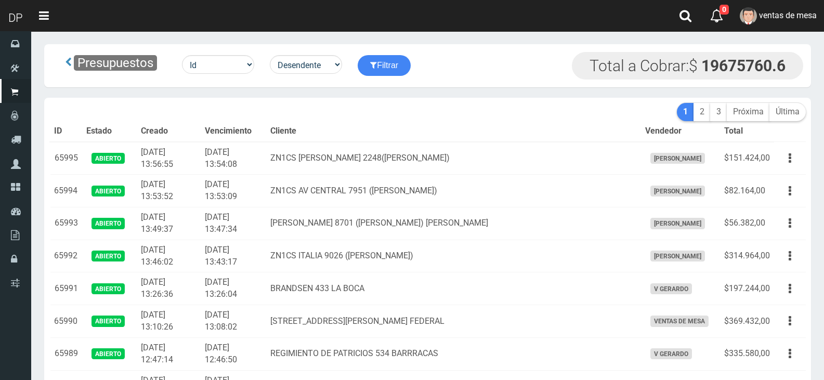
click at [428, 124] on th "Cliente" at bounding box center [453, 131] width 375 height 21
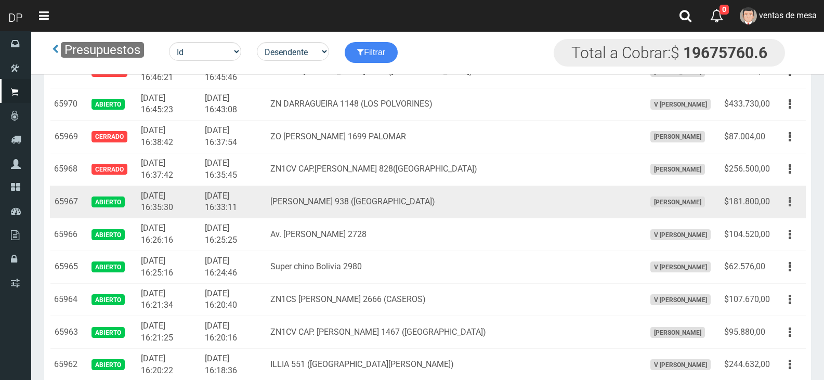
click at [780, 204] on button "button" at bounding box center [789, 202] width 23 height 18
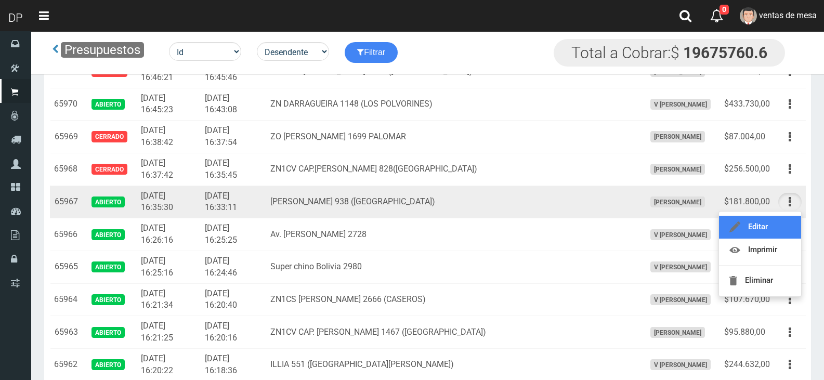
click at [794, 223] on link "Editar" at bounding box center [760, 227] width 82 height 23
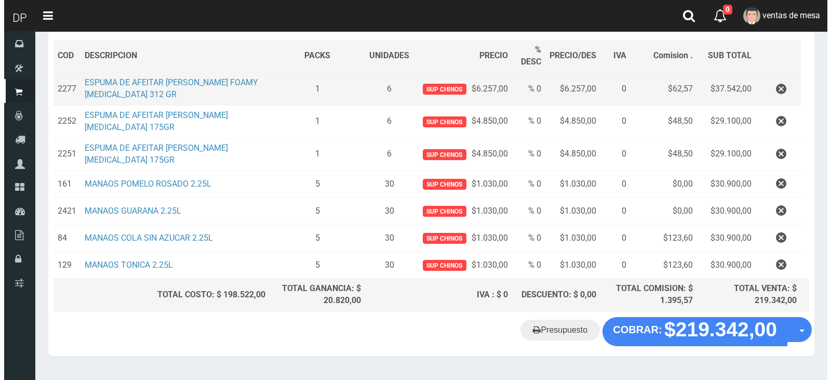
scroll to position [175, 0]
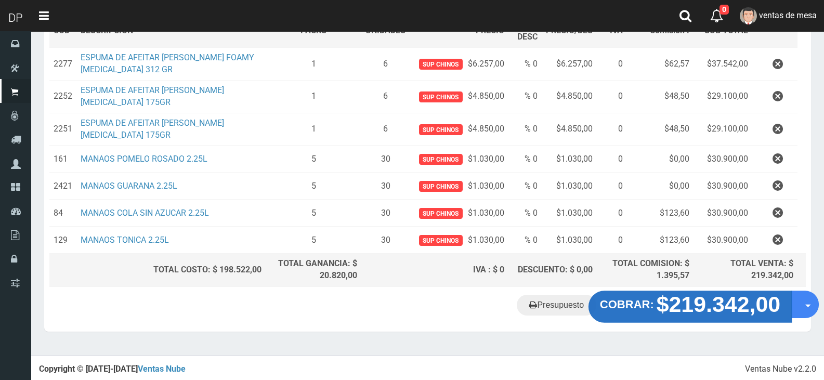
click at [632, 306] on strong "COBRAR:" at bounding box center [627, 304] width 54 height 12
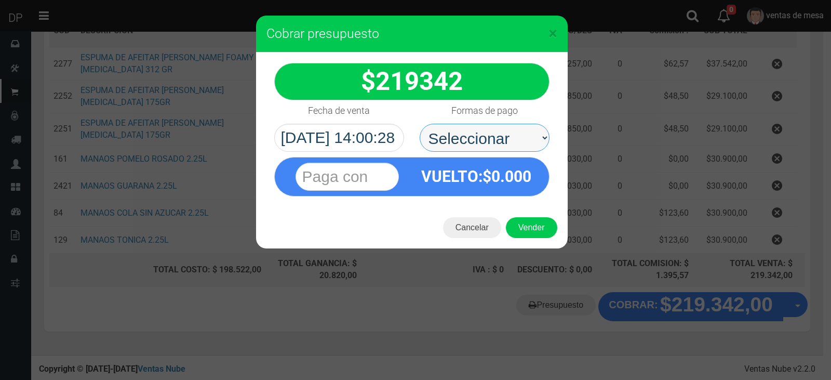
click at [514, 151] on select "Seleccionar Efectivo Tarjeta de Crédito Depósito Débito" at bounding box center [485, 138] width 130 height 28
select select "Efectivo"
click at [420, 124] on select "Seleccionar Efectivo Tarjeta de Crédito Depósito Débito" at bounding box center [485, 138] width 130 height 28
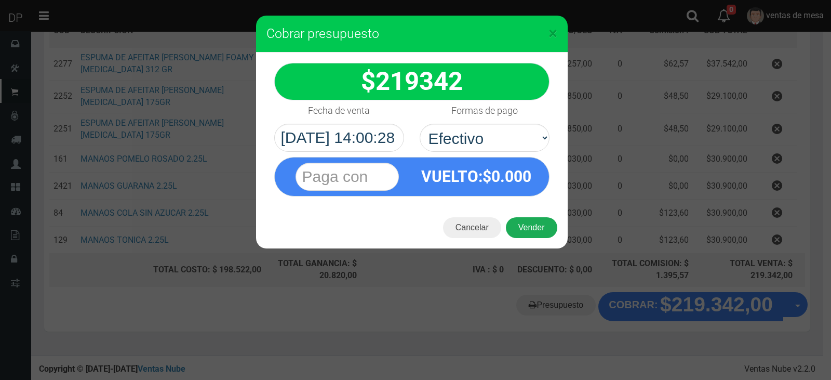
click at [529, 231] on button "Vender" at bounding box center [531, 227] width 51 height 21
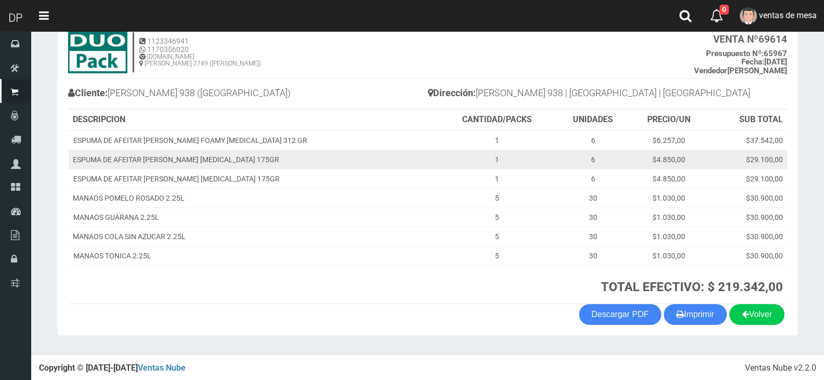
scroll to position [69, 0]
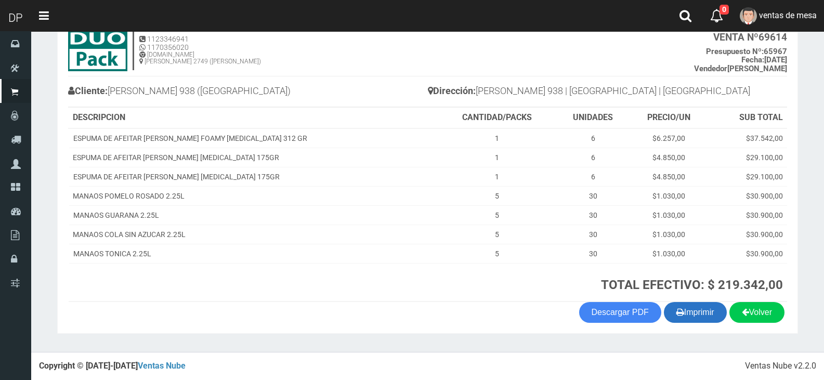
click at [687, 312] on button "Imprimir" at bounding box center [694, 312] width 63 height 21
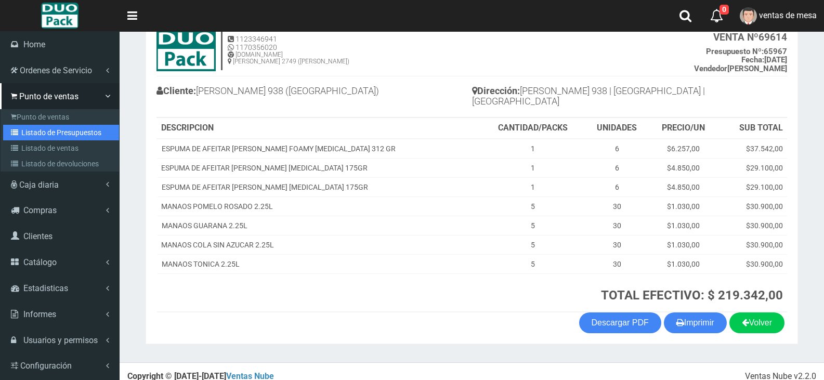
click at [39, 130] on link "Listado de Presupuestos" at bounding box center [61, 133] width 116 height 16
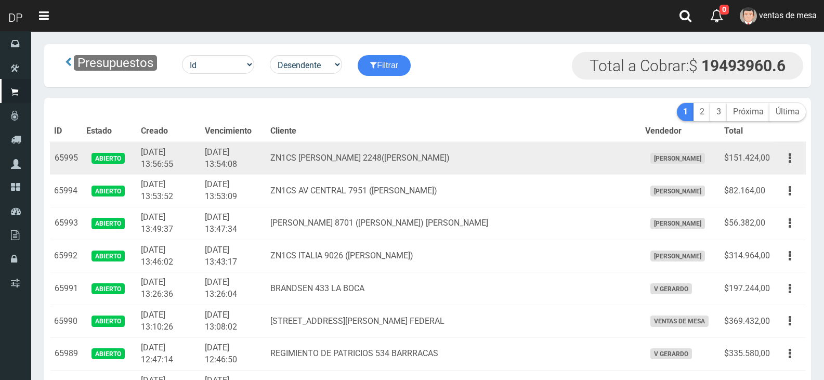
click at [408, 149] on td "ZN1CS RAWSON 2248(J.L.SUAREZ)" at bounding box center [453, 158] width 375 height 33
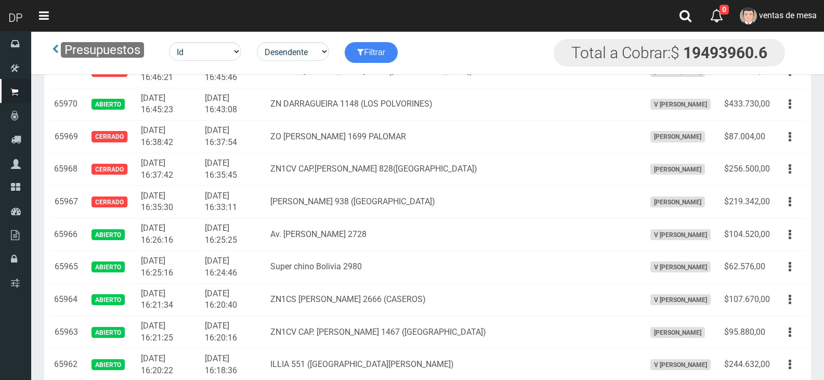
scroll to position [6754, 0]
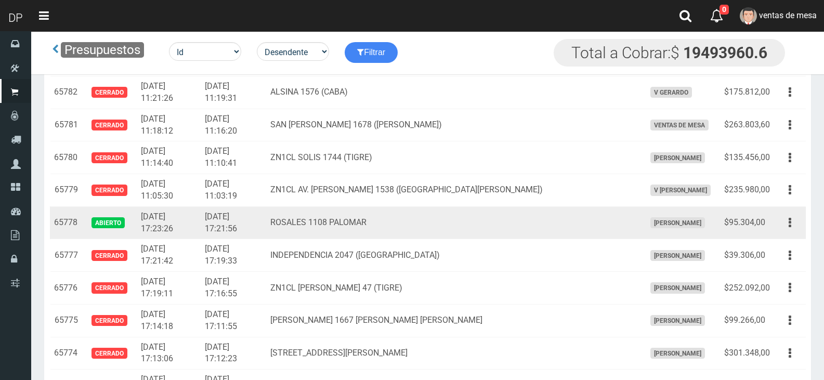
drag, startPoint x: 784, startPoint y: 217, endPoint x: 776, endPoint y: 242, distance: 25.8
click at [785, 217] on button "button" at bounding box center [789, 223] width 23 height 18
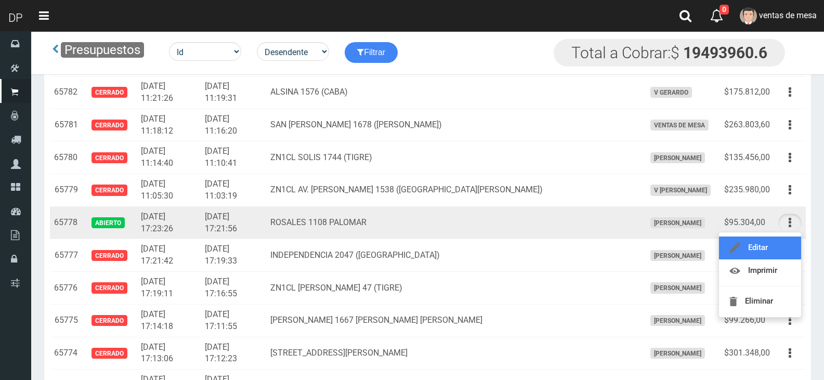
click at [775, 247] on link "Editar" at bounding box center [760, 247] width 82 height 23
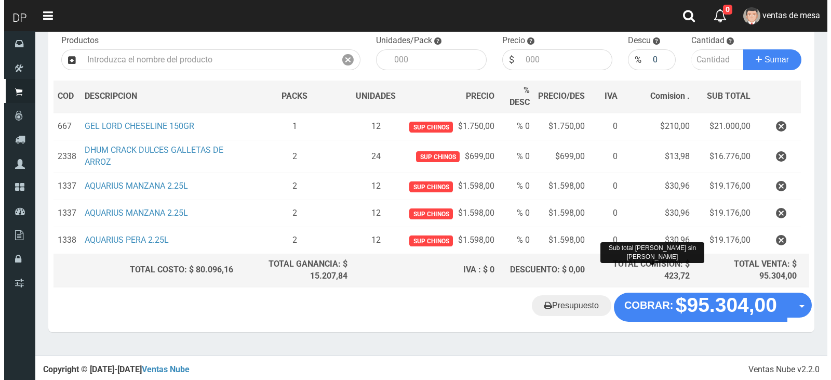
scroll to position [110, 0]
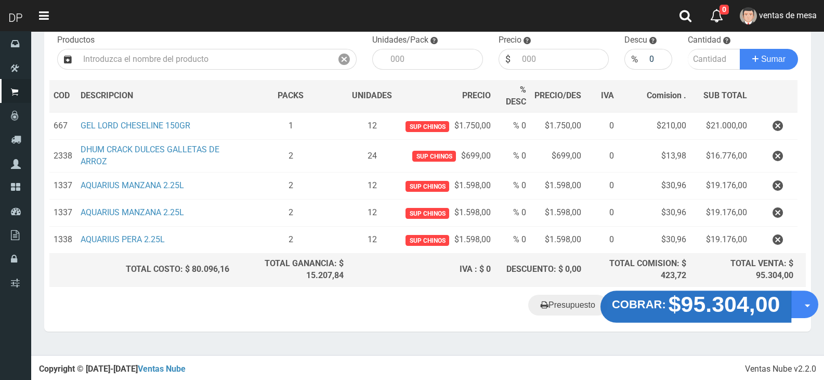
click at [713, 304] on strong "$95.304,00" at bounding box center [724, 303] width 112 height 24
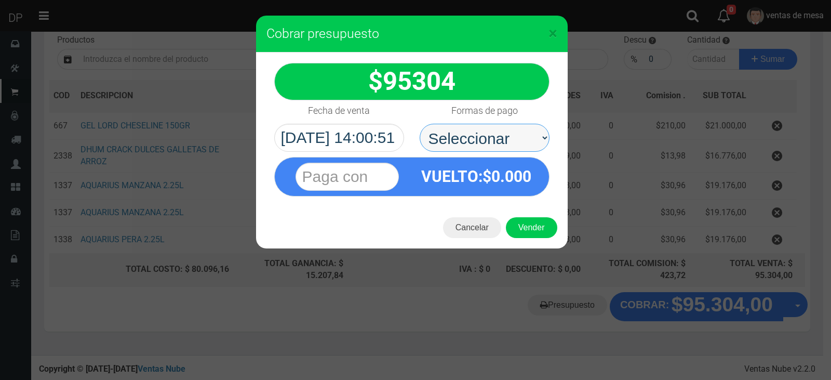
drag, startPoint x: 487, startPoint y: 129, endPoint x: 487, endPoint y: 149, distance: 20.3
click at [487, 129] on select "Seleccionar Efectivo Tarjeta de Crédito Depósito Débito" at bounding box center [485, 138] width 130 height 28
select select "Efectivo"
click at [420, 124] on select "Seleccionar Efectivo Tarjeta de Crédito Depósito Débito" at bounding box center [485, 138] width 130 height 28
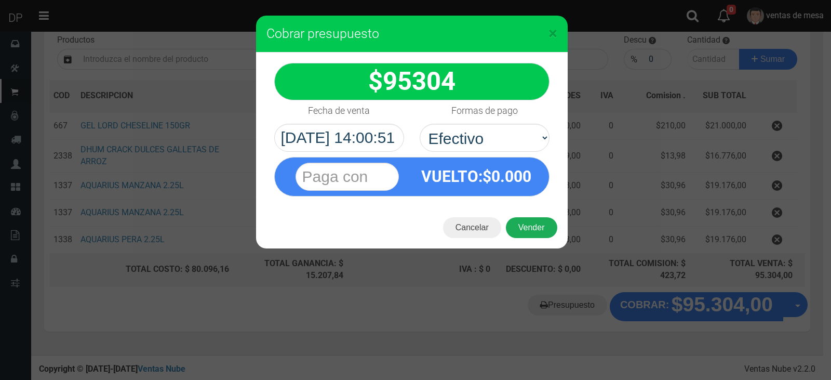
click at [520, 228] on button "Vender" at bounding box center [531, 227] width 51 height 21
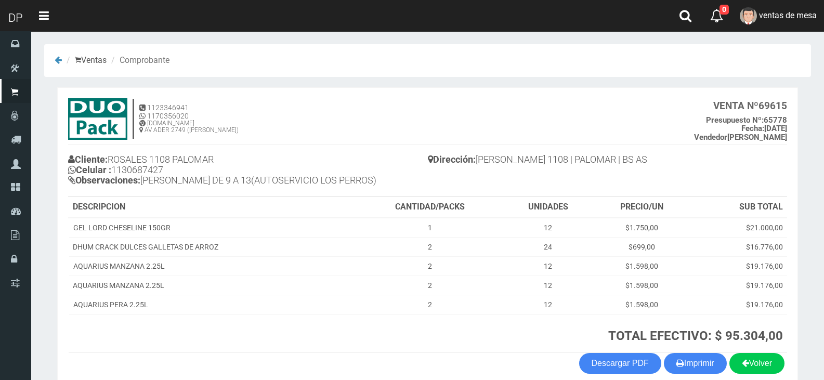
scroll to position [51, 0]
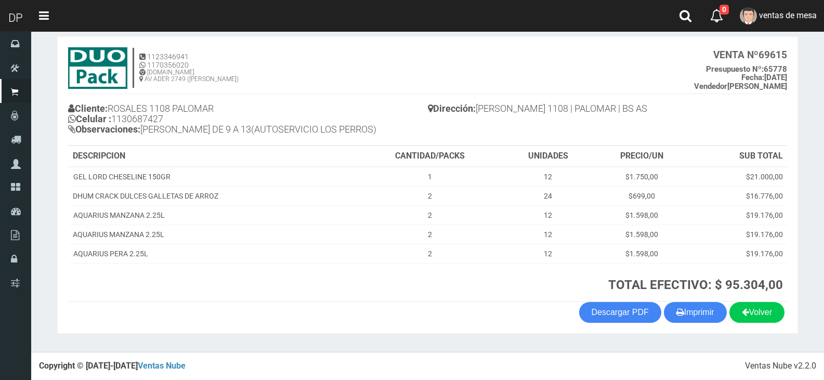
click at [703, 324] on section "1123346941 1170356020 WWW.DUOPACKS.COM.AR AV ADER 2749 (MUNRO) VENTA Nº 69615 P…" at bounding box center [427, 184] width 740 height 297
click at [703, 320] on button "Imprimir" at bounding box center [694, 312] width 63 height 21
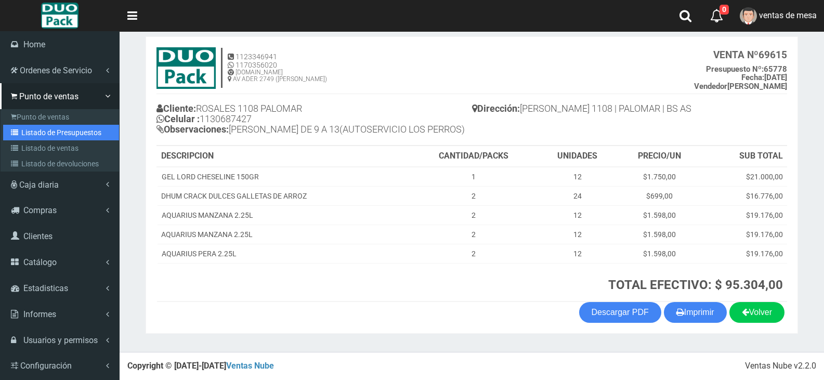
click at [39, 133] on link "Listado de Presupuestos" at bounding box center [61, 133] width 116 height 16
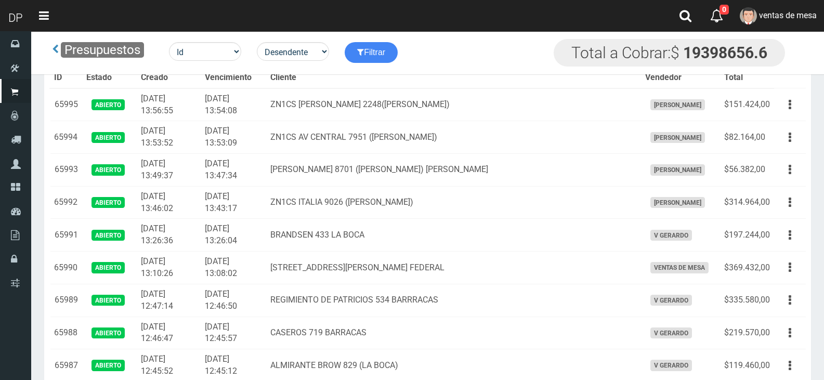
scroll to position [750, 0]
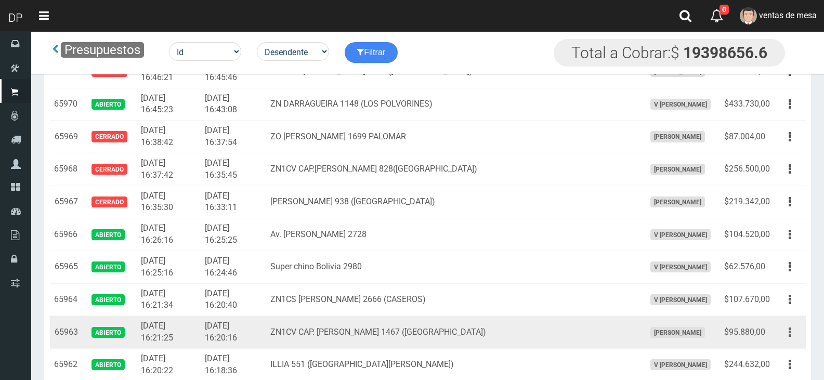
click at [784, 331] on button "button" at bounding box center [789, 332] width 23 height 18
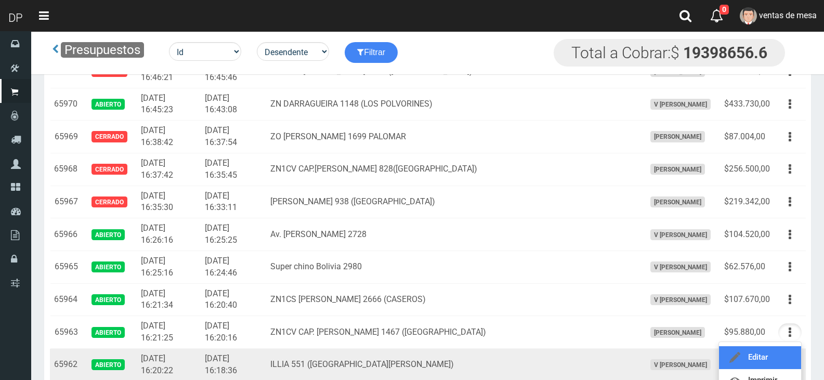
click at [781, 352] on link "Editar" at bounding box center [760, 357] width 82 height 23
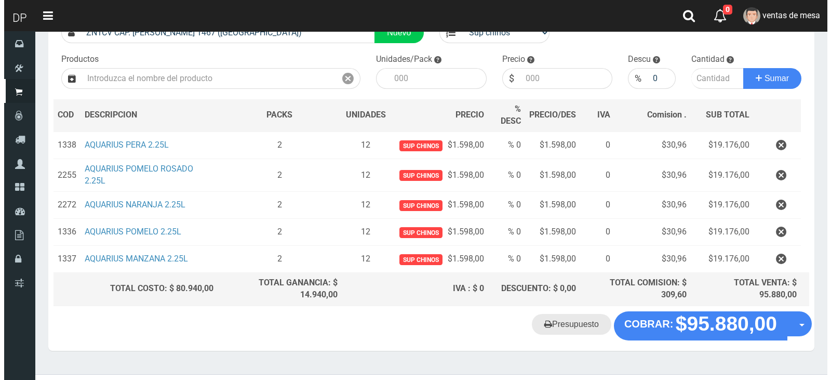
scroll to position [110, 0]
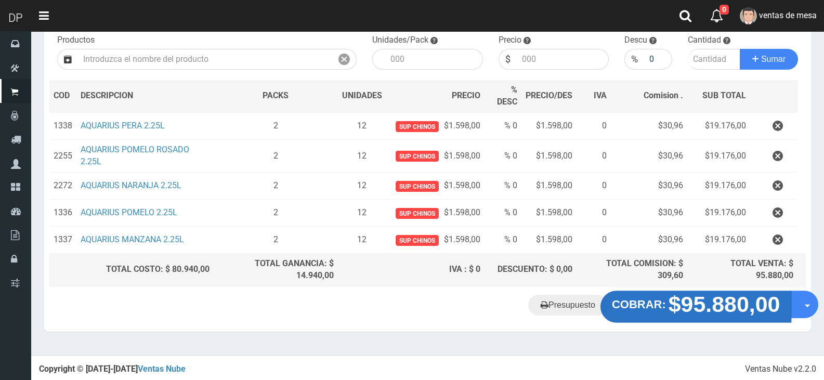
click at [635, 301] on strong "COBRAR:" at bounding box center [639, 304] width 54 height 12
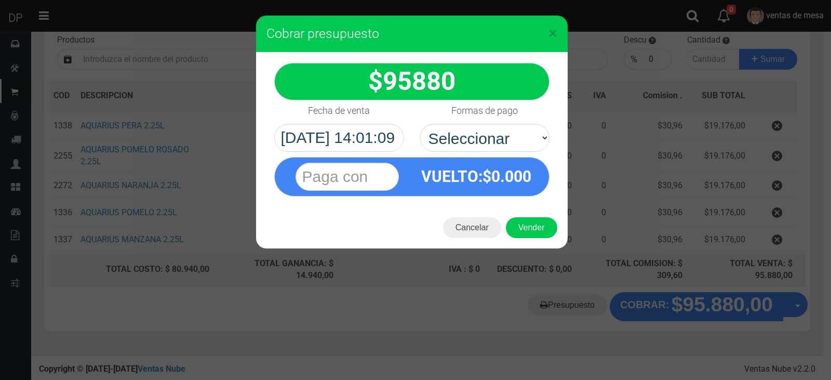
click at [490, 145] on select "Seleccionar Efectivo Tarjeta de Crédito Depósito Débito" at bounding box center [485, 138] width 130 height 28
select select "Efectivo"
click at [420, 124] on select "Seleccionar Efectivo Tarjeta de Crédito Depósito Débito" at bounding box center [485, 138] width 130 height 28
click at [518, 224] on button "Vender" at bounding box center [531, 227] width 51 height 21
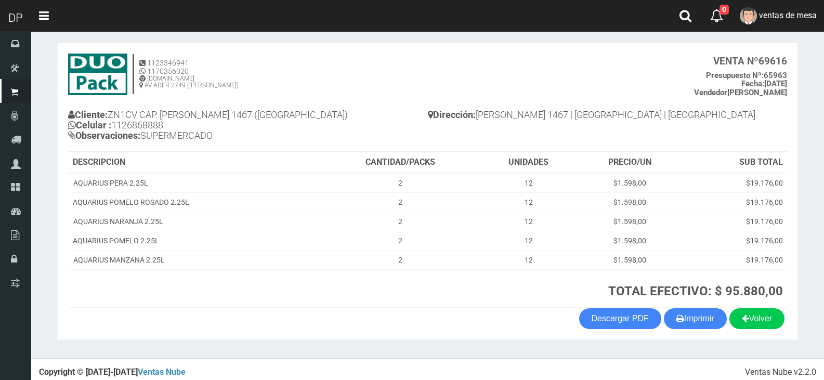
scroll to position [51, 0]
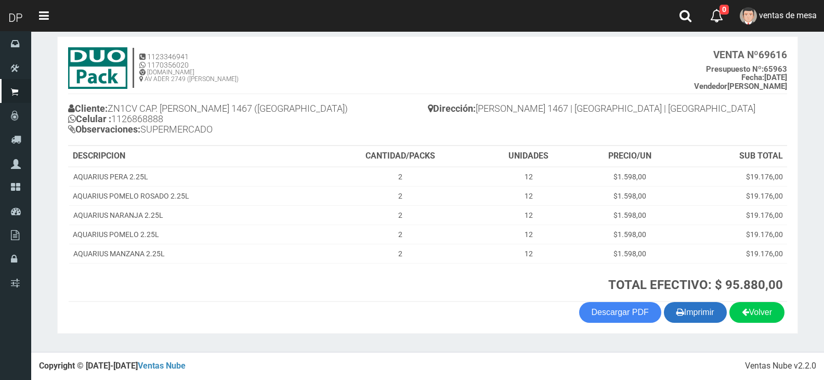
click at [708, 316] on button "Imprimir" at bounding box center [694, 312] width 63 height 21
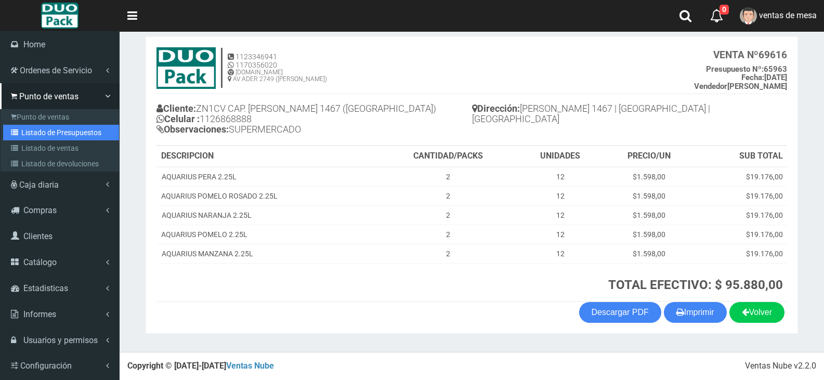
click at [22, 131] on link "Listado de Presupuestos" at bounding box center [61, 133] width 116 height 16
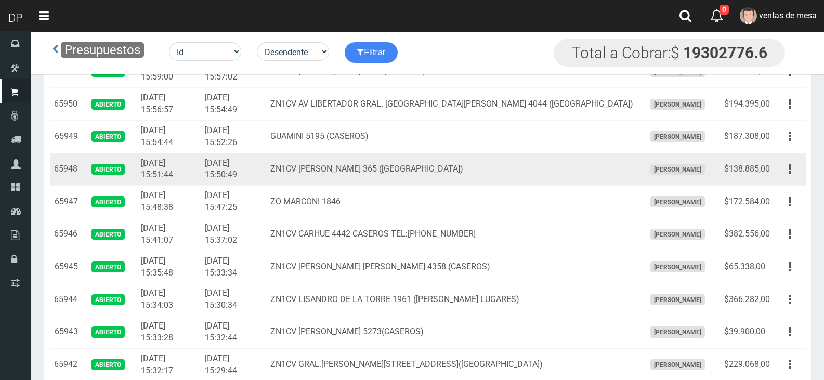
click at [783, 158] on td "Editar Imprimir Eliminar" at bounding box center [790, 169] width 32 height 33
click at [789, 168] on icon "button" at bounding box center [789, 169] width 3 height 18
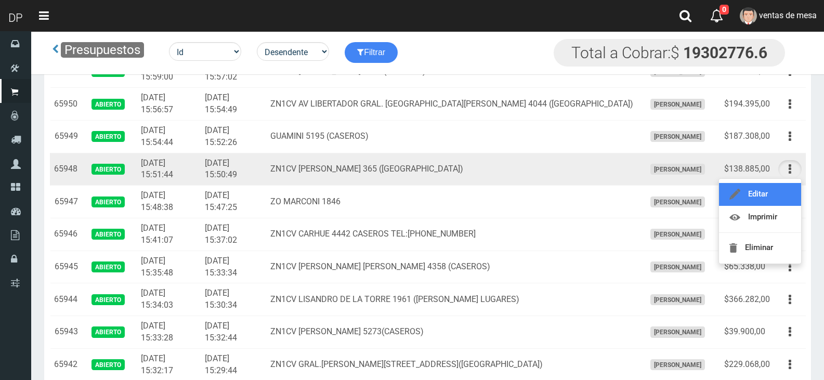
click at [785, 197] on link "Editar" at bounding box center [760, 194] width 82 height 23
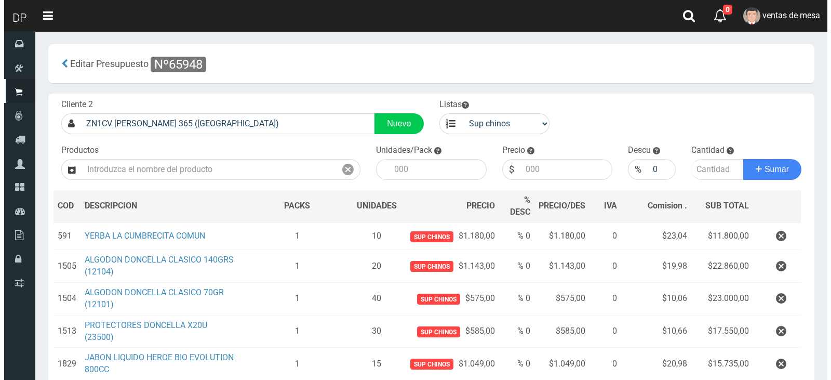
scroll to position [181, 0]
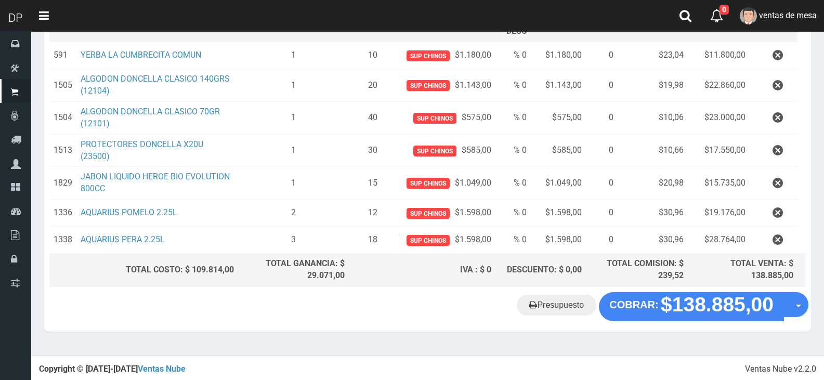
click at [721, 325] on div "Presupuesto COBRAR: $138.885,00 Opciones" at bounding box center [427, 311] width 766 height 39
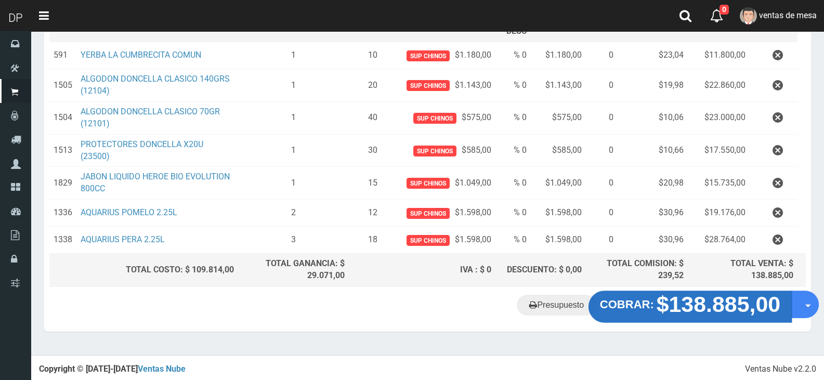
click at [718, 316] on button "COBRAR: $138.885,00" at bounding box center [689, 306] width 203 height 32
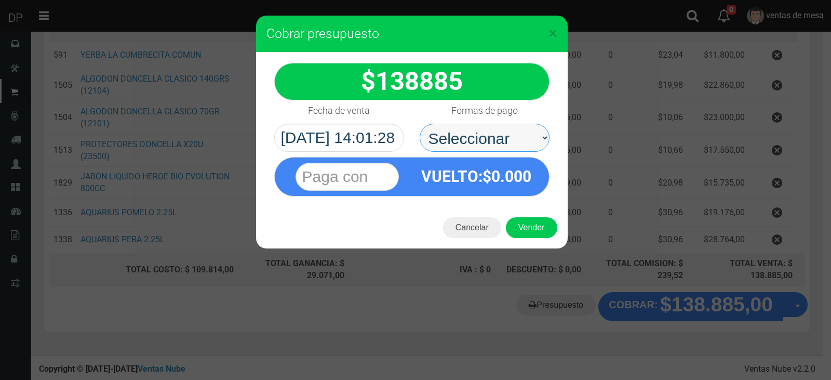
click at [495, 140] on select "Seleccionar Efectivo Tarjeta de Crédito Depósito Débito" at bounding box center [485, 138] width 130 height 28
select select "Efectivo"
click at [420, 124] on select "Seleccionar Efectivo Tarjeta de Crédito Depósito Débito" at bounding box center [485, 138] width 130 height 28
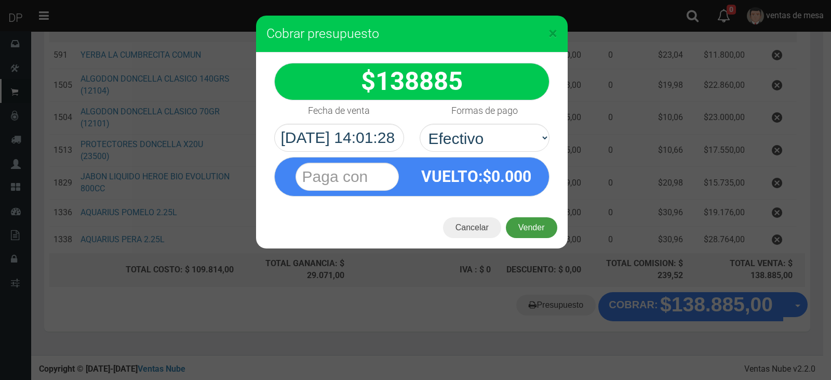
click at [516, 228] on button "Vender" at bounding box center [531, 227] width 51 height 21
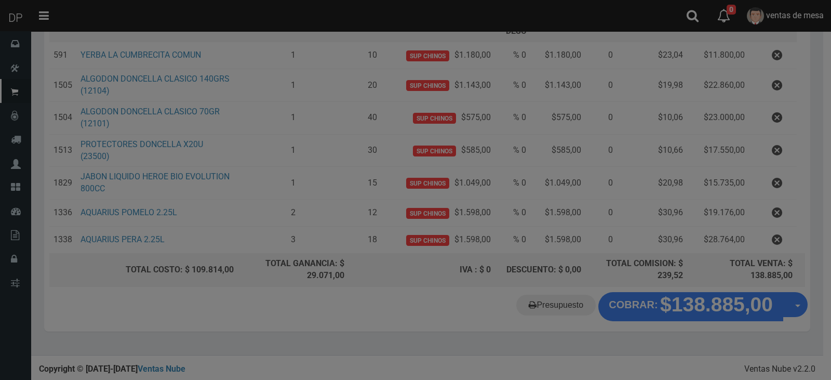
scroll to position [0, 0]
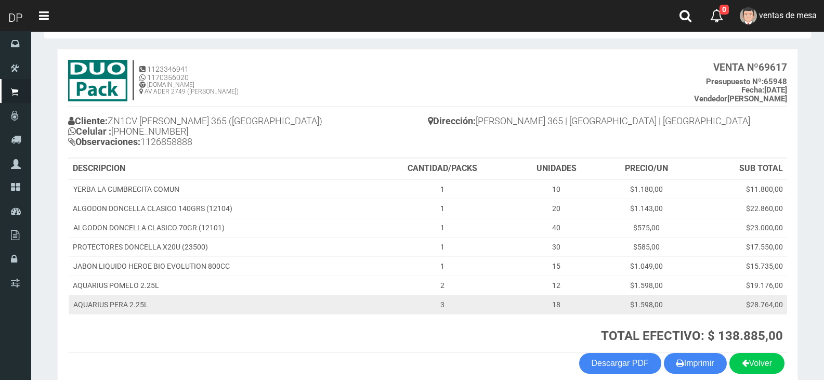
scroll to position [89, 0]
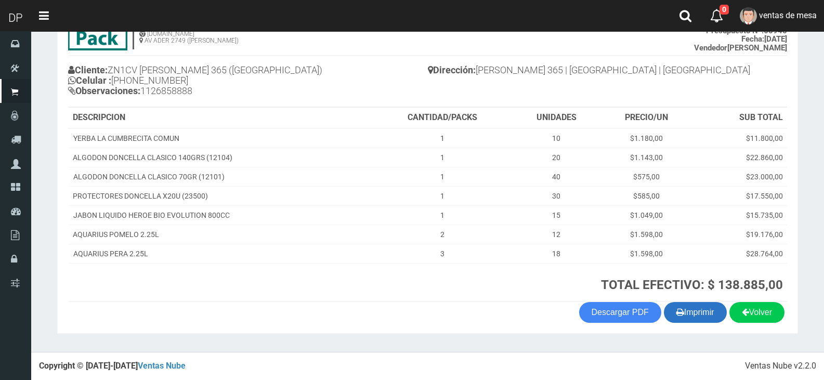
click at [688, 318] on button "Imprimir" at bounding box center [694, 312] width 63 height 21
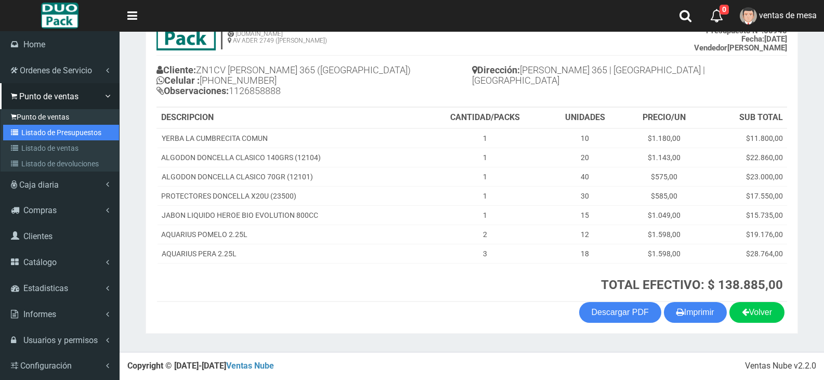
drag, startPoint x: 46, startPoint y: 136, endPoint x: 71, endPoint y: 118, distance: 29.8
click at [46, 135] on link "Listado de Presupuestos" at bounding box center [61, 133] width 116 height 16
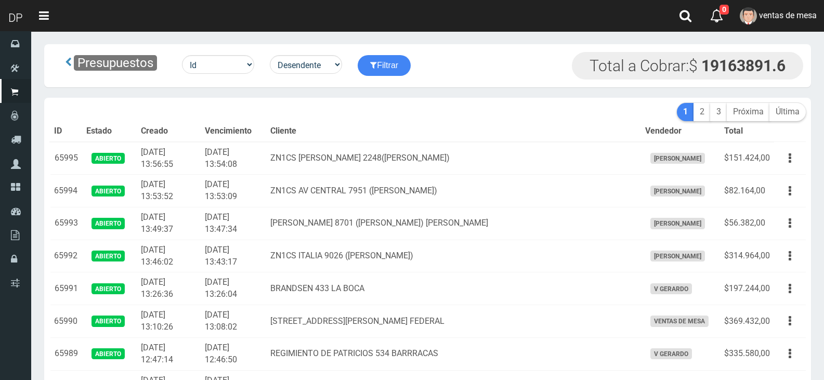
click at [407, 203] on td "ZN1CS AV CENTRAL 7951 (J.L.SUAREZ)" at bounding box center [453, 191] width 375 height 33
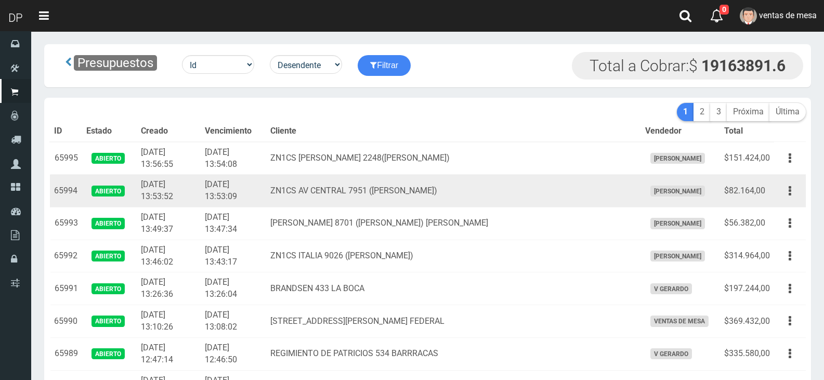
click at [408, 183] on td "ZN1CS AV CENTRAL 7951 (J.L.SUAREZ)" at bounding box center [453, 191] width 375 height 33
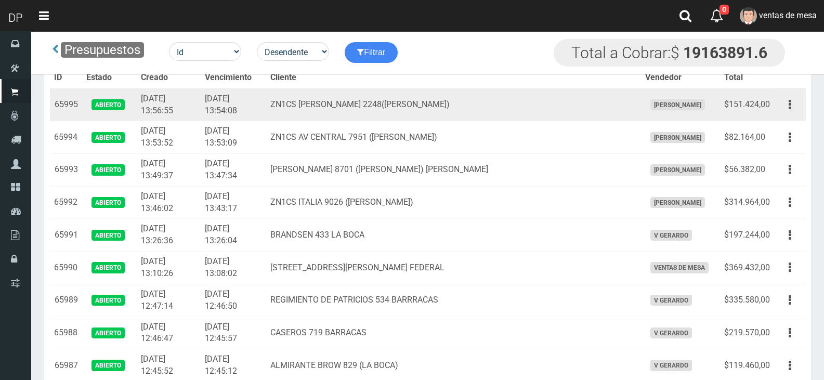
scroll to position [1401, 0]
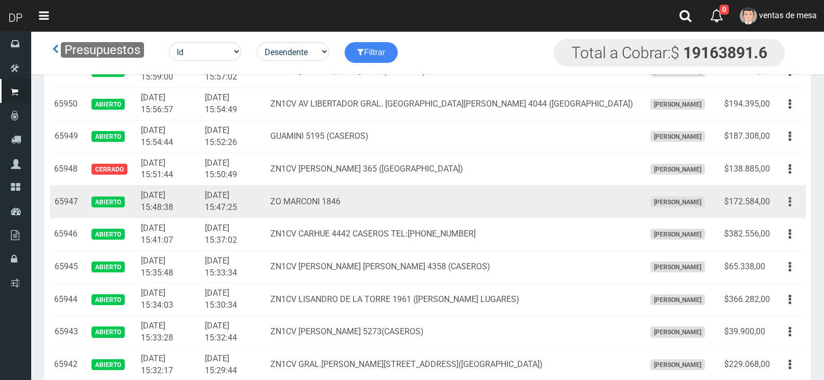
click at [790, 207] on icon "button" at bounding box center [789, 202] width 3 height 18
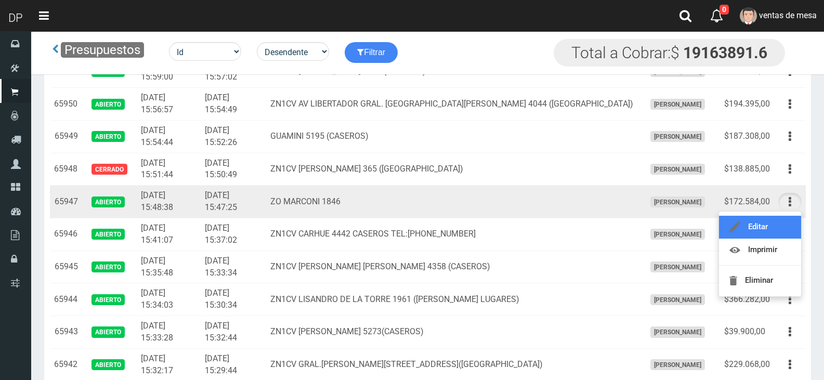
click at [786, 221] on link "Editar" at bounding box center [760, 227] width 82 height 23
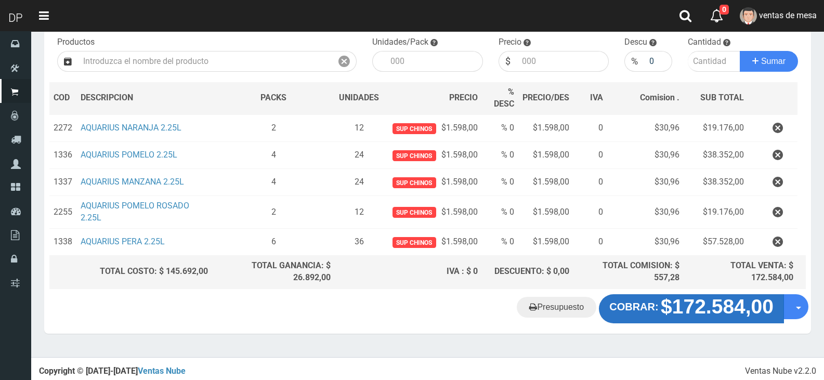
scroll to position [110, 0]
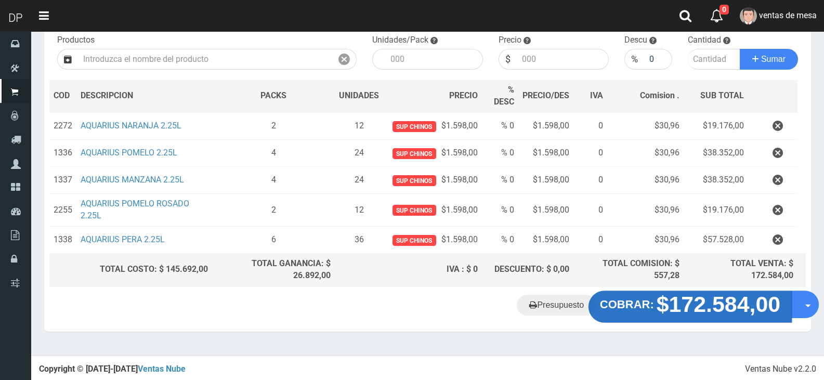
click at [634, 301] on strong "COBRAR:" at bounding box center [627, 304] width 54 height 12
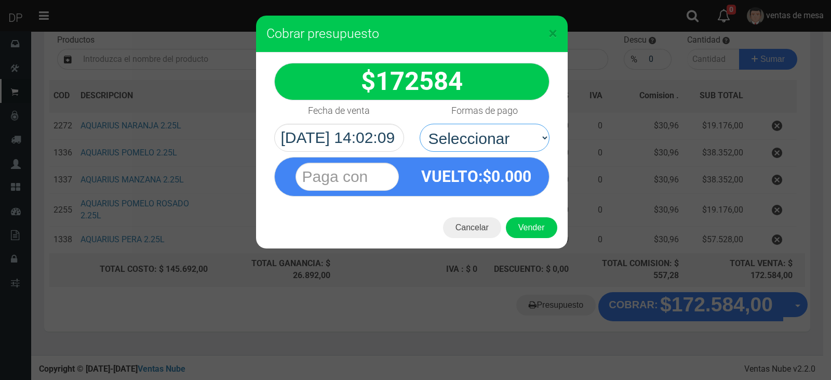
drag, startPoint x: 477, startPoint y: 147, endPoint x: 480, endPoint y: 151, distance: 5.3
click at [477, 147] on select "Seleccionar Efectivo Tarjeta de Crédito Depósito Débito" at bounding box center [485, 138] width 130 height 28
select select "Efectivo"
click at [420, 124] on select "Seleccionar Efectivo Tarjeta de Crédito Depósito Débito" at bounding box center [485, 138] width 130 height 28
click at [523, 224] on button "Vender" at bounding box center [531, 227] width 51 height 21
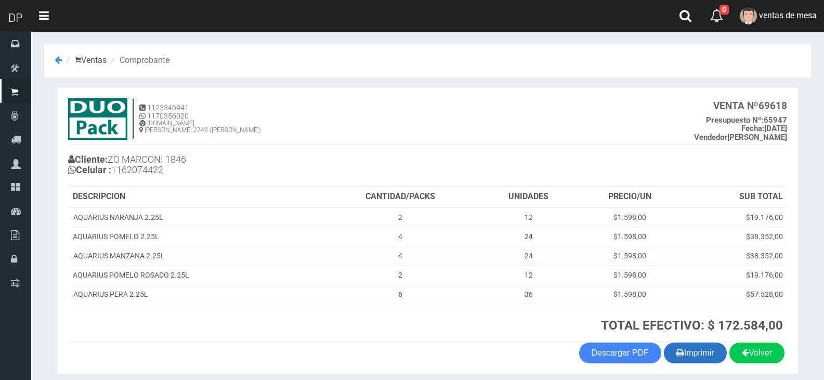
click at [699, 351] on button "Imprimir" at bounding box center [694, 352] width 63 height 21
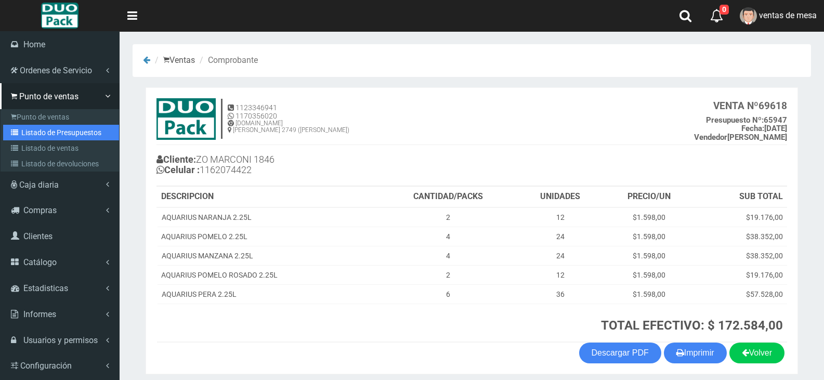
click at [33, 136] on link "Listado de Presupuestos" at bounding box center [61, 133] width 116 height 16
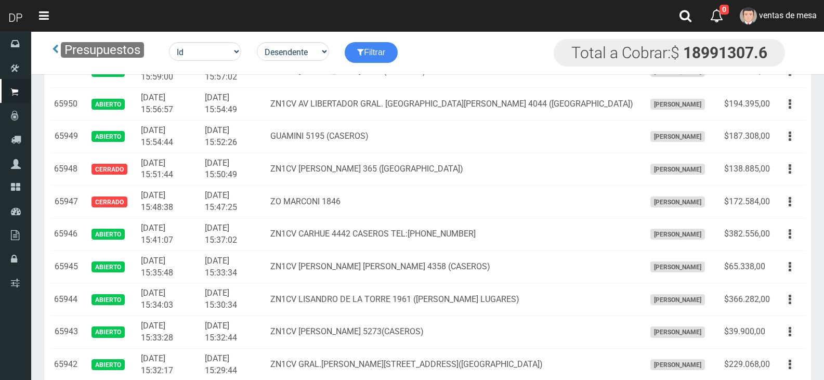
scroll to position [599, 0]
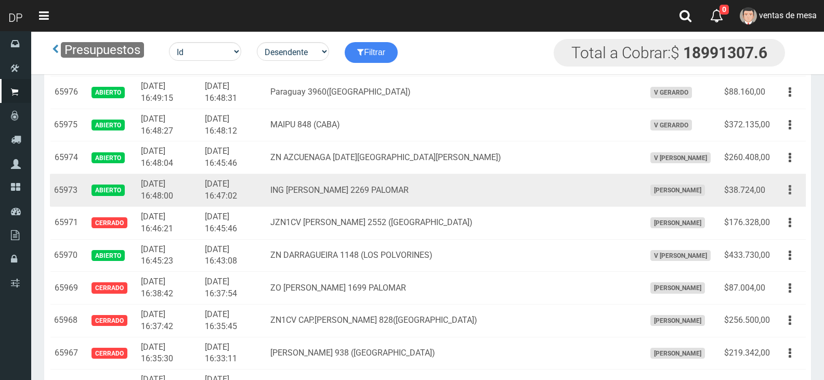
click at [788, 190] on button "button" at bounding box center [789, 190] width 23 height 18
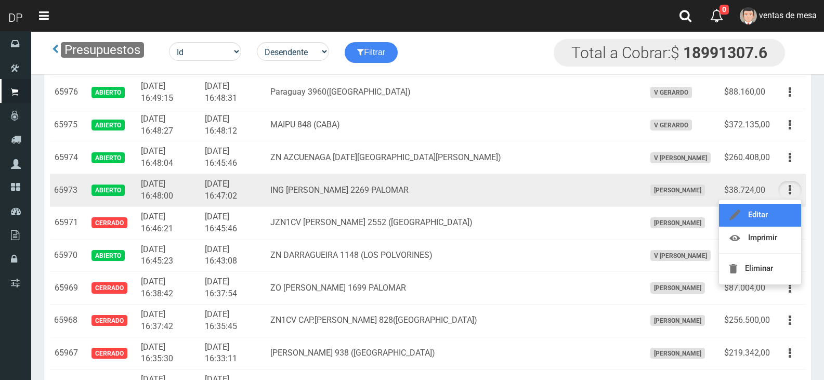
click at [781, 210] on link "Editar" at bounding box center [760, 215] width 82 height 23
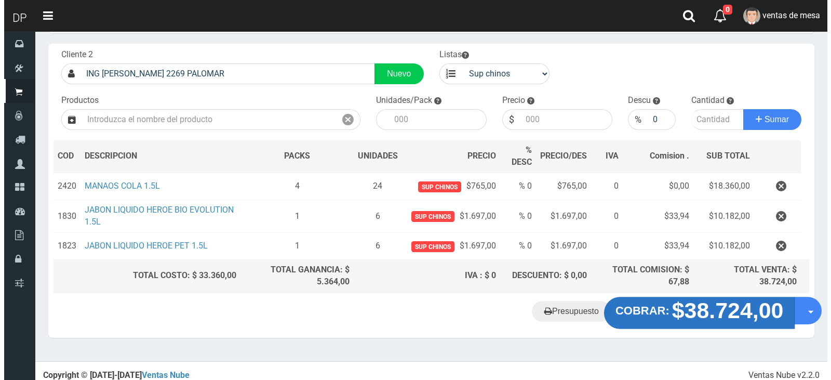
scroll to position [56, 0]
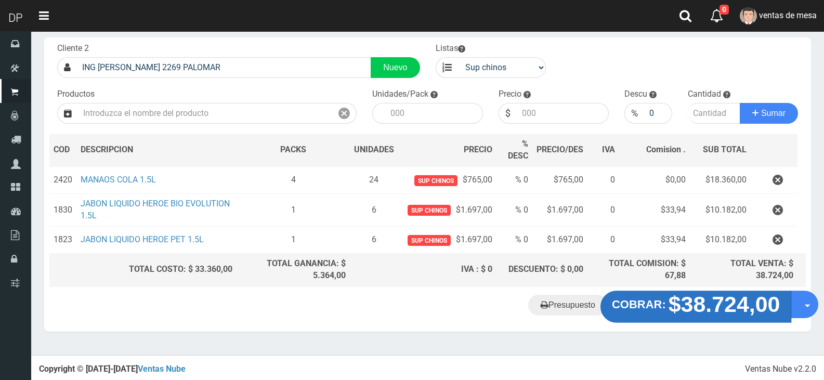
click at [645, 307] on strong "COBRAR:" at bounding box center [639, 304] width 54 height 12
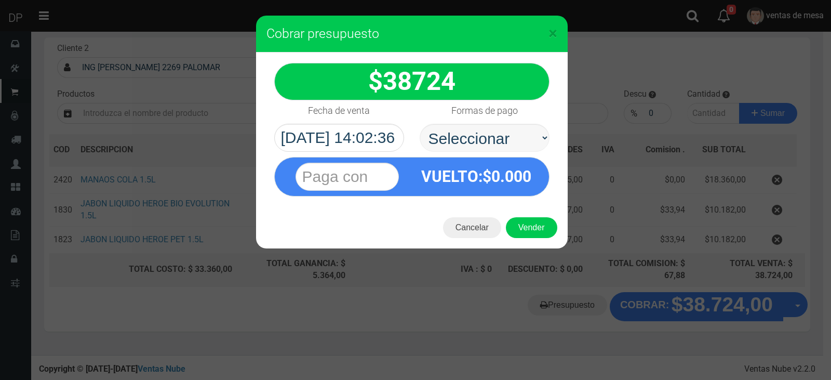
click at [499, 140] on select "Seleccionar Efectivo Tarjeta de Crédito Depósito Débito" at bounding box center [485, 138] width 130 height 28
select select "Efectivo"
click at [420, 124] on select "Seleccionar Efectivo Tarjeta de Crédito Depósito Débito" at bounding box center [485, 138] width 130 height 28
click at [517, 219] on button "Vender" at bounding box center [531, 227] width 51 height 21
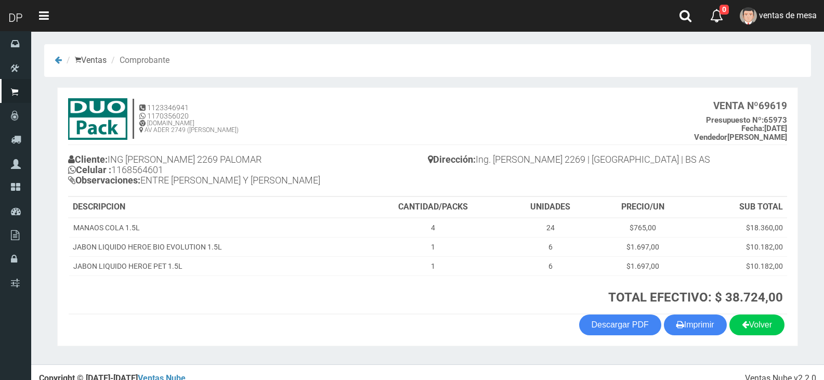
scroll to position [12, 0]
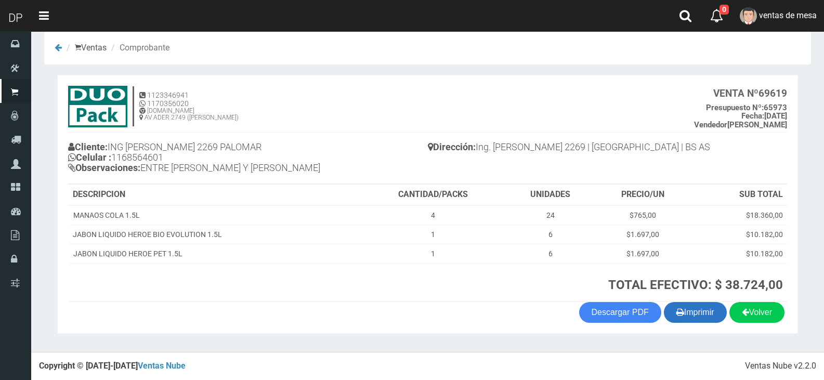
click at [693, 311] on button "Imprimir" at bounding box center [694, 312] width 63 height 21
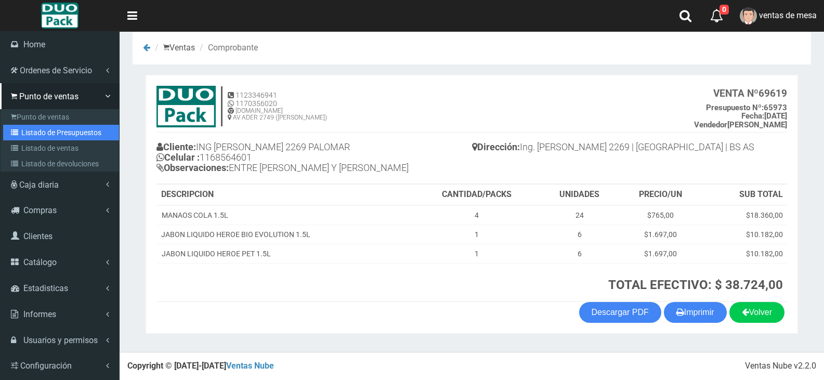
click at [12, 135] on icon at bounding box center [16, 132] width 10 height 7
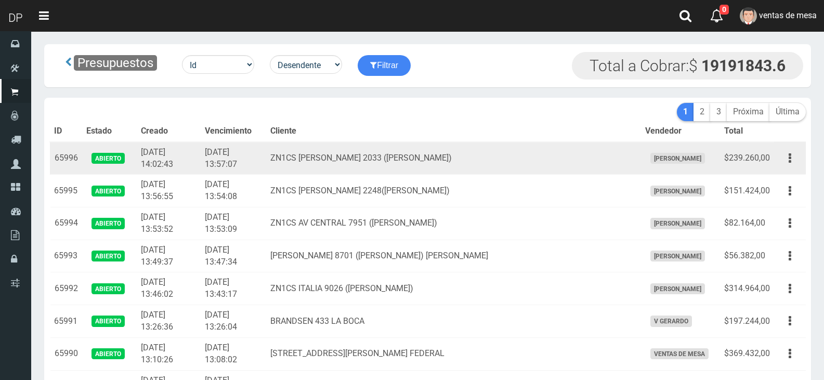
click at [400, 155] on td "ZN1CS AV MARQUEZ 2033 (J.L.SUAREZ)" at bounding box center [453, 158] width 375 height 33
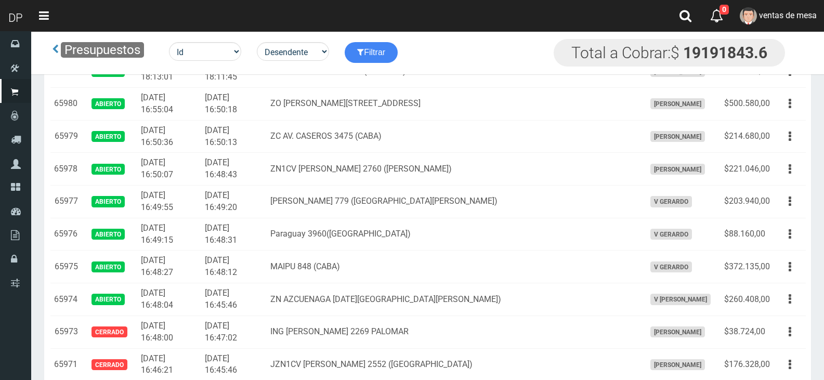
scroll to position [1380, 0]
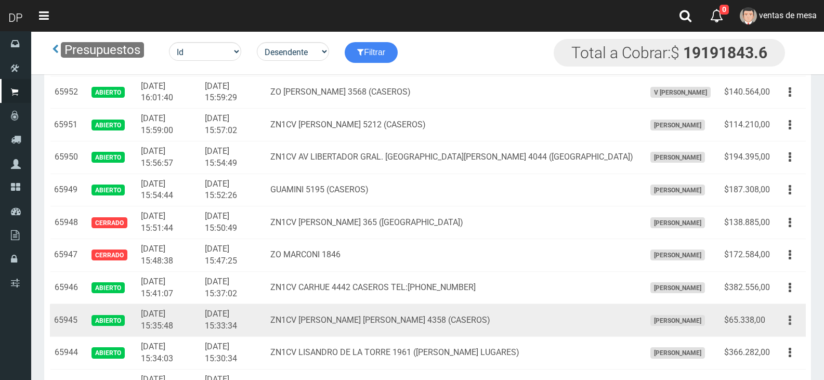
click at [790, 326] on icon "button" at bounding box center [789, 320] width 3 height 18
click at [782, 345] on link "Editar" at bounding box center [760, 345] width 82 height 23
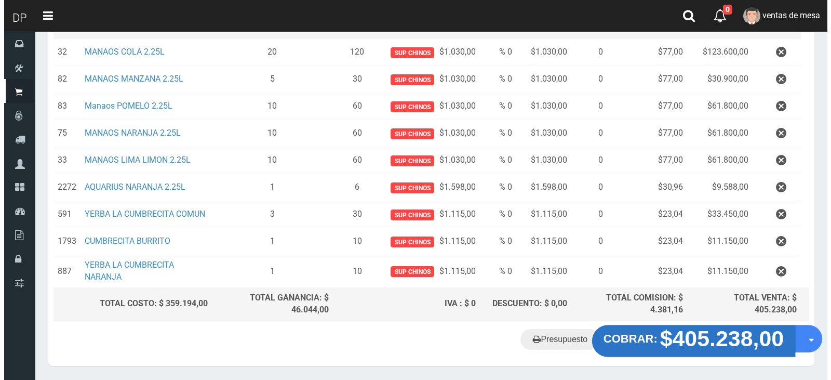
scroll to position [218, 0]
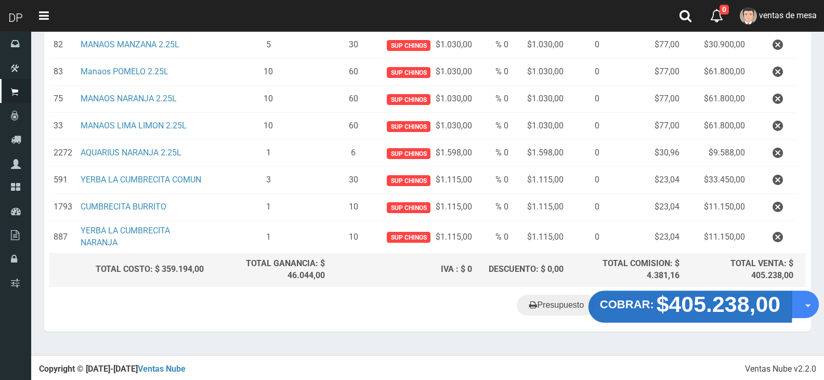
click at [628, 301] on strong "COBRAR:" at bounding box center [627, 304] width 54 height 12
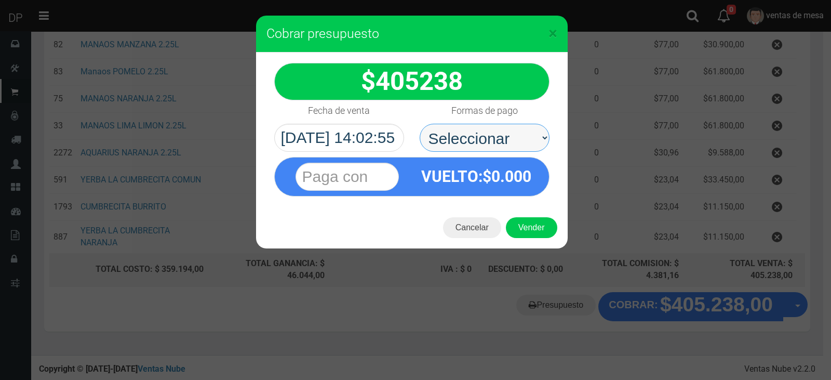
drag, startPoint x: 482, startPoint y: 143, endPoint x: 484, endPoint y: 151, distance: 8.1
click at [482, 143] on select "Seleccionar Efectivo Tarjeta de Crédito Depósito Débito" at bounding box center [485, 138] width 130 height 28
select select "Efectivo"
click at [420, 124] on select "Seleccionar Efectivo Tarjeta de Crédito Depósito Débito" at bounding box center [485, 138] width 130 height 28
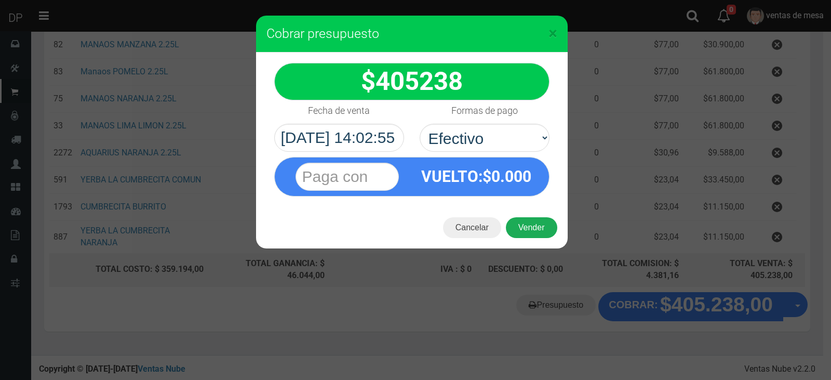
click at [517, 221] on button "Vender" at bounding box center [531, 227] width 51 height 21
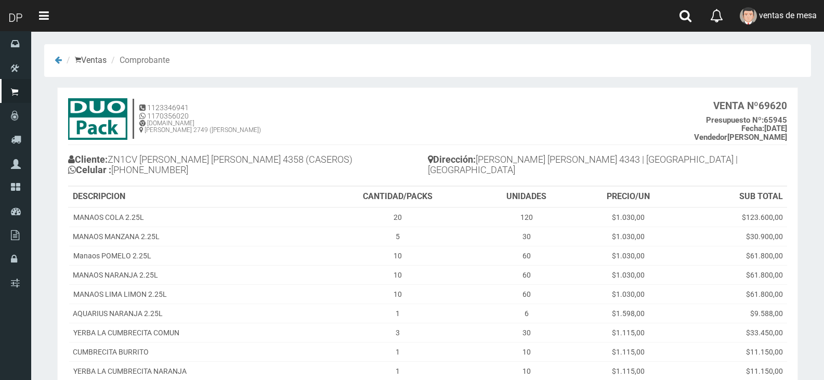
scroll to position [117, 0]
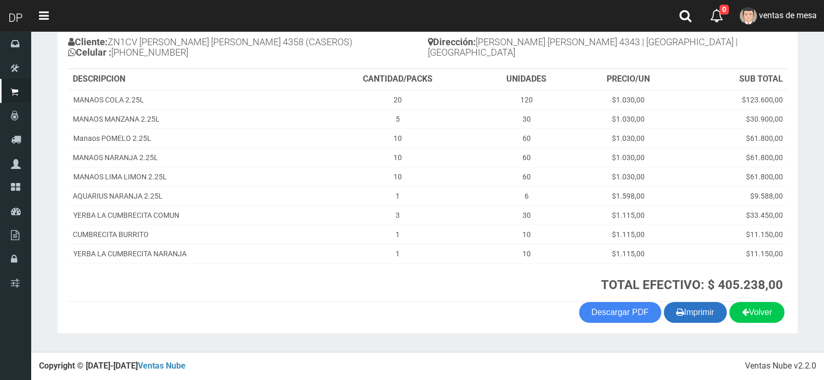
click at [710, 307] on button "Imprimir" at bounding box center [694, 312] width 63 height 21
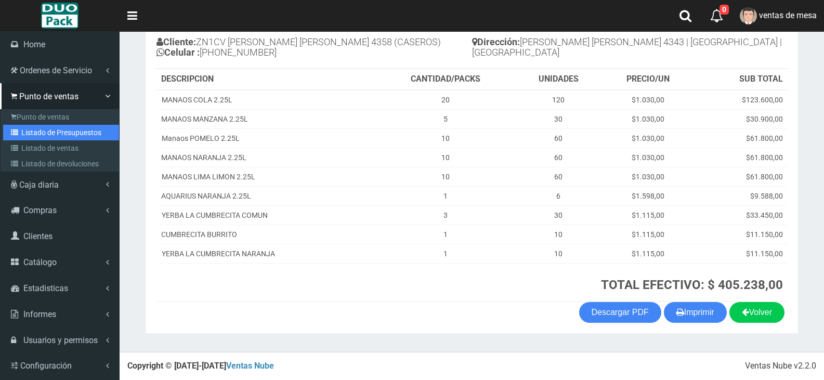
click at [31, 135] on link "Listado de Presupuestos" at bounding box center [61, 133] width 116 height 16
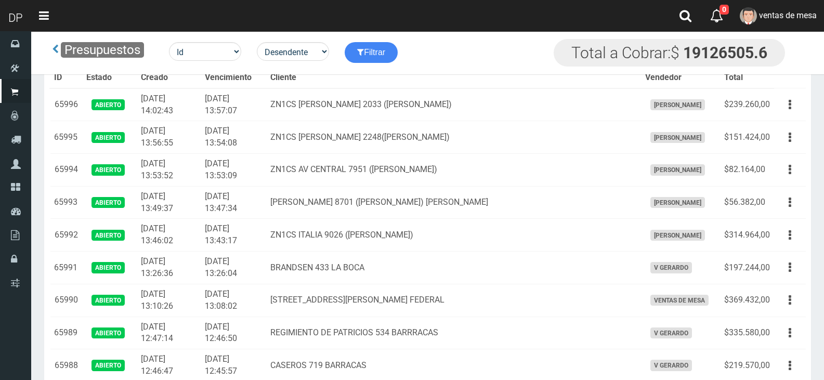
scroll to position [1434, 0]
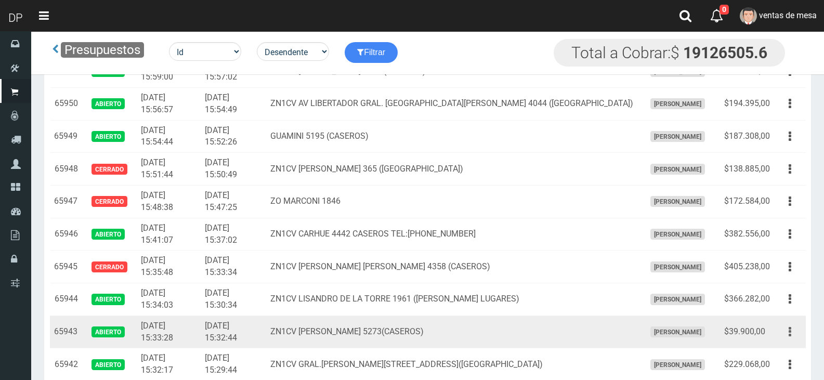
click at [795, 336] on button "button" at bounding box center [789, 332] width 23 height 18
click at [785, 349] on link "Editar" at bounding box center [760, 357] width 82 height 23
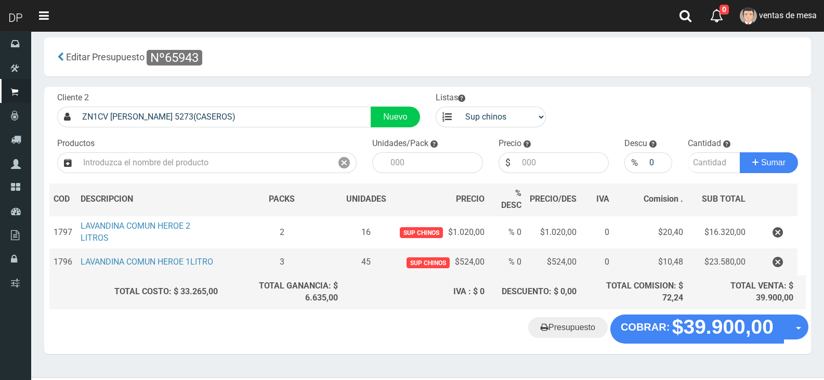
scroll to position [29, 0]
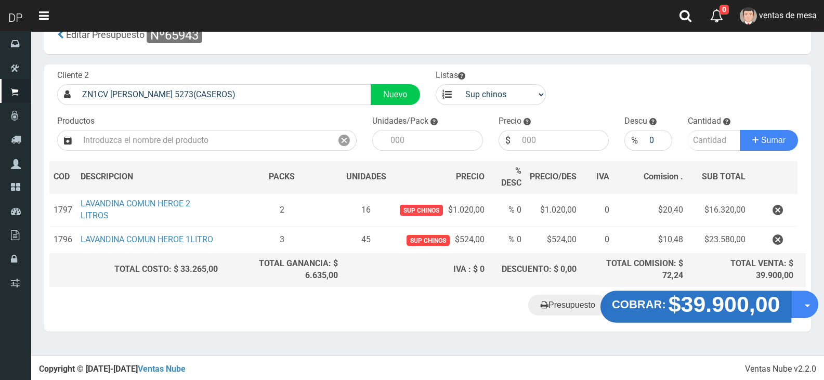
click at [625, 299] on strong "COBRAR:" at bounding box center [639, 304] width 54 height 12
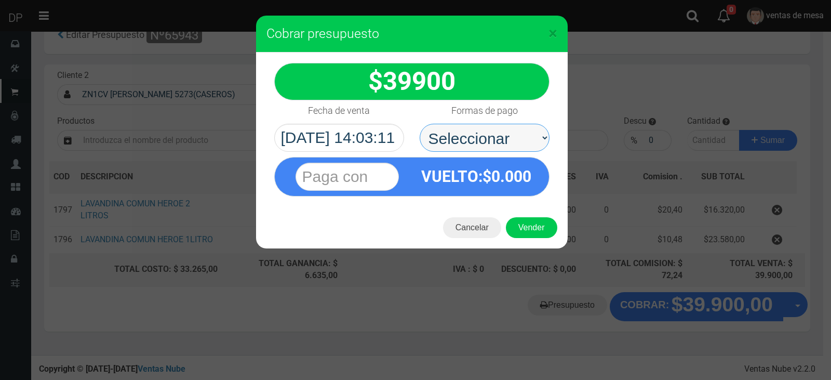
click at [475, 131] on select "Seleccionar Efectivo Tarjeta de Crédito Depósito Débito" at bounding box center [485, 138] width 130 height 28
select select "Efectivo"
click at [420, 124] on select "Seleccionar Efectivo Tarjeta de Crédito Depósito Débito" at bounding box center [485, 138] width 130 height 28
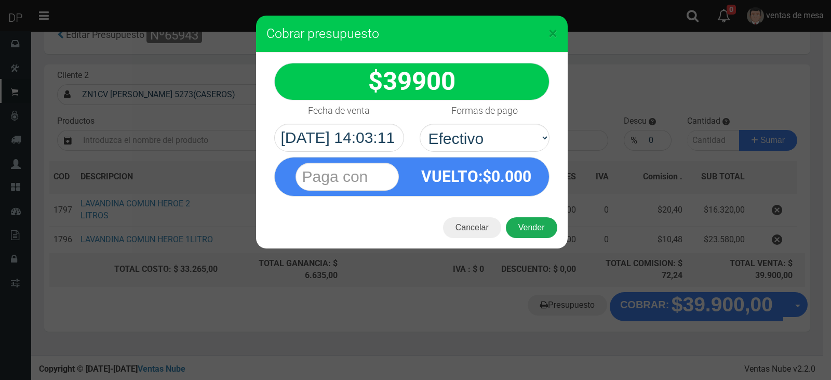
click at [530, 227] on button "Vender" at bounding box center [531, 227] width 51 height 21
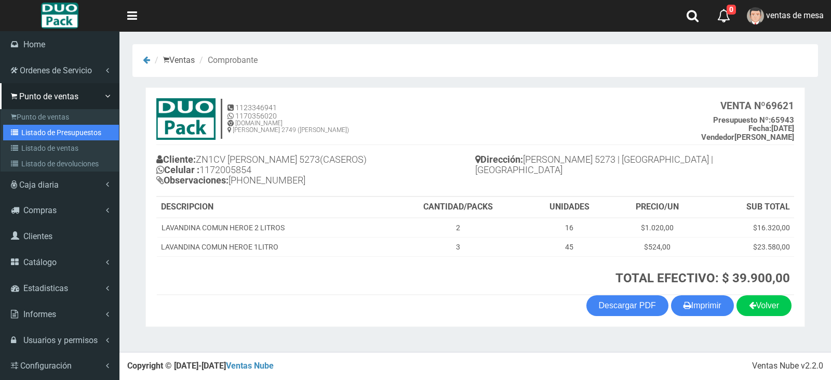
click at [43, 131] on link "Listado de Presupuestos" at bounding box center [61, 133] width 116 height 16
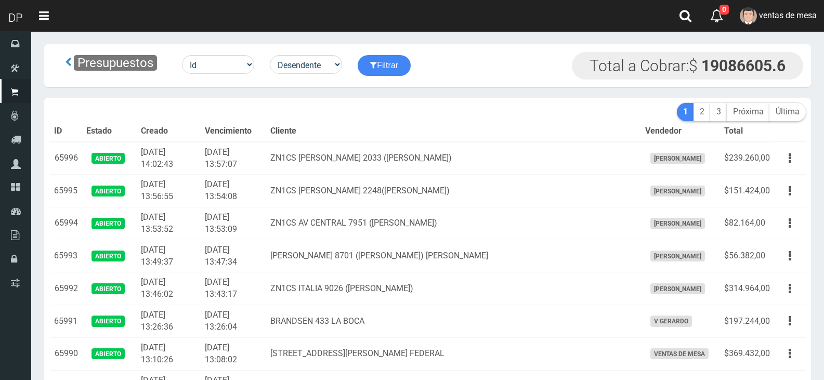
click at [374, 153] on td "ZN1CS AV MARQUEZ 2033 (J.L.SUAREZ)" at bounding box center [453, 158] width 375 height 33
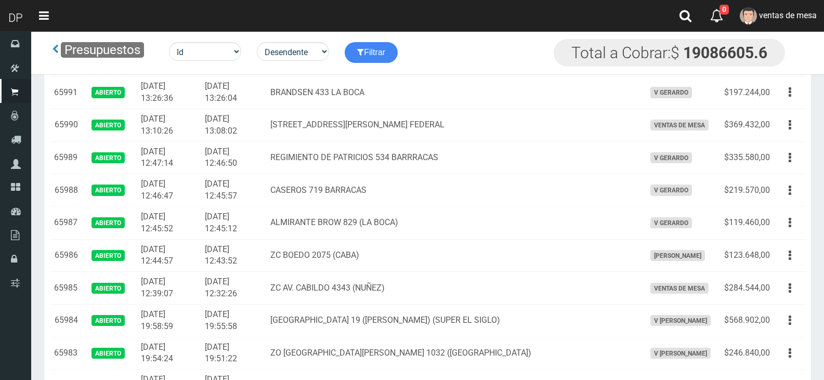
scroll to position [370, 0]
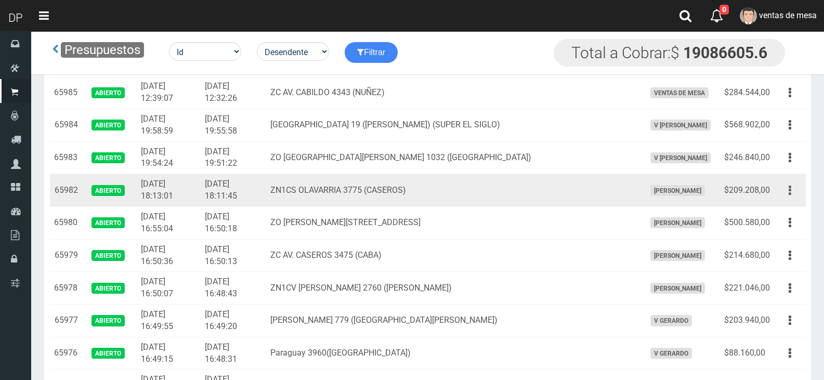
click at [783, 192] on button "button" at bounding box center [789, 190] width 23 height 18
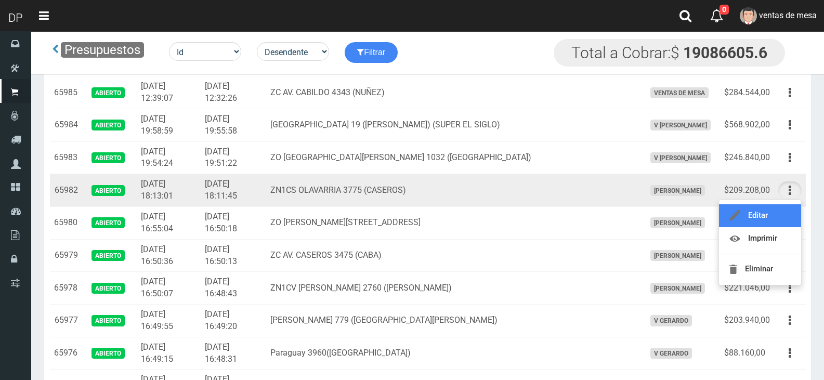
click at [782, 210] on link "Editar" at bounding box center [760, 215] width 82 height 23
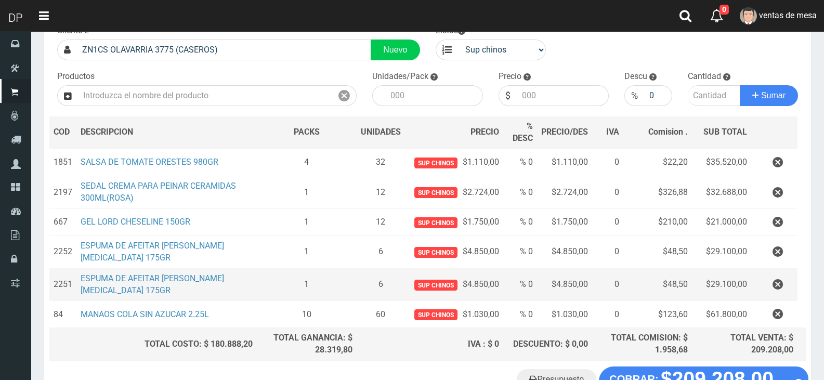
scroll to position [148, 0]
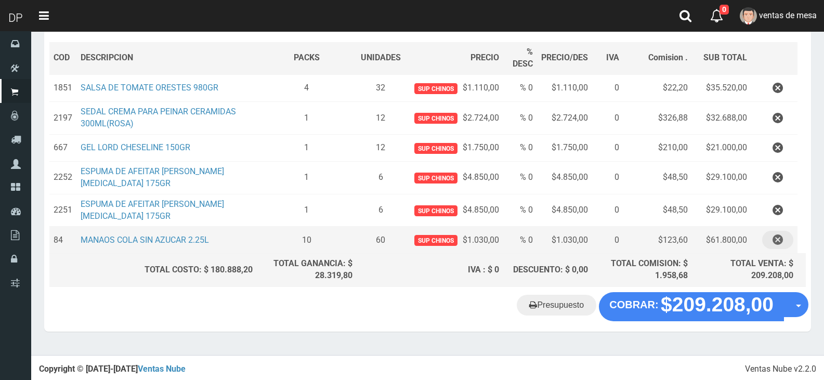
click at [776, 244] on icon "button" at bounding box center [777, 240] width 10 height 18
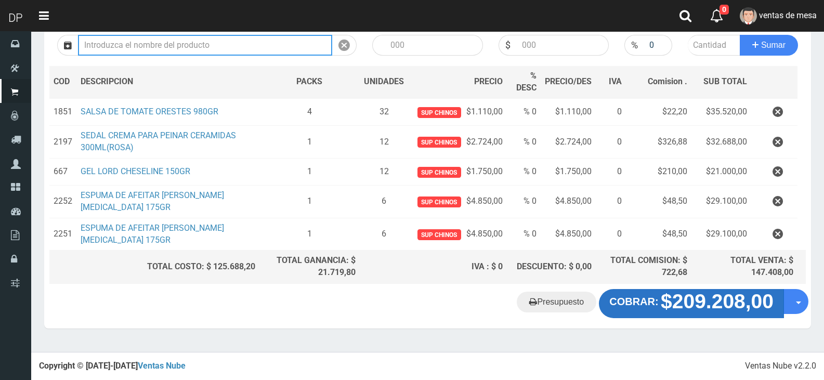
scroll to position [121, 0]
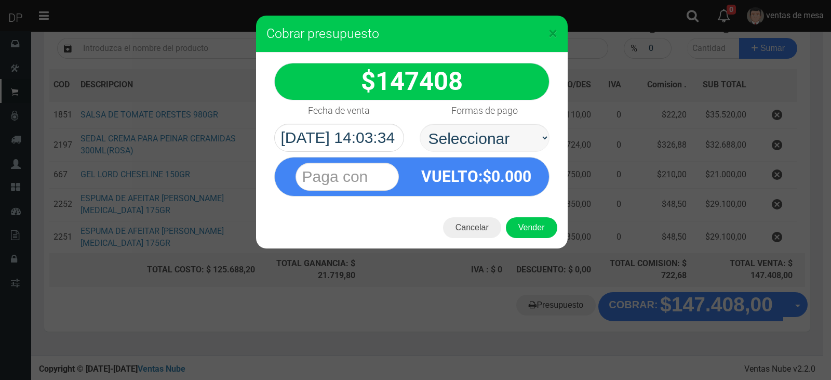
select select "Efectivo"
click at [420, 124] on select "Seleccionar Efectivo Tarjeta de Crédito Depósito Débito" at bounding box center [485, 138] width 130 height 28
click at [521, 223] on button "Vender" at bounding box center [531, 227] width 51 height 21
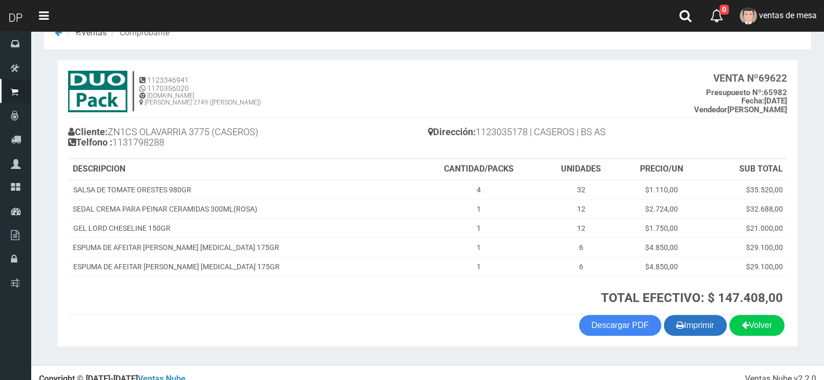
scroll to position [41, 0]
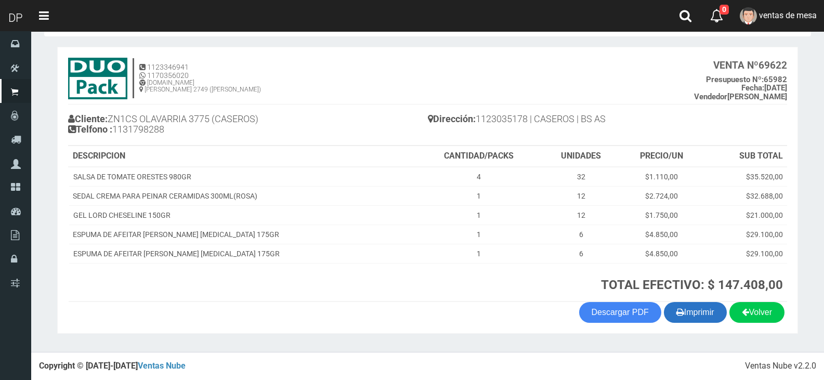
click at [711, 311] on button "Imprimir" at bounding box center [694, 312] width 63 height 21
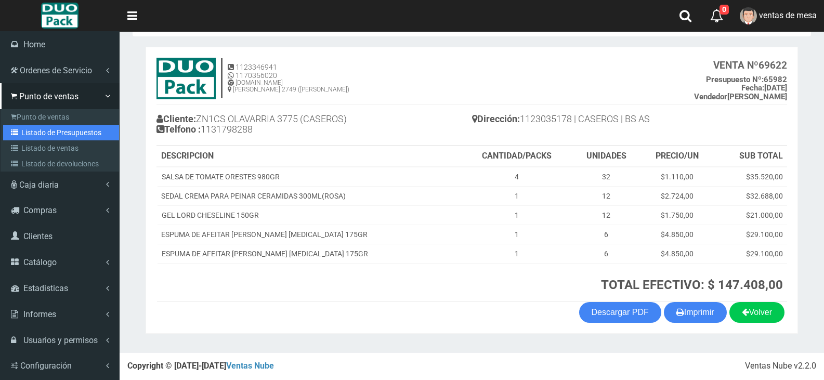
drag, startPoint x: 36, startPoint y: 126, endPoint x: 2, endPoint y: 154, distance: 44.0
click at [36, 126] on link "Listado de Presupuestos" at bounding box center [61, 133] width 116 height 16
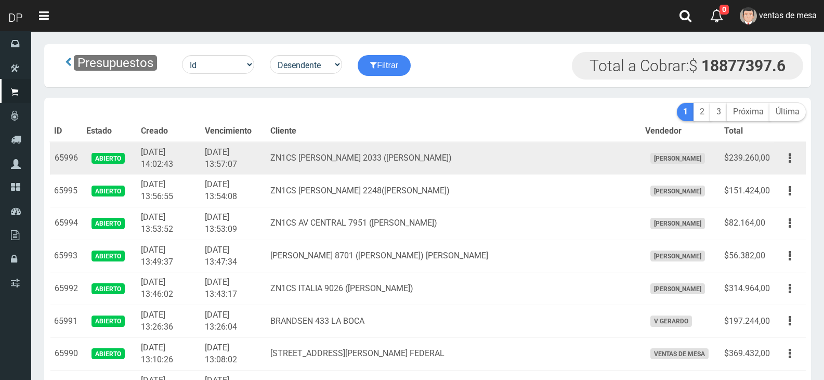
click at [308, 160] on td "ZN1CS AV MARQUEZ 2033 (J.L.SUAREZ)" at bounding box center [453, 158] width 375 height 33
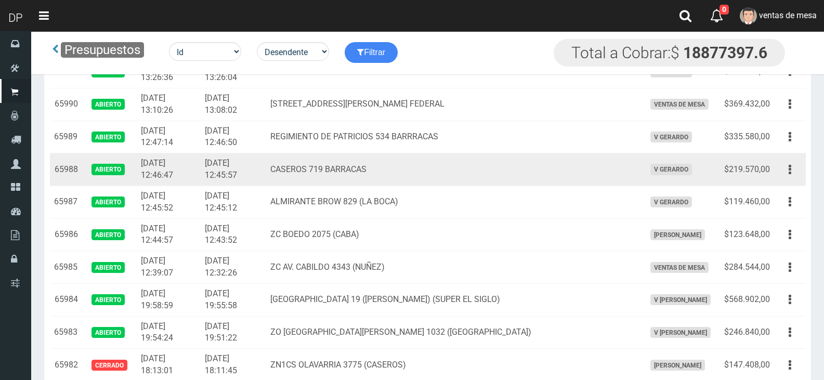
scroll to position [1380, 0]
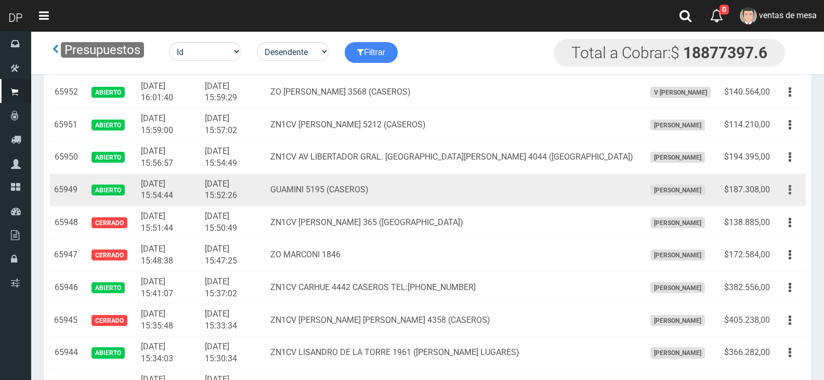
click at [783, 185] on button "button" at bounding box center [789, 190] width 23 height 18
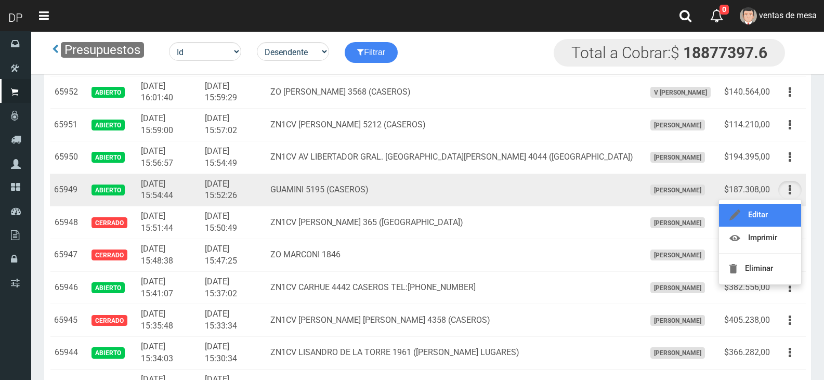
click at [777, 221] on link "Editar" at bounding box center [760, 215] width 82 height 23
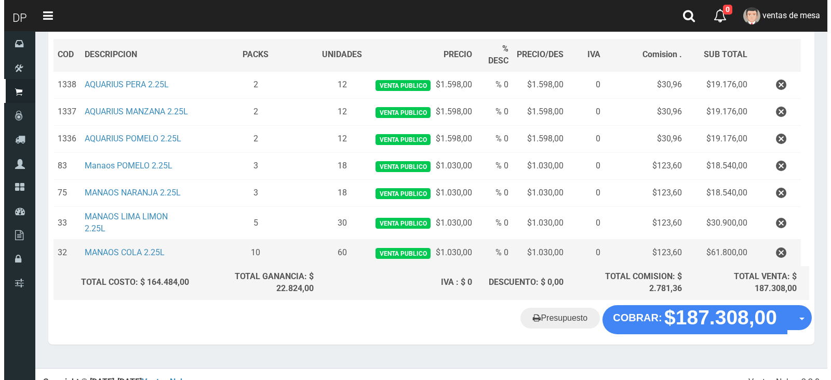
scroll to position [164, 0]
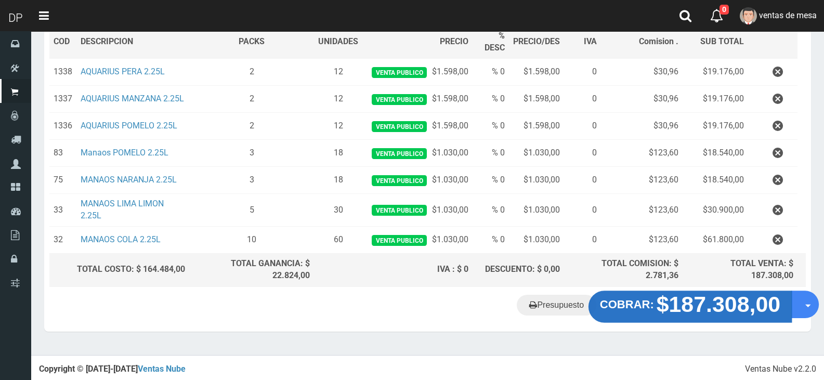
click at [662, 306] on strong "$187.308,00" at bounding box center [718, 303] width 124 height 24
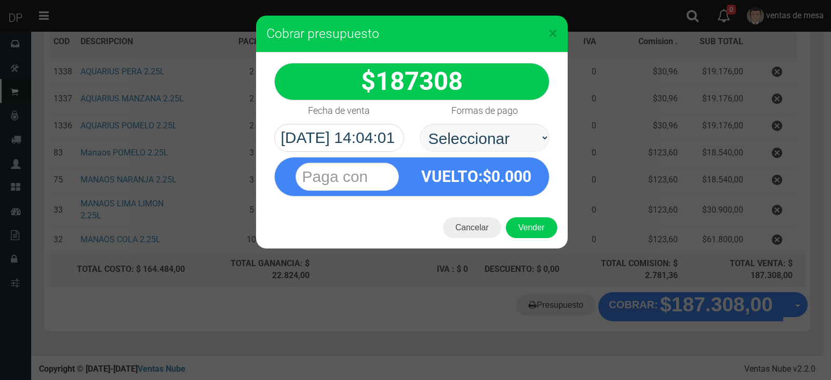
select select "Efectivo"
click at [420, 124] on select "Seleccionar Efectivo Tarjeta de Crédito Depósito Débito" at bounding box center [485, 138] width 130 height 28
click at [520, 221] on button "Vender" at bounding box center [531, 227] width 51 height 21
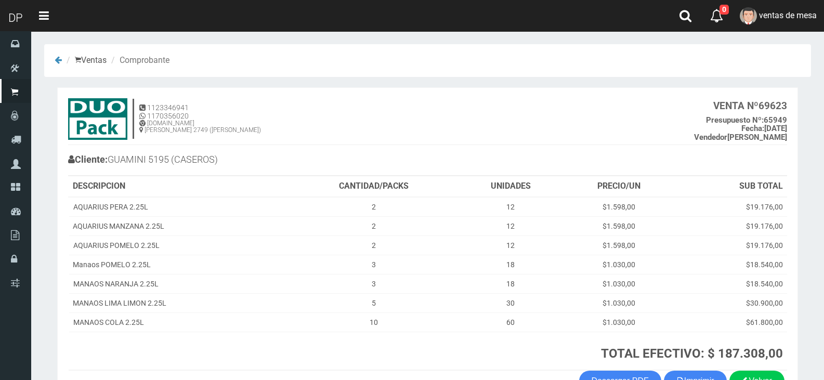
scroll to position [69, 0]
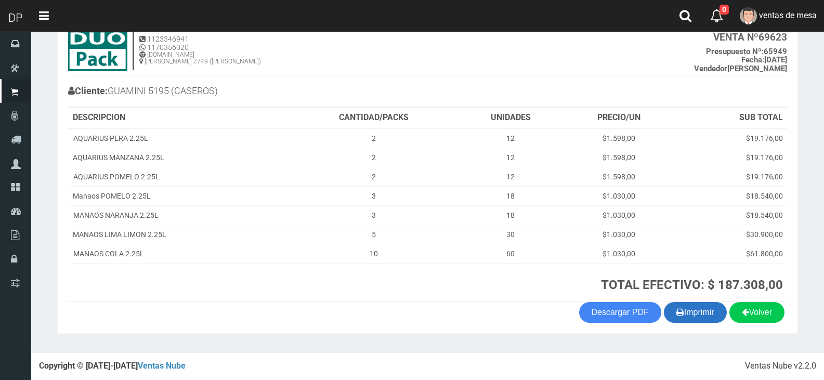
click at [700, 316] on button "Imprimir" at bounding box center [694, 312] width 63 height 21
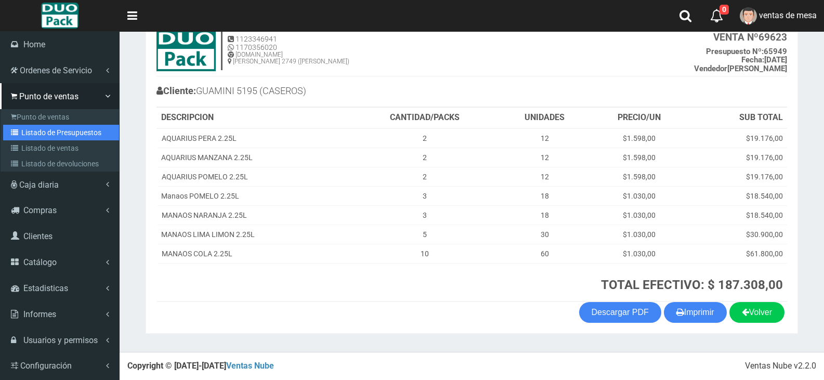
click at [34, 135] on link "Listado de Presupuestos" at bounding box center [61, 133] width 116 height 16
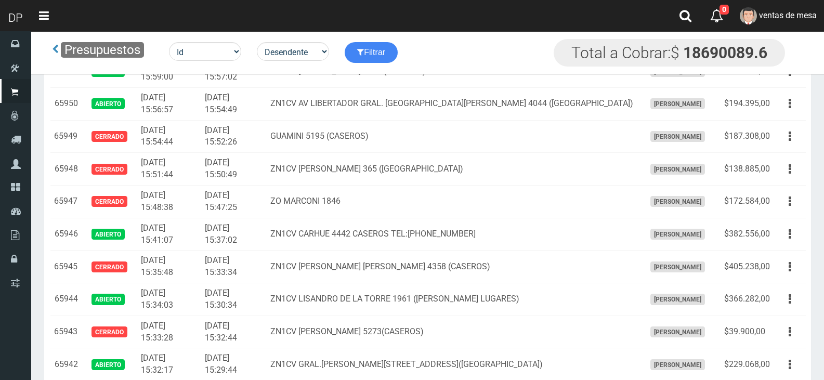
scroll to position [1673, 0]
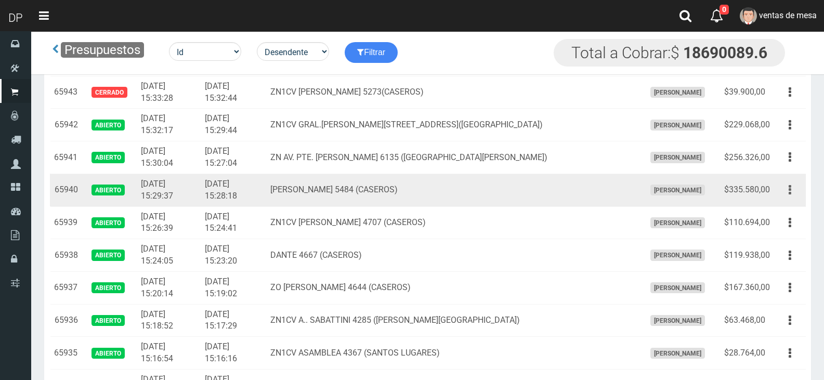
click at [792, 195] on button "button" at bounding box center [789, 190] width 23 height 18
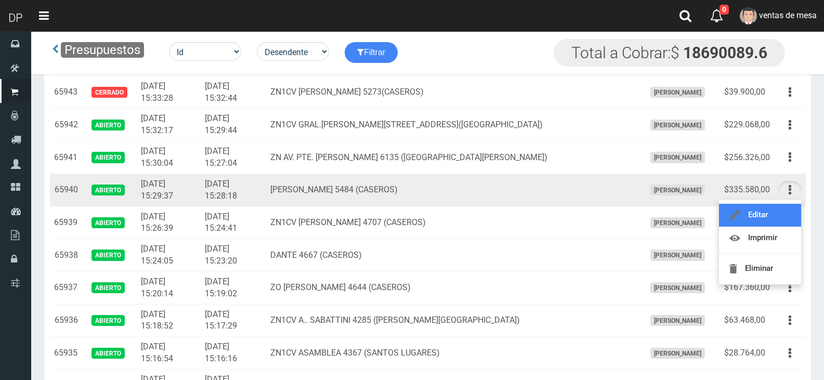
click at [781, 215] on link "Editar" at bounding box center [760, 215] width 82 height 23
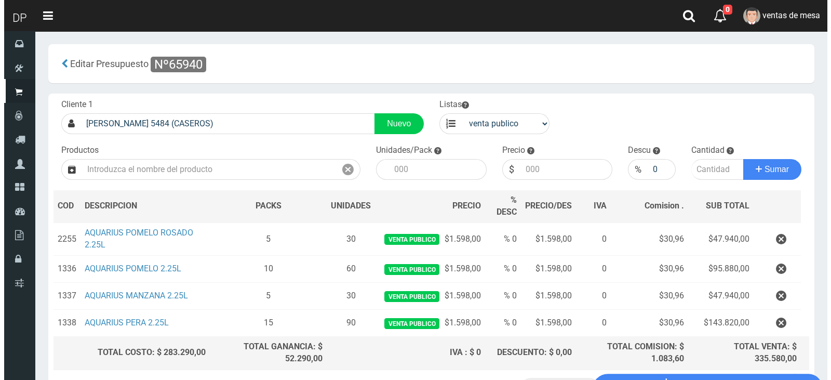
scroll to position [83, 0]
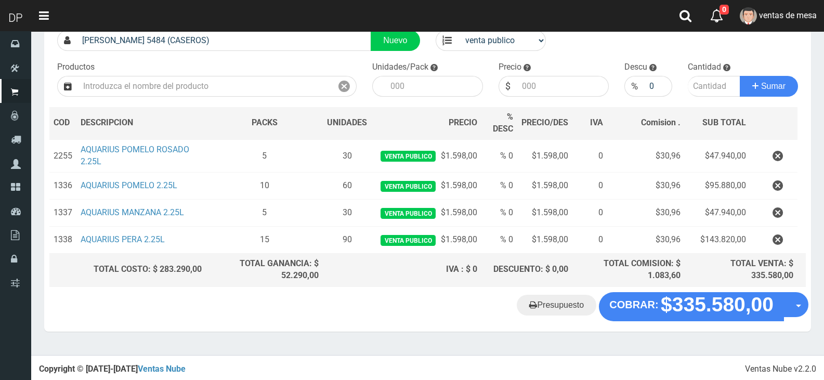
click at [691, 321] on div "Presupuesto COBRAR: $335.580,00 Opciones" at bounding box center [427, 311] width 766 height 39
click at [687, 318] on div "Presupuesto COBRAR: $335.580,00 Opciones" at bounding box center [427, 311] width 766 height 39
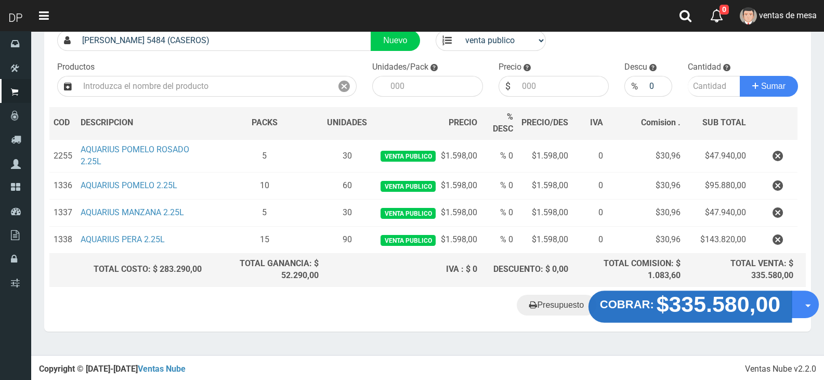
click at [687, 318] on div "Presupuesto COBRAR: $335.580,00 Opciones" at bounding box center [427, 311] width 766 height 39
click at [637, 307] on strong "COBRAR:" at bounding box center [627, 304] width 54 height 12
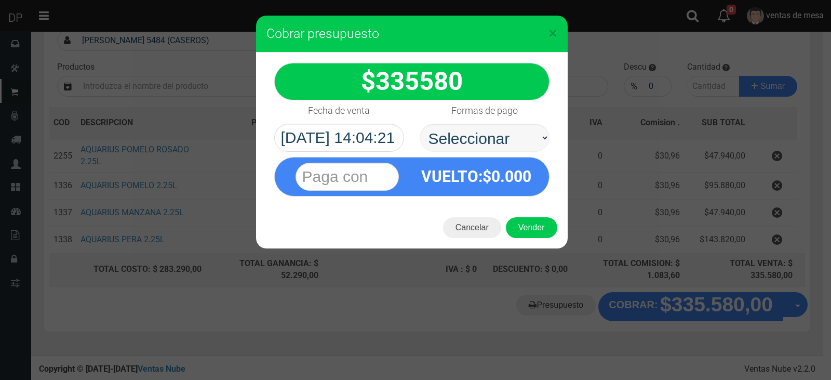
click at [443, 124] on select "Seleccionar Efectivo Tarjeta de Crédito Depósito Débito" at bounding box center [485, 138] width 130 height 28
click at [449, 140] on select "Seleccionar Efectivo Tarjeta de Crédito Depósito Débito" at bounding box center [485, 138] width 130 height 28
select select "Efectivo"
click at [420, 124] on select "Seleccionar Efectivo Tarjeta de Crédito Depósito Débito" at bounding box center [485, 138] width 130 height 28
click at [517, 232] on button "Vender" at bounding box center [531, 227] width 51 height 21
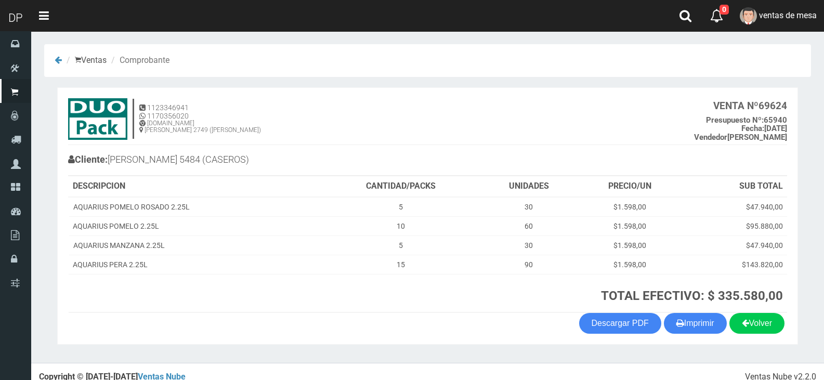
click at [683, 312] on th "TOTAL EFECTIVO: $ 335.580,00" at bounding box center [554, 293] width 464 height 38
click at [683, 318] on button "Imprimir" at bounding box center [694, 323] width 63 height 21
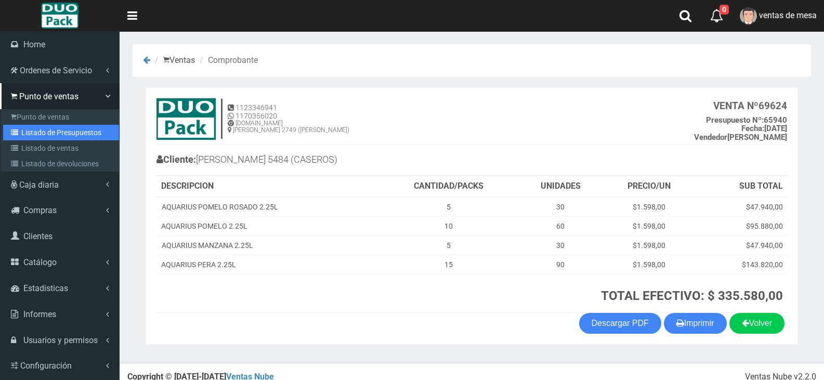
click at [21, 125] on link "Listado de Presupuestos" at bounding box center [61, 133] width 116 height 16
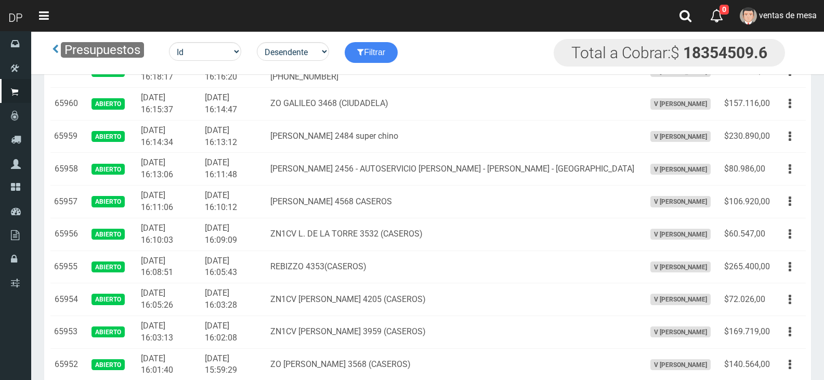
scroll to position [1315, 0]
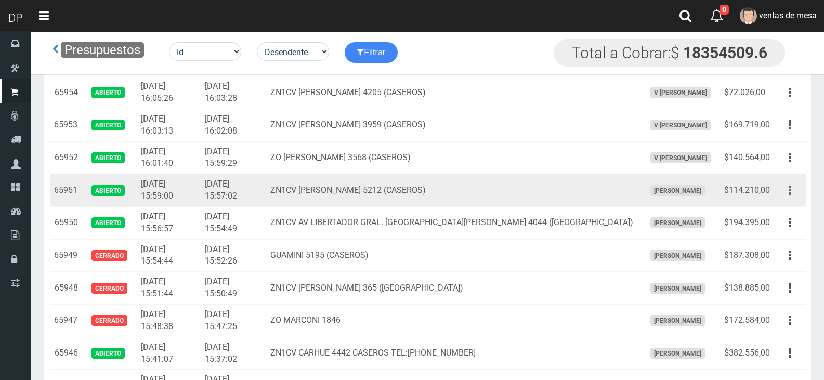
click at [794, 191] on button "button" at bounding box center [789, 190] width 23 height 18
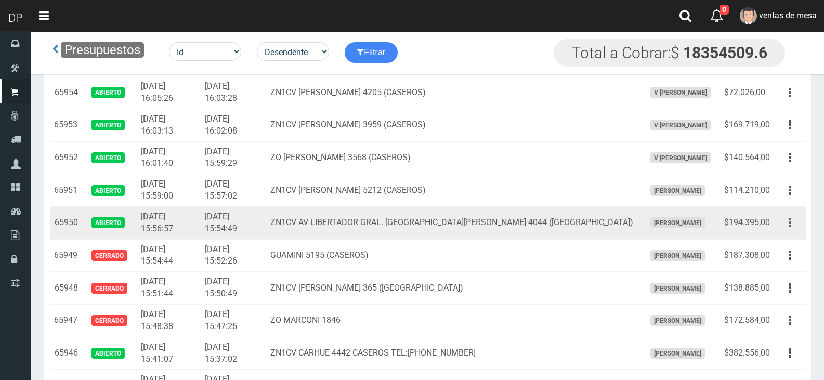
click at [0, 0] on link "Editar" at bounding box center [0, 0] width 0 height 0
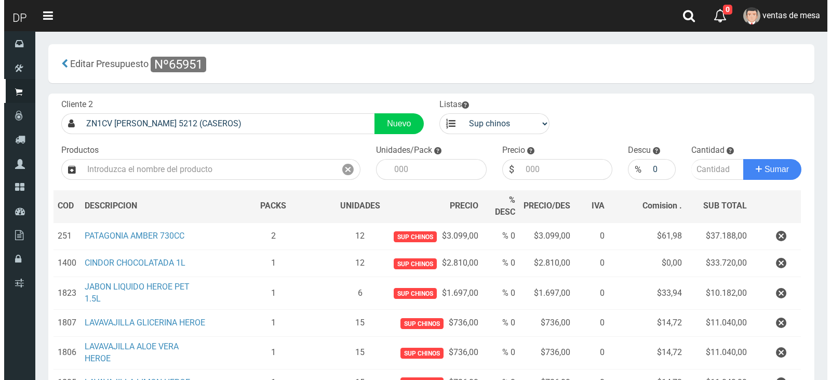
scroll to position [148, 0]
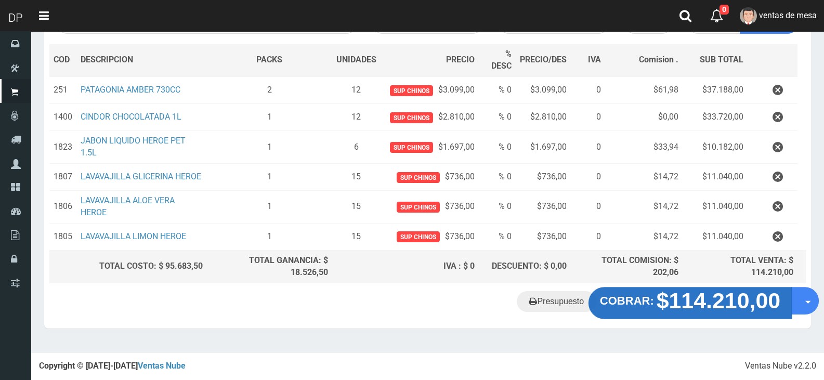
click at [733, 302] on strong "$114.210,00" at bounding box center [718, 300] width 124 height 24
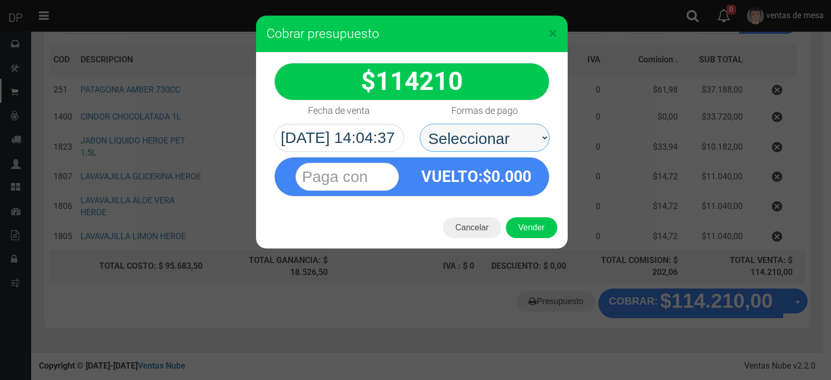
click at [478, 144] on select "Seleccionar Efectivo Tarjeta de Crédito Depósito Débito" at bounding box center [485, 138] width 130 height 28
select select "Efectivo"
click at [420, 124] on select "Seleccionar Efectivo Tarjeta de Crédito Depósito Débito" at bounding box center [485, 138] width 130 height 28
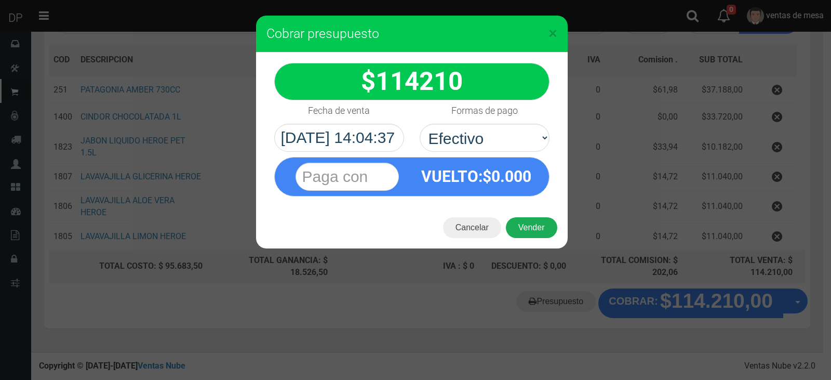
click at [520, 228] on button "Vender" at bounding box center [531, 227] width 51 height 21
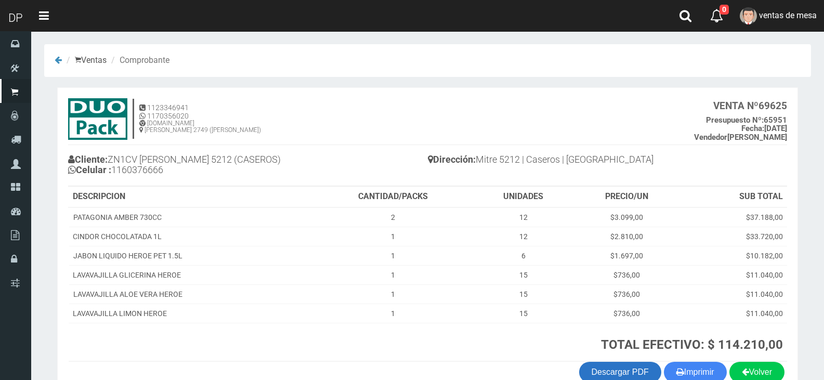
scroll to position [60, 0]
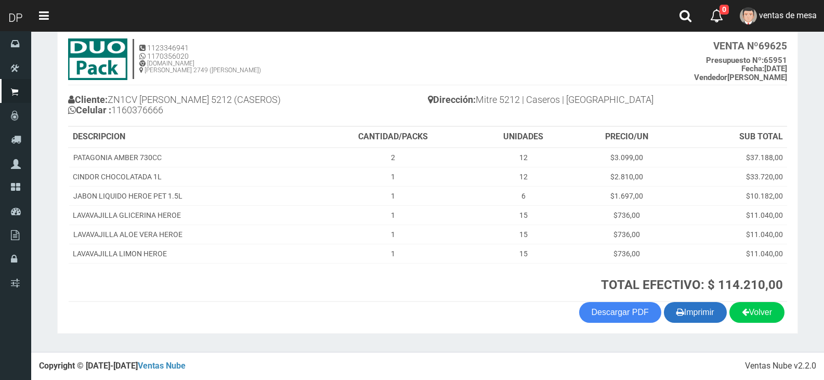
click at [676, 317] on icon "button" at bounding box center [680, 311] width 8 height 15
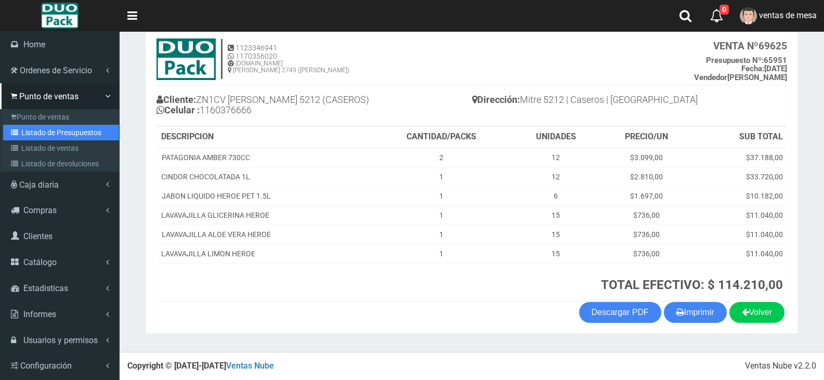
click at [43, 129] on link "Listado de Presupuestos" at bounding box center [61, 133] width 116 height 16
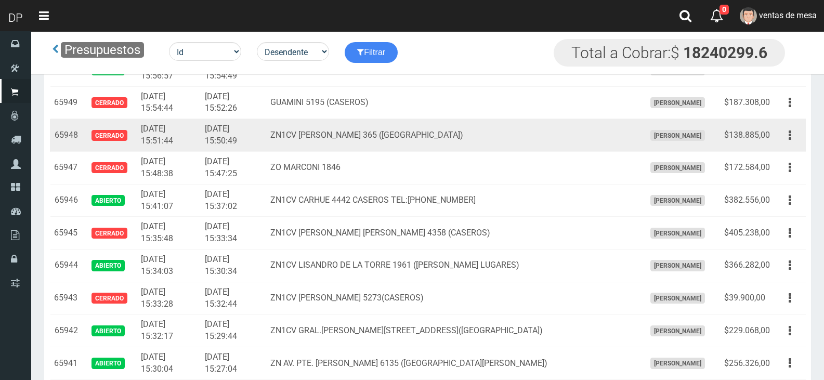
scroll to position [1486, 0]
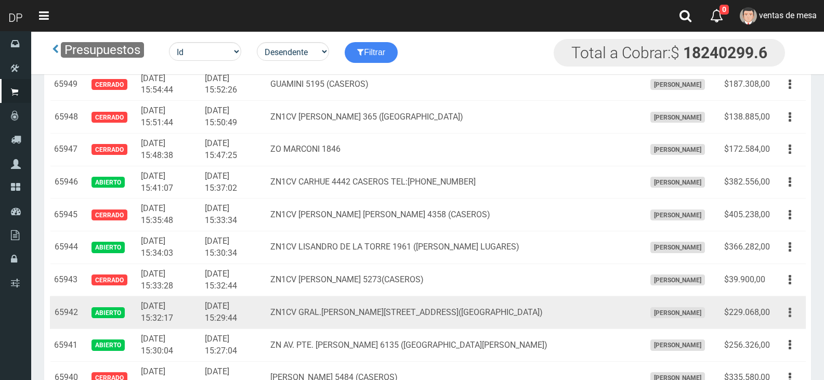
click at [794, 314] on button "button" at bounding box center [789, 312] width 23 height 18
click at [783, 335] on link "Editar" at bounding box center [760, 337] width 82 height 23
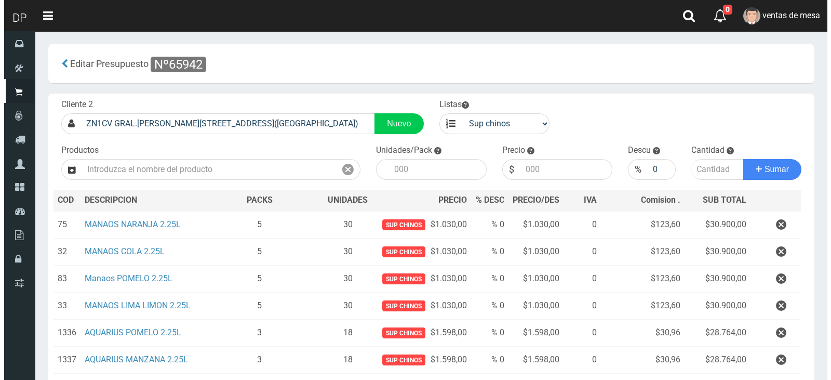
scroll to position [135, 0]
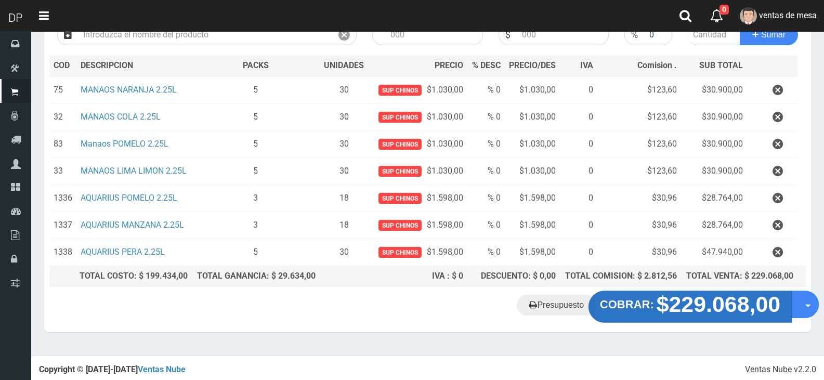
click at [647, 301] on strong "COBRAR:" at bounding box center [627, 304] width 54 height 12
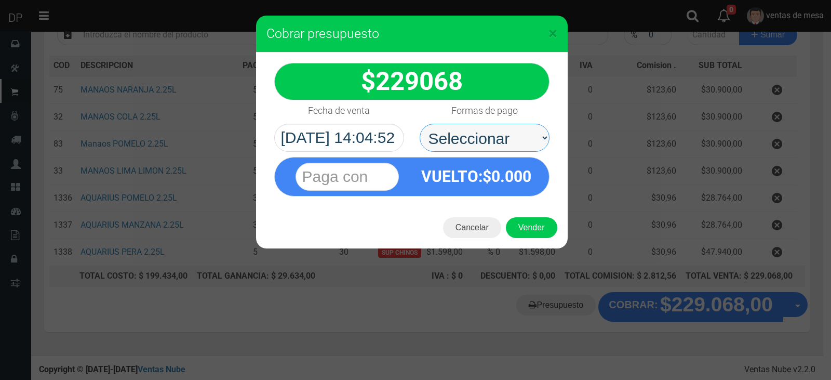
drag, startPoint x: 501, startPoint y: 136, endPoint x: 501, endPoint y: 142, distance: 5.7
click at [501, 136] on select "Seleccionar Efectivo Tarjeta de Crédito Depósito Débito" at bounding box center [485, 138] width 130 height 28
select select "Efectivo"
click at [420, 124] on select "Seleccionar Efectivo Tarjeta de Crédito Depósito Débito" at bounding box center [485, 138] width 130 height 28
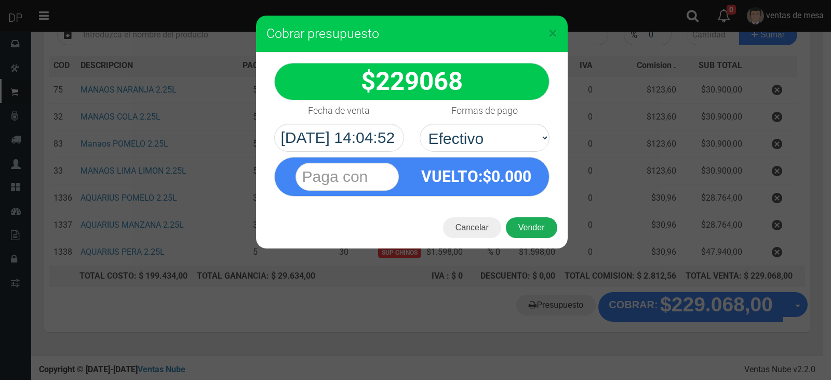
click at [520, 225] on button "Vender" at bounding box center [531, 227] width 51 height 21
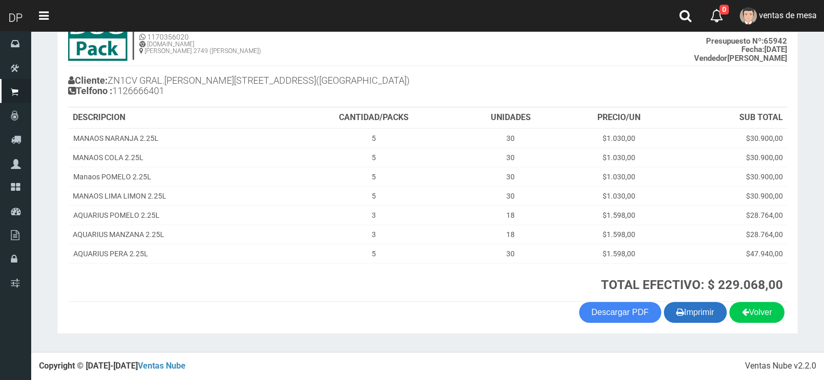
scroll to position [79, 0]
click at [676, 308] on icon "button" at bounding box center [680, 311] width 8 height 15
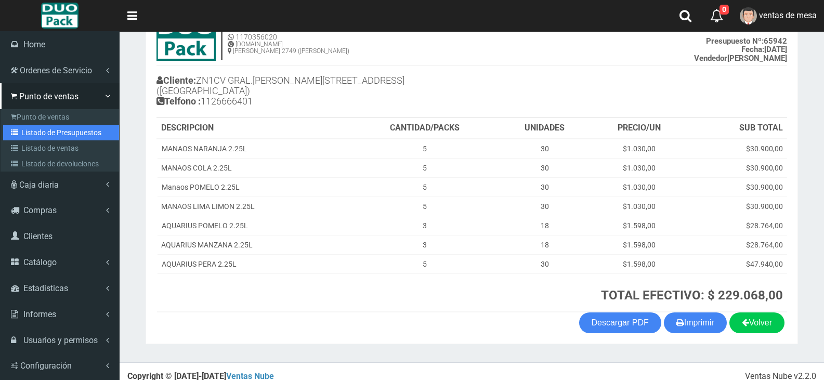
drag, startPoint x: 25, startPoint y: 137, endPoint x: 103, endPoint y: 85, distance: 93.4
click at [25, 137] on link "Listado de Presupuestos" at bounding box center [61, 133] width 116 height 16
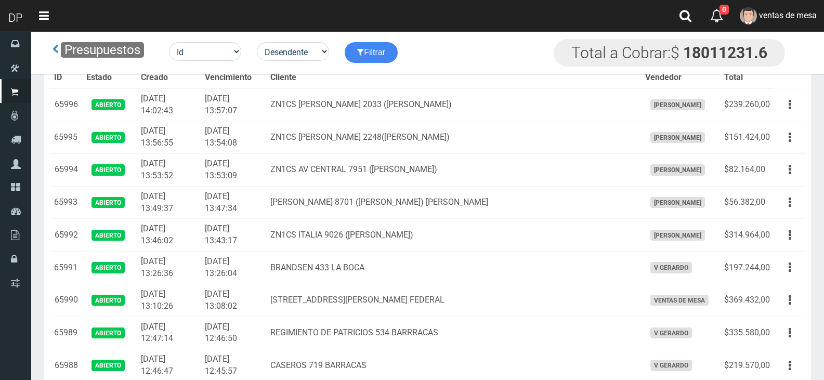
scroll to position [782, 0]
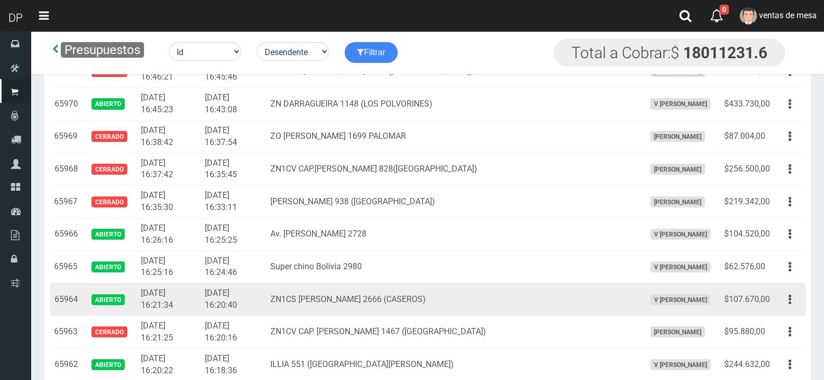
click at [796, 308] on button "button" at bounding box center [789, 299] width 23 height 18
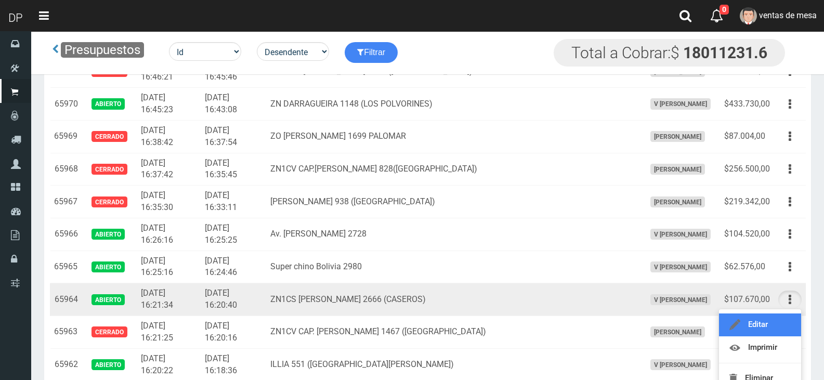
click at [787, 318] on link "Editar" at bounding box center [760, 324] width 82 height 23
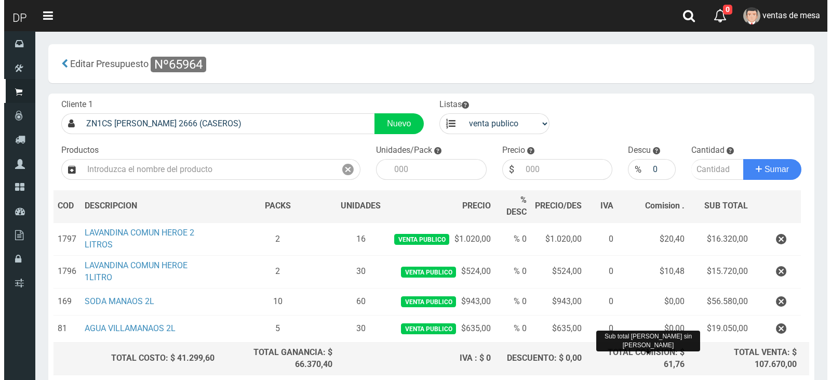
scroll to position [88, 0]
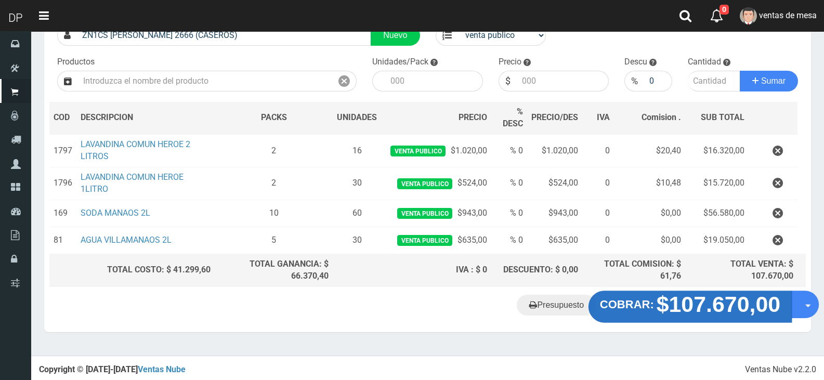
click at [667, 309] on strong "$107.670,00" at bounding box center [718, 304] width 124 height 24
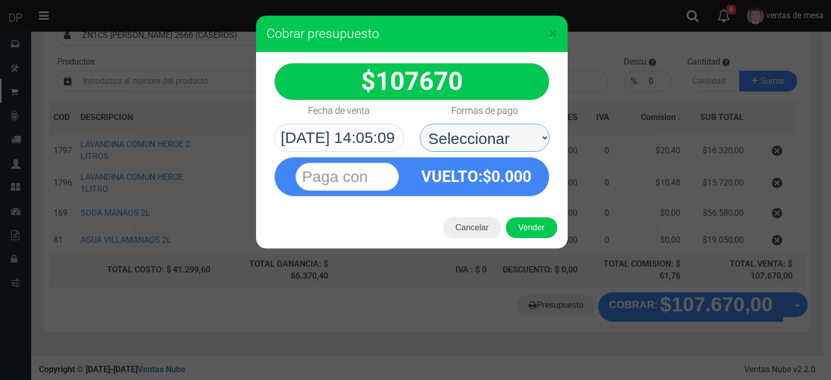
click at [514, 138] on select "Seleccionar Efectivo Tarjeta de Crédito Depósito Débito" at bounding box center [485, 138] width 130 height 28
select select "Efectivo"
click at [420, 124] on select "Seleccionar Efectivo Tarjeta de Crédito Depósito Débito" at bounding box center [485, 138] width 130 height 28
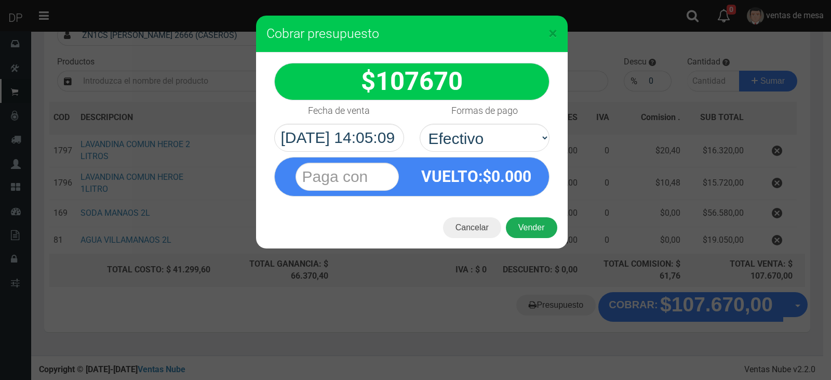
click at [528, 221] on button "Vender" at bounding box center [531, 227] width 51 height 21
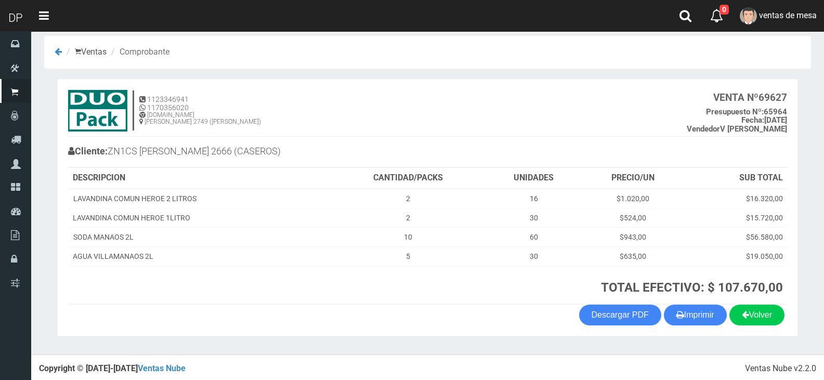
scroll to position [11, 0]
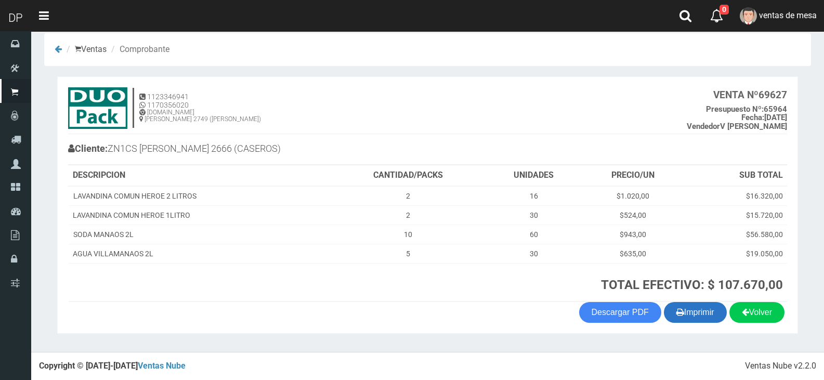
click at [684, 315] on button "Imprimir" at bounding box center [694, 312] width 63 height 21
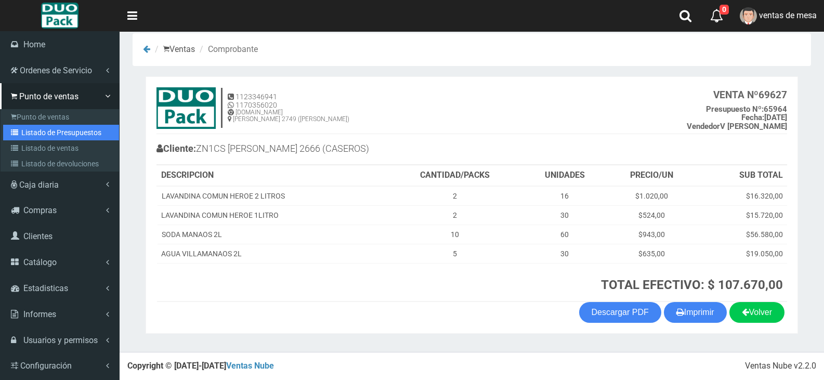
drag, startPoint x: 47, startPoint y: 138, endPoint x: 243, endPoint y: 31, distance: 223.7
click at [47, 138] on link "Listado de Presupuestos" at bounding box center [61, 133] width 116 height 16
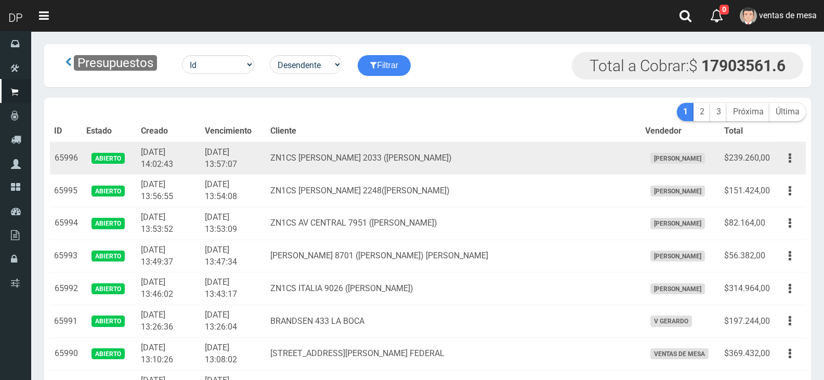
click at [376, 149] on td "ZN1CS AV MARQUEZ 2033 (J.L.SUAREZ)" at bounding box center [453, 158] width 375 height 33
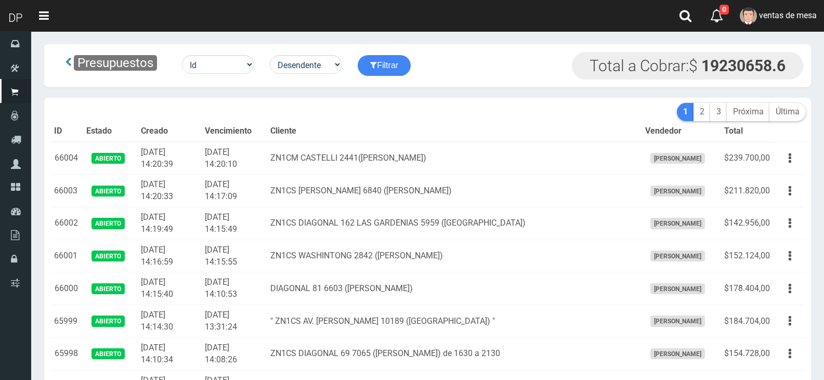
click at [391, 127] on th "Cliente" at bounding box center [453, 131] width 375 height 21
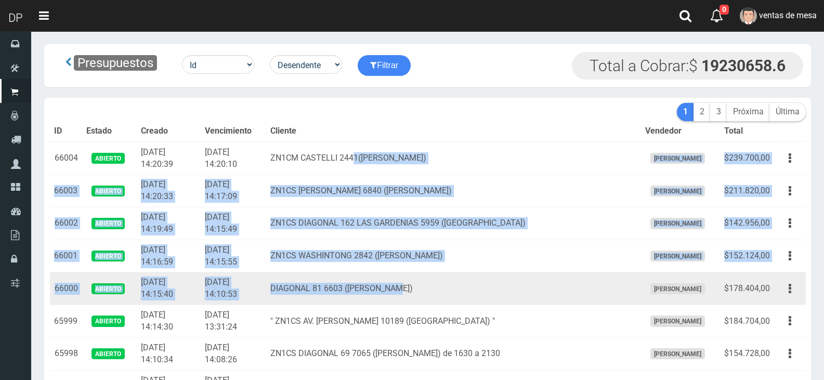
drag, startPoint x: 383, startPoint y: 162, endPoint x: 457, endPoint y: 297, distance: 153.7
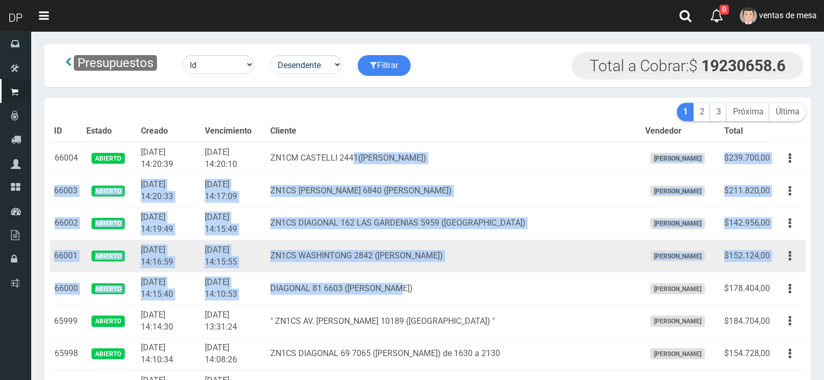
click at [474, 264] on td "ZN1CS WASHINTONG 2842 ([PERSON_NAME])" at bounding box center [453, 256] width 375 height 33
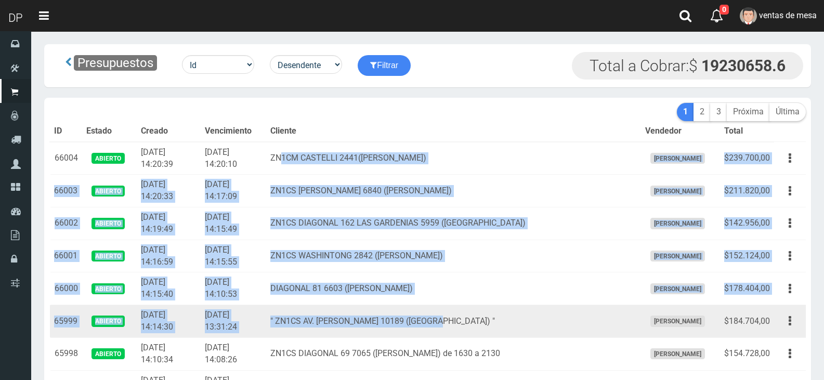
drag, startPoint x: 463, startPoint y: 256, endPoint x: 533, endPoint y: 304, distance: 84.3
drag, startPoint x: 302, startPoint y: 160, endPoint x: 447, endPoint y: 310, distance: 208.7
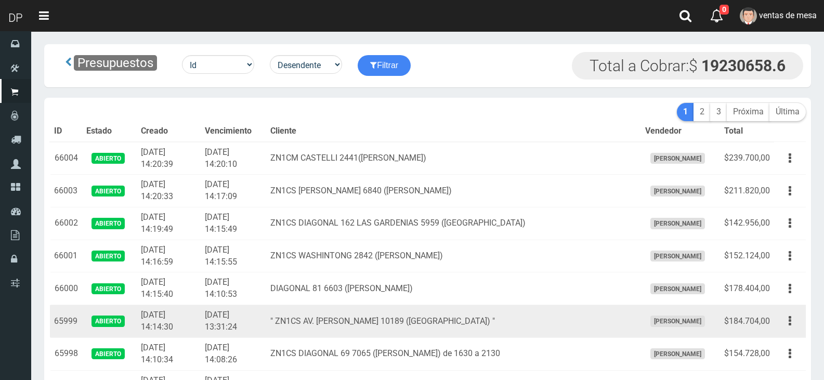
click at [497, 323] on td "" ZN1CS AV. PERÓN 10189 (LOMA HERMOSA) "" at bounding box center [453, 321] width 375 height 33
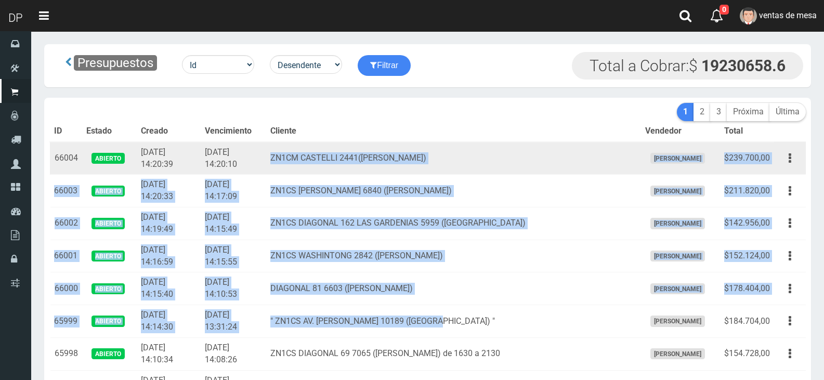
drag, startPoint x: 497, startPoint y: 323, endPoint x: 299, endPoint y: 155, distance: 259.5
click at [299, 155] on td "ZN1CM CASTELLI 2441(MARTINEZ)" at bounding box center [453, 158] width 375 height 33
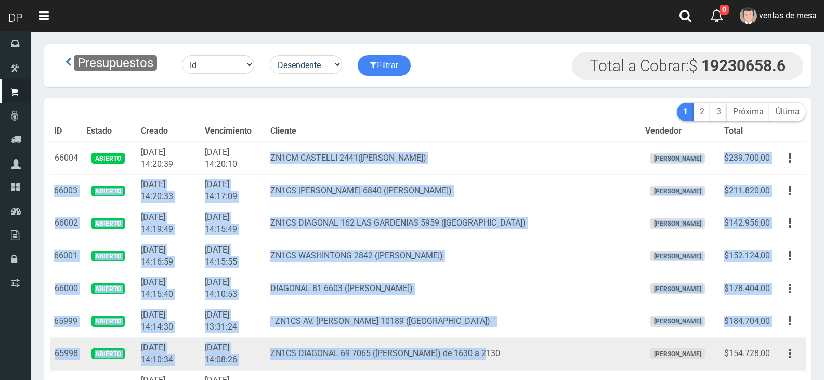
drag, startPoint x: 299, startPoint y: 155, endPoint x: 501, endPoint y: 329, distance: 267.1
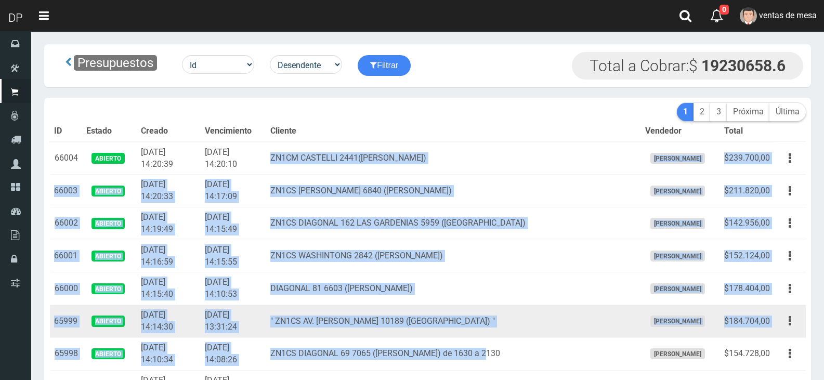
click at [501, 329] on td "" ZN1CS AV. PERÓN 10189 (LOMA HERMOSA) "" at bounding box center [453, 321] width 375 height 33
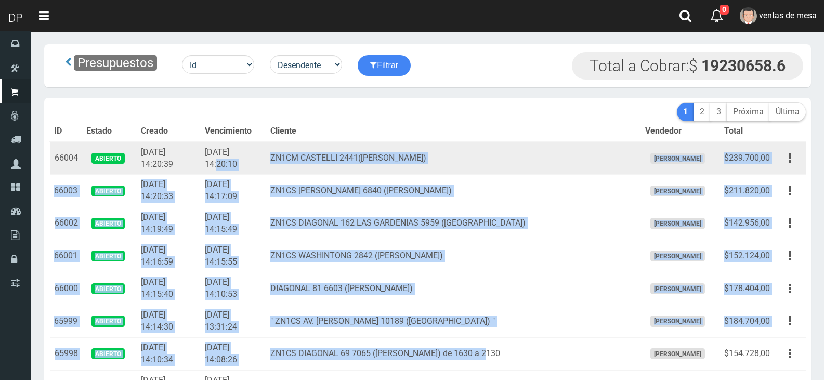
drag, startPoint x: 547, startPoint y: 362, endPoint x: 277, endPoint y: 155, distance: 340.1
click at [266, 155] on td "2025-08-30 14:20:10" at bounding box center [233, 158] width 65 height 33
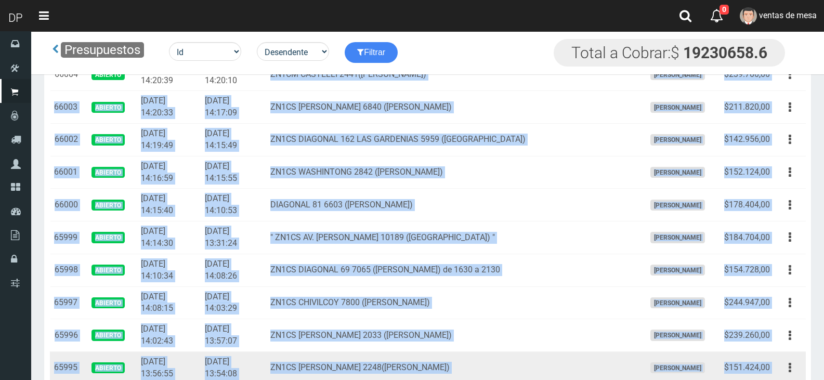
scroll to position [48, 0]
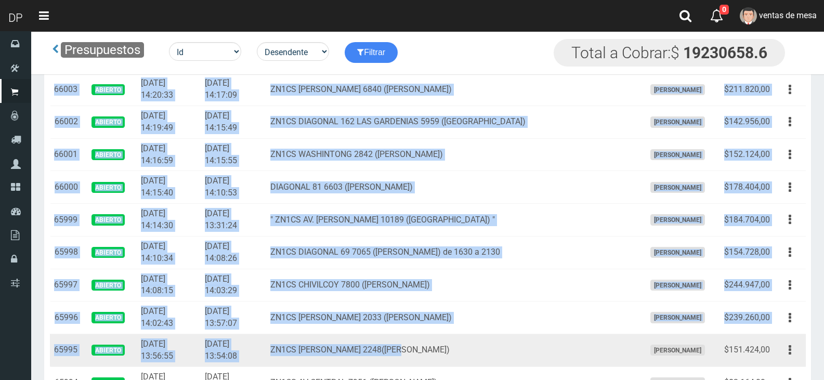
drag, startPoint x: 347, startPoint y: 183, endPoint x: 542, endPoint y: 334, distance: 246.6
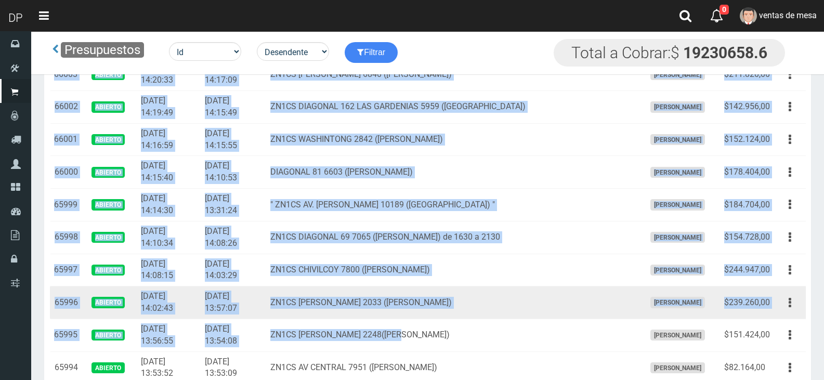
scroll to position [152, 0]
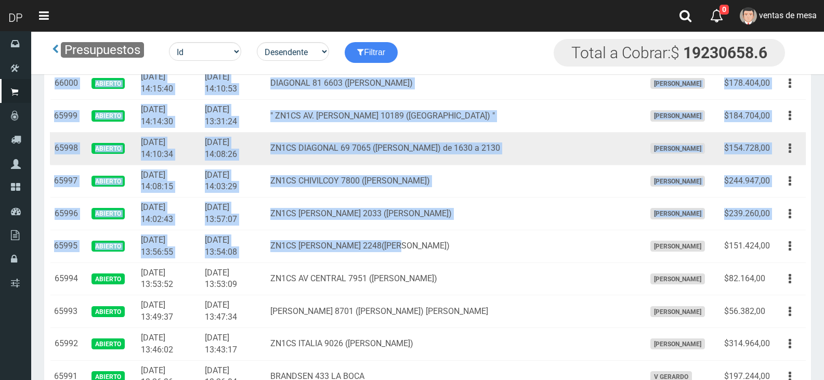
drag, startPoint x: 531, startPoint y: 316, endPoint x: 411, endPoint y: 148, distance: 206.0
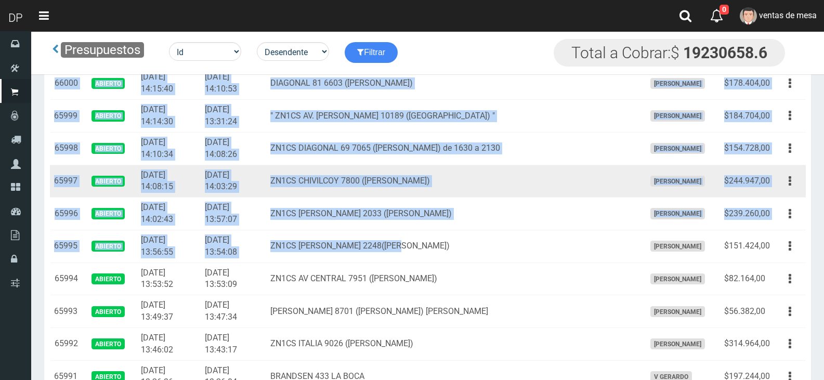
drag, startPoint x: 538, startPoint y: 309, endPoint x: 327, endPoint y: 149, distance: 264.8
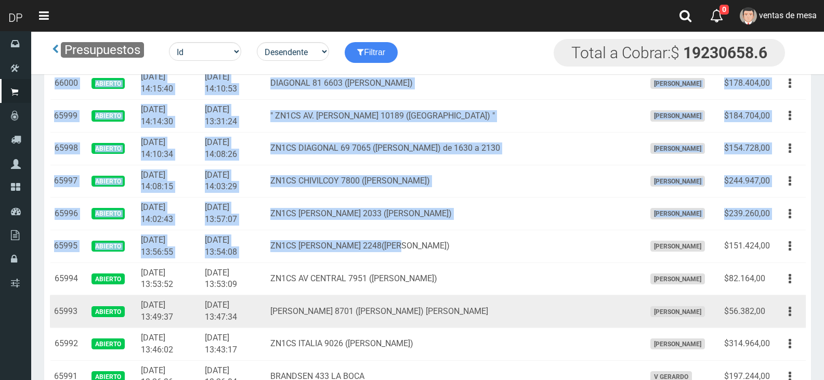
drag, startPoint x: 299, startPoint y: 136, endPoint x: 545, endPoint y: 314, distance: 303.3
click at [545, 314] on td "MANUEL ESTRADA 8701 (JOSE LEON SUAREZ) ESQ MEDRANO" at bounding box center [453, 311] width 375 height 33
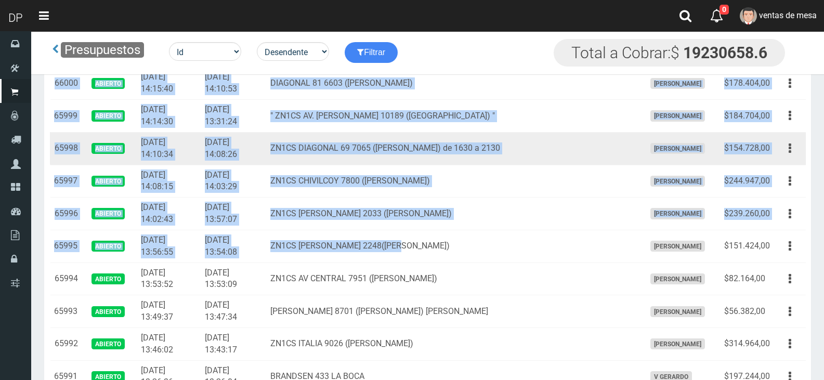
drag, startPoint x: 545, startPoint y: 314, endPoint x: 275, endPoint y: 135, distance: 324.2
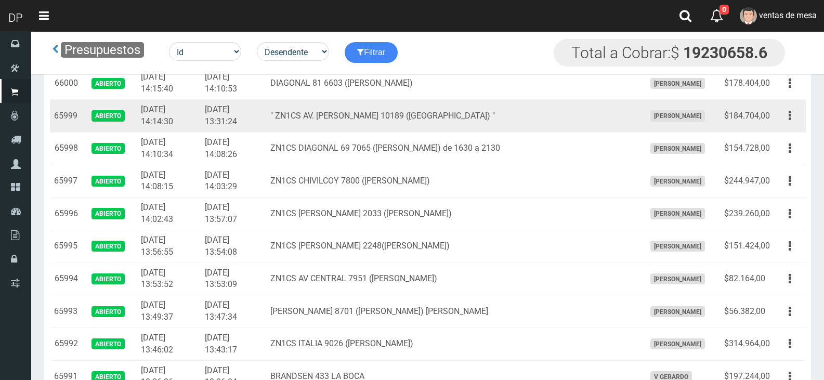
click at [266, 118] on td "2025-08-30 13:31:24" at bounding box center [233, 116] width 65 height 33
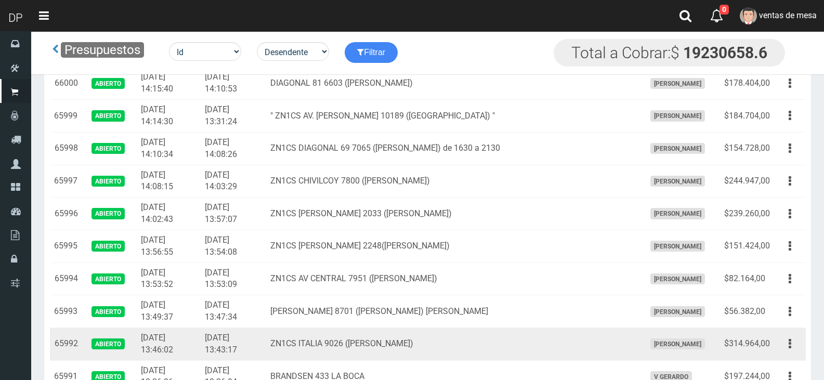
drag, startPoint x: 288, startPoint y: 118, endPoint x: 535, endPoint y: 343, distance: 334.7
click at [502, 342] on td "ZN1CS ITALIA 9026 (J.L.SUAREZ)" at bounding box center [453, 343] width 375 height 33
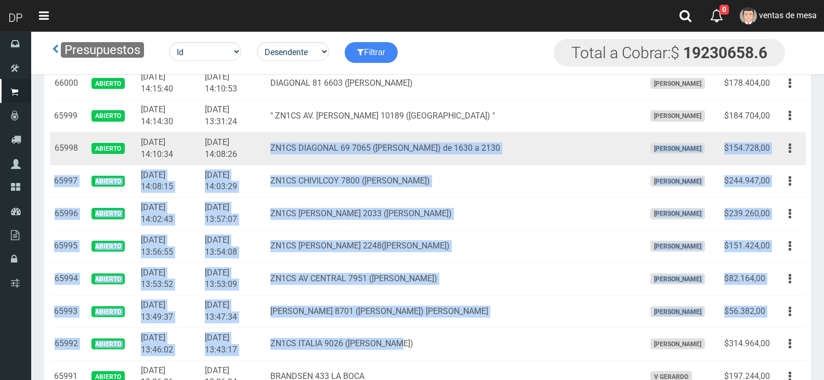
drag, startPoint x: 502, startPoint y: 342, endPoint x: 322, endPoint y: 142, distance: 269.3
click at [366, 136] on td "ZN1CS DIAGONAL 69 7065 (J.L.SUAREZ) de 1630 a 2130" at bounding box center [453, 148] width 375 height 33
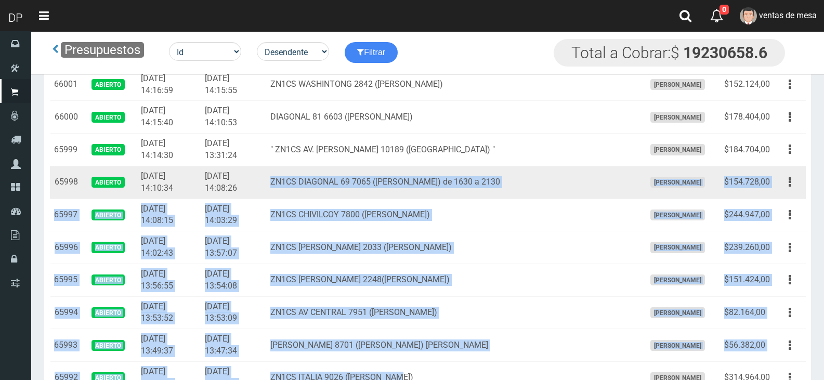
scroll to position [100, 0]
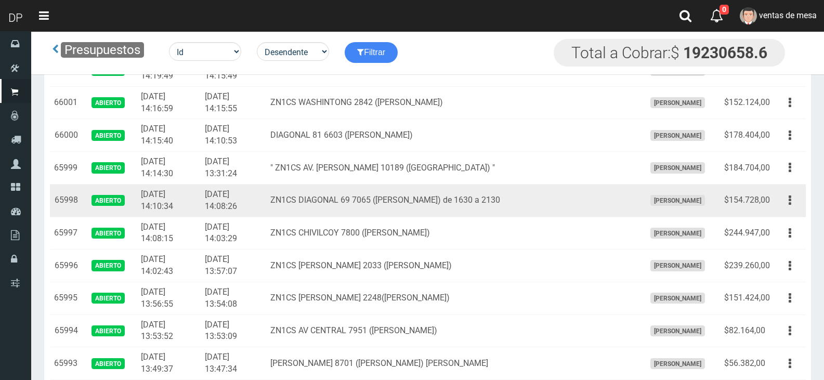
click at [391, 147] on td "DIAGONAL 81 6603 (J.L SUAREZ)" at bounding box center [453, 135] width 375 height 33
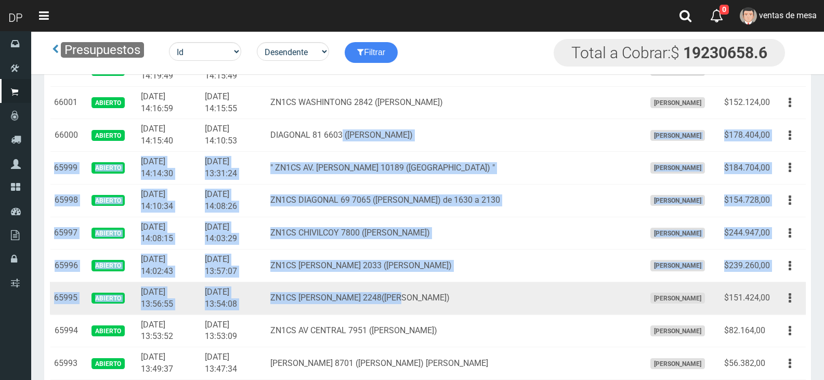
drag, startPoint x: 373, startPoint y: 123, endPoint x: 462, endPoint y: 291, distance: 190.1
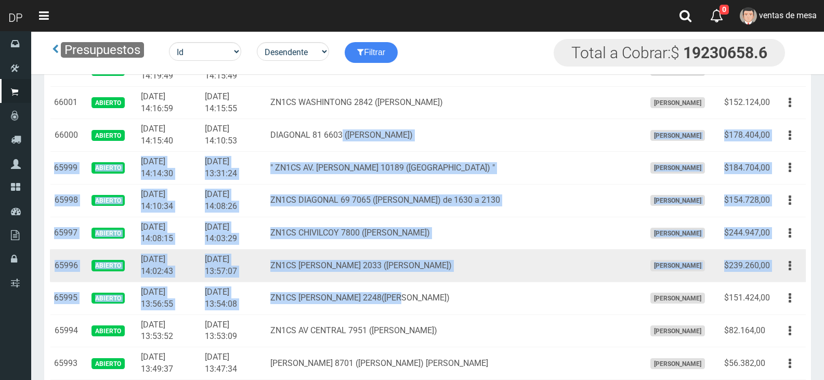
click at [466, 267] on td "ZN1CS AV MARQUEZ 2033 (J.L.SUAREZ)" at bounding box center [453, 265] width 375 height 33
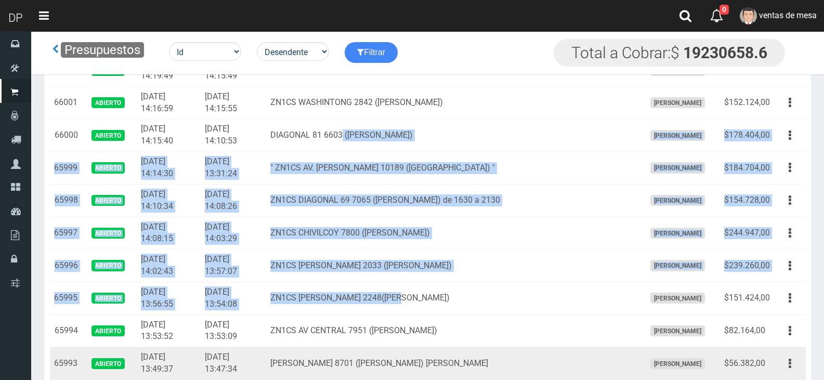
drag, startPoint x: 295, startPoint y: 117, endPoint x: 580, endPoint y: 352, distance: 368.7
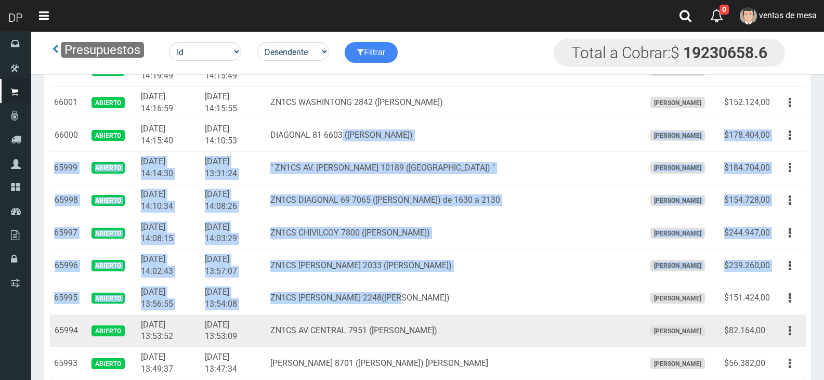
click at [583, 342] on td "ZN1CS AV CENTRAL 7951 (J.L.SUAREZ)" at bounding box center [453, 330] width 375 height 33
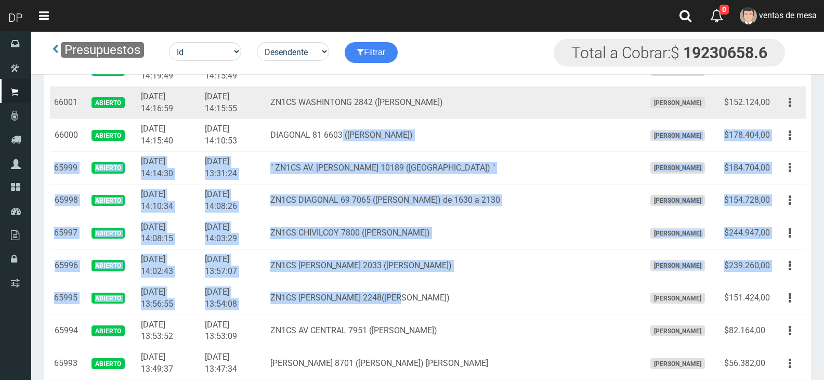
drag, startPoint x: 584, startPoint y: 364, endPoint x: 299, endPoint y: 107, distance: 384.0
click at [299, 107] on td "ZN1CS WASHINTONG 2842 (J.L.SUAREZ)" at bounding box center [453, 102] width 375 height 33
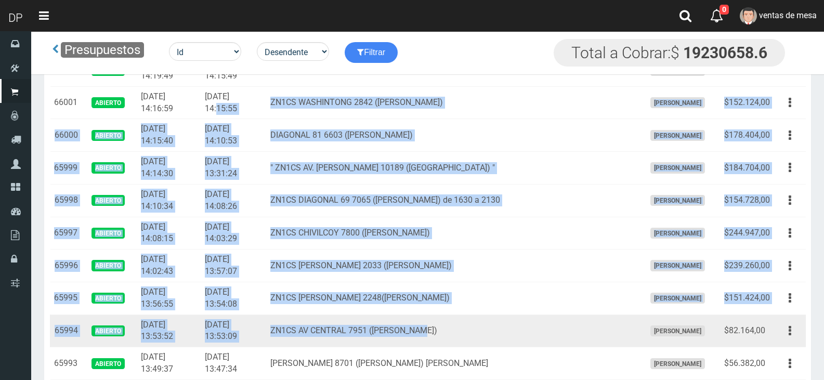
drag, startPoint x: 296, startPoint y: 94, endPoint x: 553, endPoint y: 339, distance: 356.1
drag, startPoint x: 554, startPoint y: 338, endPoint x: 556, endPoint y: 345, distance: 7.1
click at [554, 339] on td "ZN1CS AV CENTRAL 7951 (J.L.SUAREZ)" at bounding box center [453, 330] width 375 height 33
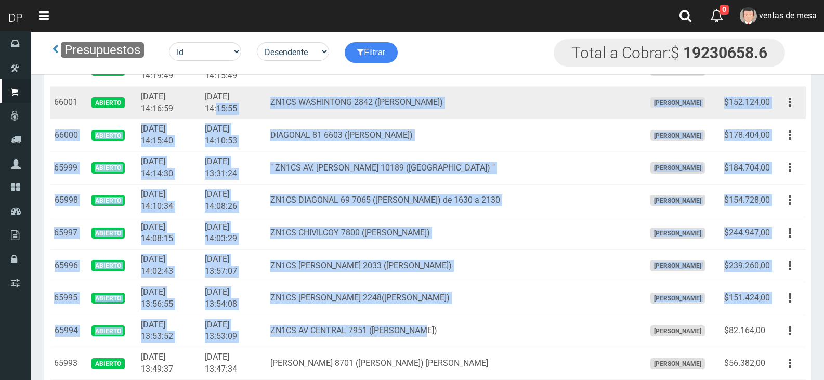
drag, startPoint x: 560, startPoint y: 360, endPoint x: 293, endPoint y: 109, distance: 366.5
click at [266, 108] on td "2025-08-30 14:15:55" at bounding box center [233, 102] width 65 height 33
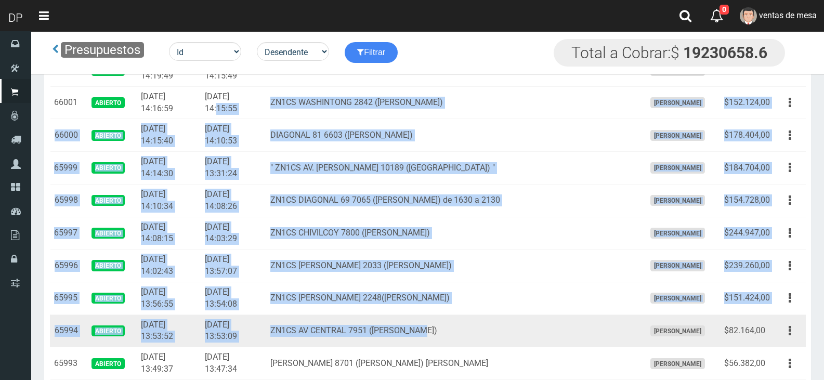
drag, startPoint x: 294, startPoint y: 108, endPoint x: 460, endPoint y: 330, distance: 278.0
click at [461, 330] on td "ZN1CS AV CENTRAL 7951 (J.L.SUAREZ)" at bounding box center [453, 330] width 375 height 33
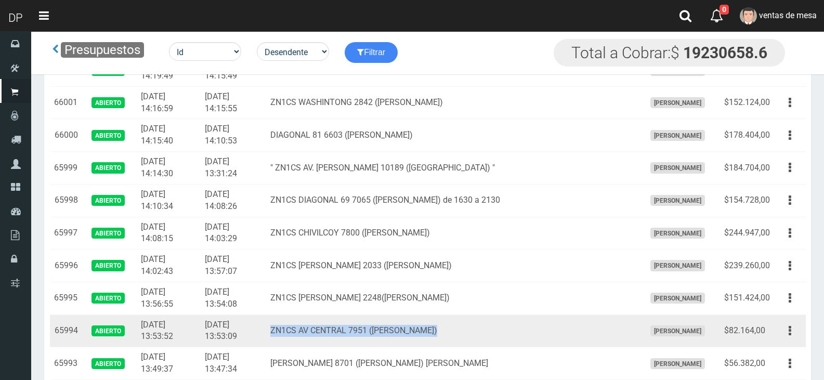
click at [461, 330] on td "ZN1CS AV CENTRAL 7951 (J.L.SUAREZ)" at bounding box center [453, 330] width 375 height 33
click at [465, 336] on td "ZN1CS AV CENTRAL 7951 (J.L.SUAREZ)" at bounding box center [453, 330] width 375 height 33
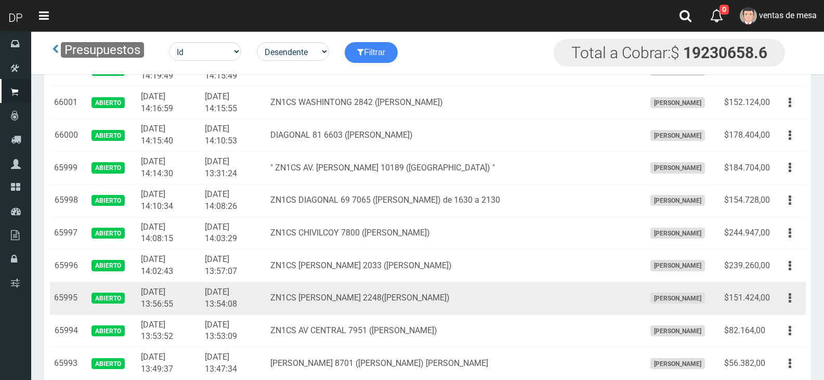
click at [476, 297] on td "ZN1CS RAWSON 2248(J.L.SUAREZ)" at bounding box center [453, 298] width 375 height 33
click at [474, 297] on td "ZN1CS RAWSON 2248(J.L.SUAREZ)" at bounding box center [453, 298] width 375 height 33
click at [472, 282] on td "ZN1CS RAWSON 2248(J.L.SUAREZ)" at bounding box center [453, 298] width 375 height 33
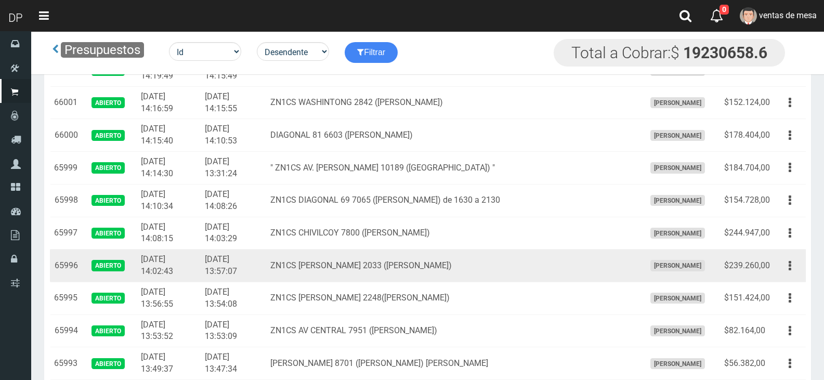
click at [472, 278] on td "ZN1CS AV MARQUEZ 2033 (J.L.SUAREZ)" at bounding box center [453, 265] width 375 height 33
click at [471, 273] on td "ZN1CS AV MARQUEZ 2033 (J.L.SUAREZ)" at bounding box center [453, 265] width 375 height 33
click at [465, 267] on td "ZN1CS AV MARQUEZ 2033 (J.L.SUAREZ)" at bounding box center [453, 265] width 375 height 33
click at [465, 266] on td "ZN1CS AV MARQUEZ 2033 (J.L.SUAREZ)" at bounding box center [453, 265] width 375 height 33
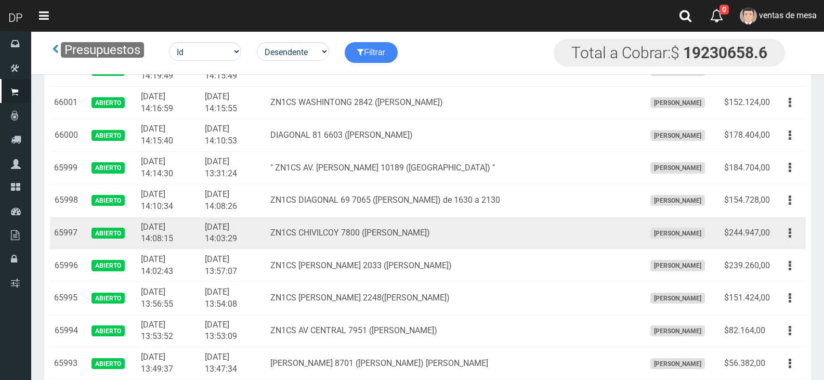
click at [459, 224] on td "ZN1CS CHIVILCOY 7800 (J.L.ZUAREZ)" at bounding box center [453, 233] width 375 height 33
click at [459, 234] on td "ZN1CS CHIVILCOY 7800 (J.L.ZUAREZ)" at bounding box center [453, 233] width 375 height 33
click at [460, 222] on td "ZN1CS CHIVILCOY 7800 (J.L.ZUAREZ)" at bounding box center [453, 233] width 375 height 33
click at [457, 232] on td "ZN1CS CHIVILCOY 7800 (J.L.ZUAREZ)" at bounding box center [453, 233] width 375 height 33
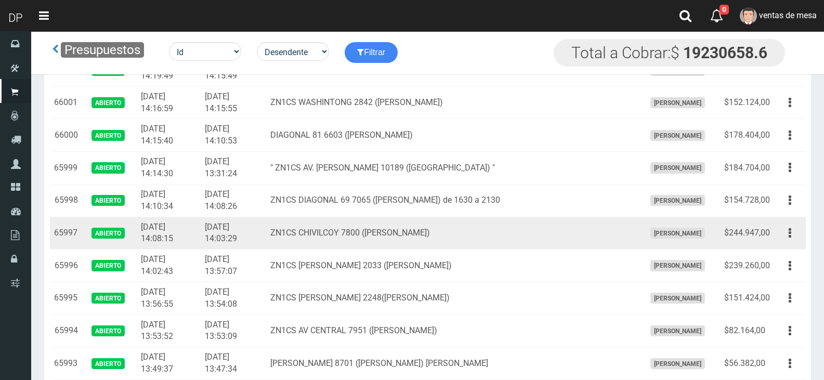
click at [451, 232] on td "ZN1CS CHIVILCOY 7800 (J.L.ZUAREZ)" at bounding box center [453, 233] width 375 height 33
click at [446, 231] on td "ZN1CS CHIVILCOY 7800 (J.L.ZUAREZ)" at bounding box center [453, 233] width 375 height 33
click at [445, 231] on td "ZN1CS CHIVILCOY 7800 (J.L.ZUAREZ)" at bounding box center [453, 233] width 375 height 33
click at [440, 230] on td "ZN1CS CHIVILCOY 7800 (J.L.ZUAREZ)" at bounding box center [453, 233] width 375 height 33
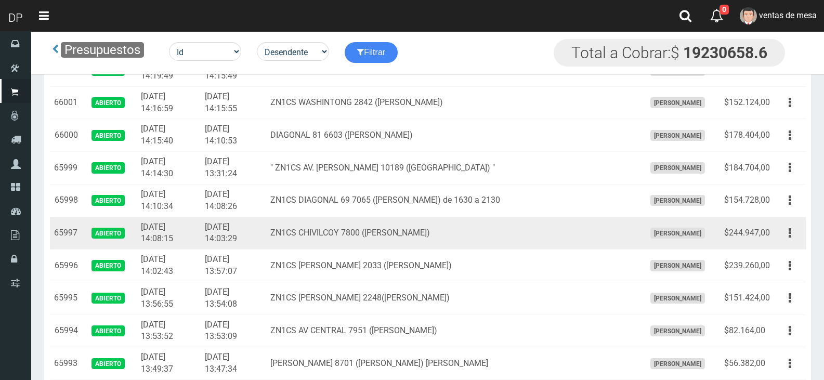
click at [440, 230] on td "ZN1CS CHIVILCOY 7800 (J.L.ZUAREZ)" at bounding box center [453, 233] width 375 height 33
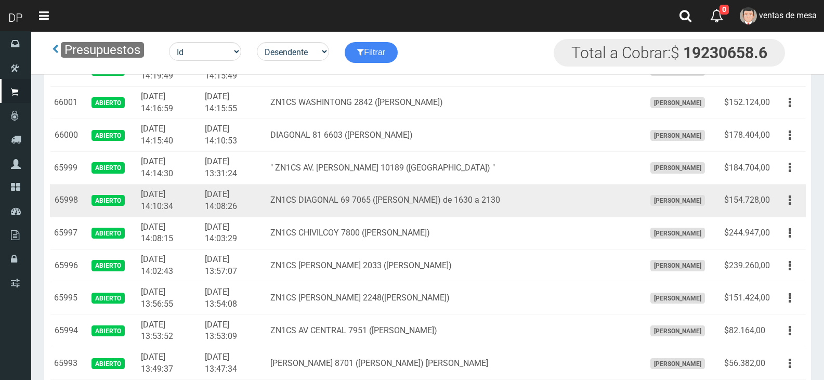
click at [456, 212] on td "ZN1CS DIAGONAL 69 7065 (J.L.SUAREZ) de 1630 a 2130" at bounding box center [453, 200] width 375 height 33
click at [455, 206] on td "ZN1CS DIAGONAL 69 7065 (J.L.SUAREZ) de 1630 a 2130" at bounding box center [453, 200] width 375 height 33
click at [455, 202] on td "ZN1CS DIAGONAL 69 7065 (J.L.SUAREZ) de 1630 a 2130" at bounding box center [453, 200] width 375 height 33
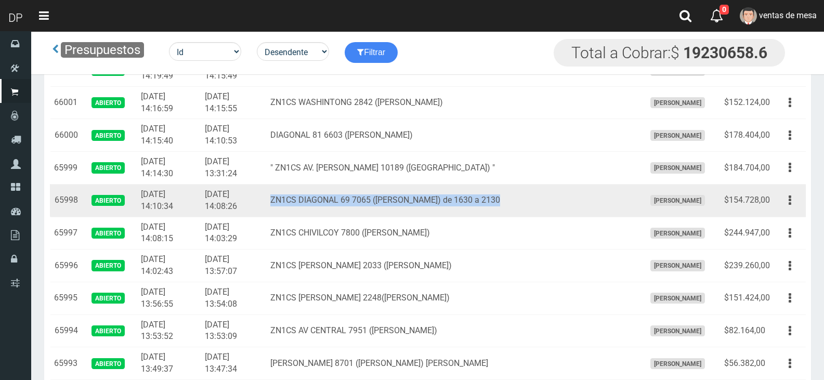
click at [455, 202] on td "ZN1CS DIAGONAL 69 7065 (J.L.SUAREZ) de 1630 a 2130" at bounding box center [453, 200] width 375 height 33
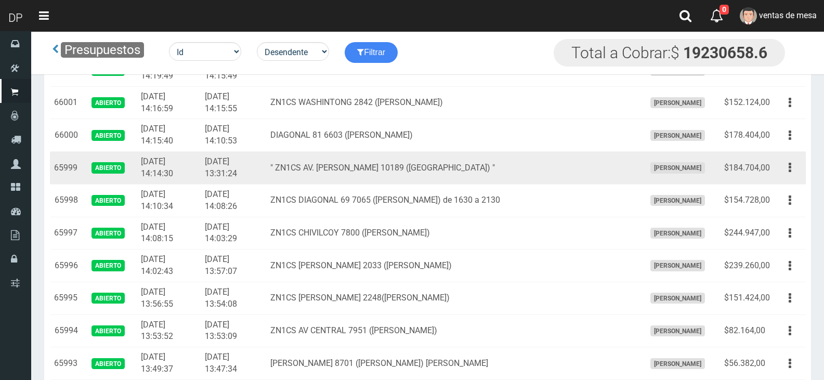
click at [445, 154] on td "" ZN1CS AV. PERÓN 10189 (LOMA HERMOSA) "" at bounding box center [453, 168] width 375 height 33
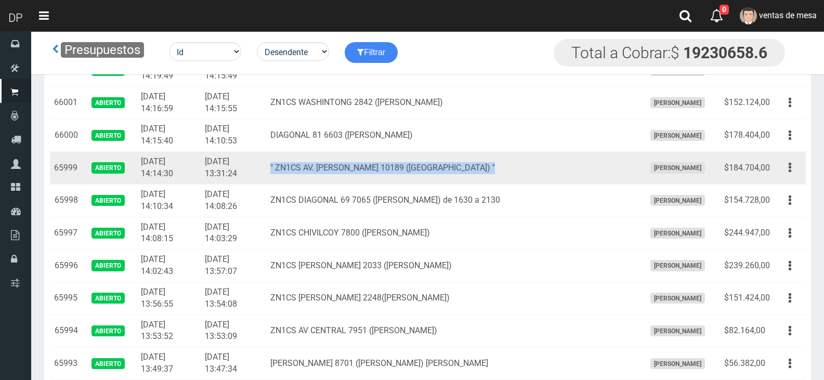
click at [445, 154] on td "" ZN1CS AV. PERÓN 10189 (LOMA HERMOSA) "" at bounding box center [453, 168] width 375 height 33
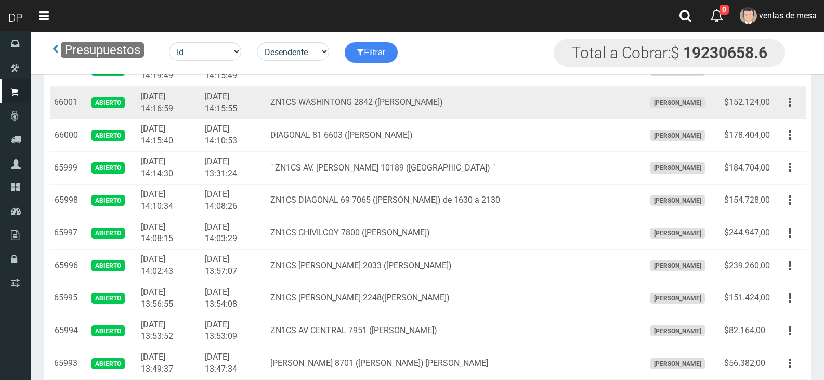
click at [410, 114] on td "ZN1CS WASHINTONG 2842 (J.L.SUAREZ)" at bounding box center [453, 102] width 375 height 33
click at [408, 105] on td "ZN1CS WASHINTONG 2842 (J.L.SUAREZ)" at bounding box center [453, 102] width 375 height 33
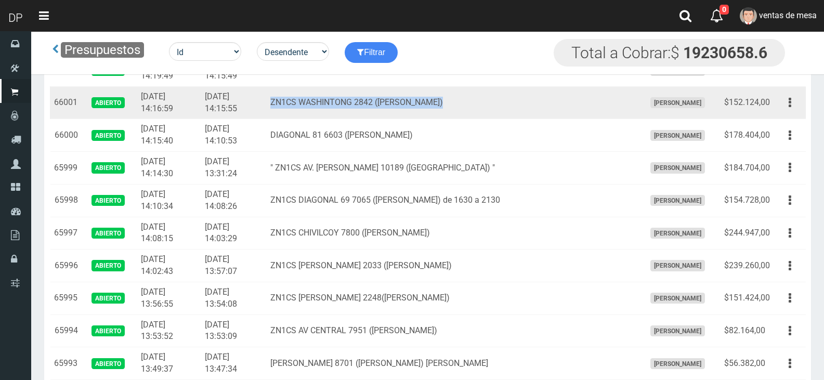
click at [408, 105] on td "ZN1CS WASHINTONG 2842 (J.L.SUAREZ)" at bounding box center [453, 102] width 375 height 33
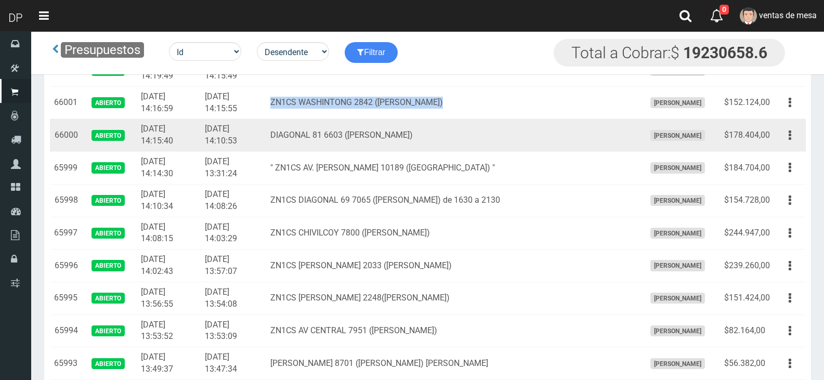
drag, startPoint x: 408, startPoint y: 105, endPoint x: 420, endPoint y: 145, distance: 42.1
click at [408, 105] on td "ZN1CS WASHINTONG 2842 (J.L.SUAREZ)" at bounding box center [453, 102] width 375 height 33
click at [428, 139] on td "DIAGONAL 81 6603 (J.L SUAREZ)" at bounding box center [453, 135] width 375 height 33
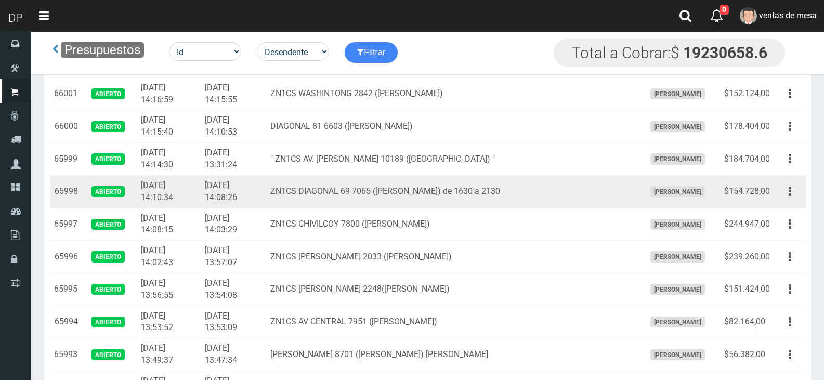
scroll to position [256, 0]
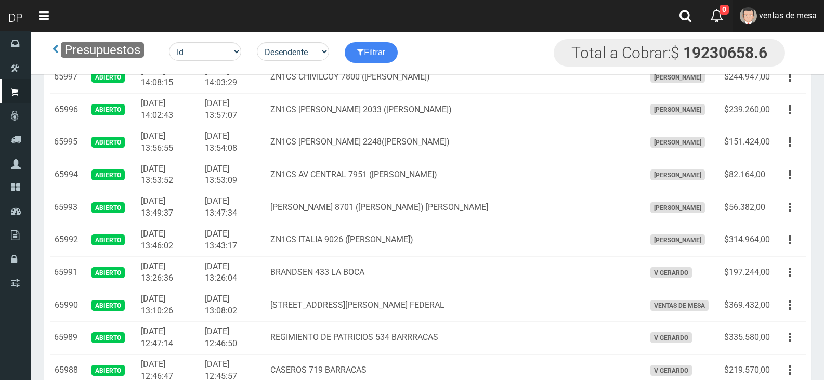
drag, startPoint x: 782, startPoint y: 29, endPoint x: 782, endPoint y: 41, distance: 11.4
click at [782, 29] on link "ventas de mesa" at bounding box center [777, 16] width 91 height 32
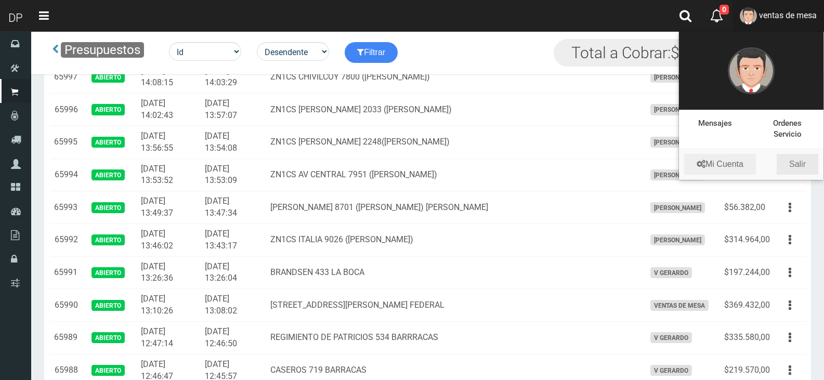
click at [805, 161] on link "Salir" at bounding box center [797, 164] width 42 height 21
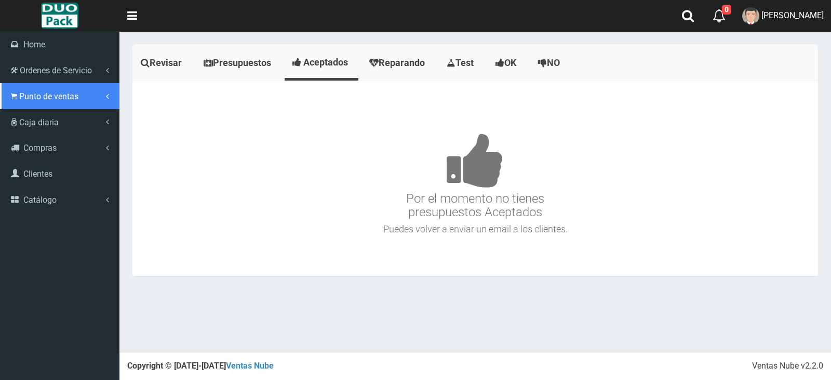
click at [41, 90] on link "Punto de ventas" at bounding box center [59, 96] width 119 height 26
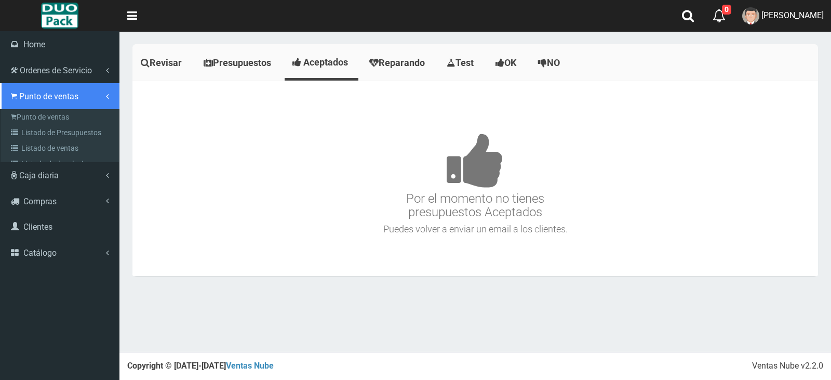
click at [48, 108] on link "Punto de ventas" at bounding box center [59, 96] width 119 height 26
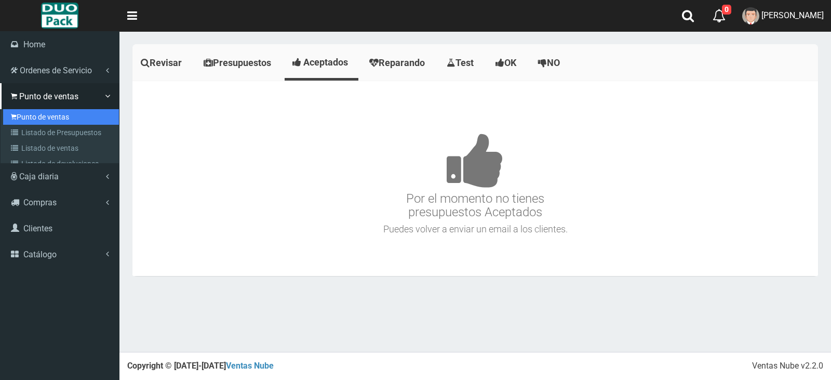
click at [57, 113] on link "Punto de ventas" at bounding box center [61, 117] width 116 height 16
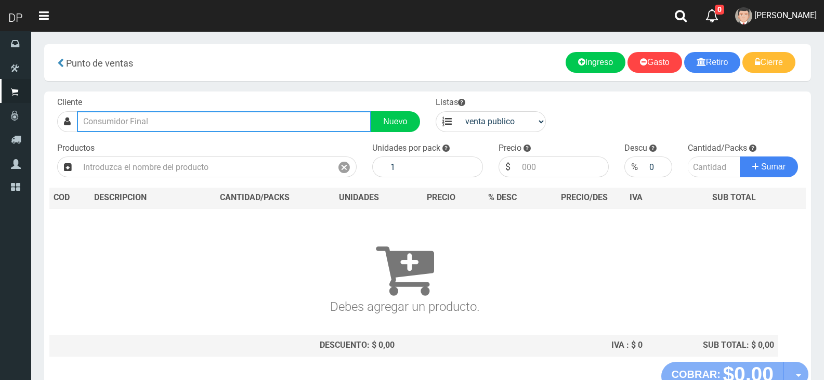
click at [296, 122] on input "text" at bounding box center [224, 121] width 294 height 21
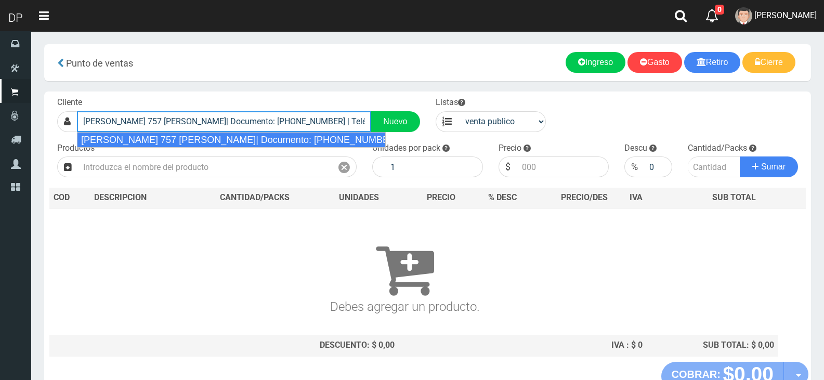
type input "[PERSON_NAME] 757 [PERSON_NAME]| Documento: [PHONE_NUMBER] | Teléfono:"
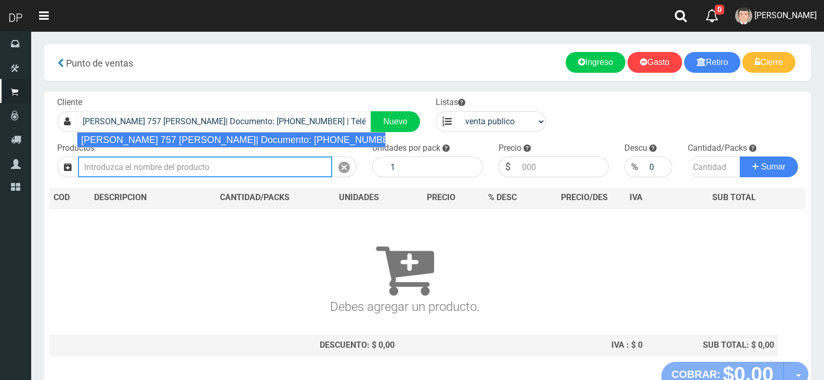
select select "2"
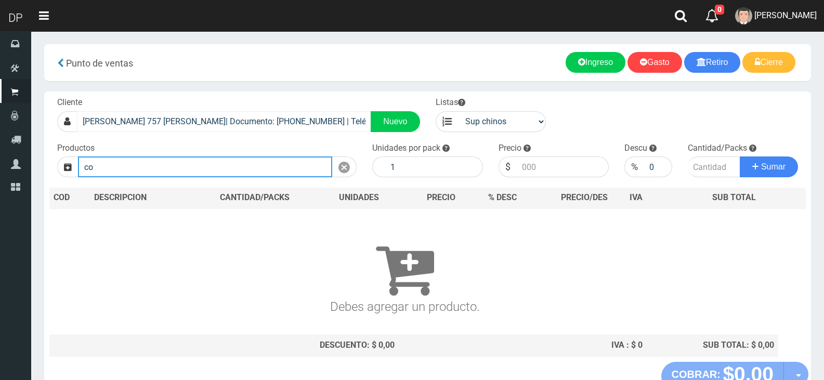
type input "c"
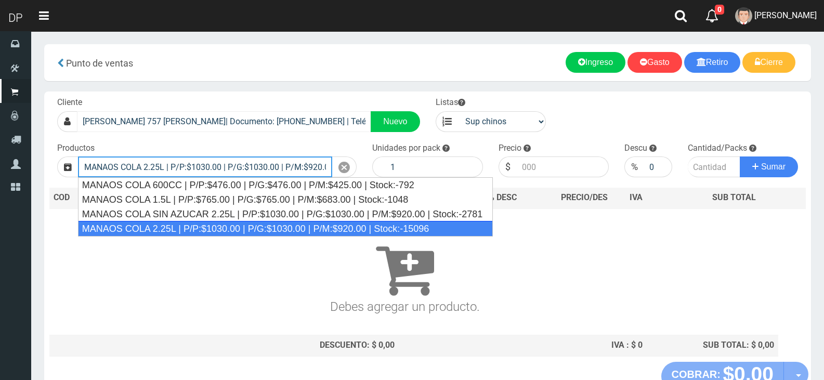
type input "MANAOS COLA 2.25L | P/P:$1030.00 | P/G:$1030.00 | P/M:$920.00 | Stock:-15096"
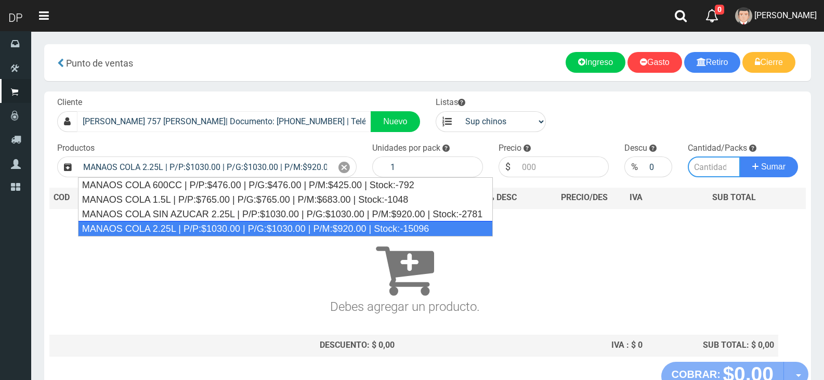
type input "6"
type input "1030.00"
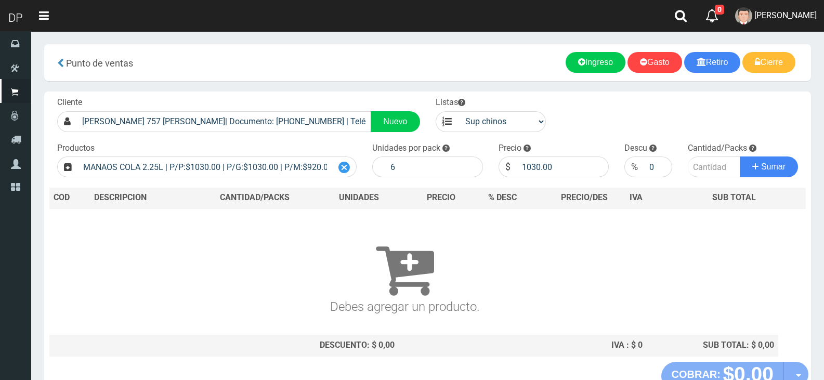
click at [338, 165] on div at bounding box center [344, 166] width 24 height 21
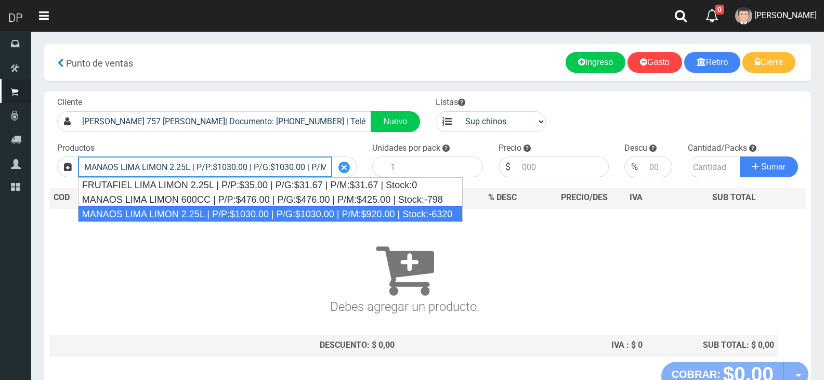
type input "MANAOS LIMA LIMON 2.25L | P/P:$1030.00 | P/G:$1030.00 | P/M:$920.00 | Stock:-63…"
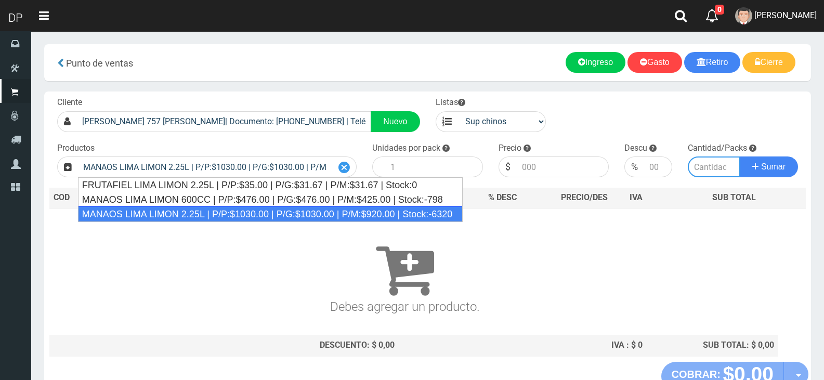
type input "6"
type input "1030.00"
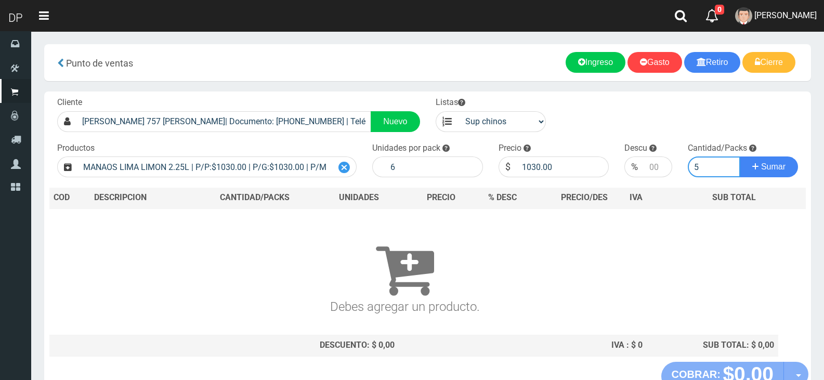
type input "5"
click at [739, 156] on button "Sumar" at bounding box center [768, 166] width 58 height 21
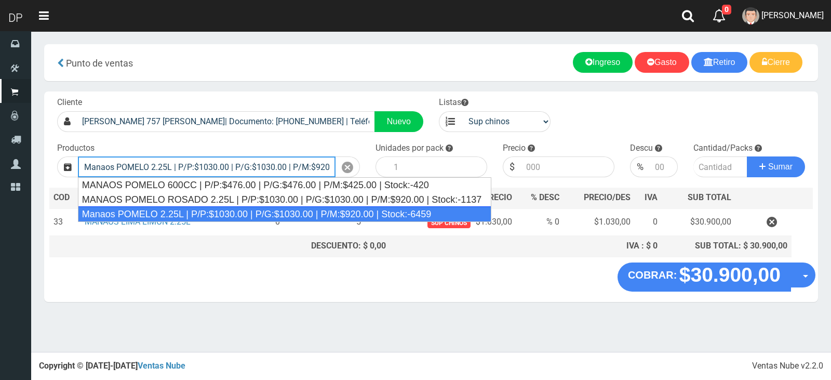
type input "Manaos POMELO 2.25L | P/P:$1030.00 | P/G:$1030.00 | P/M:$920.00 | Stock:-6459"
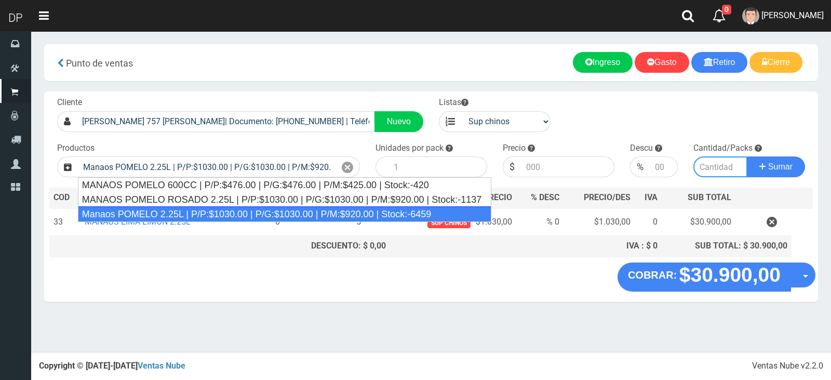
type input "6"
type input "1030.00"
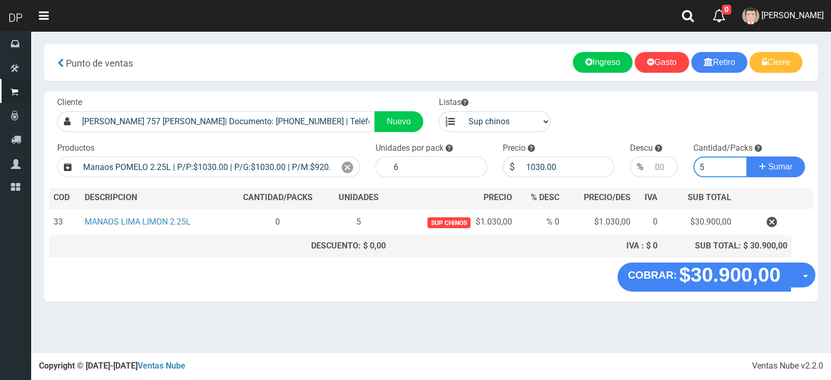
type input "5"
click at [747, 156] on button "Sumar" at bounding box center [776, 166] width 58 height 21
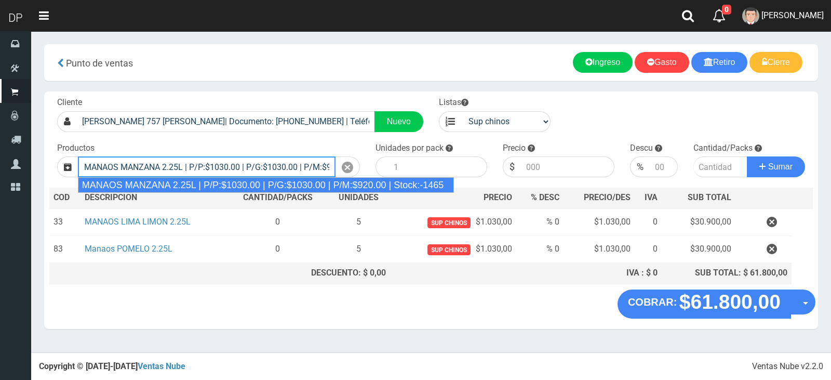
type input "MANAOS MANZANA 2.25L | P/P:$1030.00 | P/G:$1030.00 | P/M:$920.00 | Stock:-1465"
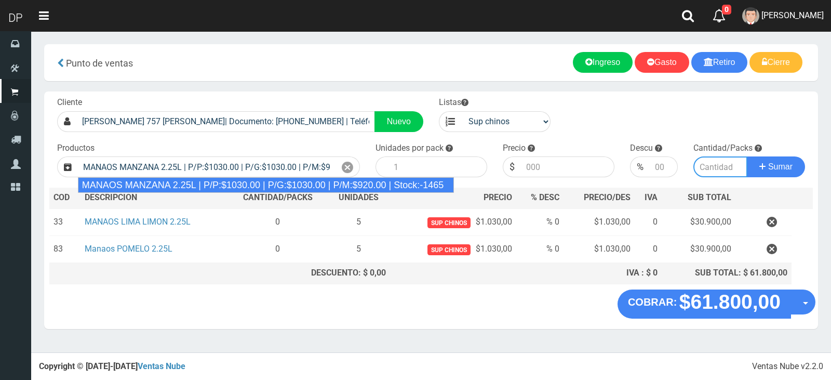
type input "6"
type input "1030.00"
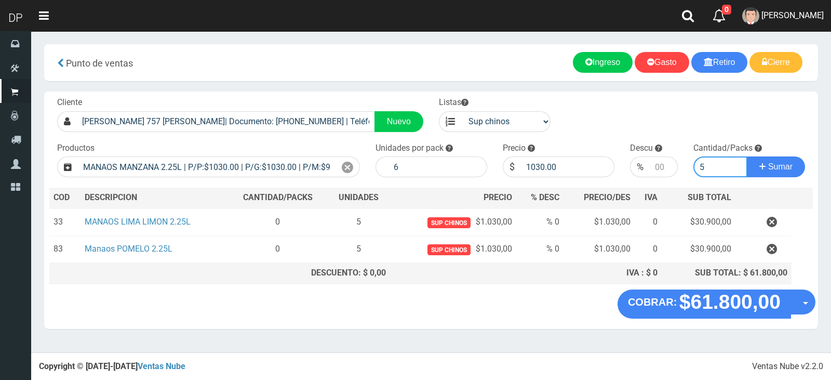
type input "5"
click at [747, 156] on button "Sumar" at bounding box center [776, 166] width 58 height 21
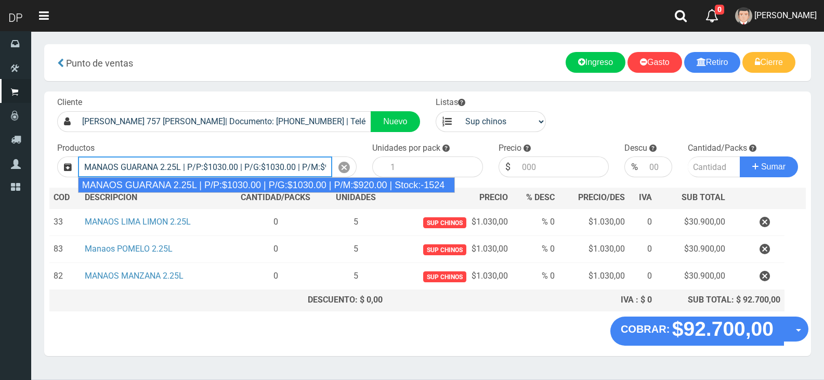
type input "MANAOS GUARANA 2.25L | P/P:$1030.00 | P/G:$1030.00 | P/M:$920.00 | Stock:-1524"
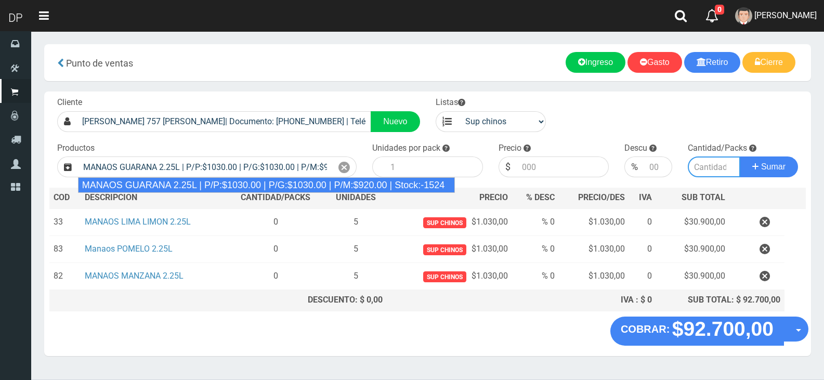
type input "6"
type input "1030.00"
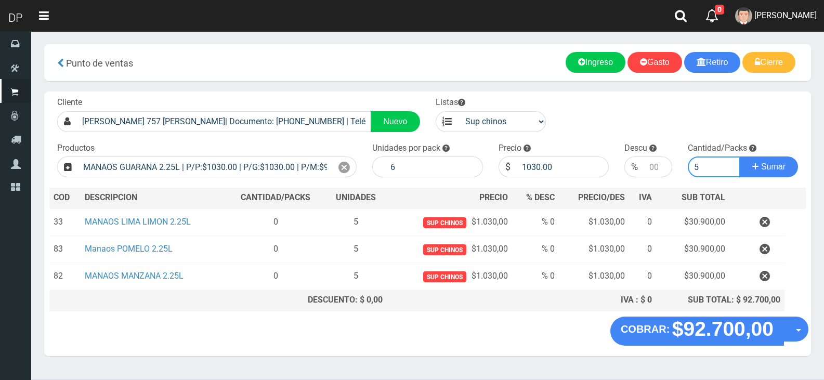
type input "5"
click at [739, 156] on button "Sumar" at bounding box center [768, 166] width 58 height 21
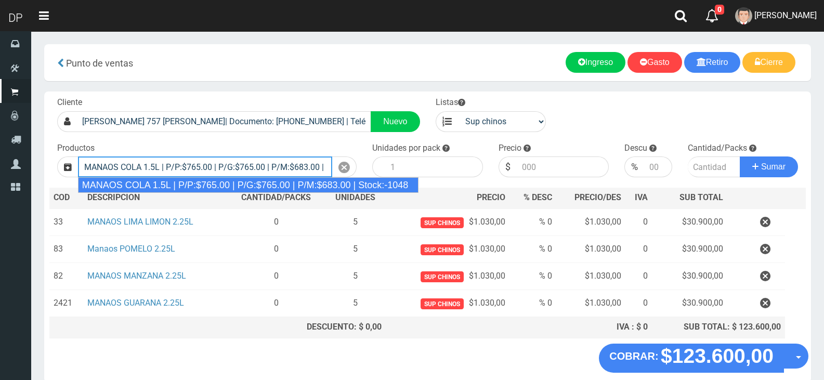
type input "MANAOS COLA 1.5L | P/P:$765.00 | P/G:$765.00 | P/M:$683.00 | Stock:-1048"
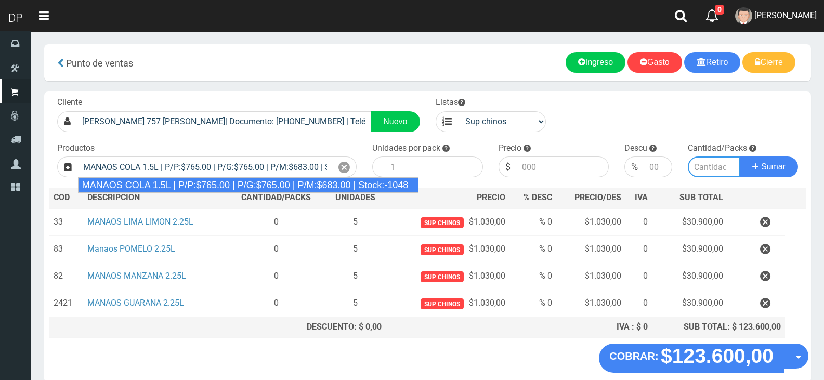
type input "6"
type input "765.00"
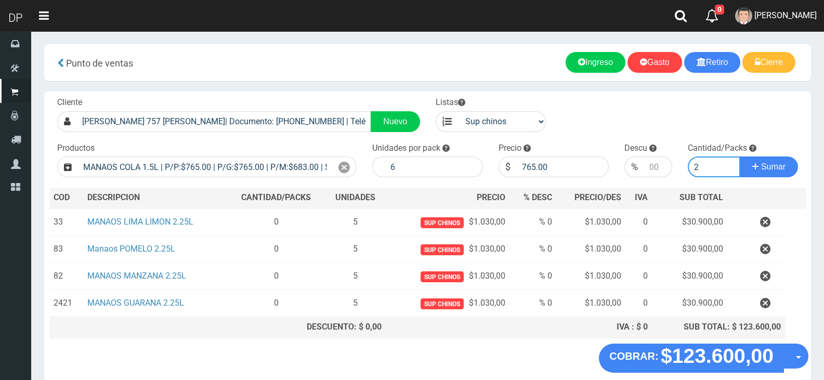
type input "2"
click at [739, 156] on button "Sumar" at bounding box center [768, 166] width 58 height 21
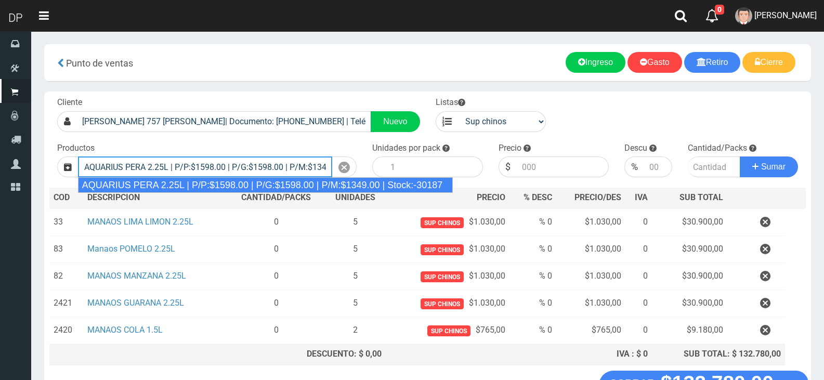
type input "AQUARIUS PERA 2.25L | P/P:$1598.00 | P/G:$1598.00 | P/M:$1349.00 | Stock:-30187"
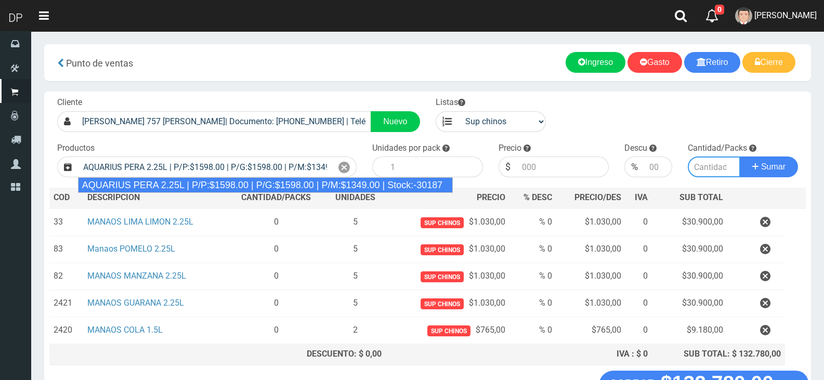
type input "6"
type input "1598.00"
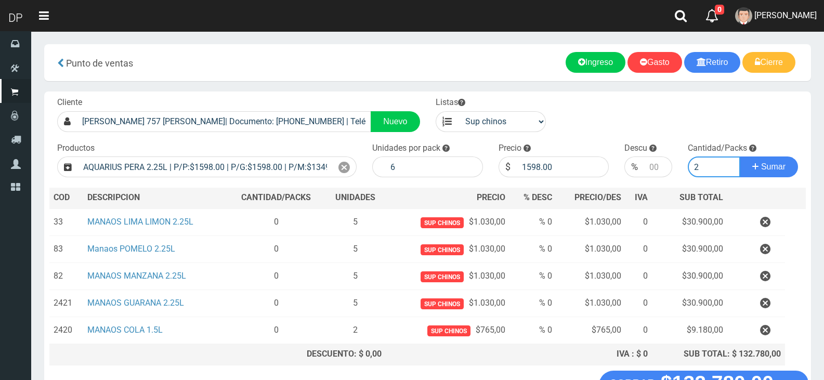
type input "2"
click at [739, 156] on button "Sumar" at bounding box center [768, 166] width 58 height 21
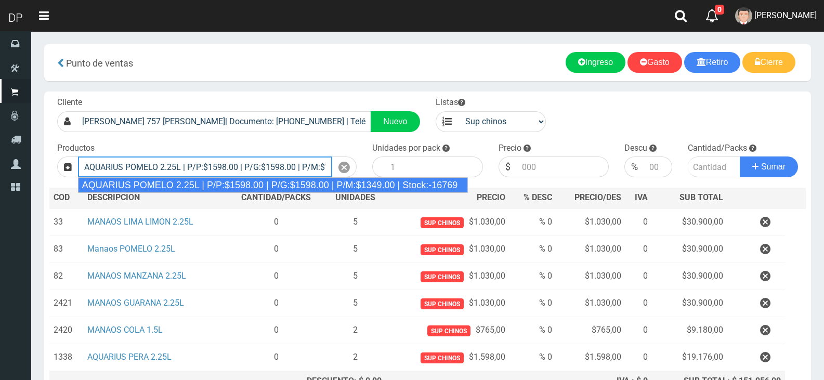
type input "AQUARIUS POMELO 2.25L | P/P:$1598.00 | P/G:$1598.00 | P/M:$1349.00 | Stock:-167…"
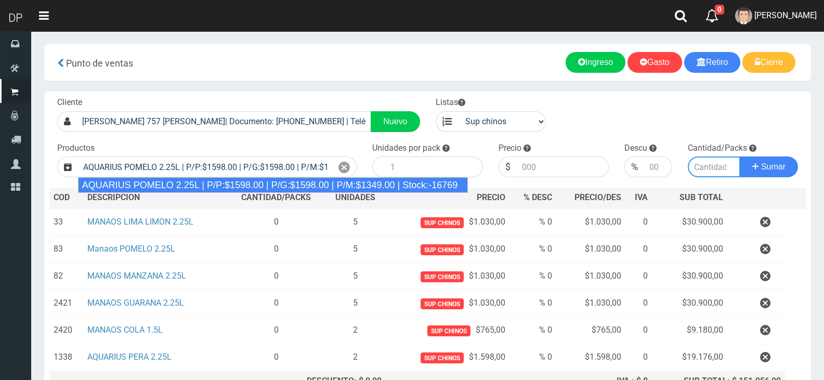
type input "6"
type input "1598.00"
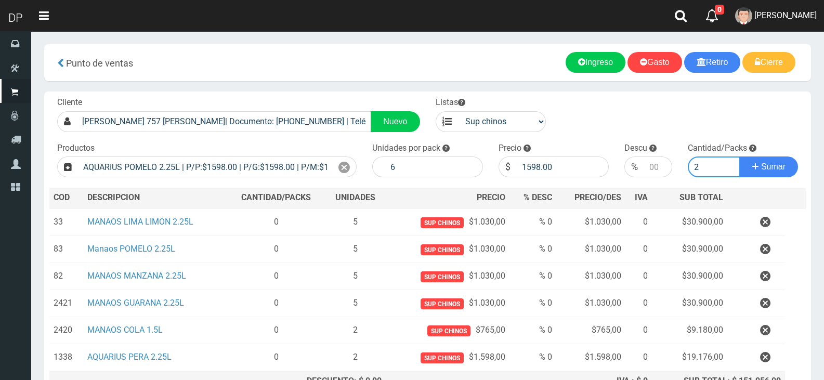
type input "2"
click at [739, 156] on button "Sumar" at bounding box center [768, 166] width 58 height 21
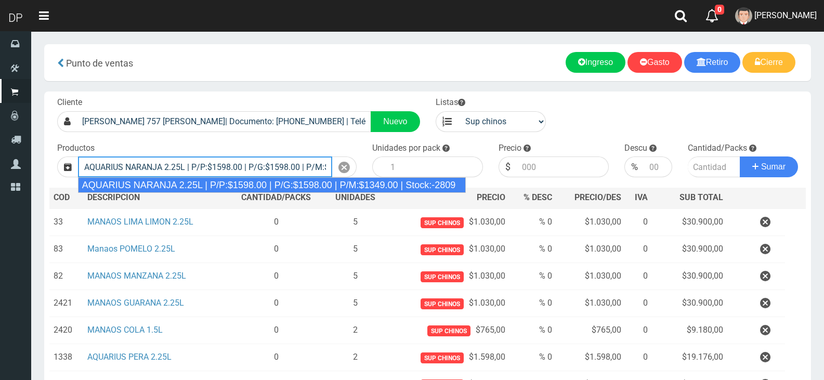
type input "AQUARIUS NARANJA 2.25L | P/P:$1598.00 | P/G:$1598.00 | P/M:$1349.00 | Stock:-28…"
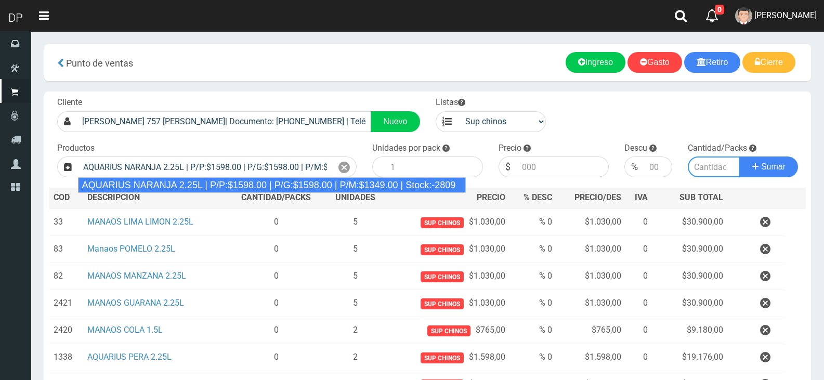
type input "6"
type input "1598.00"
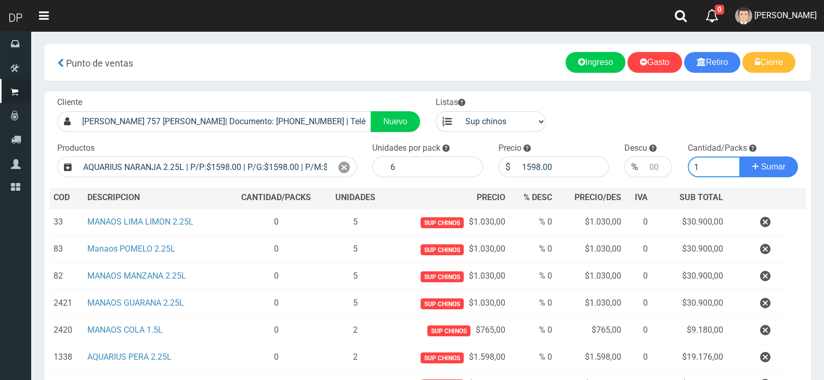
type input "1"
click at [739, 156] on button "Sumar" at bounding box center [768, 166] width 58 height 21
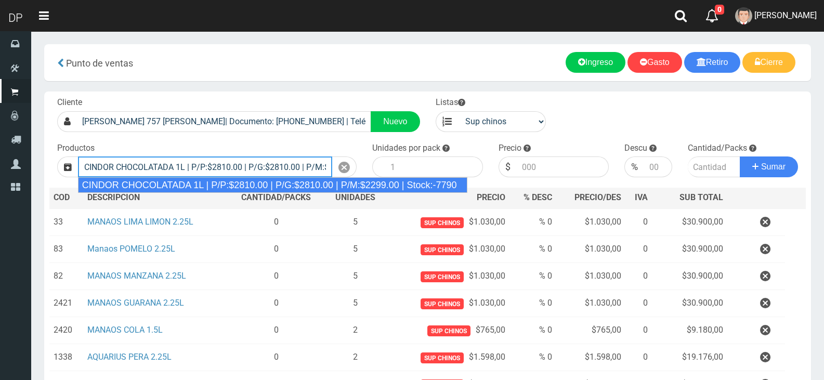
type input "CINDOR CHOCOLATADA 1L | P/P:$2810.00 | P/G:$2810.00 | P/M:$2299.00 | Stock:-7790"
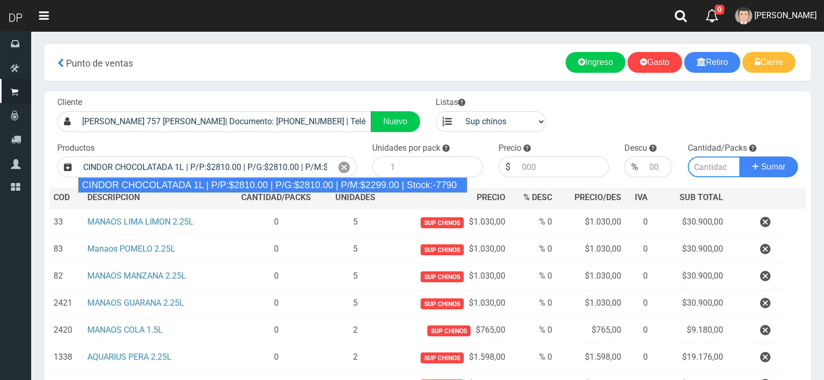
type input "12"
type input "2810.00"
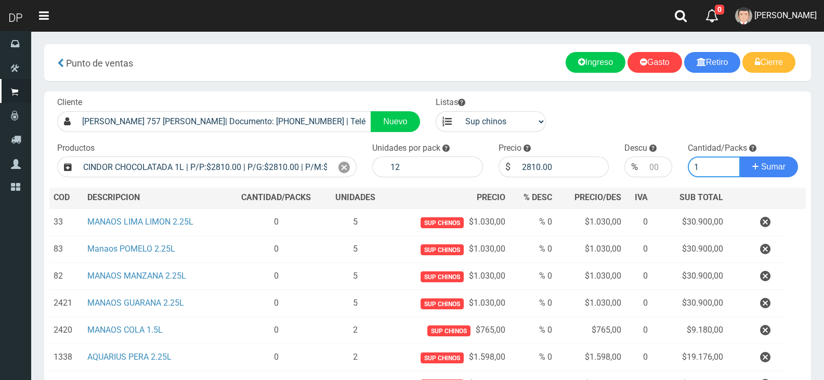
type input "1"
click at [739, 156] on button "Sumar" at bounding box center [768, 166] width 58 height 21
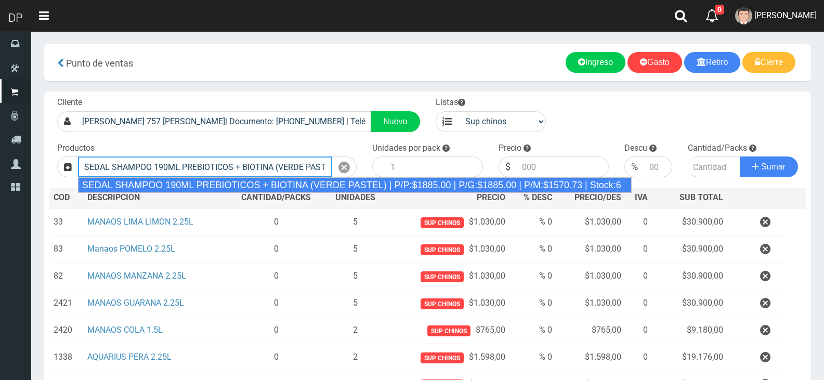
type input "SEDAL SHAMPOO 190ML PREBIOTICOS + BIOTINA (VERDE PASTEL) | P/P:$1885.00 | P/G:$…"
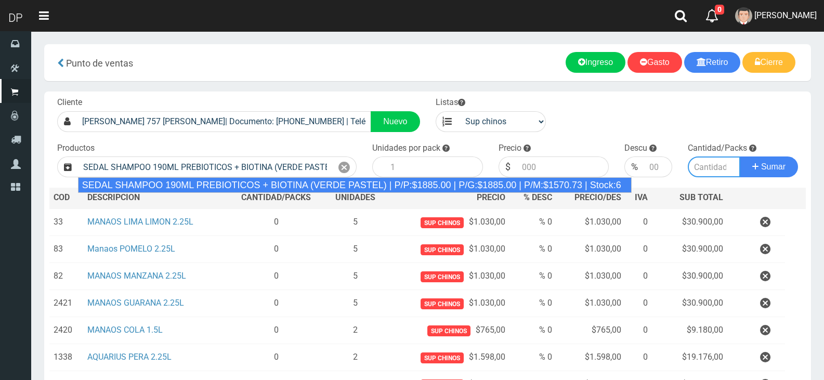
type input "12"
type input "1885.00"
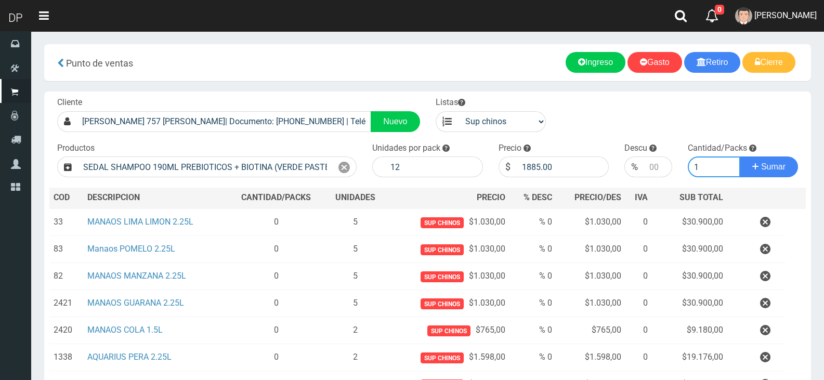
type input "1"
click at [739, 156] on button "Sumar" at bounding box center [768, 166] width 58 height 21
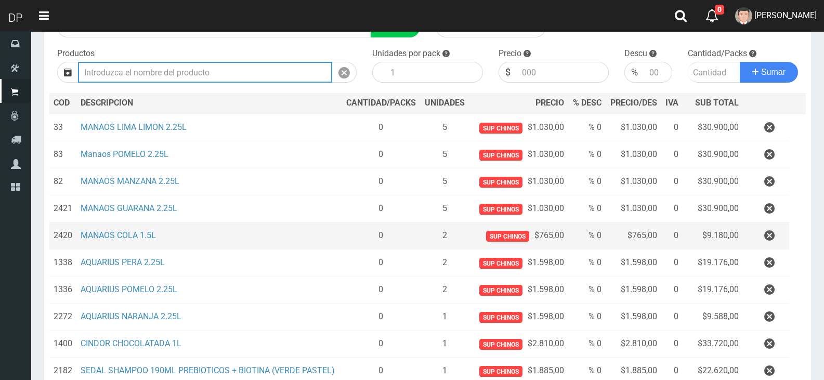
scroll to position [212, 0]
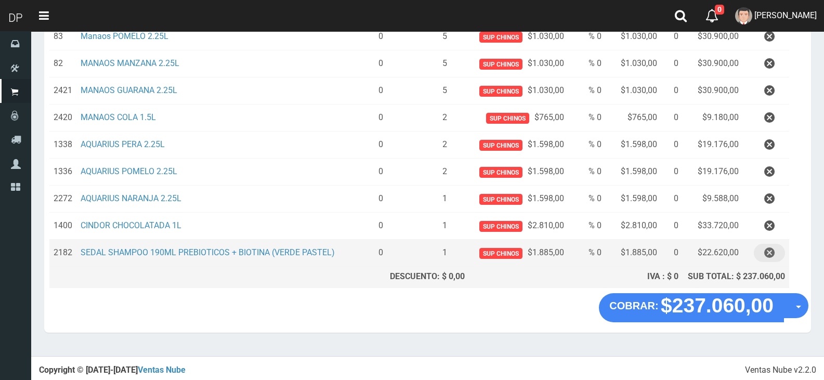
click at [766, 248] on icon "button" at bounding box center [769, 253] width 10 height 18
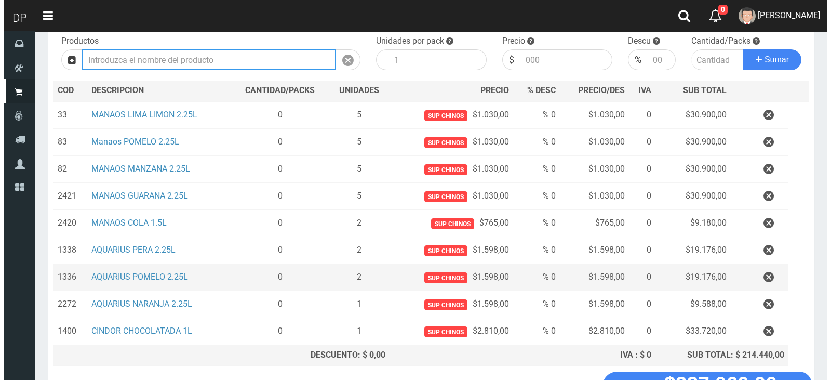
scroll to position [185, 0]
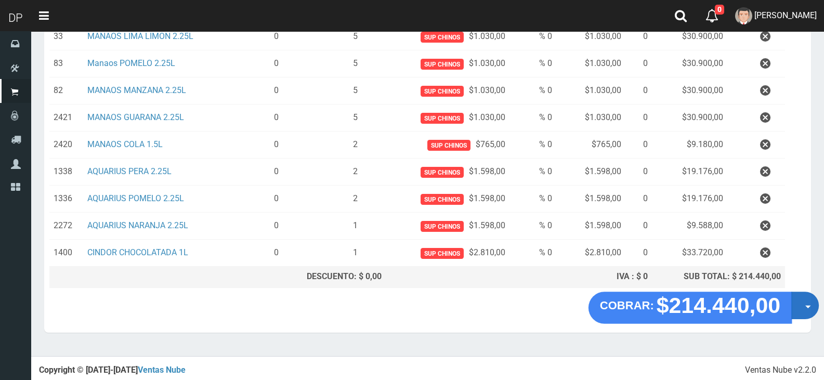
click at [805, 302] on button "Opciones" at bounding box center [805, 305] width 28 height 28
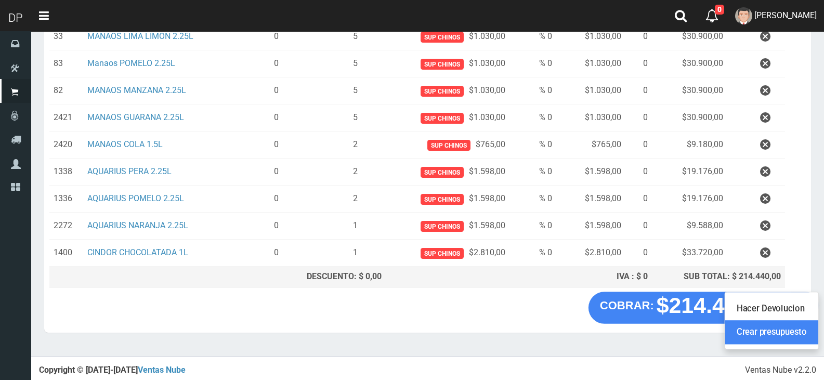
click at [804, 333] on link "Crear presupuesto" at bounding box center [771, 333] width 93 height 24
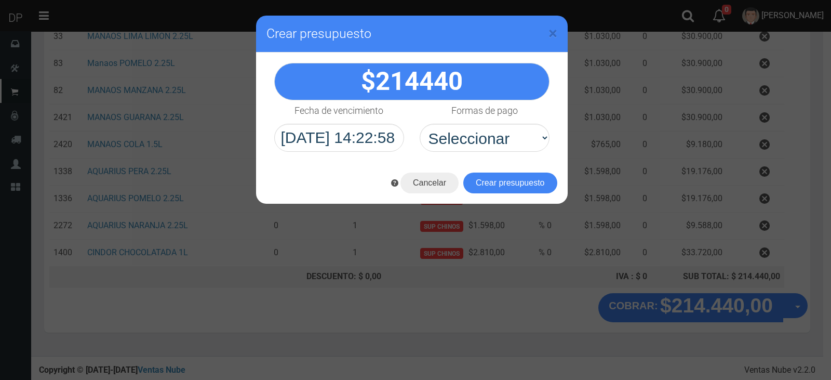
click at [477, 121] on div "Formas de pago Seleccionar Efectivo Tarjeta de Crédito Depósito Débito" at bounding box center [484, 125] width 145 height 51
click at [474, 151] on select "Seleccionar Efectivo Tarjeta de Crédito Depósito Débito" at bounding box center [485, 138] width 130 height 28
select select "Efectivo"
click at [420, 124] on select "Seleccionar Efectivo Tarjeta de Crédito Depósito Débito" at bounding box center [485, 138] width 130 height 28
click at [504, 194] on div "Cancelar Crear presupuesto" at bounding box center [412, 183] width 312 height 42
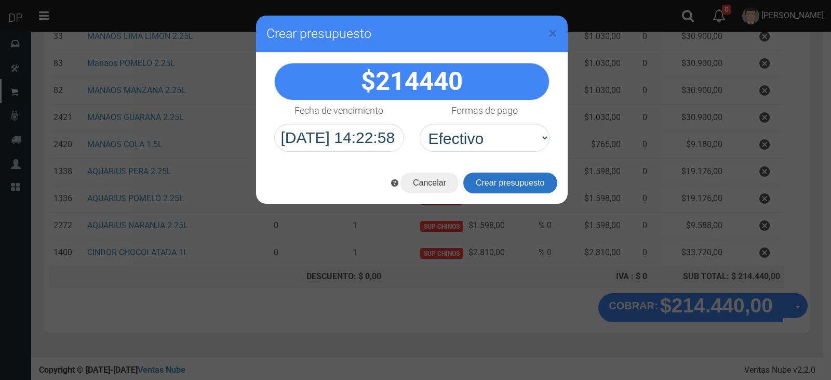
click at [504, 185] on button "Crear presupuesto" at bounding box center [510, 182] width 94 height 21
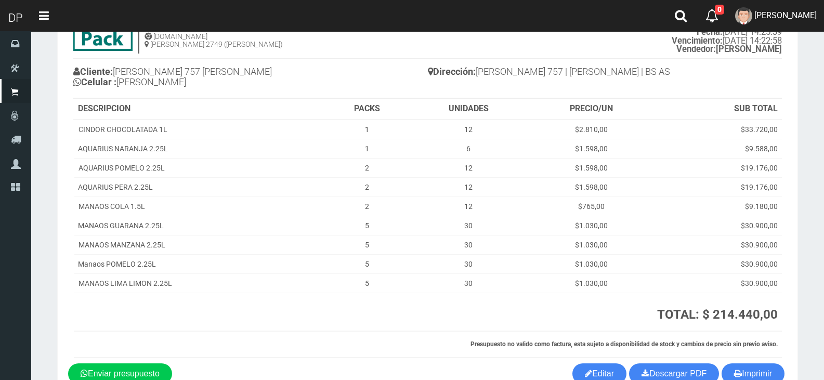
scroll to position [120, 0]
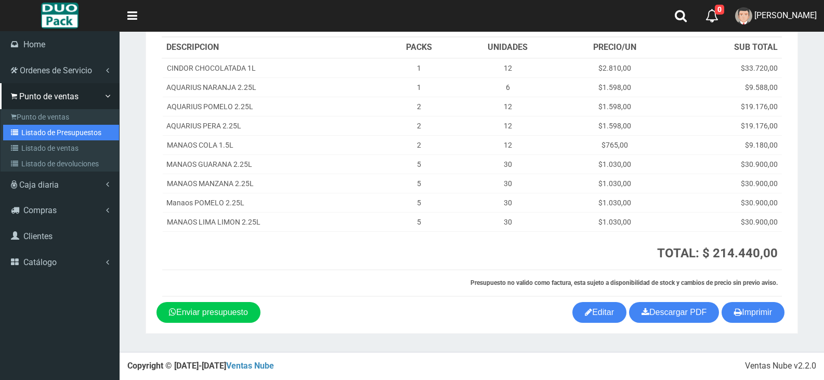
click at [58, 134] on link "Listado de Presupuestos" at bounding box center [61, 133] width 116 height 16
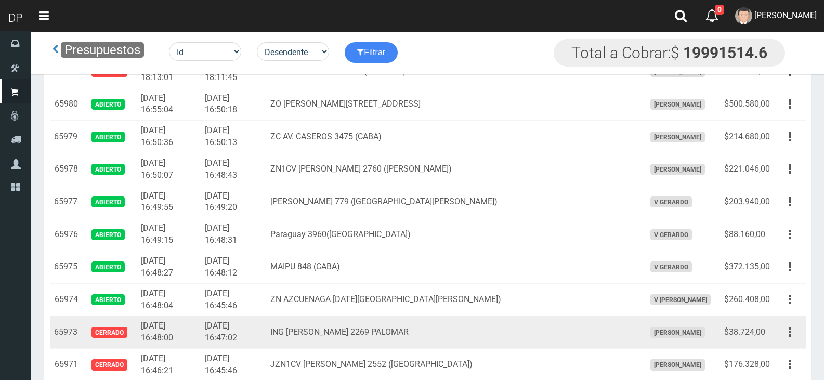
scroll to position [899, 0]
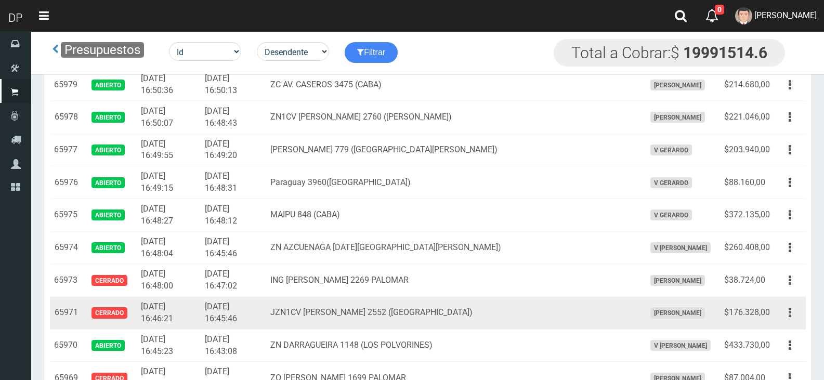
click at [790, 317] on icon "button" at bounding box center [789, 312] width 3 height 18
click at [790, 337] on link "Editar" at bounding box center [760, 337] width 82 height 23
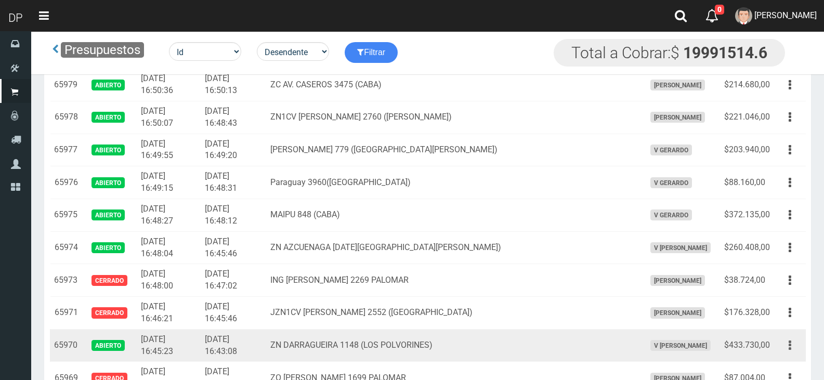
click at [790, 337] on icon "button" at bounding box center [789, 345] width 3 height 18
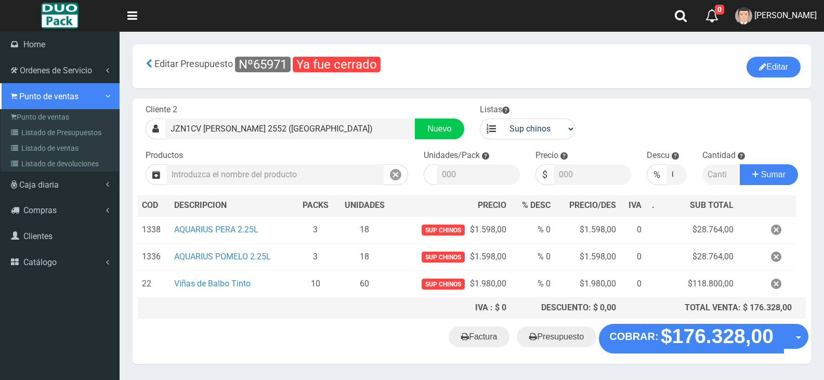
click at [17, 102] on link "Punto de ventas" at bounding box center [59, 96] width 119 height 26
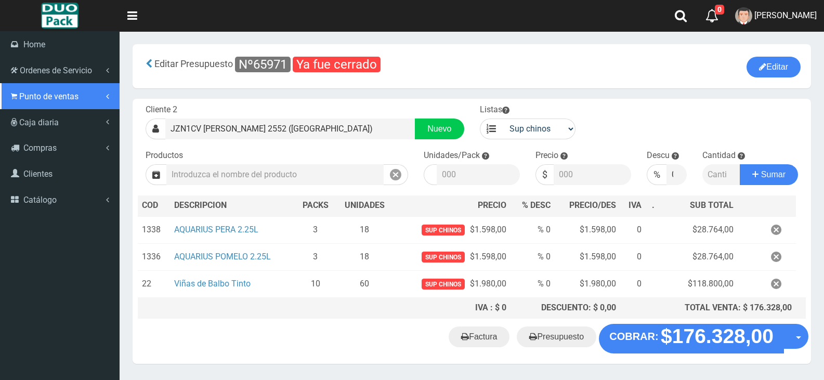
click at [23, 107] on link "Punto de ventas" at bounding box center [59, 96] width 119 height 26
click at [25, 102] on link "Punto de ventas" at bounding box center [59, 96] width 119 height 26
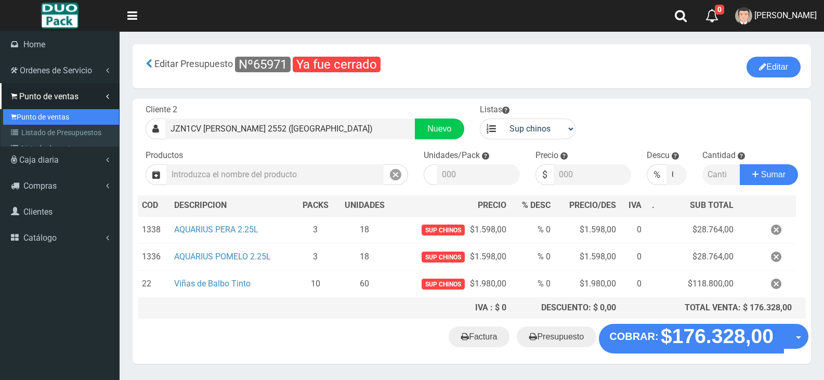
click at [31, 116] on link "Punto de ventas" at bounding box center [61, 117] width 116 height 16
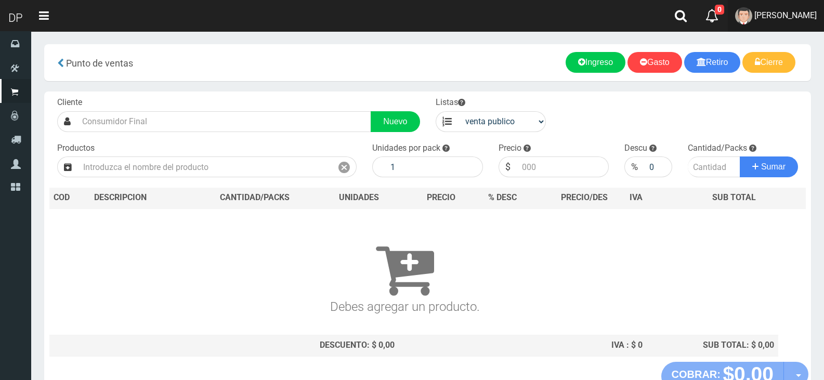
click at [740, 14] on img at bounding box center [743, 15] width 17 height 17
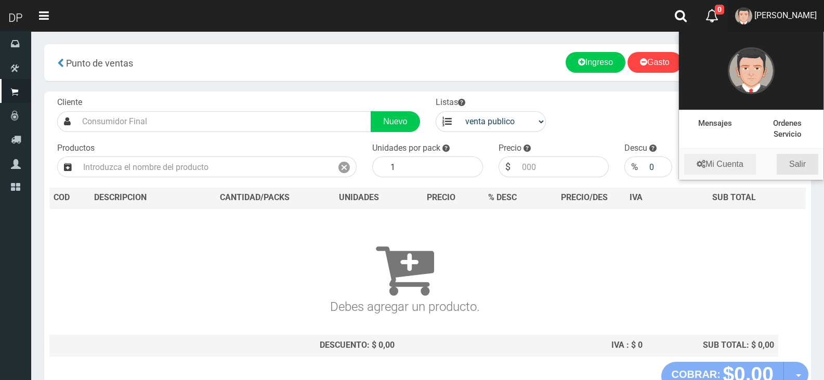
click at [788, 158] on link "Salir" at bounding box center [797, 164] width 42 height 21
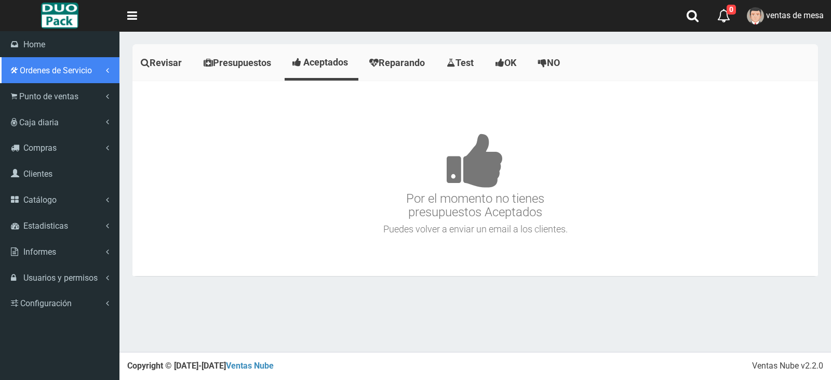
click at [46, 82] on link "Ordenes de Servicio" at bounding box center [59, 70] width 119 height 26
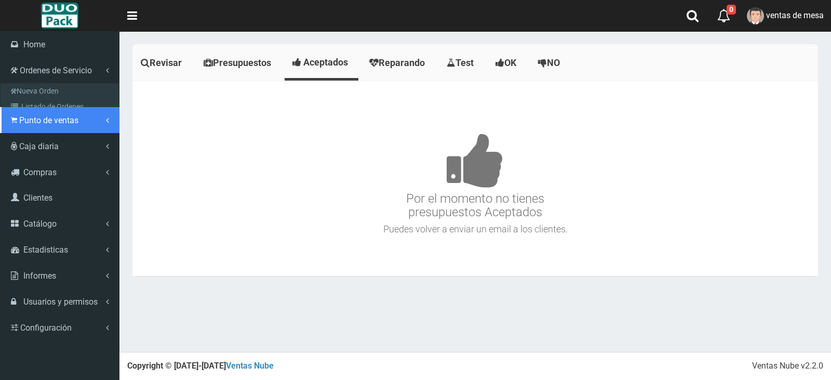
click at [49, 104] on ul "Home Ordenes de Servicio" at bounding box center [59, 185] width 119 height 309
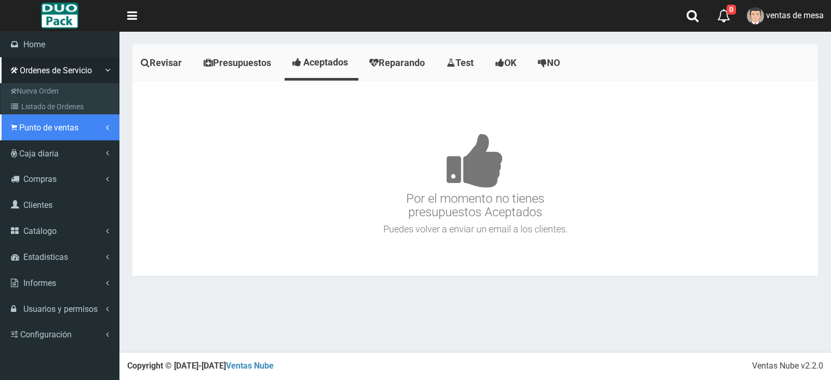
click at [52, 118] on link "Punto de ventas" at bounding box center [59, 127] width 119 height 26
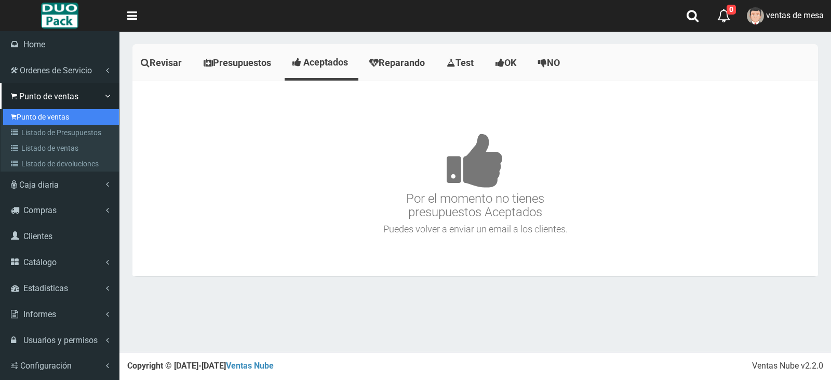
click at [52, 121] on link "Punto de ventas" at bounding box center [61, 117] width 116 height 16
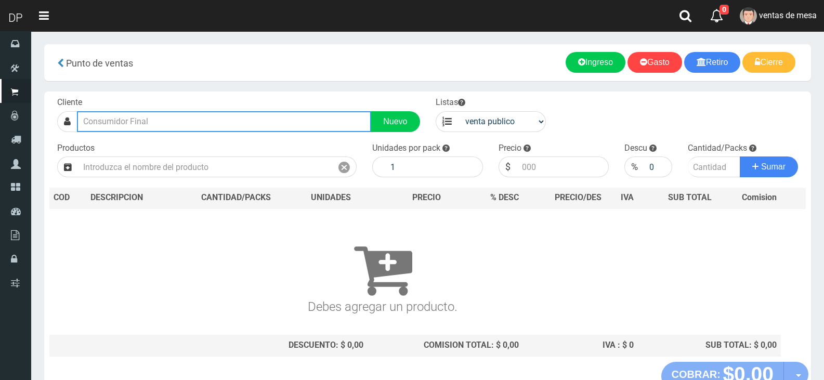
click at [136, 125] on input "text" at bounding box center [224, 121] width 294 height 21
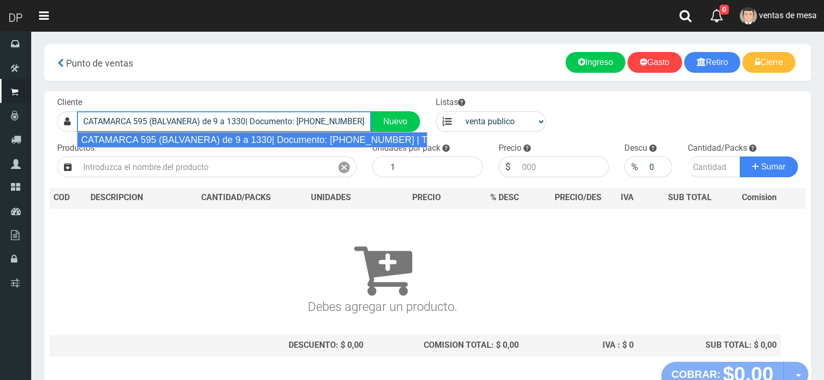
type input "CATAMARCA 595 (BALVANERA) de 9 a 1330| Documento: [PHONE_NUMBER] | Teléfono:"
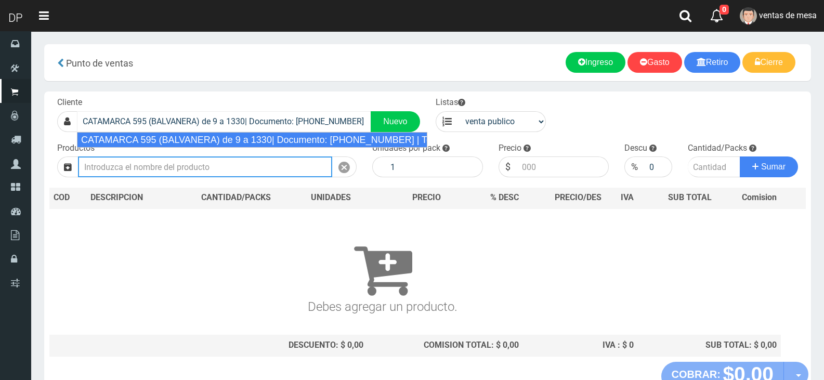
select select "2"
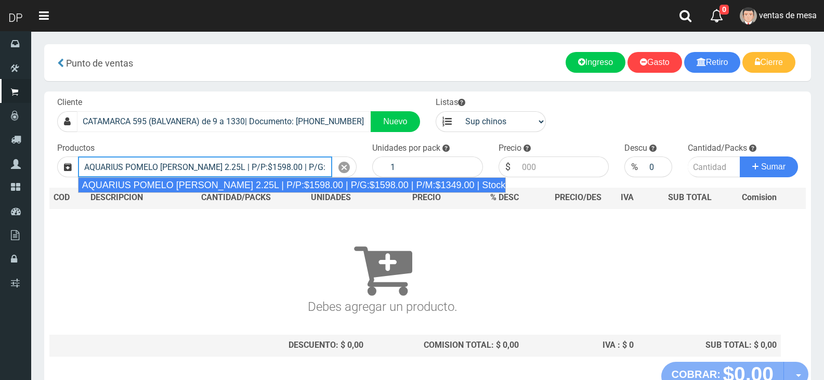
type input "AQUARIUS POMELO [PERSON_NAME] 2.25L | P/P:$1598.00 | P/G:$1598.00 | P/M:$1349.0…"
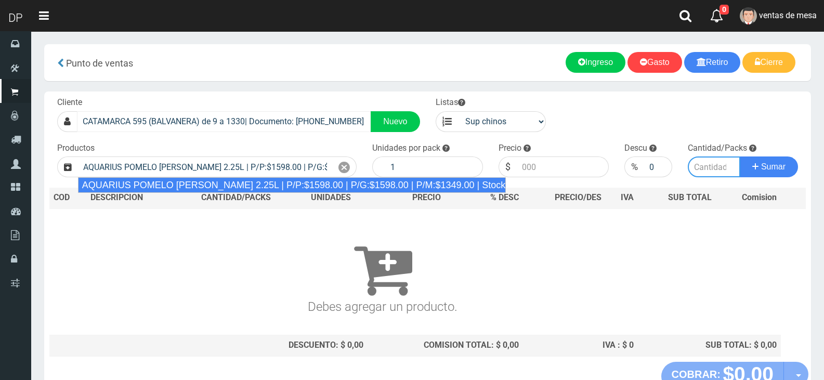
type input "6"
type input "1598.00"
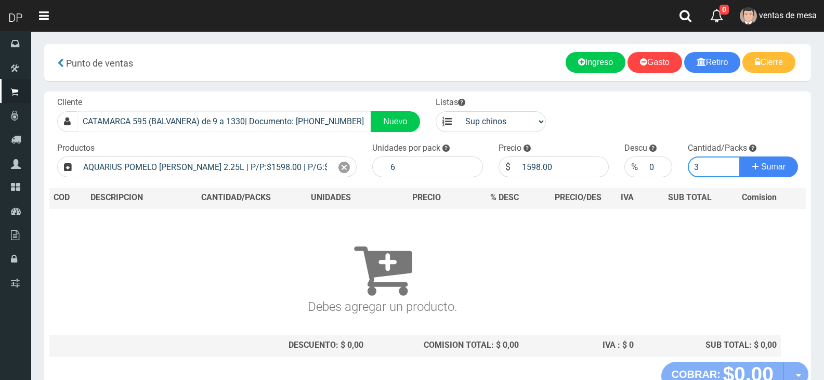
type input "3"
click at [739, 156] on button "Sumar" at bounding box center [768, 166] width 58 height 21
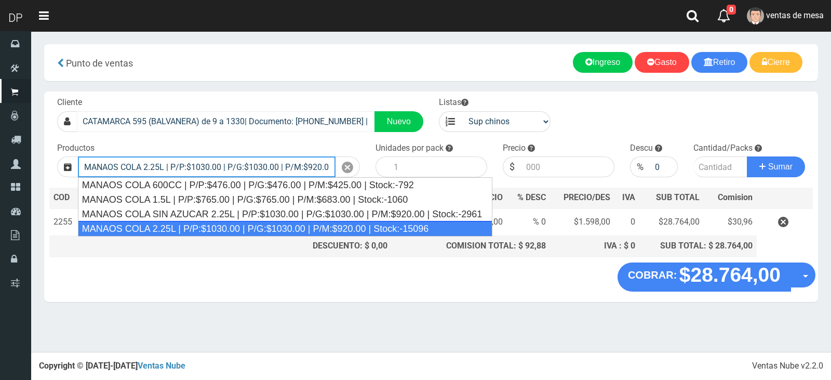
type input "MANAOS COLA 2.25L | P/P:$1030.00 | P/G:$1030.00 | P/M:$920.00 | Stock:-15096"
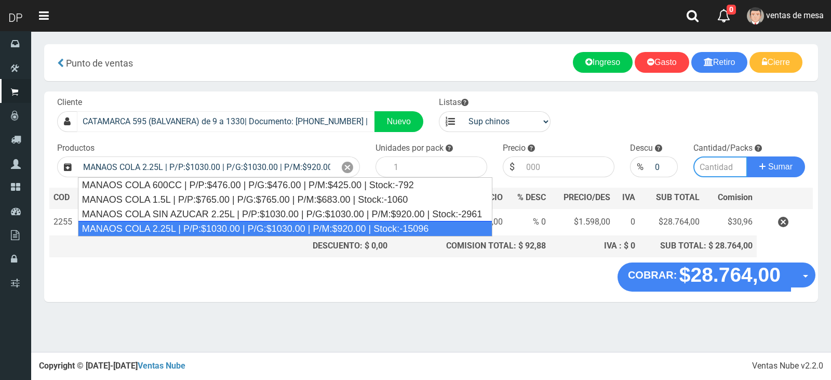
type input "6"
type input "1030.00"
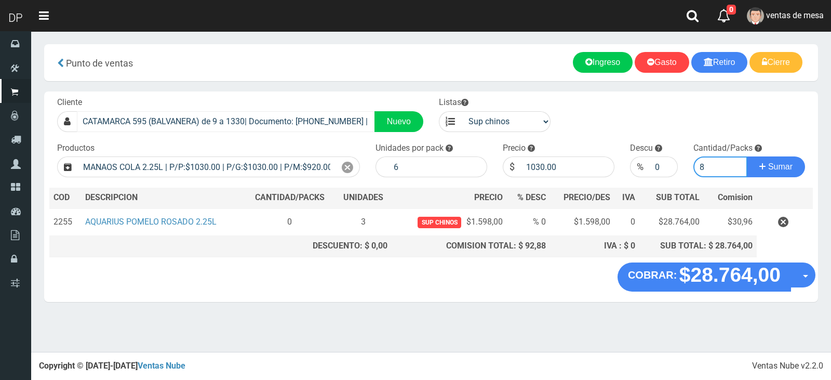
type input "8"
click at [747, 156] on button "Sumar" at bounding box center [776, 166] width 58 height 21
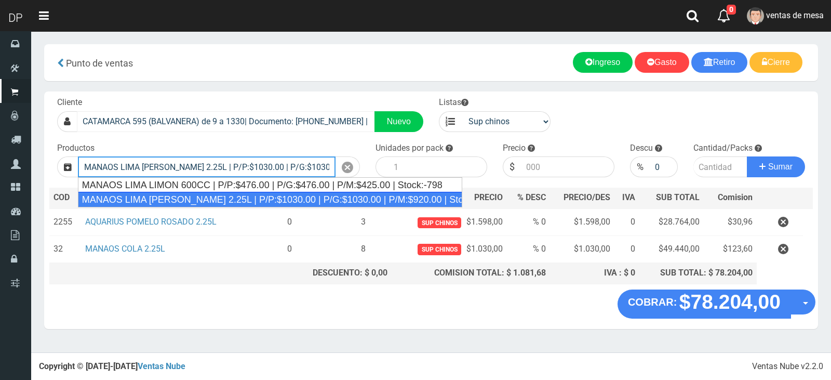
type input "MANAOS LIMA LIMON 2.25L | P/P:$1030.00 | P/G:$1030.00 | P/M:$920.00 | Stock:-64…"
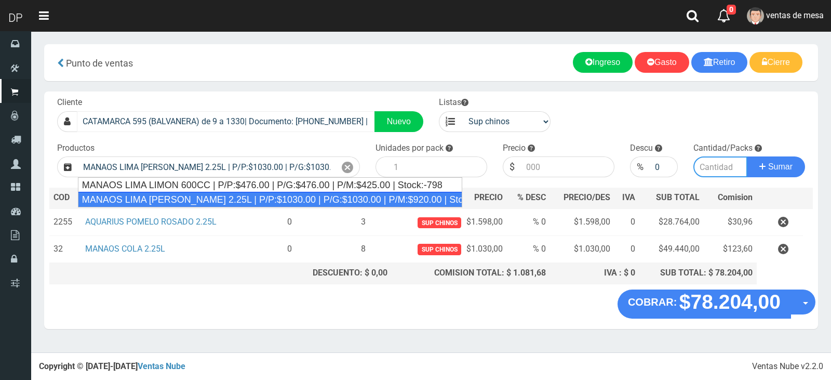
type input "6"
type input "1030.00"
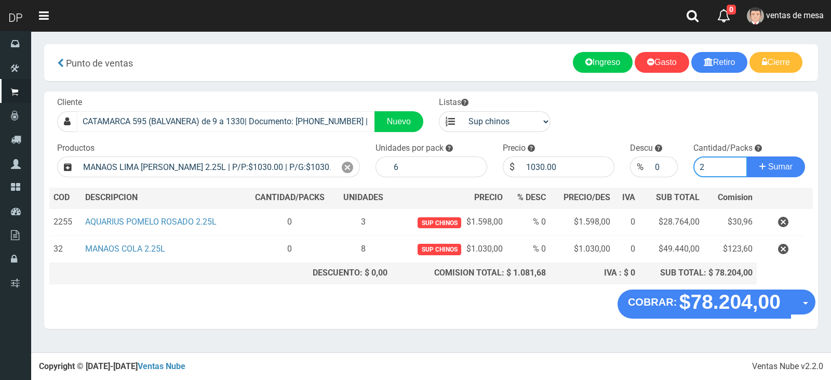
type input "2"
click at [747, 156] on button "Sumar" at bounding box center [776, 166] width 58 height 21
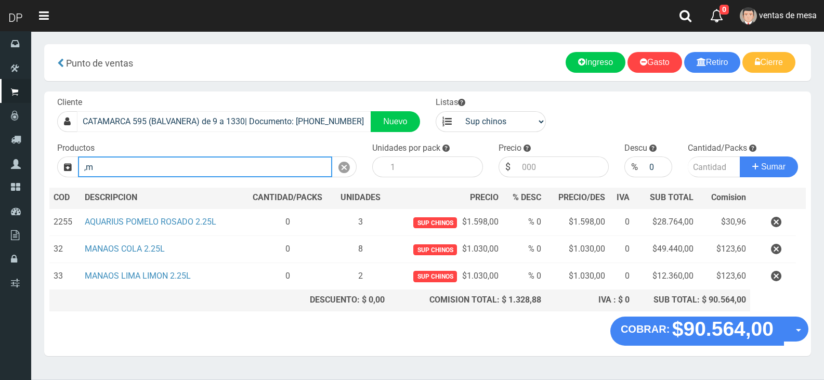
type input ","
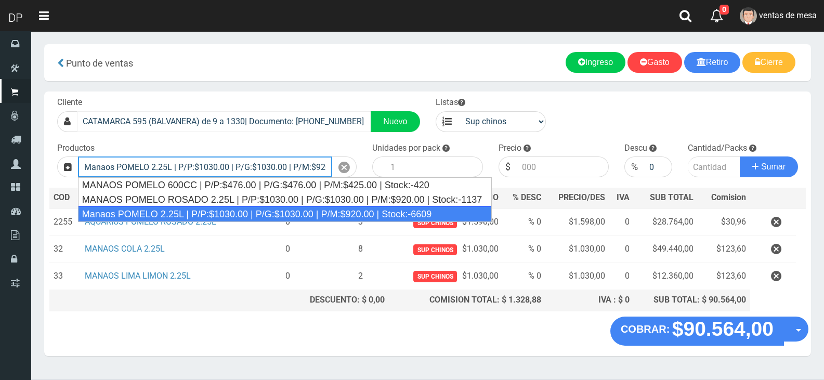
type input "Manaos POMELO 2.25L | P/P:$1030.00 | P/G:$1030.00 | P/M:$920.00 | Stock:-6609"
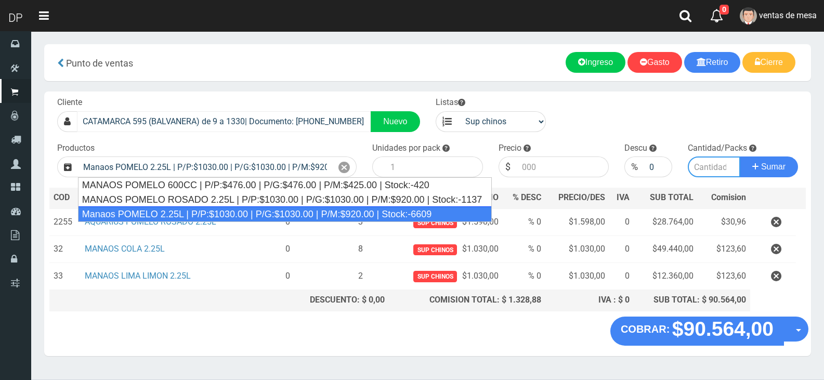
type input "6"
type input "1030.00"
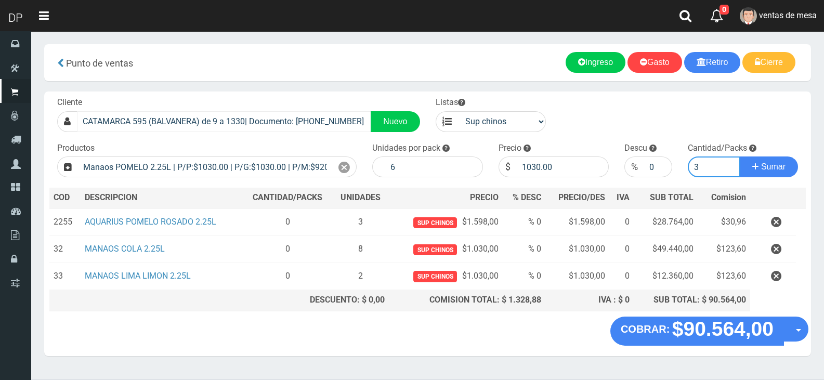
type input "3"
click at [739, 156] on button "Sumar" at bounding box center [768, 166] width 58 height 21
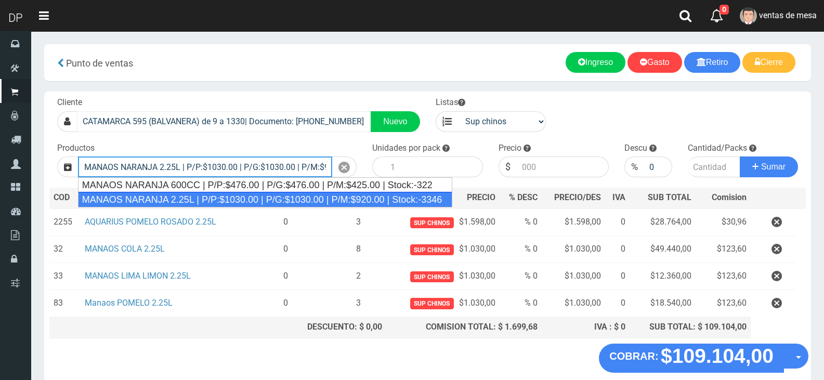
type input "MANAOS NARANJA 2.25L | P/P:$1030.00 | P/G:$1030.00 | P/M:$920.00 | Stock:-3346"
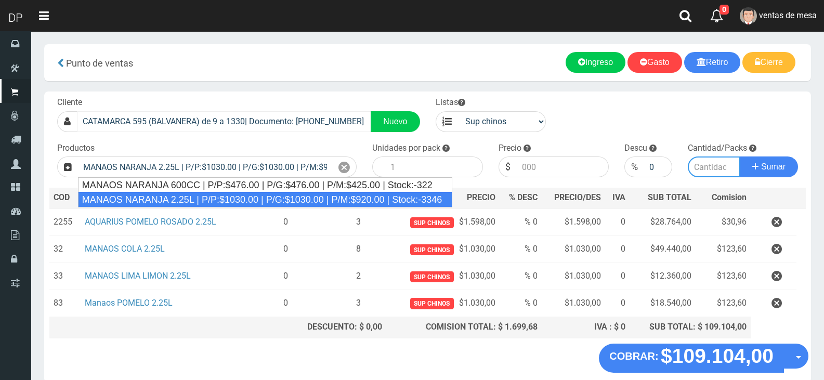
type input "6"
type input "1030.00"
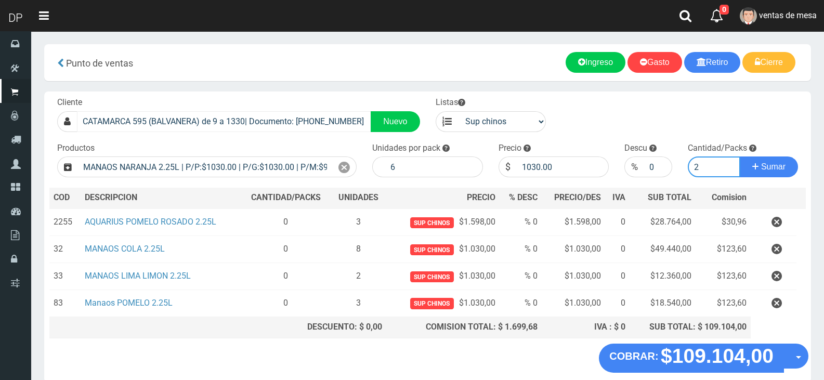
type input "2"
click at [739, 156] on button "Sumar" at bounding box center [768, 166] width 58 height 21
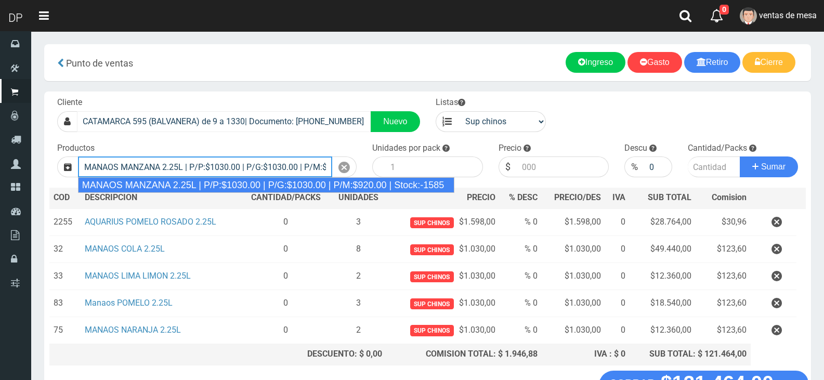
type input "MANAOS MANZANA 2.25L | P/P:$1030.00 | P/G:$1030.00 | P/M:$920.00 | Stock:-1585"
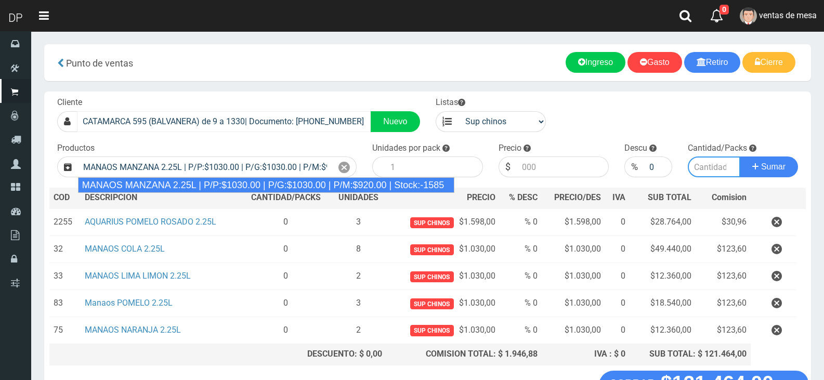
type input "6"
type input "1030.00"
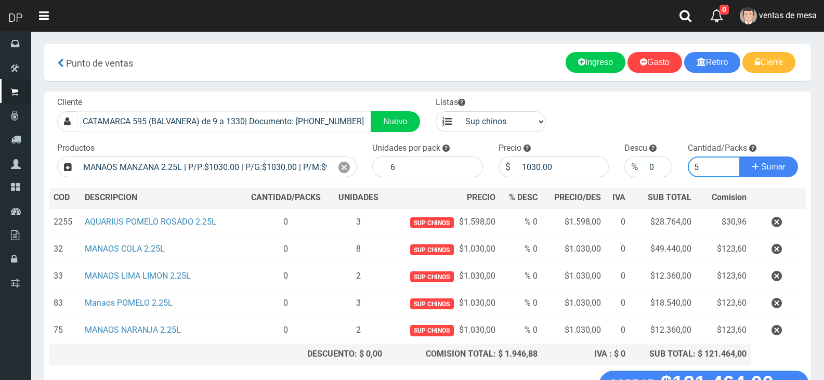
type input "5"
click at [739, 156] on button "Sumar" at bounding box center [768, 166] width 58 height 21
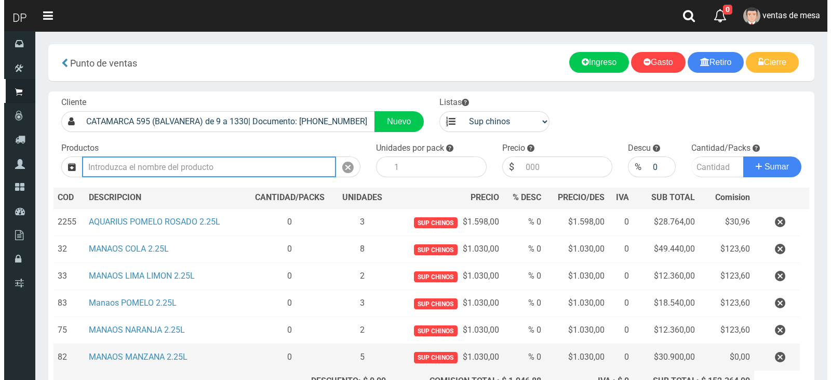
scroll to position [104, 0]
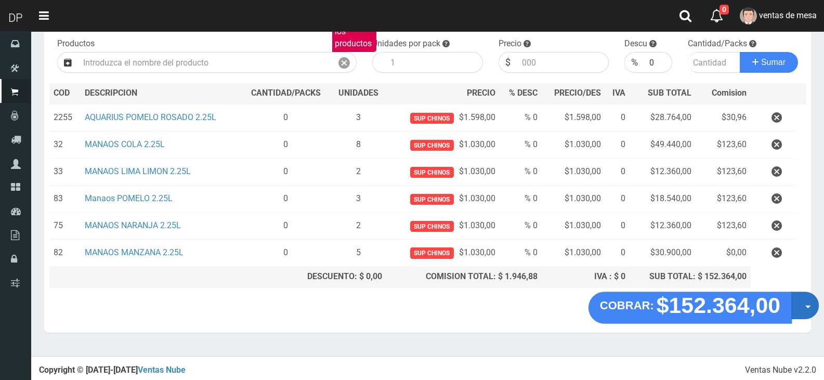
click at [797, 305] on button "Opciones" at bounding box center [805, 305] width 28 height 28
click at [0, 0] on link "Crear presupuesto" at bounding box center [0, 0] width 0 height 0
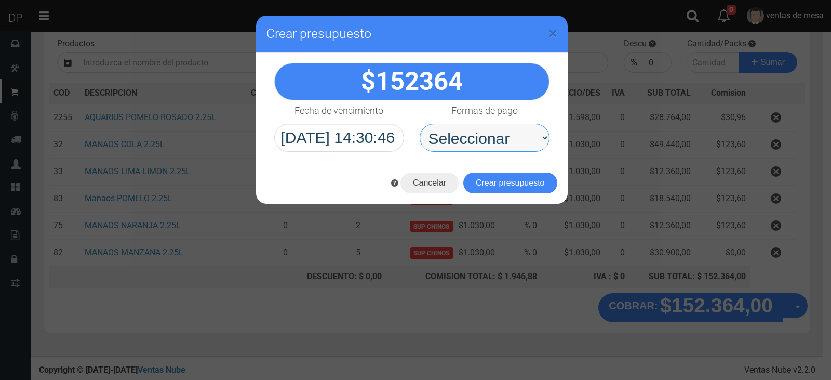
click at [498, 135] on select "Seleccionar Efectivo Tarjeta de Crédito Depósito Débito" at bounding box center [485, 138] width 130 height 28
select select "Efectivo"
click at [420, 124] on select "Seleccionar Efectivo Tarjeta de Crédito Depósito Débito" at bounding box center [485, 138] width 130 height 28
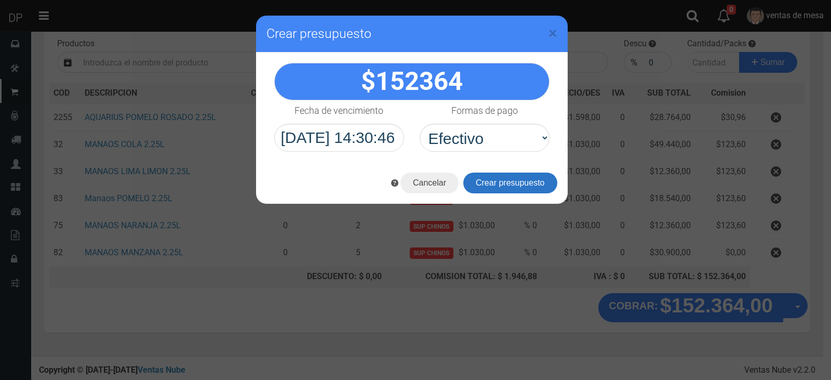
click at [491, 180] on button "Crear presupuesto" at bounding box center [510, 182] width 94 height 21
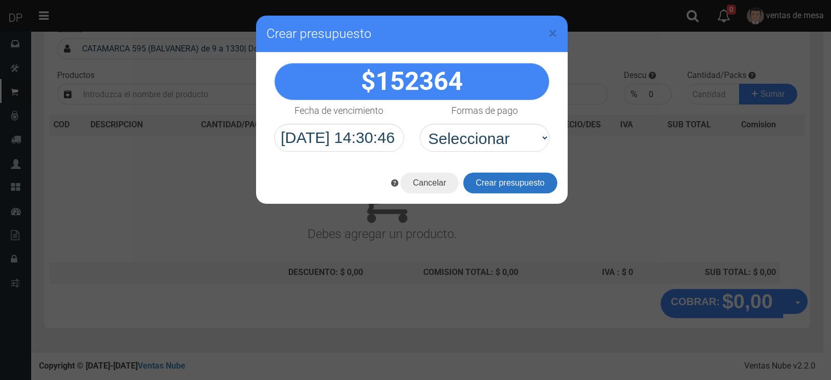
scroll to position [69, 0]
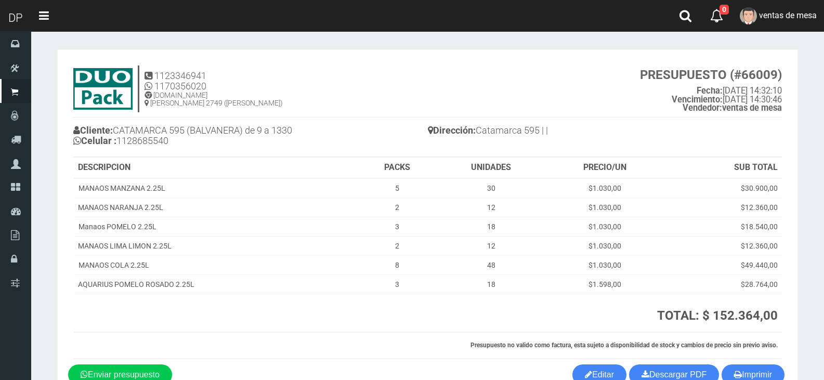
click at [809, 33] on section "× Titulo del Msj texto Mas Texto Cancelar Aceptar" at bounding box center [427, 222] width 792 height 383
click at [813, 31] on link "ventas de mesa" at bounding box center [777, 16] width 91 height 32
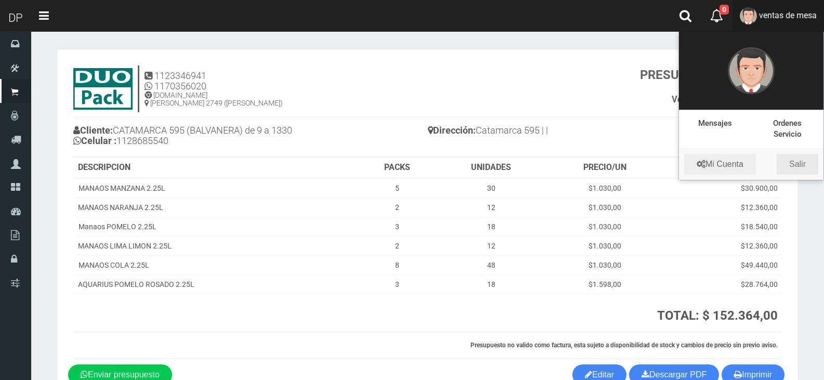
click at [798, 163] on link "Salir" at bounding box center [797, 164] width 42 height 21
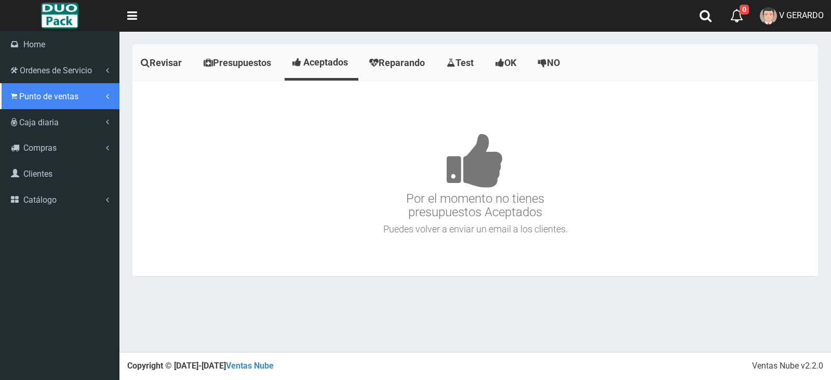
click at [41, 94] on span "Punto de ventas" at bounding box center [48, 96] width 59 height 10
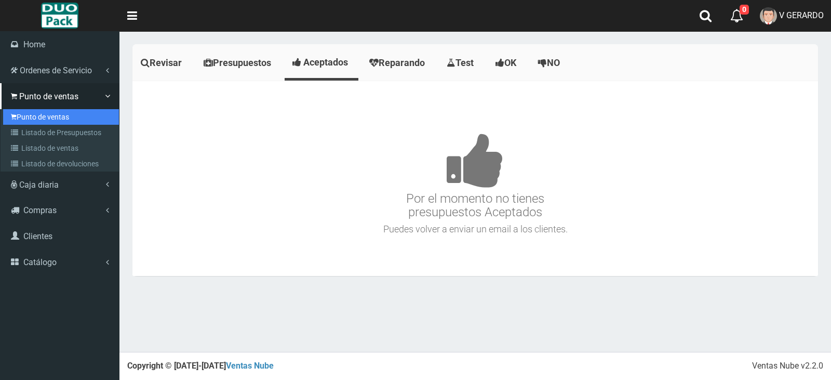
click at [25, 112] on link "Punto de ventas" at bounding box center [61, 117] width 116 height 16
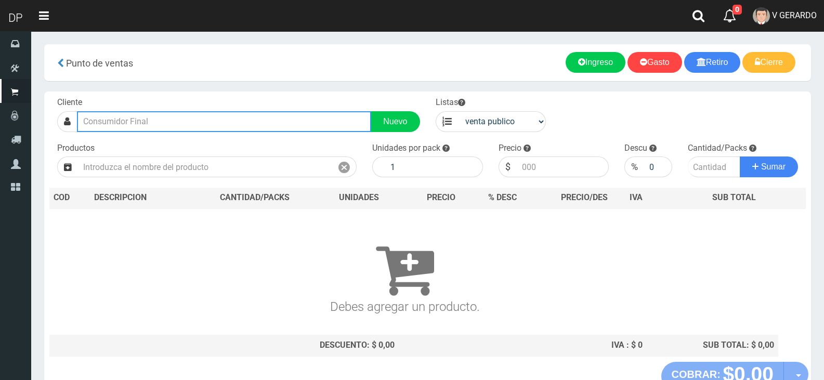
click at [208, 121] on input "text" at bounding box center [224, 121] width 294 height 21
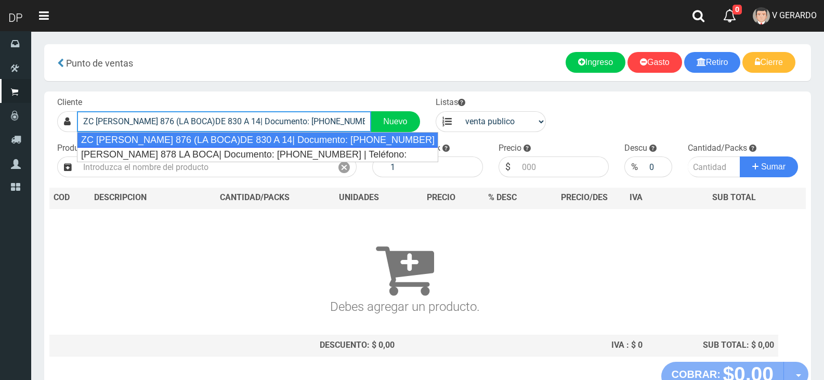
type input "ZC [PERSON_NAME] 876 (LA BOCA)DE 830 A 14| Documento: [PHONE_NUMBER] | Teléfono:"
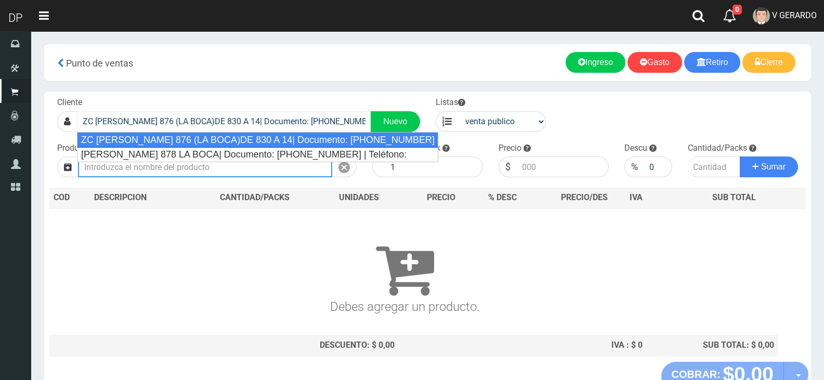
select select "2"
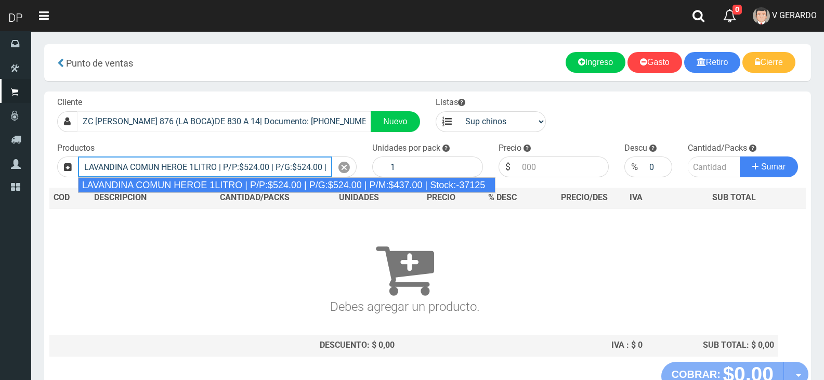
type input "LAVANDINA COMUN HEROE 1LITRO | P/P:$524.00 | P/G:$524.00 | P/M:$437.00 | Stock:…"
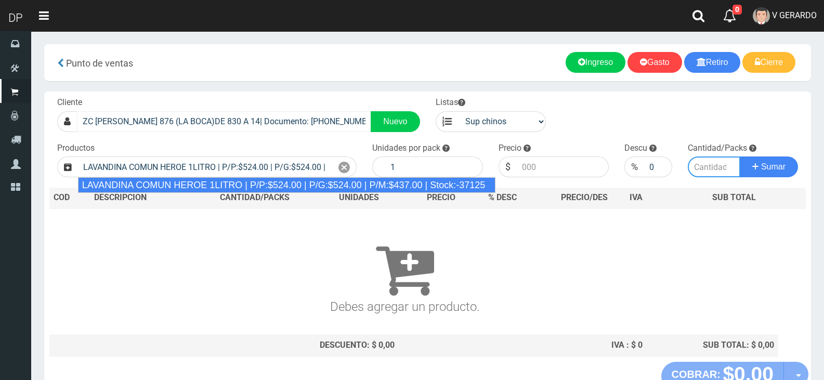
type input "15"
type input "524.00"
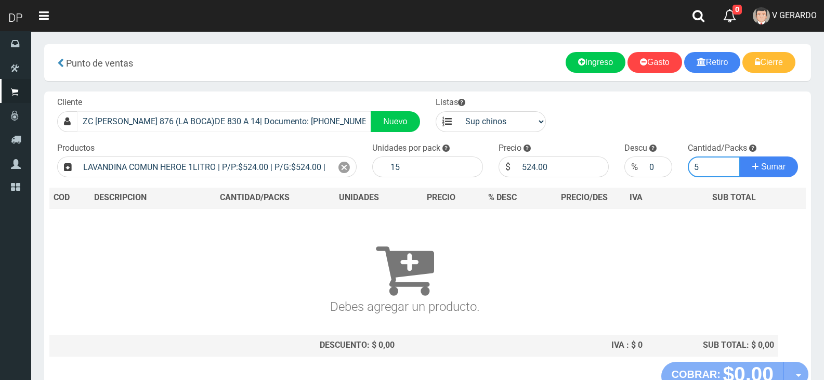
click at [739, 156] on button "Sumar" at bounding box center [768, 166] width 58 height 21
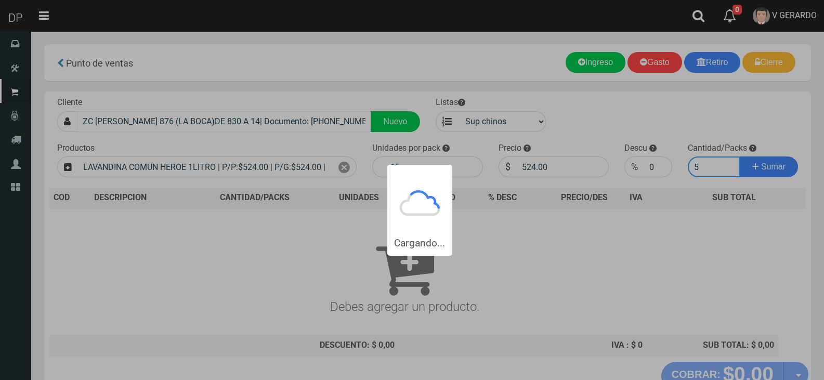
type input "51"
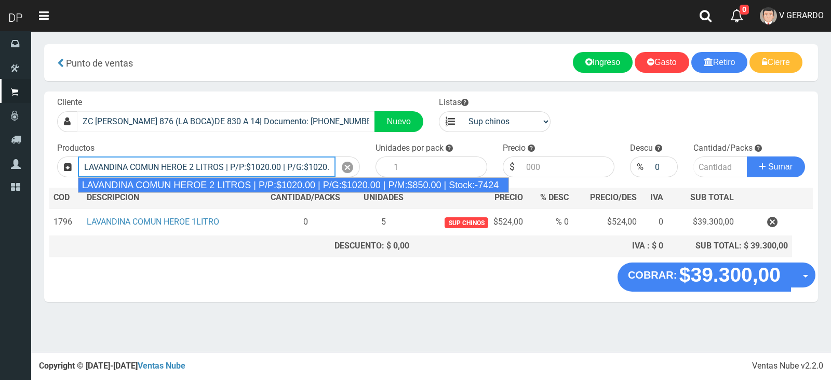
type input "LAVANDINA COMUN HEROE 2 LITROS | P/P:$1020.00 | P/G:$1020.00 | P/M:$850.00 | St…"
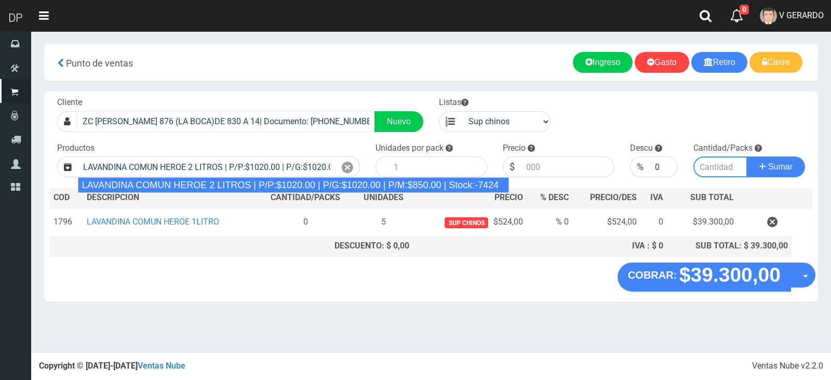
type input "8"
type input "1020.00"
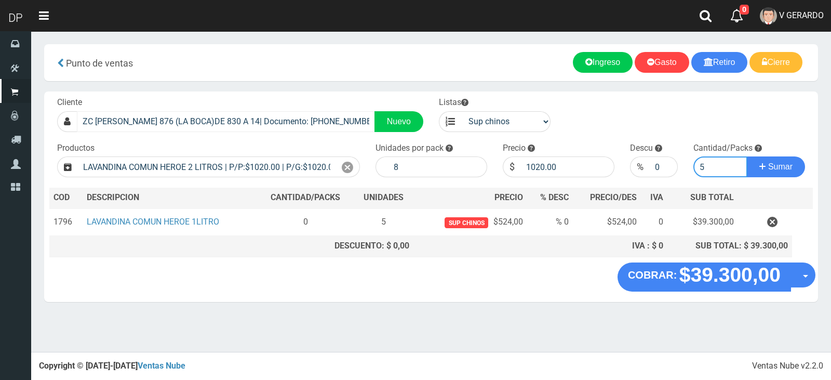
type input "5"
click at [747, 156] on button "Sumar" at bounding box center [776, 166] width 58 height 21
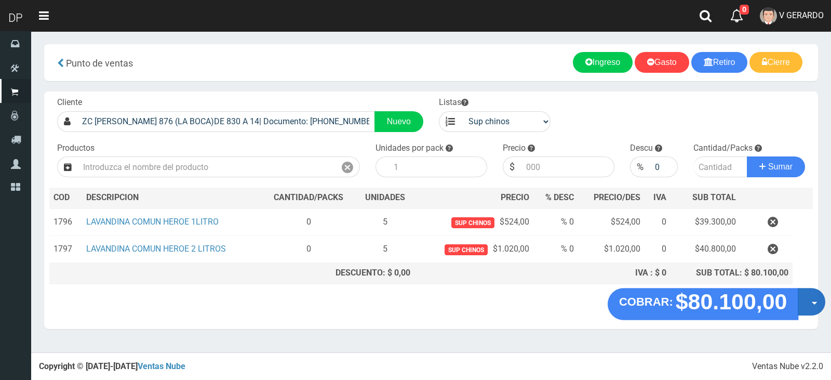
click at [810, 307] on button "Opciones" at bounding box center [812, 302] width 28 height 28
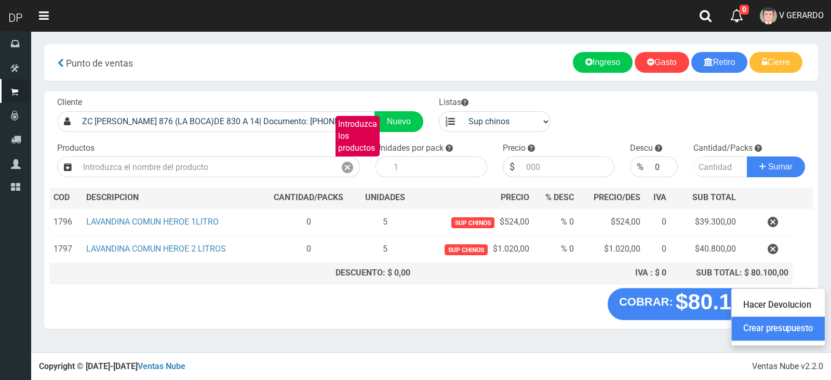
click at [798, 323] on link "Crear presupuesto" at bounding box center [778, 329] width 93 height 24
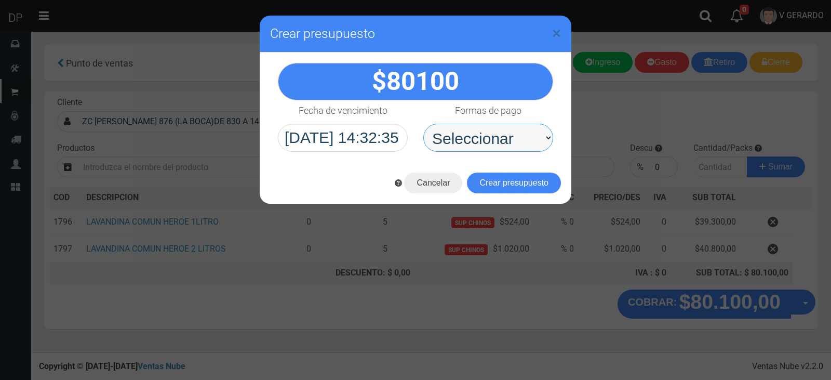
click at [495, 124] on select "Seleccionar Efectivo Tarjeta de Crédito Depósito Débito" at bounding box center [488, 138] width 130 height 28
click at [501, 131] on select "Seleccionar Efectivo Tarjeta de Crédito Depósito Débito" at bounding box center [488, 138] width 130 height 28
click at [501, 145] on select "Seleccionar Efectivo Tarjeta de Crédito Depósito Débito" at bounding box center [488, 138] width 130 height 28
select select "Efectivo"
click at [423, 124] on select "Seleccionar Efectivo Tarjeta de Crédito Depósito Débito" at bounding box center [488, 138] width 130 height 28
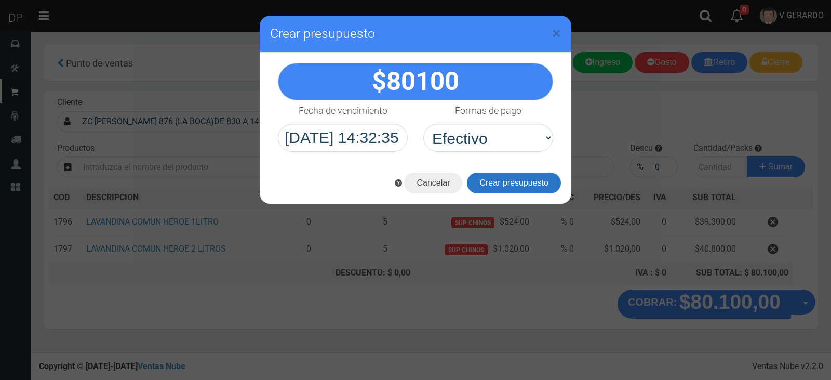
click at [498, 187] on button "Crear presupuesto" at bounding box center [514, 182] width 94 height 21
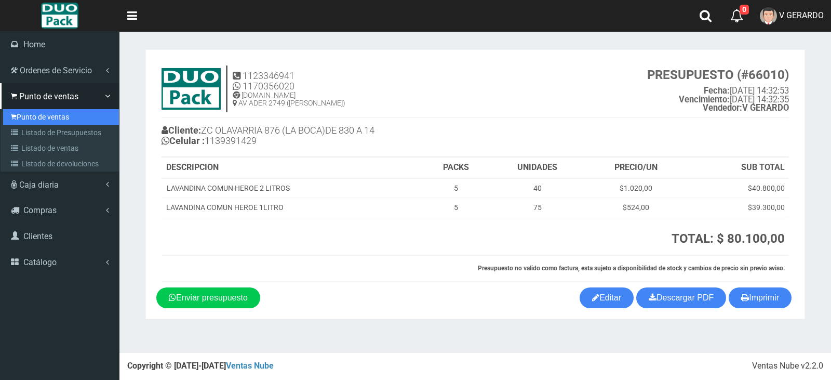
click at [23, 115] on link "Punto de ventas" at bounding box center [61, 117] width 116 height 16
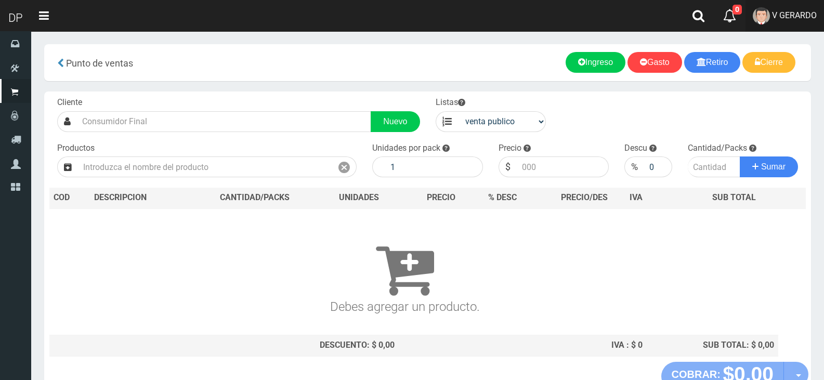
click at [799, 21] on link "V GERARDO" at bounding box center [784, 16] width 78 height 32
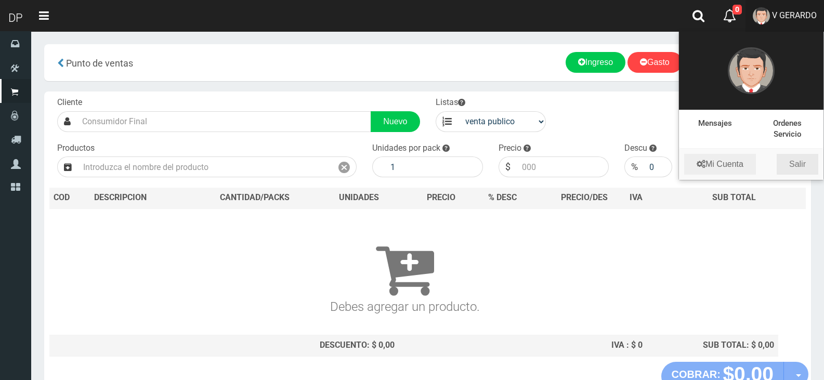
click at [793, 160] on link "Salir" at bounding box center [797, 164] width 42 height 21
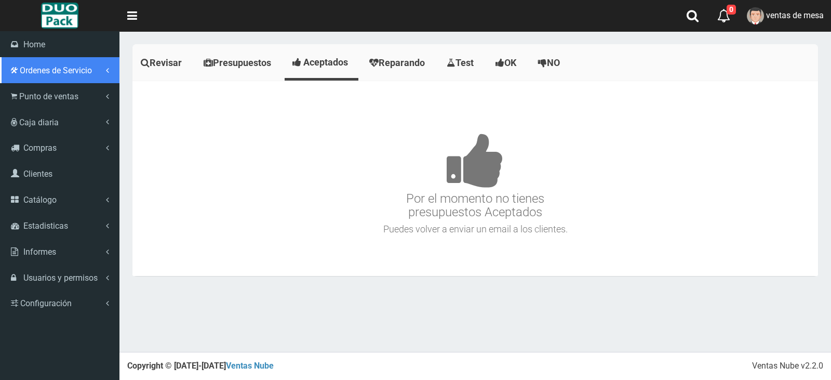
click at [31, 75] on link "Ordenes de Servicio" at bounding box center [59, 70] width 119 height 26
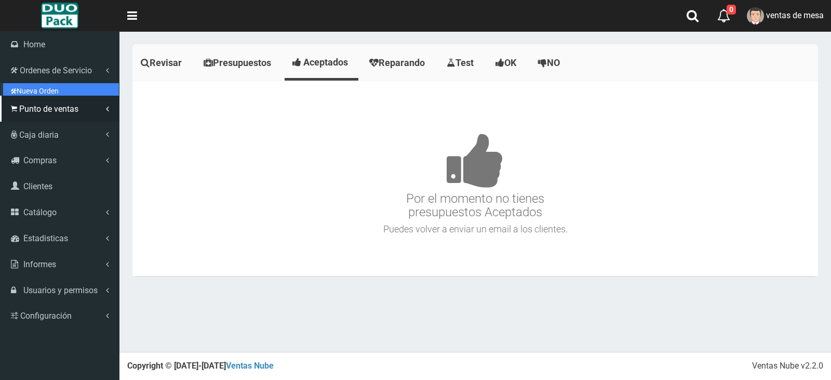
click at [36, 90] on link "Nueva Orden" at bounding box center [61, 91] width 116 height 16
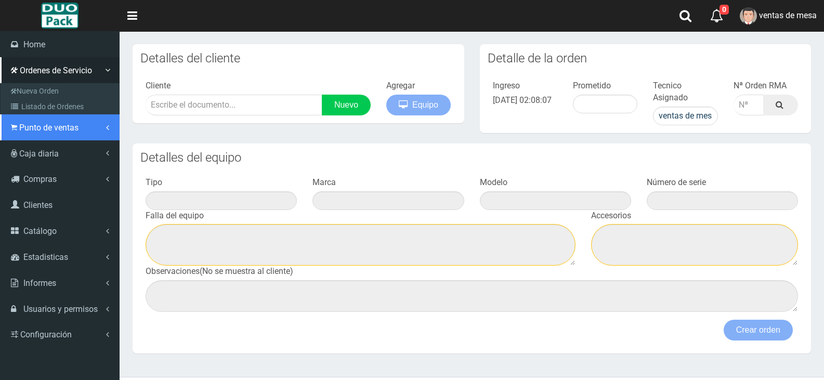
click at [43, 129] on span "Punto de ventas" at bounding box center [48, 128] width 59 height 10
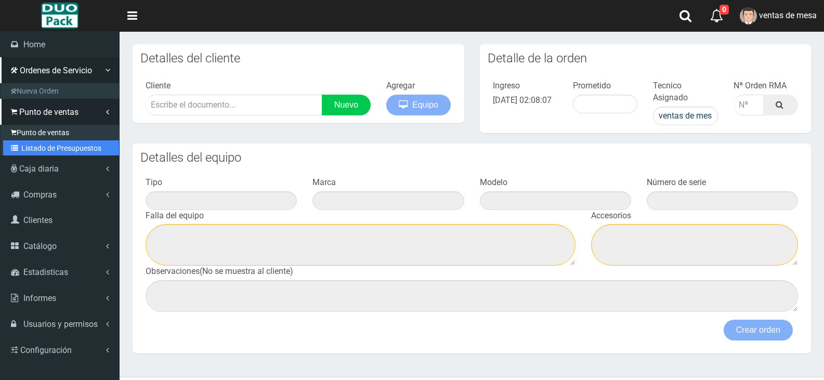
click at [42, 140] on link "Listado de Presupuestos" at bounding box center [61, 148] width 116 height 16
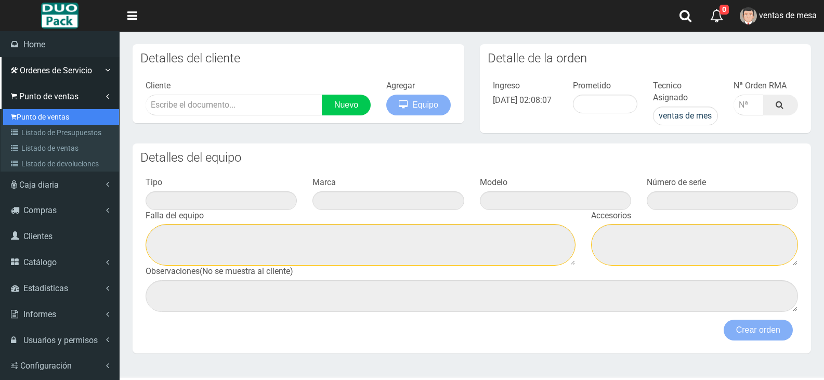
click at [46, 112] on link "Punto de ventas" at bounding box center [61, 117] width 116 height 16
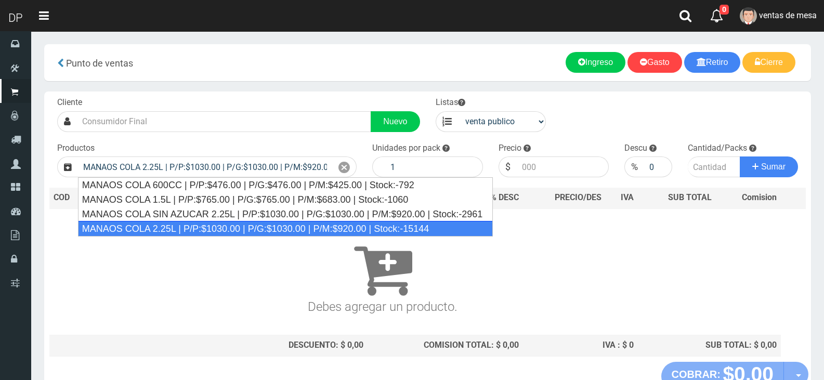
type input "MANAOS COLA 2.25L | P/P:$1030.00 | P/G:$1030.00 | P/M:$920.00 | Stock:-15144"
type input "6"
type input "1030.00"
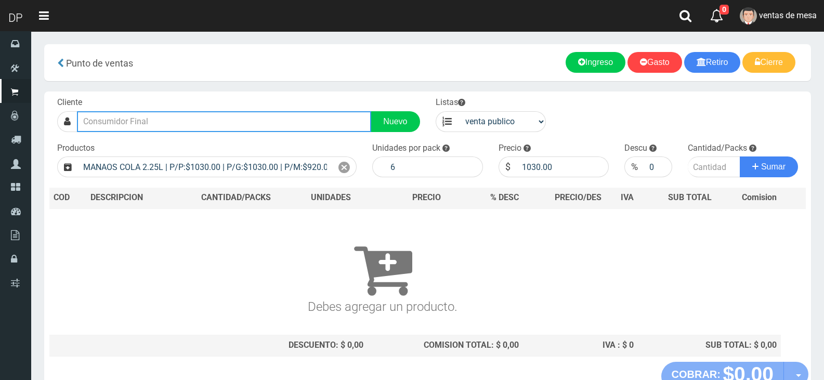
click at [203, 123] on input "text" at bounding box center [224, 121] width 294 height 21
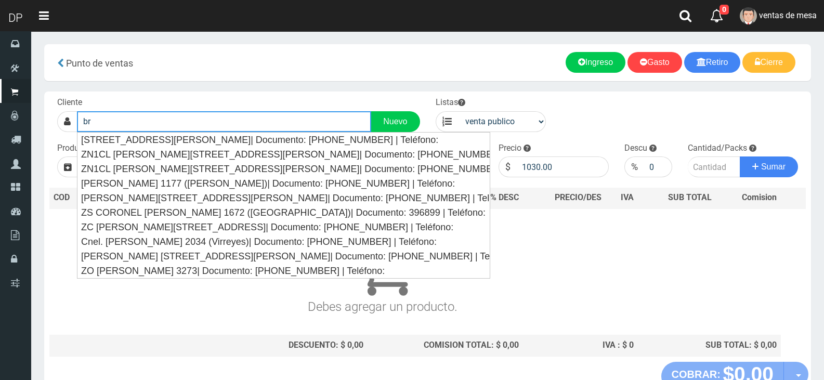
type input "b"
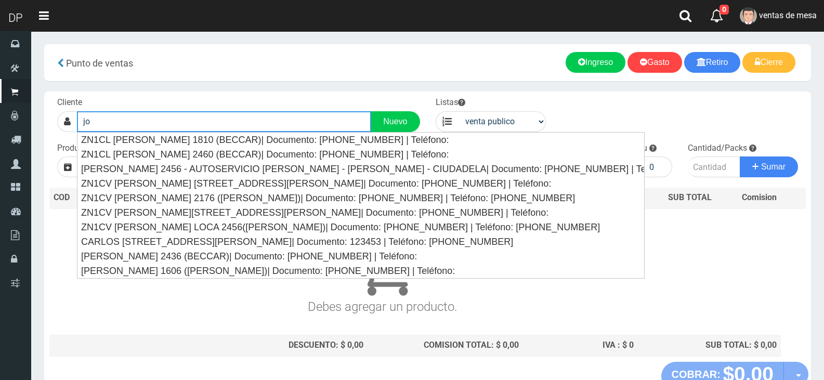
type input "j"
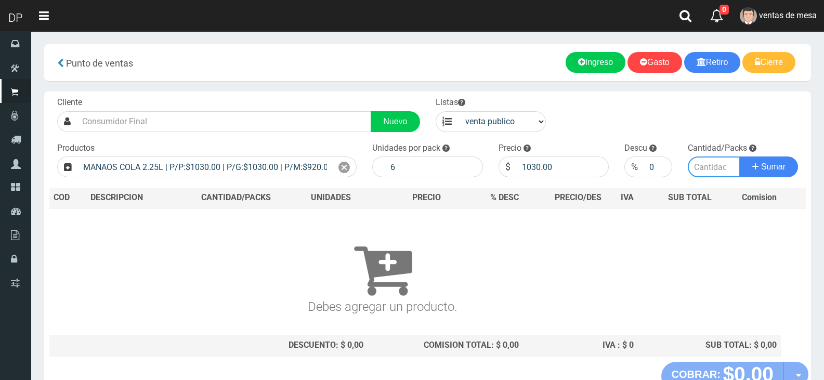
click at [689, 169] on input "number" at bounding box center [713, 166] width 53 height 21
type input "2"
click at [546, 174] on input "1030.00" at bounding box center [562, 166] width 92 height 21
type input "967"
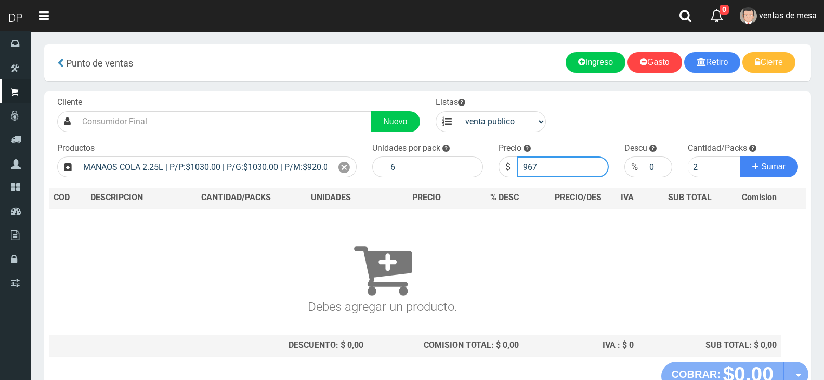
click at [739, 156] on button "Sumar" at bounding box center [768, 166] width 58 height 21
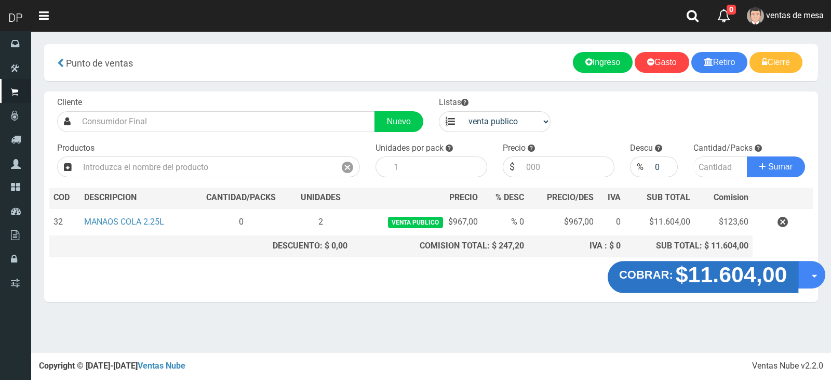
click at [655, 280] on strong "COBRAR:" at bounding box center [646, 274] width 54 height 12
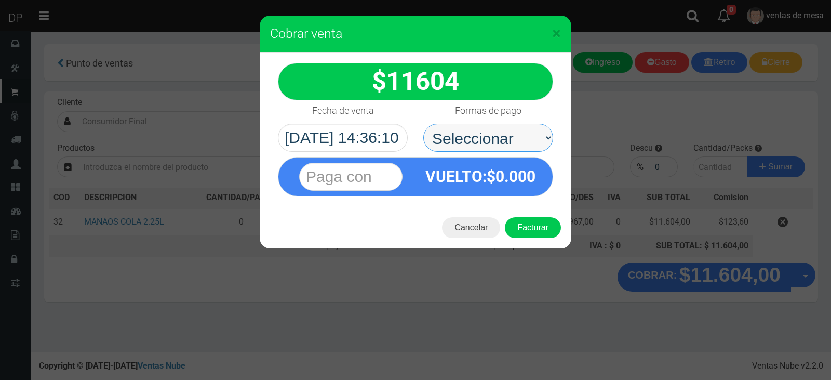
drag, startPoint x: 507, startPoint y: 137, endPoint x: 506, endPoint y: 142, distance: 5.7
click at [507, 137] on select "Seleccionar Efectivo Tarjeta de Crédito Depósito Débito" at bounding box center [488, 138] width 130 height 28
click at [502, 180] on span "0.000" at bounding box center [516, 176] width 40 height 18
drag, startPoint x: 502, startPoint y: 137, endPoint x: 502, endPoint y: 151, distance: 14.0
click at [502, 137] on select "Seleccionar Efectivo Tarjeta de Crédito Depósito Débito" at bounding box center [488, 138] width 130 height 28
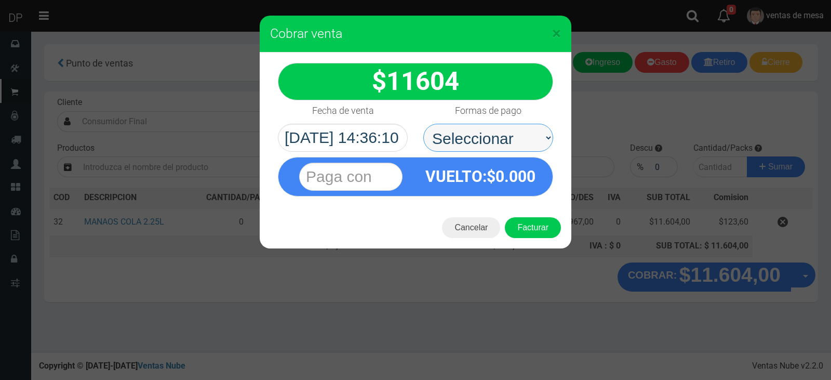
select select "Efectivo"
click at [423, 124] on select "Seleccionar Efectivo Tarjeta de Crédito Depósito Débito" at bounding box center [488, 138] width 130 height 28
click at [532, 229] on button "Facturar" at bounding box center [533, 227] width 56 height 21
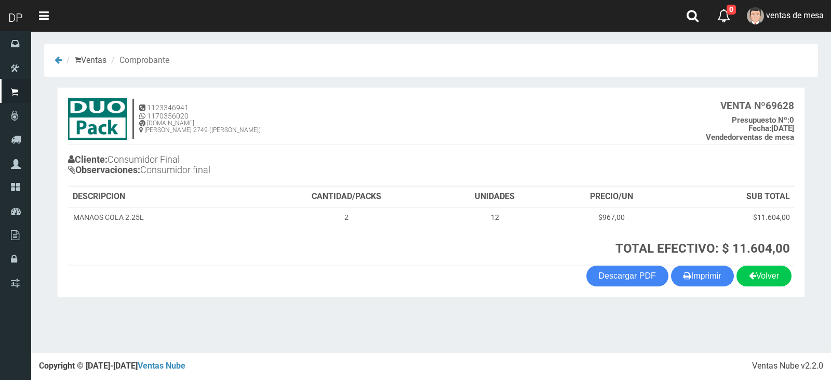
click at [682, 262] on th "TOTAL EFECTIVO: $ 11.604,00" at bounding box center [524, 246] width 539 height 38
click at [687, 271] on icon "button" at bounding box center [688, 275] width 8 height 15
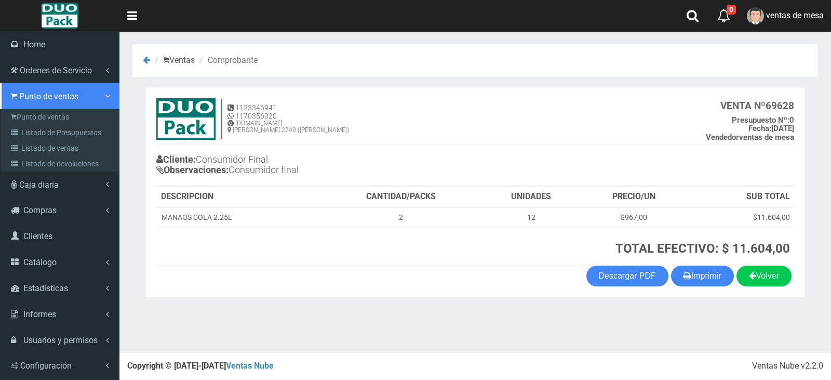
click at [45, 104] on link "Punto de ventas" at bounding box center [59, 96] width 119 height 26
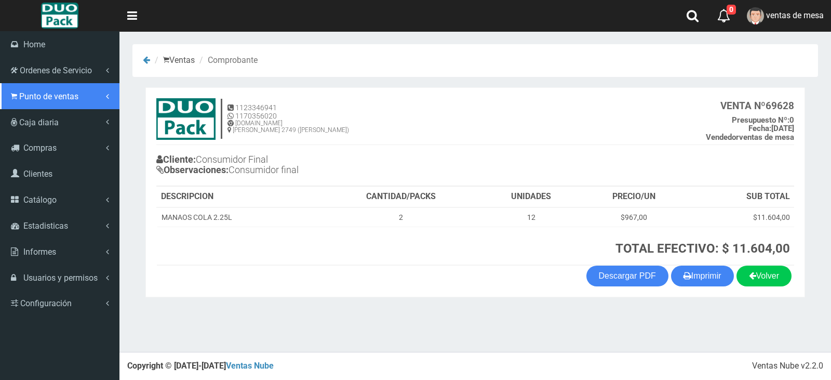
click at [46, 90] on link "Punto de ventas" at bounding box center [59, 96] width 119 height 26
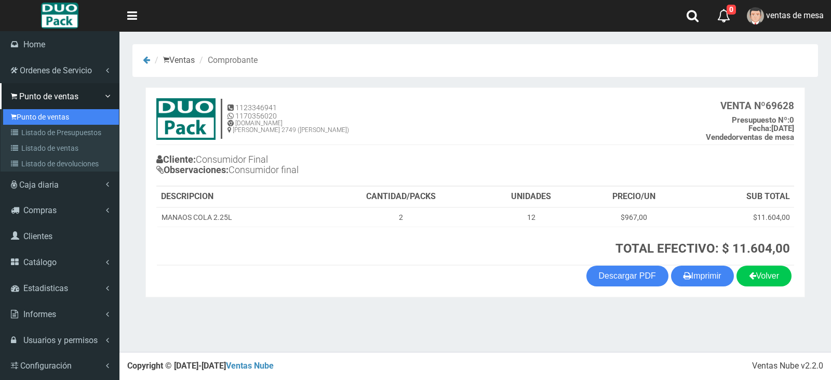
click at [55, 116] on link "Punto de ventas" at bounding box center [61, 117] width 116 height 16
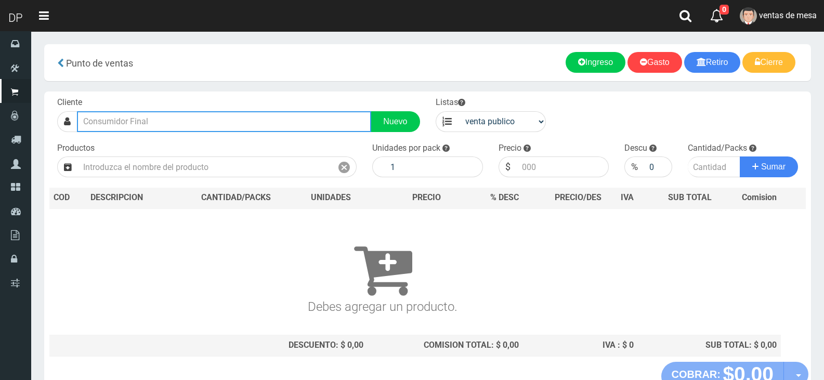
click at [127, 112] on input "text" at bounding box center [224, 121] width 294 height 21
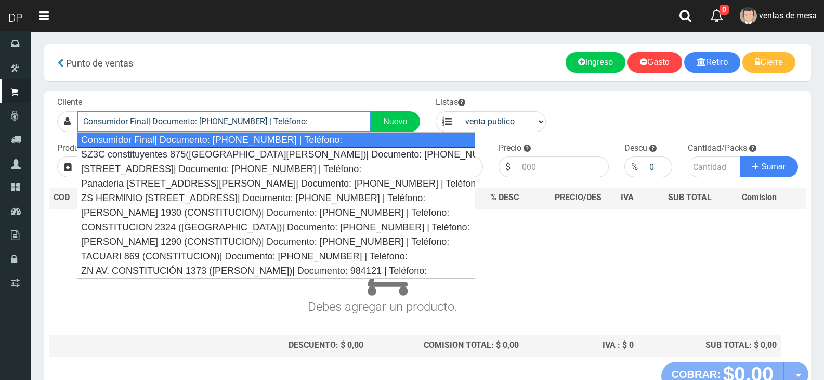
type input "Consumidor Final| Documento: [PHONE_NUMBER] | Teléfono:"
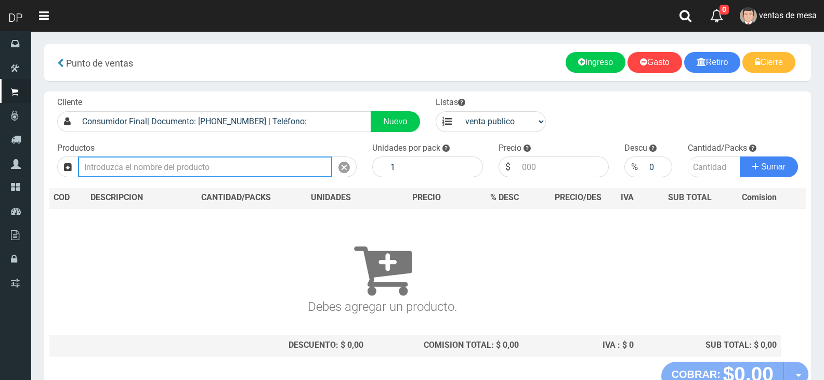
click at [144, 171] on input "text" at bounding box center [205, 166] width 254 height 21
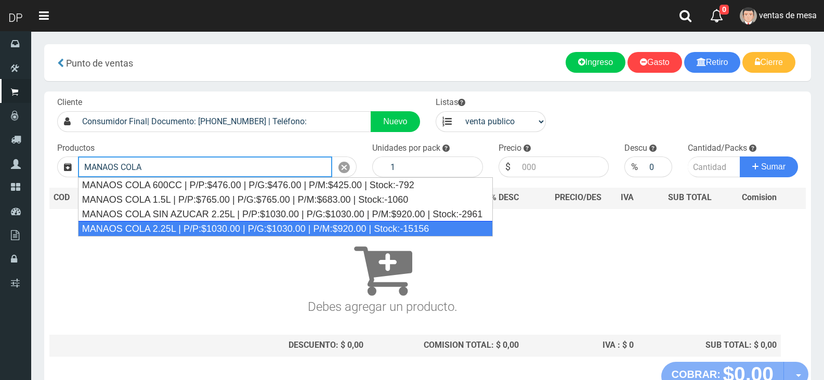
click at [219, 230] on div "MANAOS COLA 2.25L | P/P:$1030.00 | P/G:$1030.00 | P/M:$920.00 | Stock:-15156" at bounding box center [285, 229] width 415 height 16
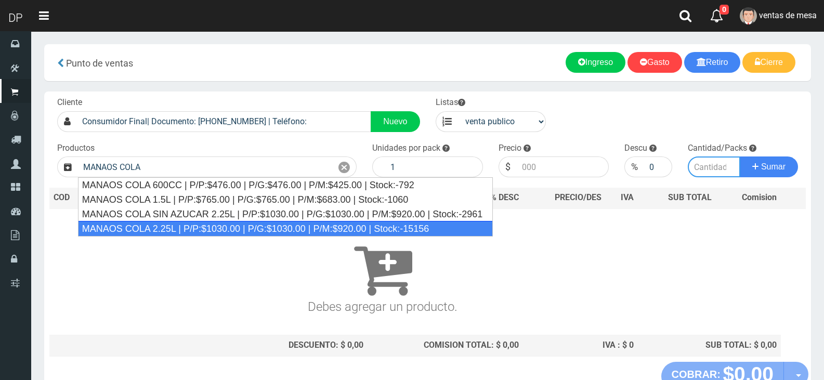
type input "MANAOS COLA 2.25L | P/P:$1030.00 | P/G:$1030.00 | P/M:$920.00 | Stock:-15156"
type input "6"
type input "1030.00"
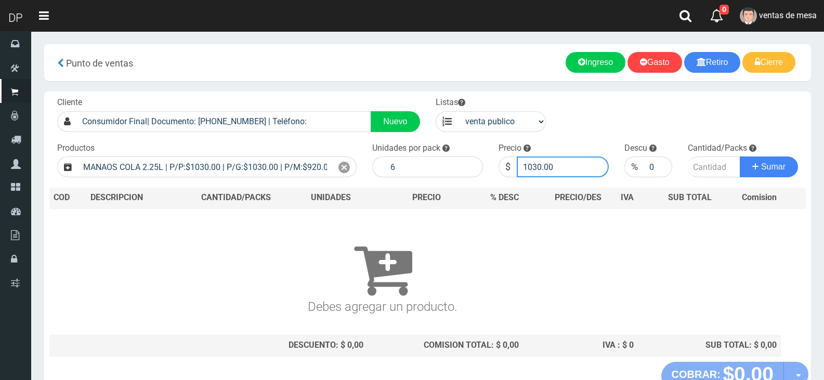
click at [571, 171] on input "1030.00" at bounding box center [562, 166] width 92 height 21
click at [569, 171] on input "1030.00" at bounding box center [562, 166] width 92 height 21
type input "967"
type input "967.00"
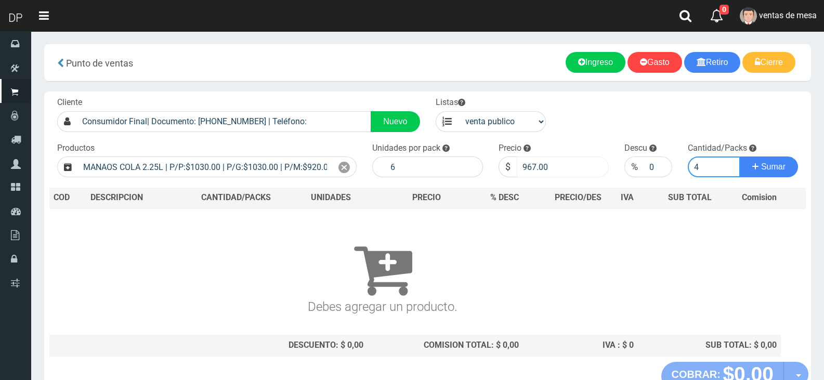
type input "4"
click at [739, 156] on button "Sumar" at bounding box center [768, 166] width 58 height 21
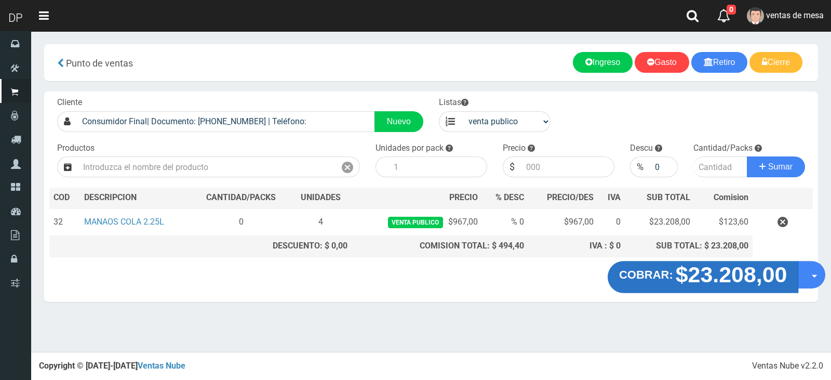
click at [752, 274] on strong "$23.208,00" at bounding box center [732, 274] width 112 height 24
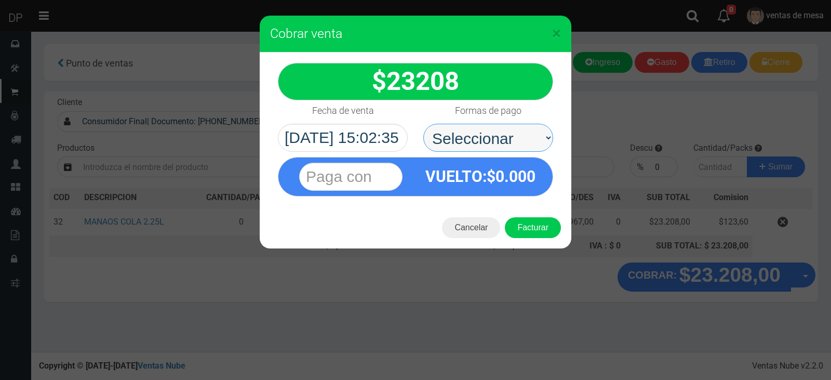
click at [512, 150] on select "Seleccionar Efectivo Tarjeta de Crédito Depósito Débito" at bounding box center [488, 138] width 130 height 28
select select "Efectivo"
click at [423, 124] on select "Seleccionar Efectivo Tarjeta de Crédito Depósito Débito" at bounding box center [488, 138] width 130 height 28
click at [530, 226] on button "Facturar" at bounding box center [533, 227] width 56 height 21
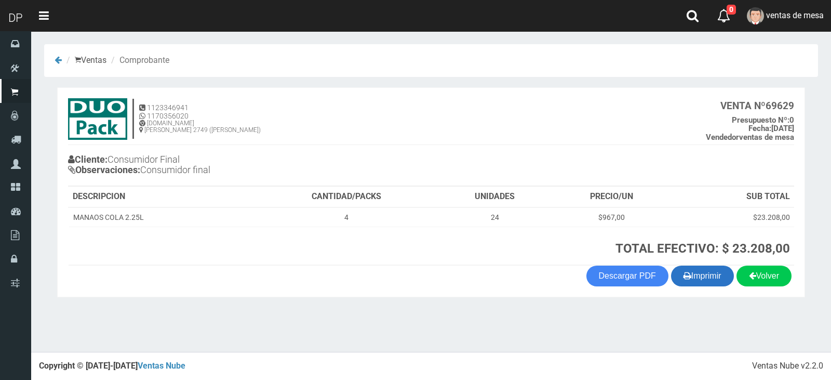
drag, startPoint x: 702, startPoint y: 276, endPoint x: 702, endPoint y: 285, distance: 9.4
click at [702, 276] on button "Imprimir" at bounding box center [702, 275] width 63 height 21
